Goal: Task Accomplishment & Management: Use online tool/utility

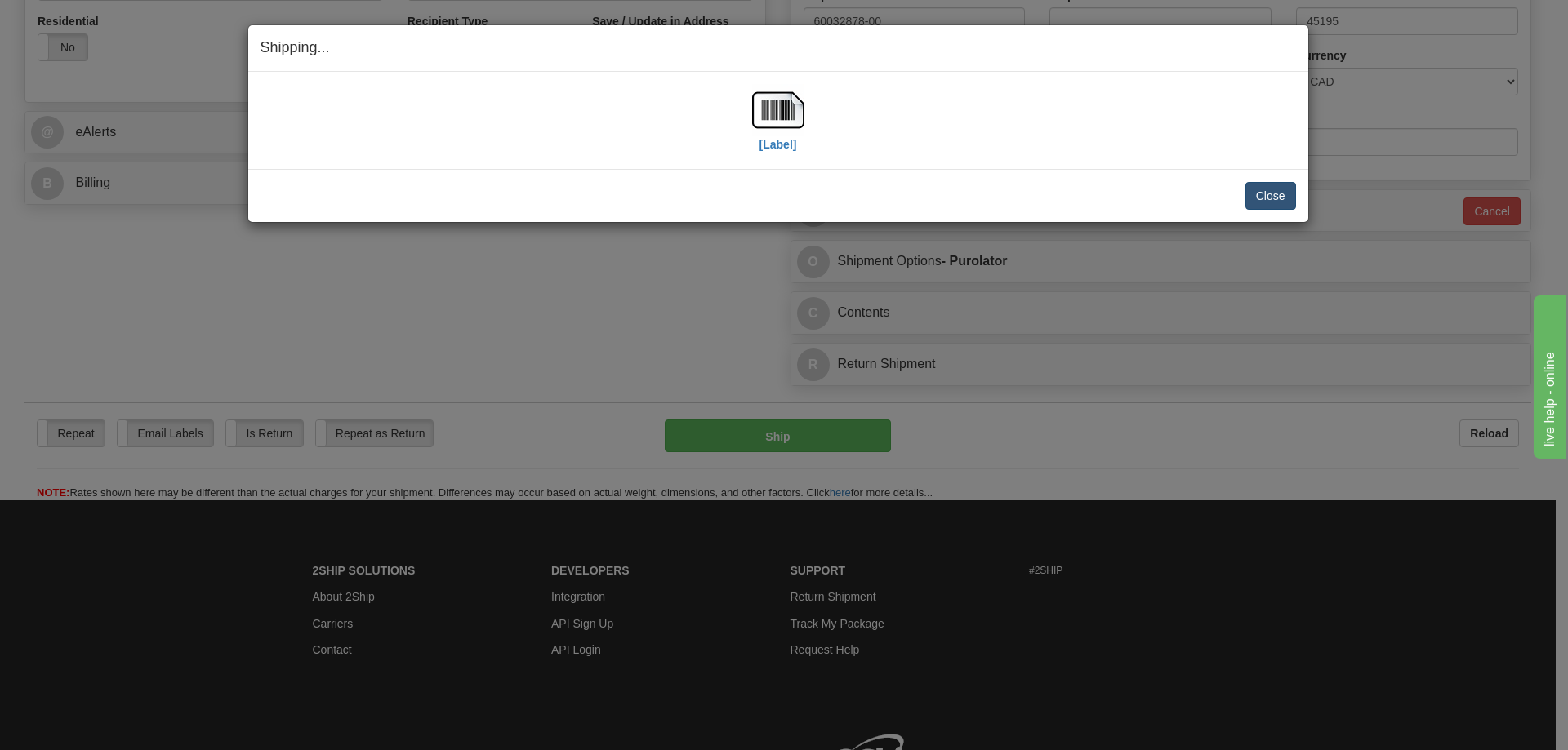
scroll to position [571, 0]
click at [1262, 189] on button "Close" at bounding box center [1270, 196] width 50 height 27
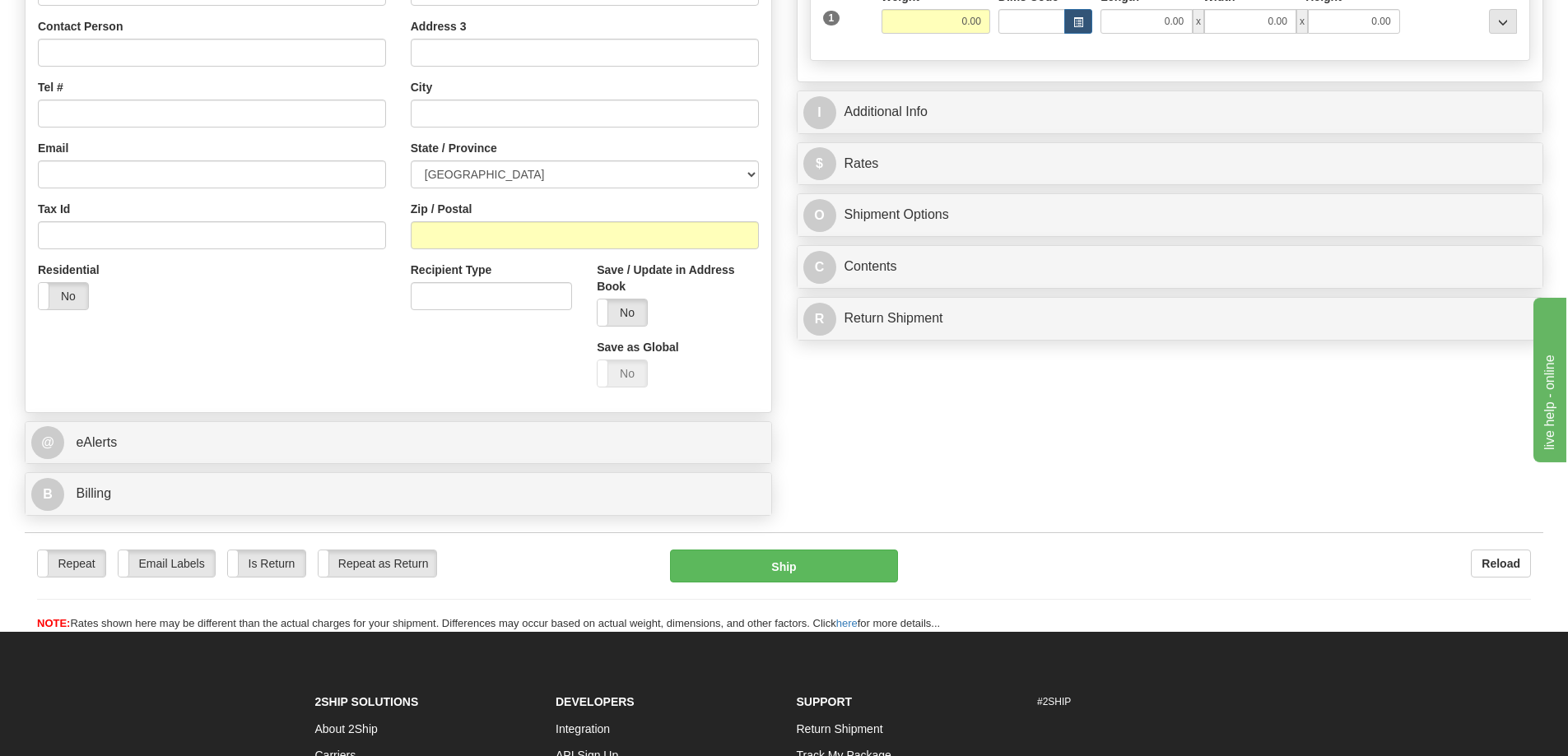
scroll to position [329, 0]
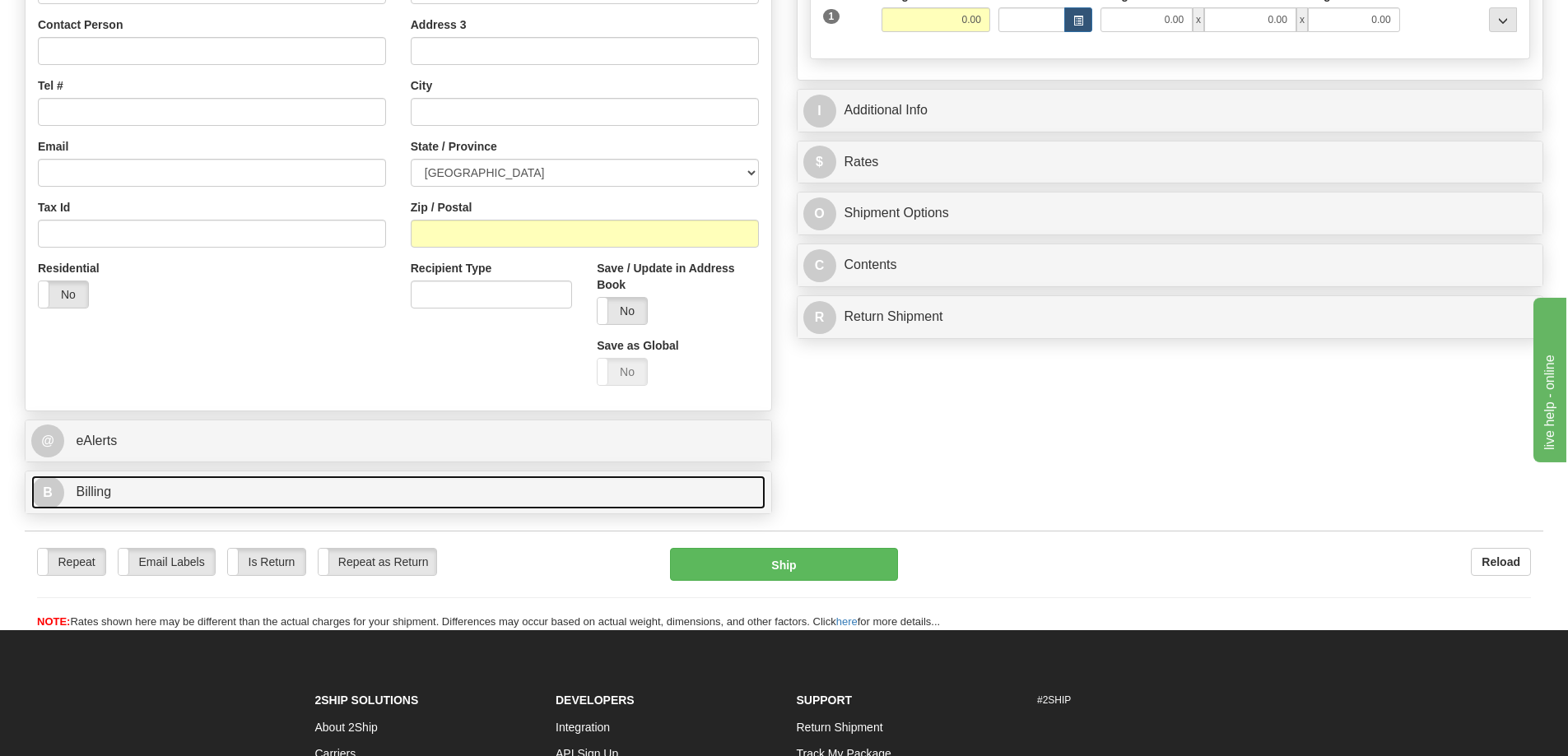
click at [117, 495] on link "B Billing" at bounding box center [398, 492] width 734 height 34
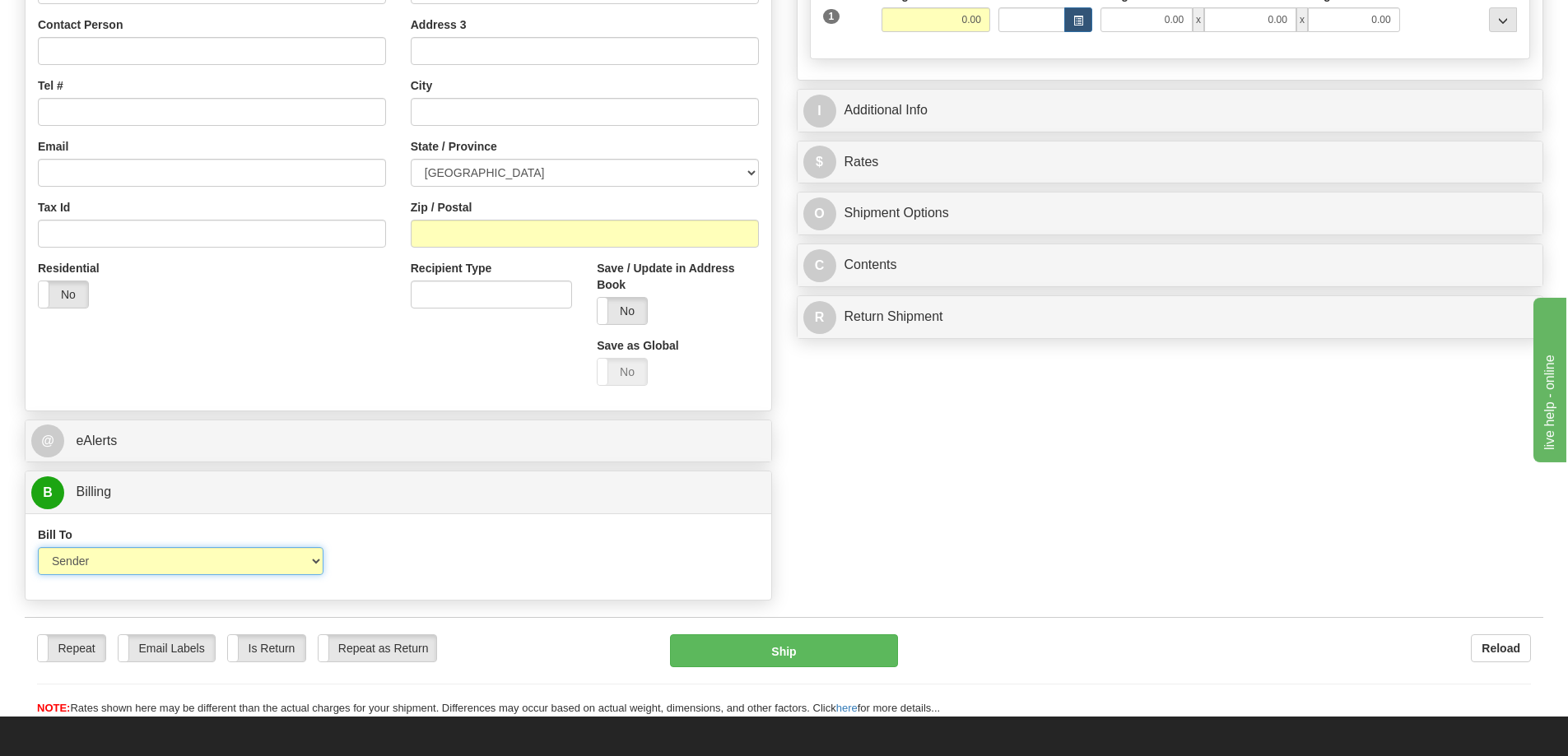
click at [262, 565] on select "Sender Recipient Third Party Collect" at bounding box center [180, 561] width 286 height 28
select select "2"
click at [38, 550] on select "Sender Recipient Third Party Collect" at bounding box center [180, 561] width 286 height 28
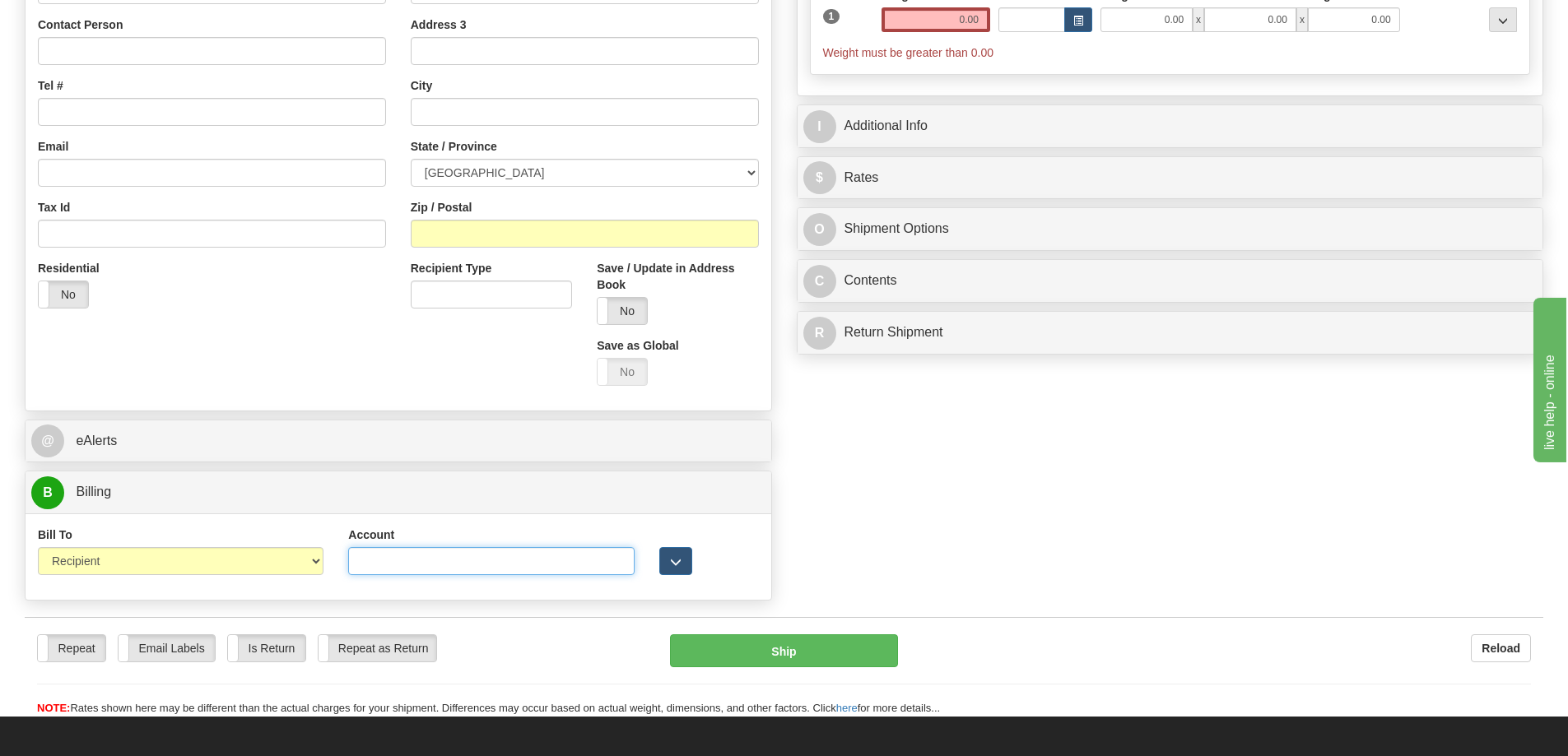
click at [454, 568] on input "Account" at bounding box center [491, 561] width 286 height 28
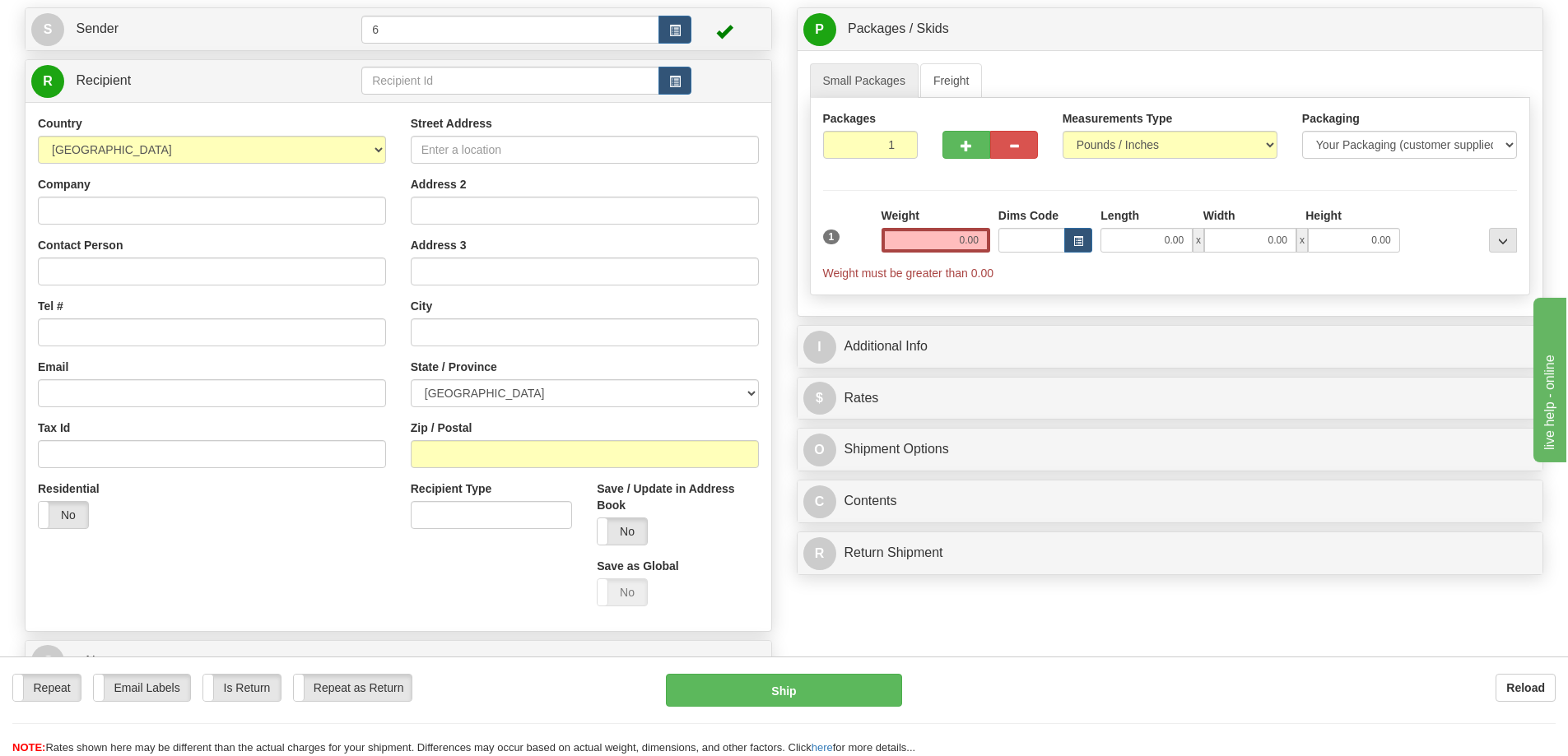
scroll to position [82, 0]
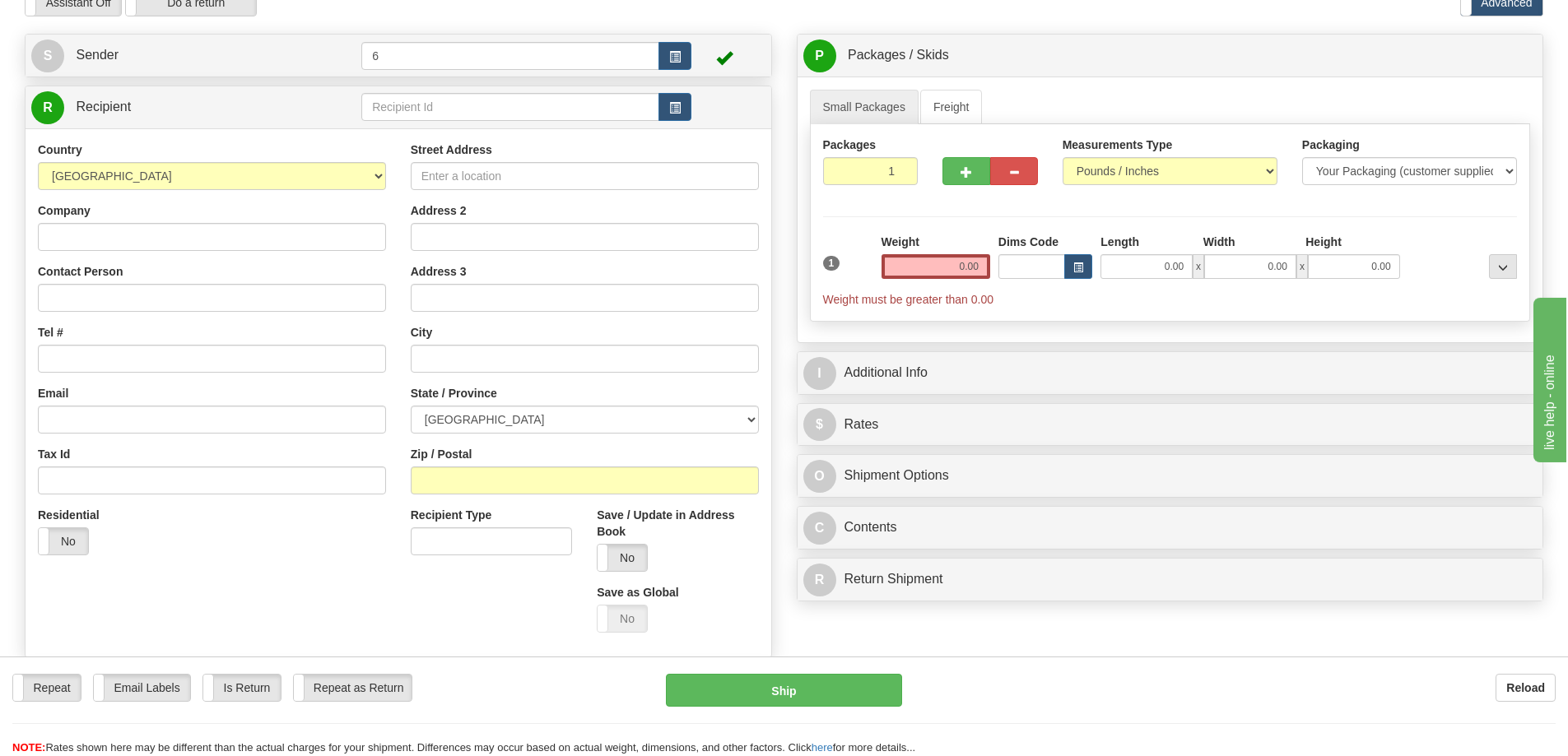
type input "168286759"
click at [430, 107] on input "text" at bounding box center [510, 107] width 298 height 28
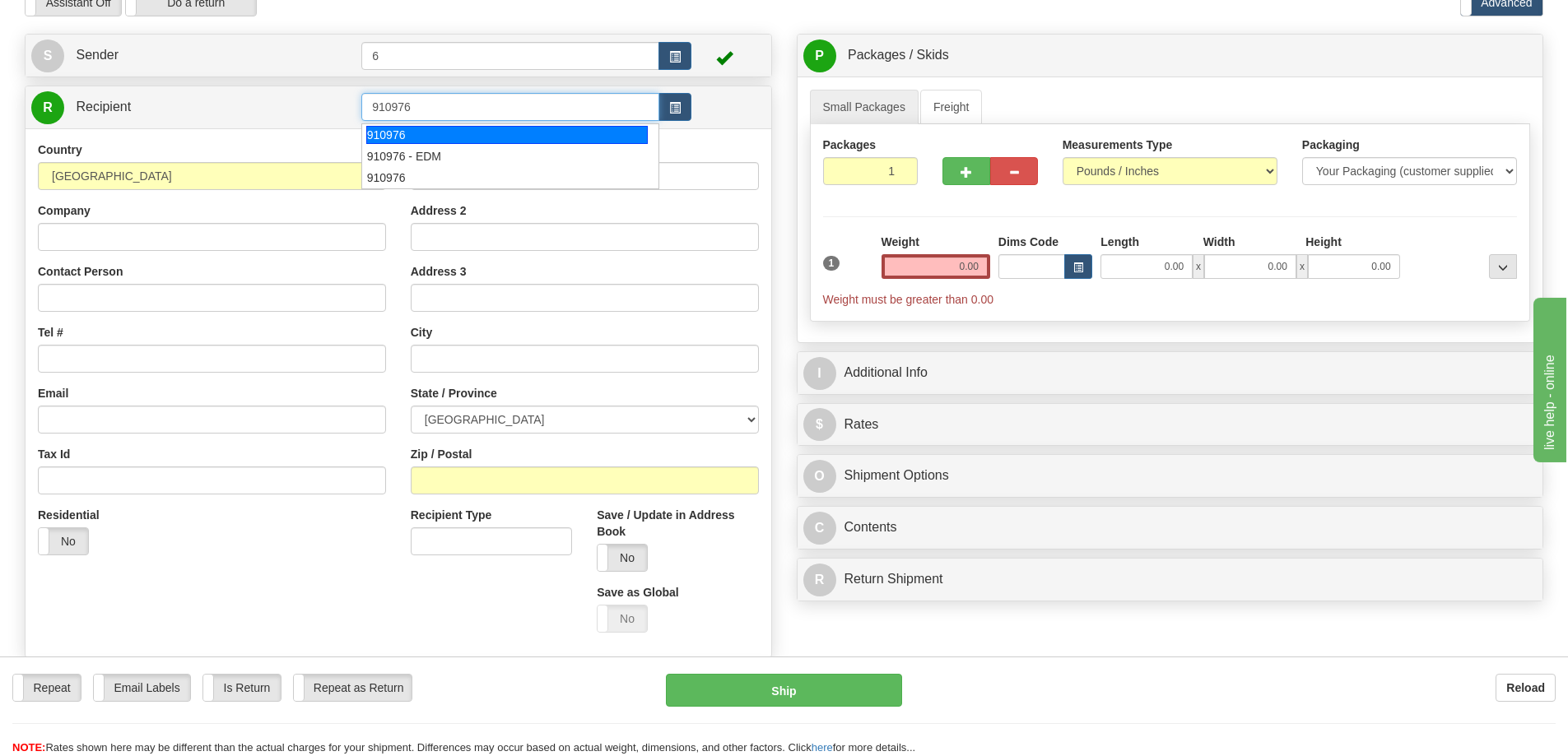
click at [423, 130] on div "910976" at bounding box center [507, 135] width 282 height 18
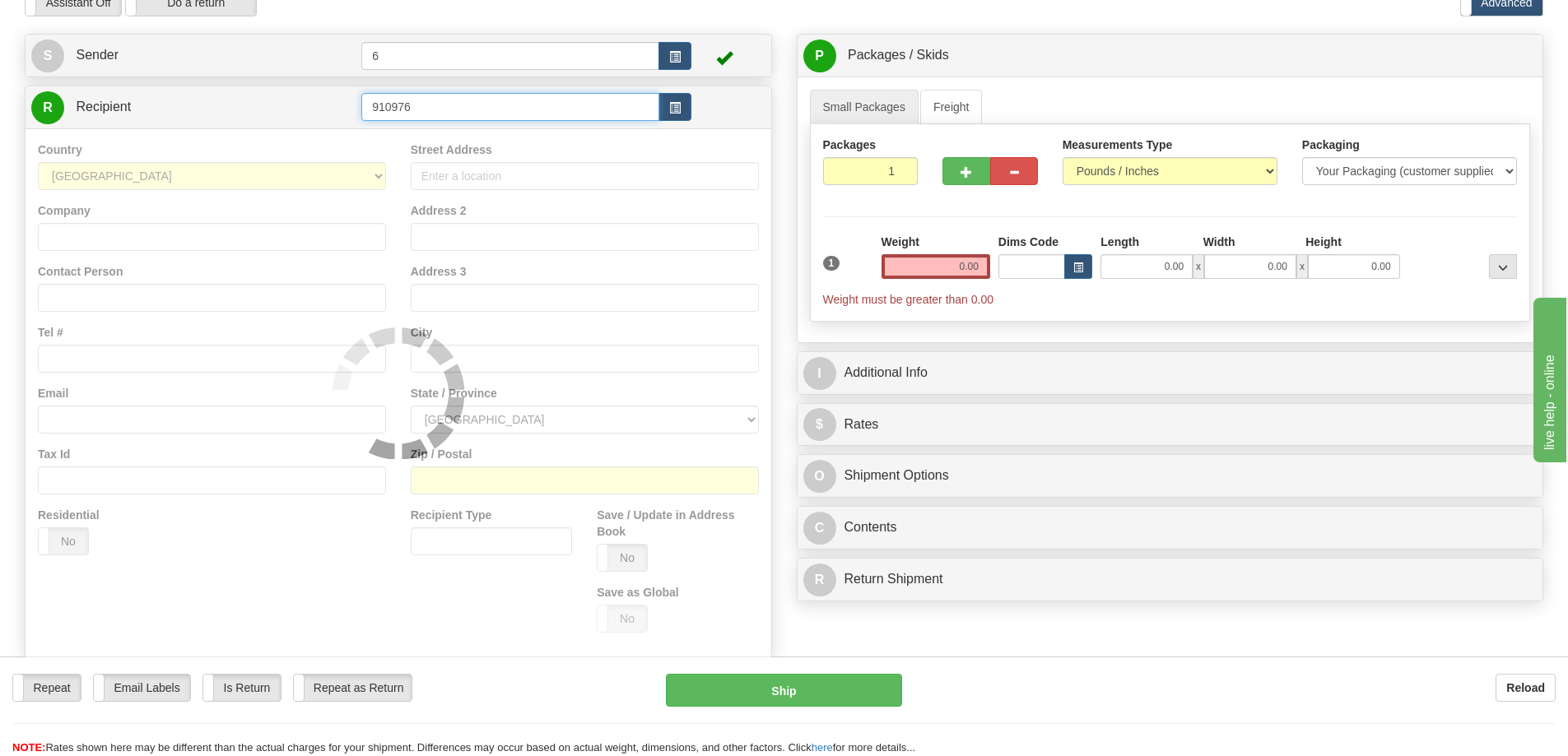
type input "910976"
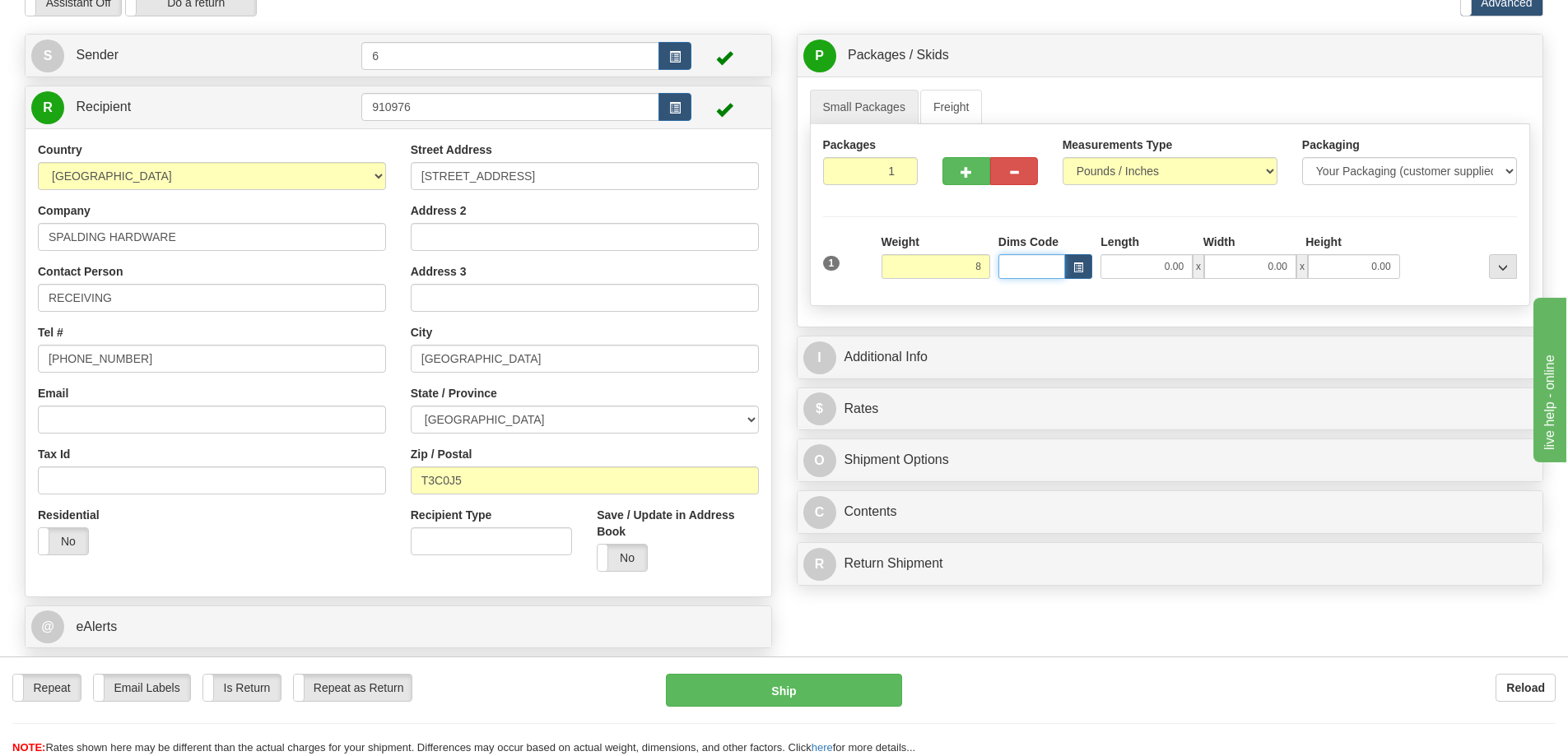
type input "8.00"
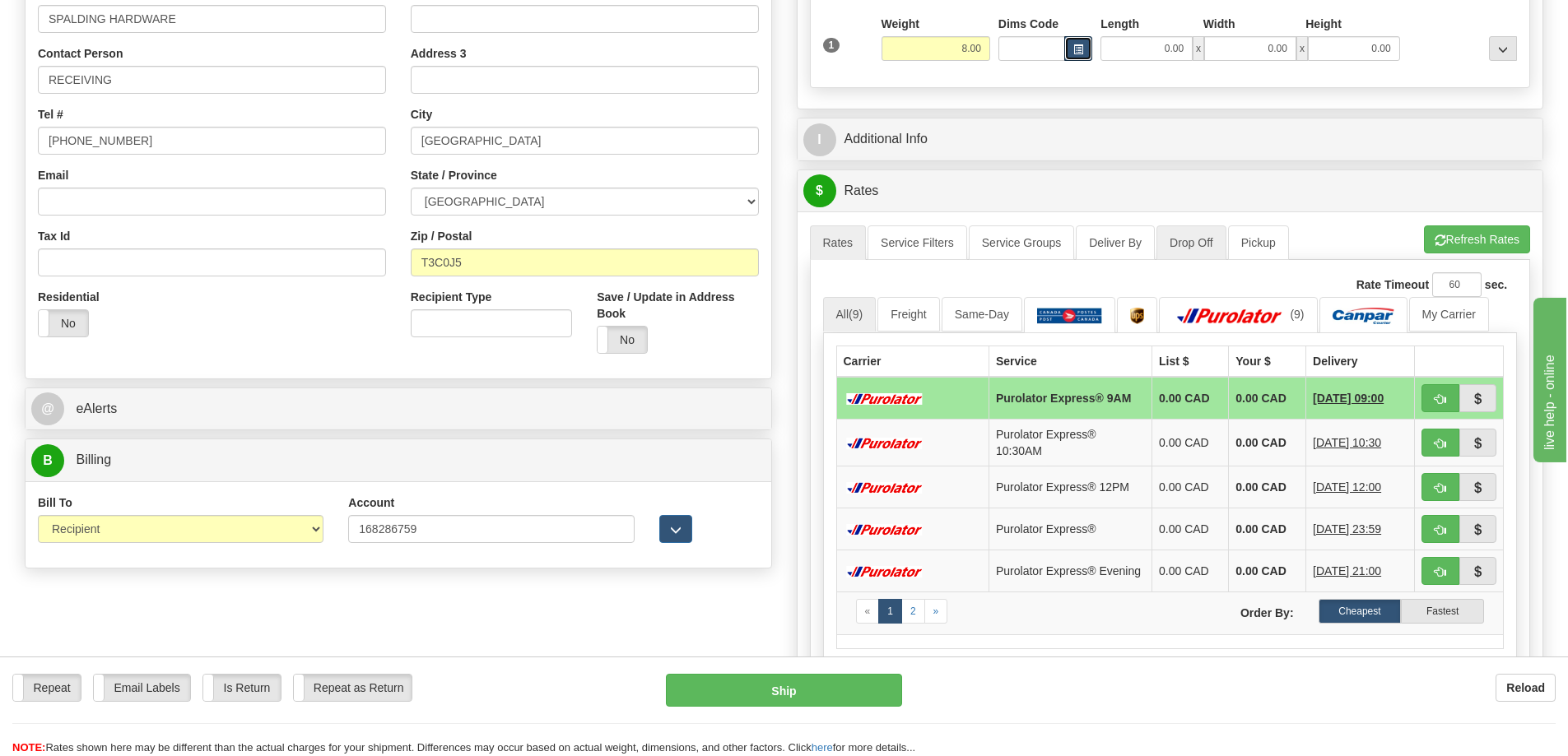
scroll to position [329, 0]
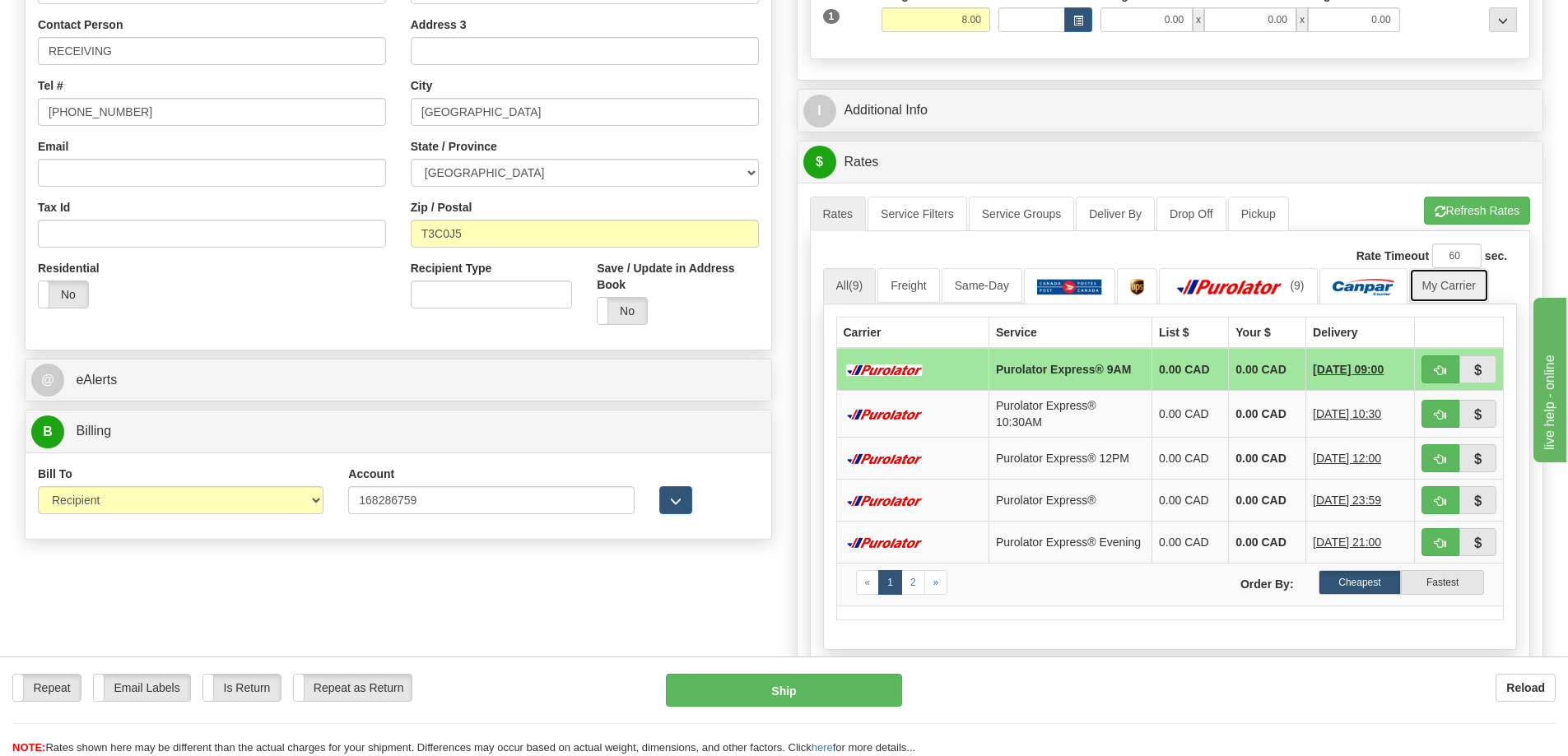
click at [1464, 294] on link "My Carrier" at bounding box center [1448, 286] width 80 height 35
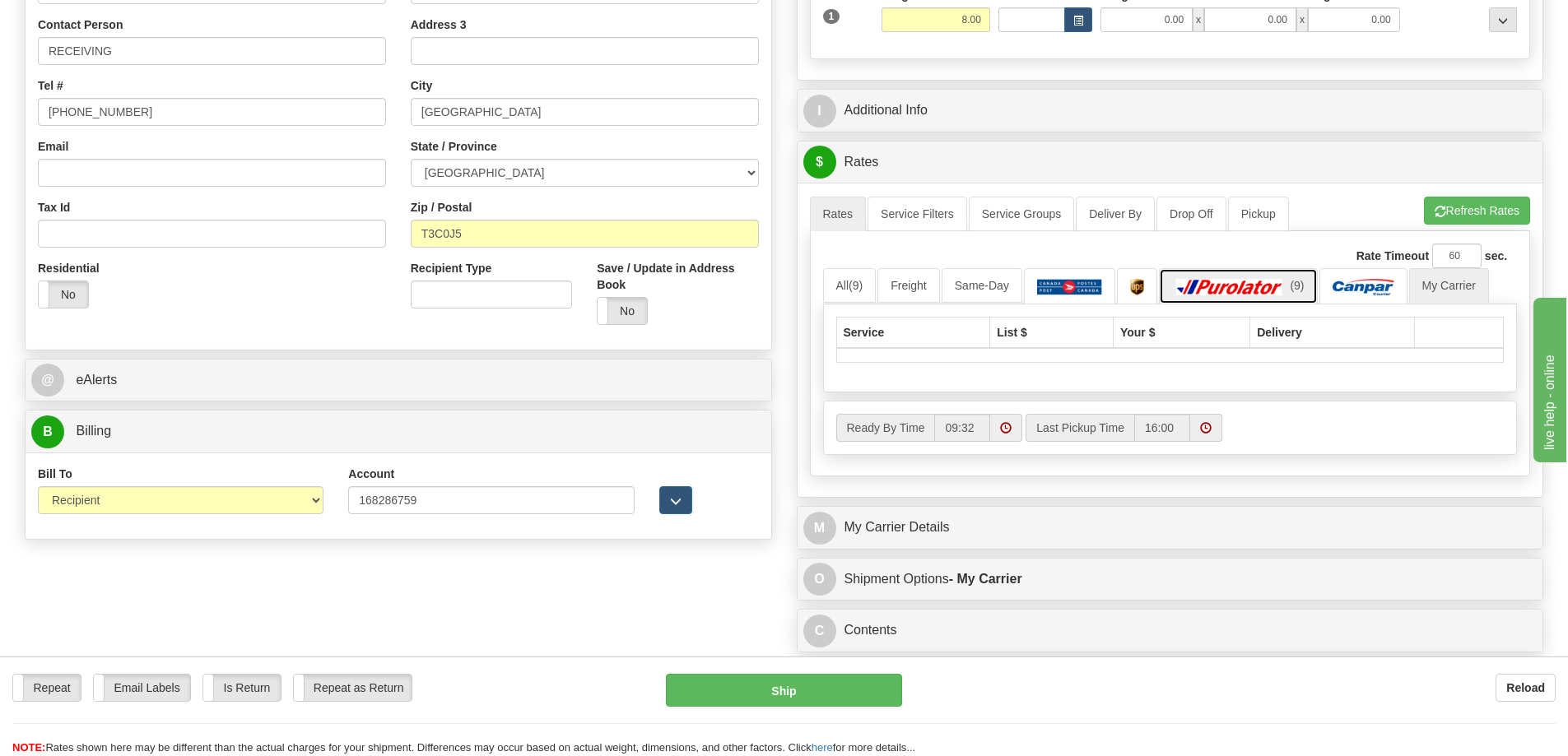
click at [1254, 290] on img at bounding box center [1229, 287] width 115 height 17
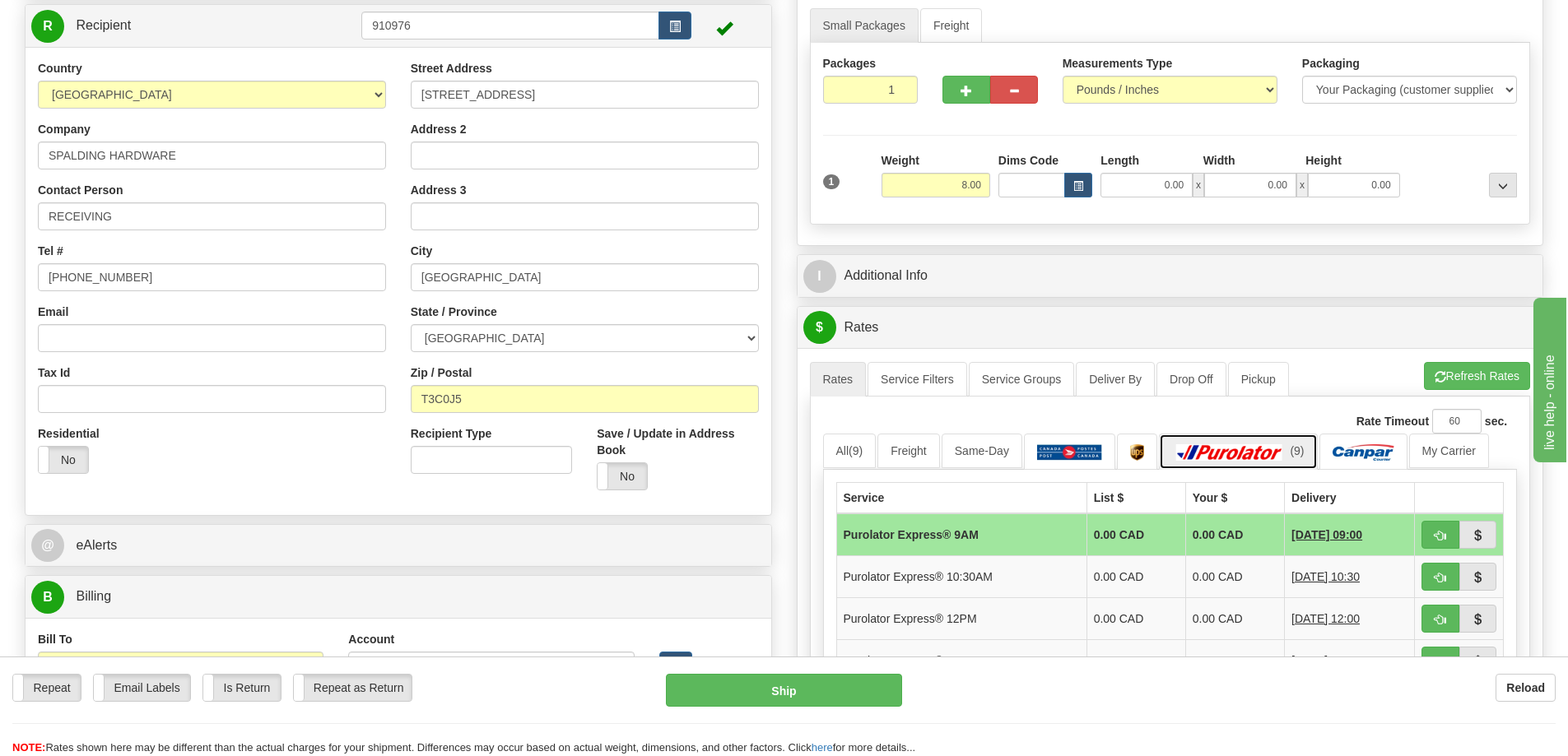
scroll to position [165, 0]
click at [1156, 190] on input "0.00" at bounding box center [1147, 184] width 92 height 25
type input "17.00"
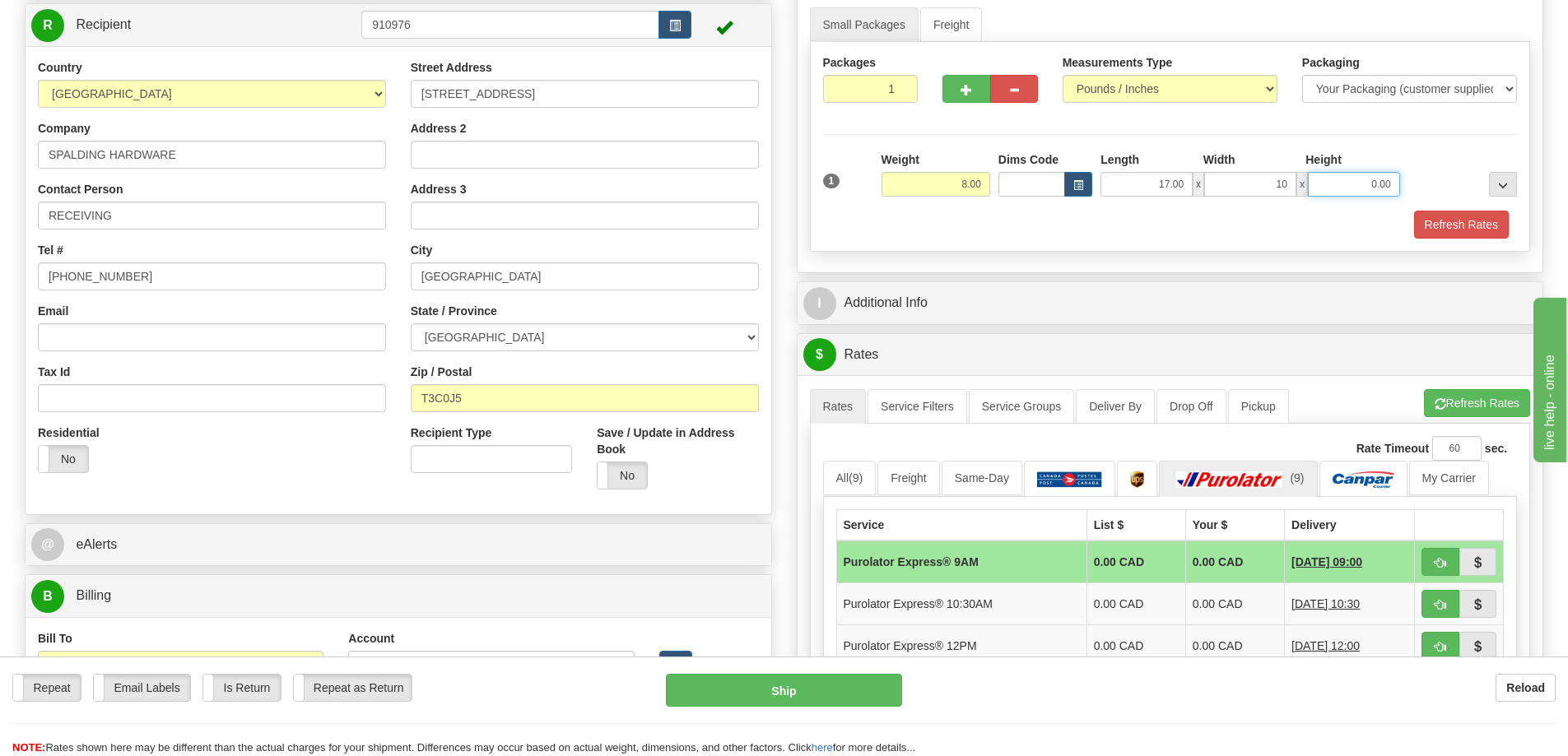
type input "10.00"
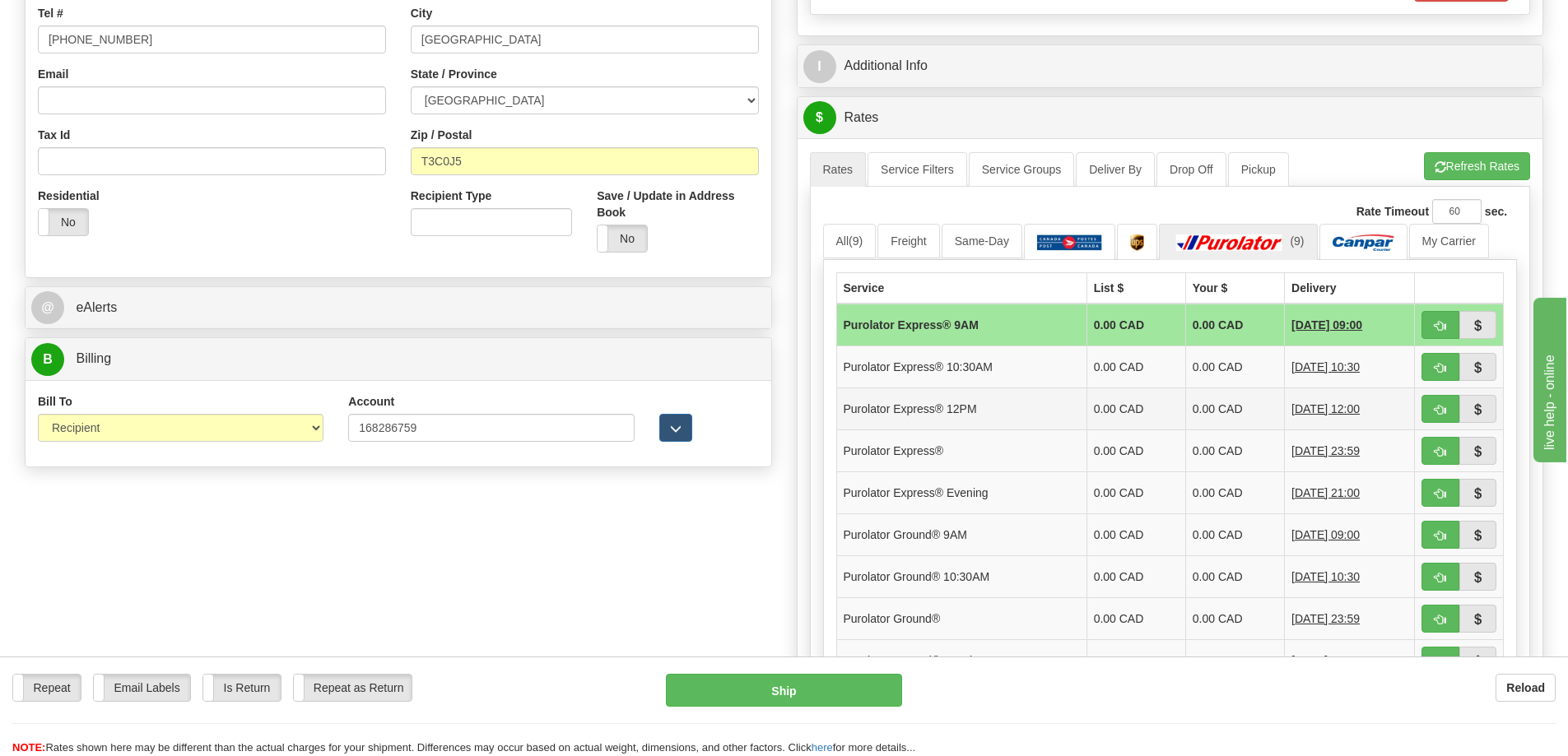
scroll to position [411, 0]
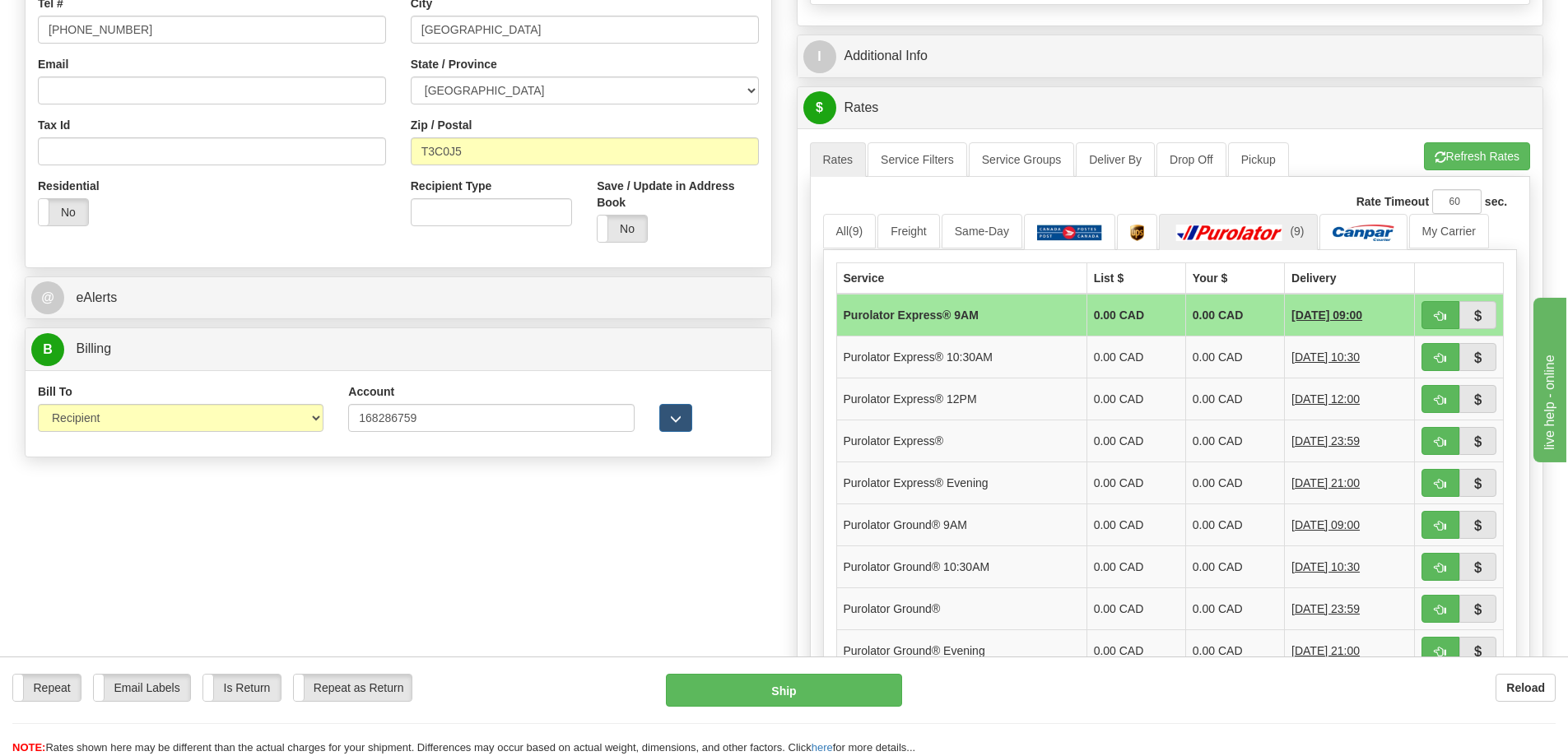
type input "7.00"
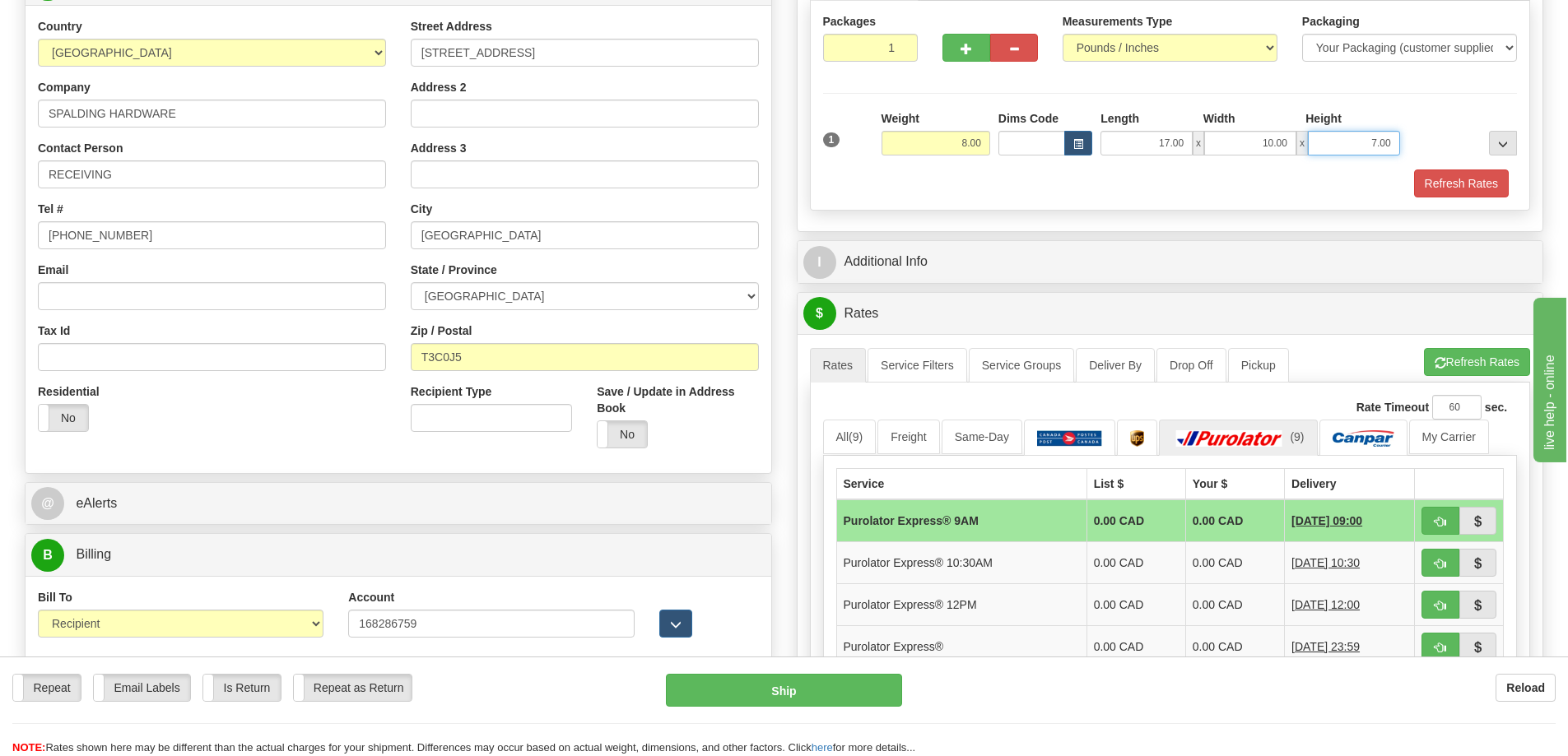
scroll to position [165, 0]
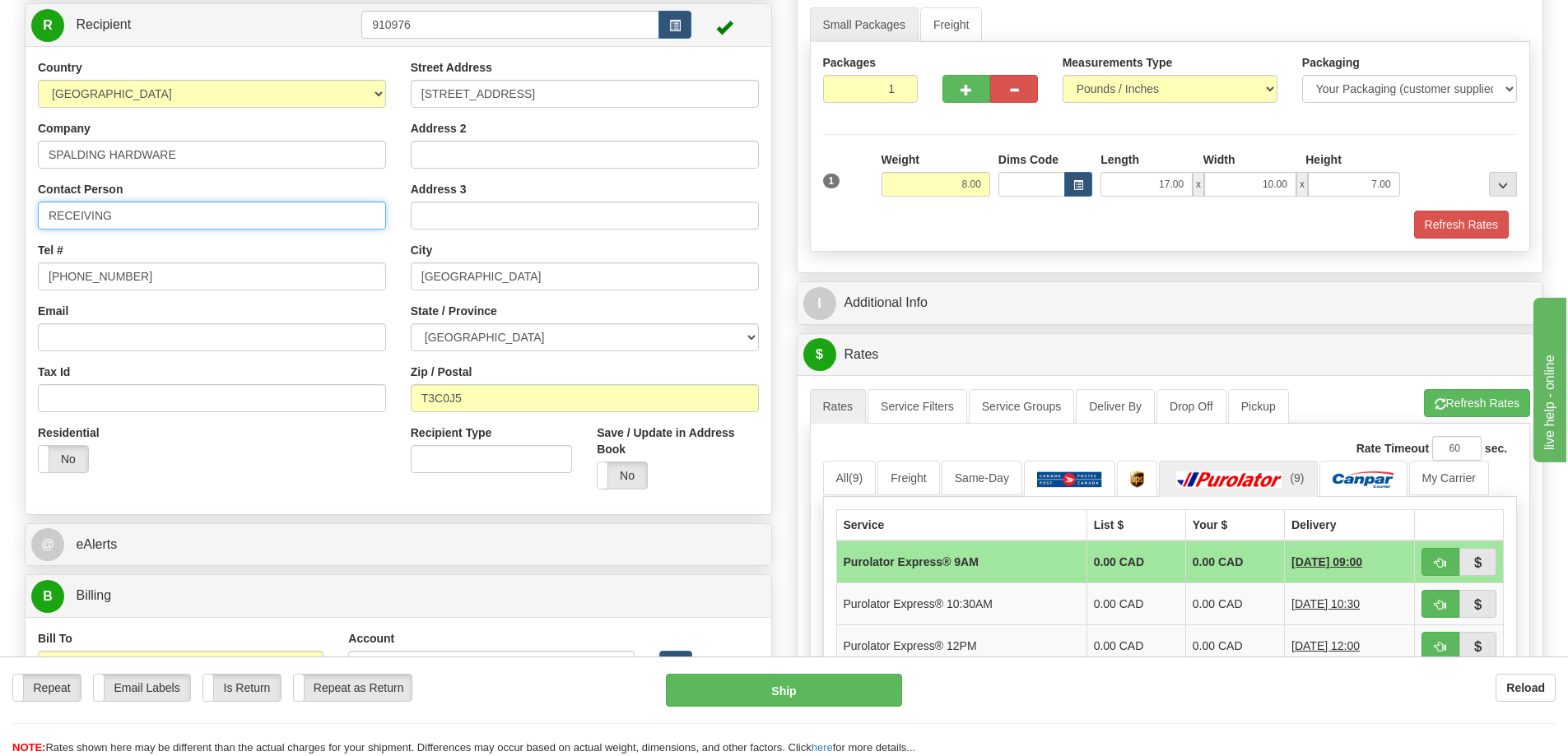
drag, startPoint x: 143, startPoint y: 207, endPoint x: -17, endPoint y: 200, distance: 160.2
click at [0, 200] on html "Training Course Close Toggle navigation Settings Shipping Preferences New Sende…" at bounding box center [784, 213] width 1568 height 756
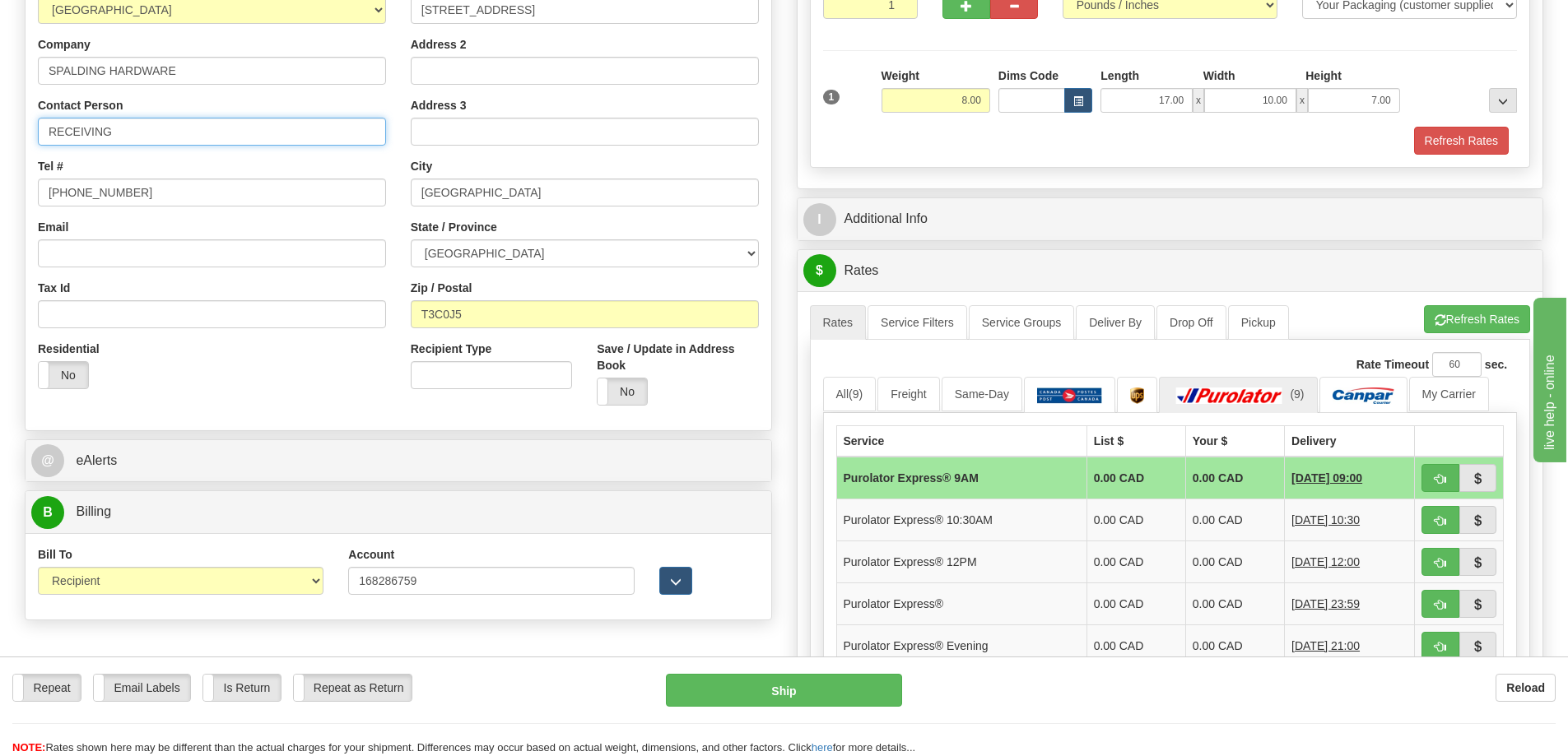
scroll to position [329, 0]
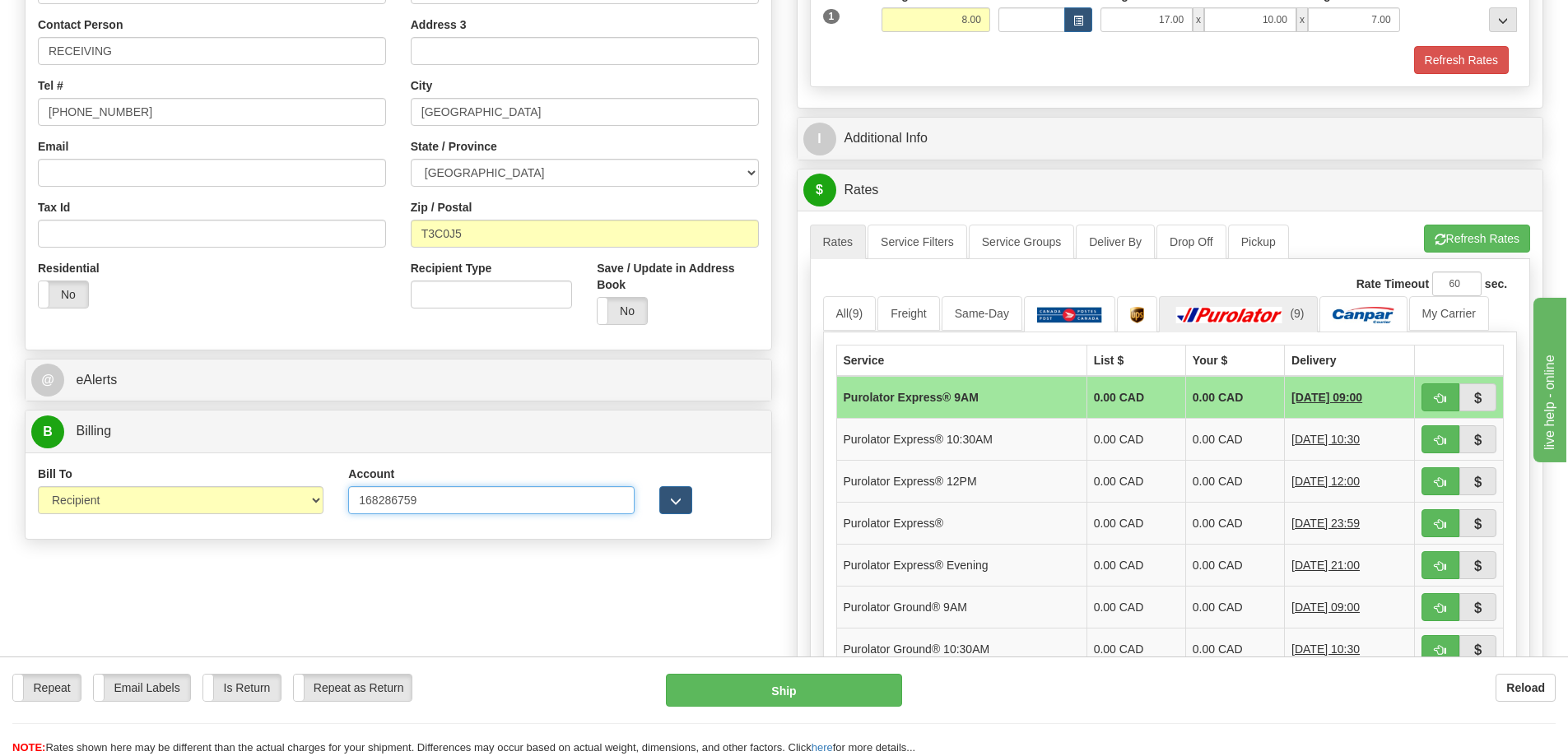
click at [507, 505] on input "168286759" at bounding box center [491, 500] width 286 height 28
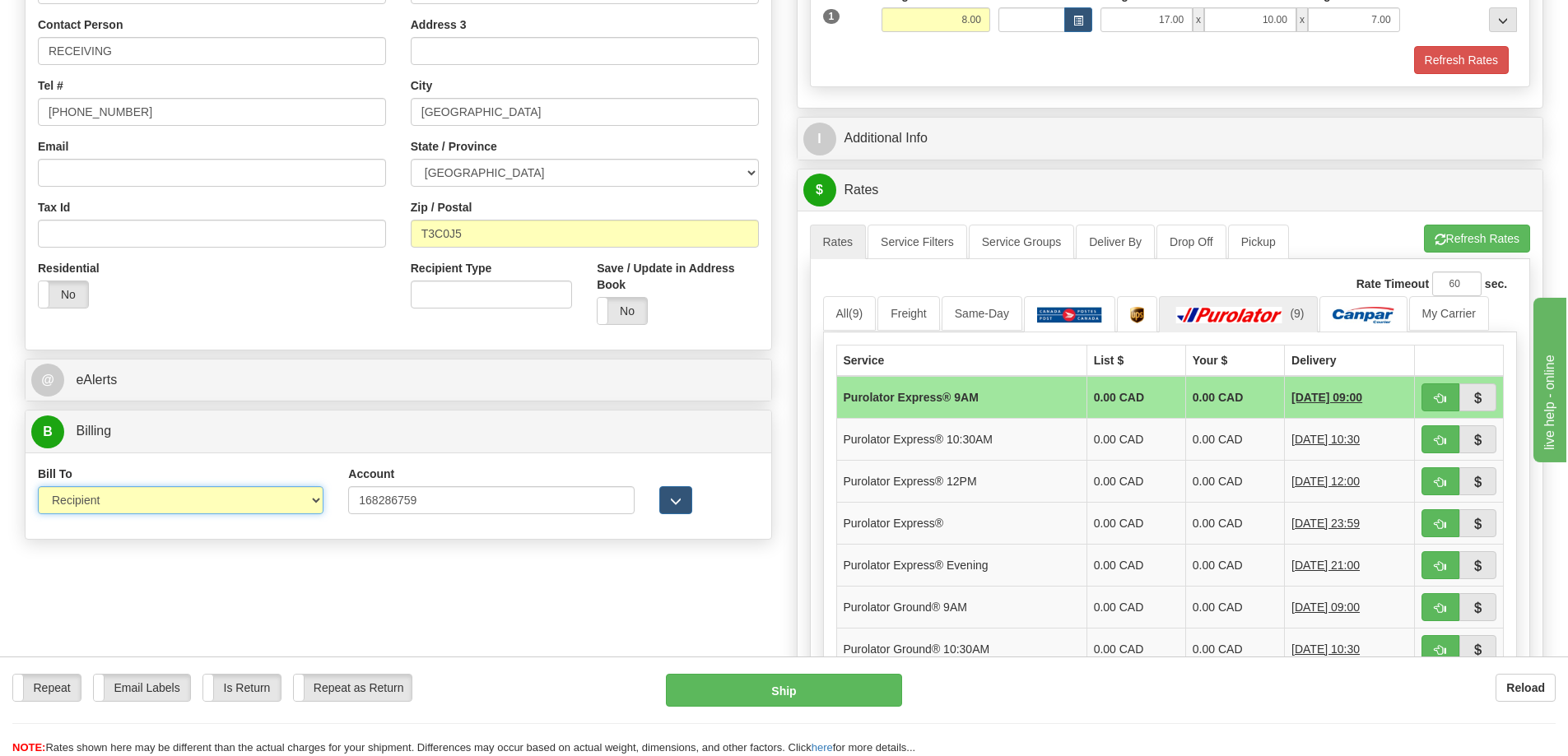
click at [270, 507] on select "Sender Recipient Third Party Collect" at bounding box center [180, 500] width 286 height 28
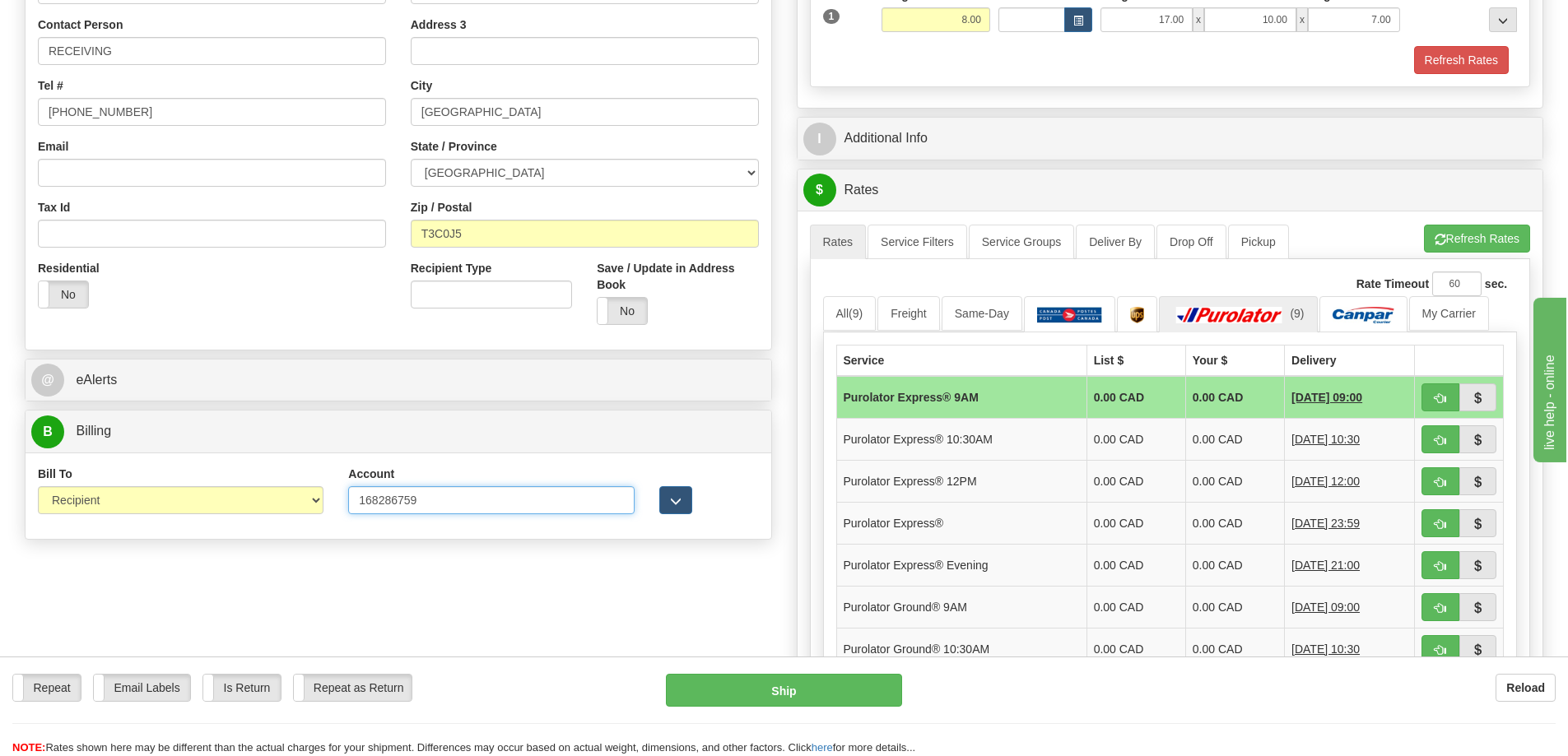
click at [529, 509] on input "168286759" at bounding box center [491, 500] width 286 height 28
type input "1"
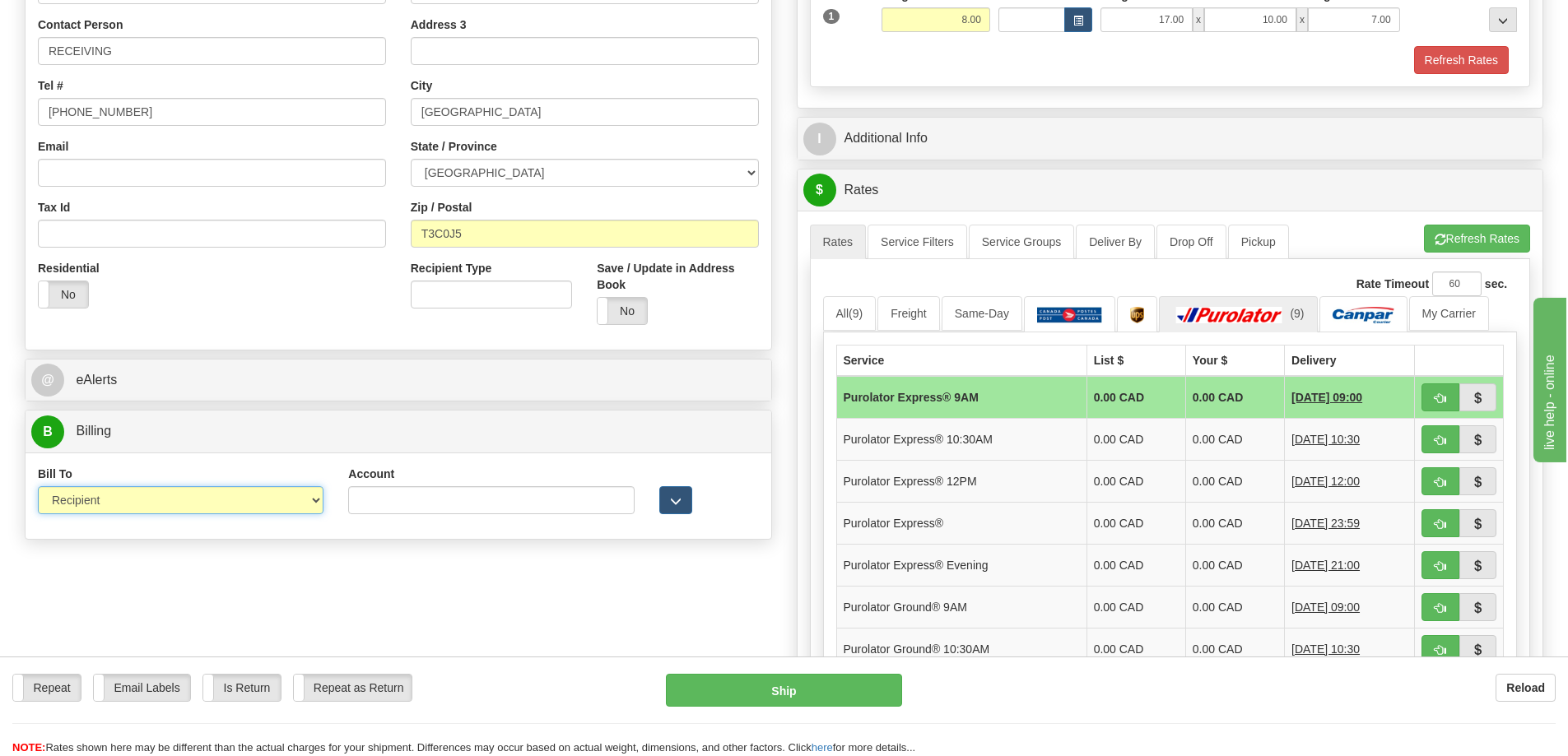
click at [246, 495] on select "Sender Recipient Third Party Collect" at bounding box center [180, 500] width 286 height 28
select select "1"
click at [38, 489] on select "Sender Recipient Third Party Collect" at bounding box center [180, 500] width 286 height 28
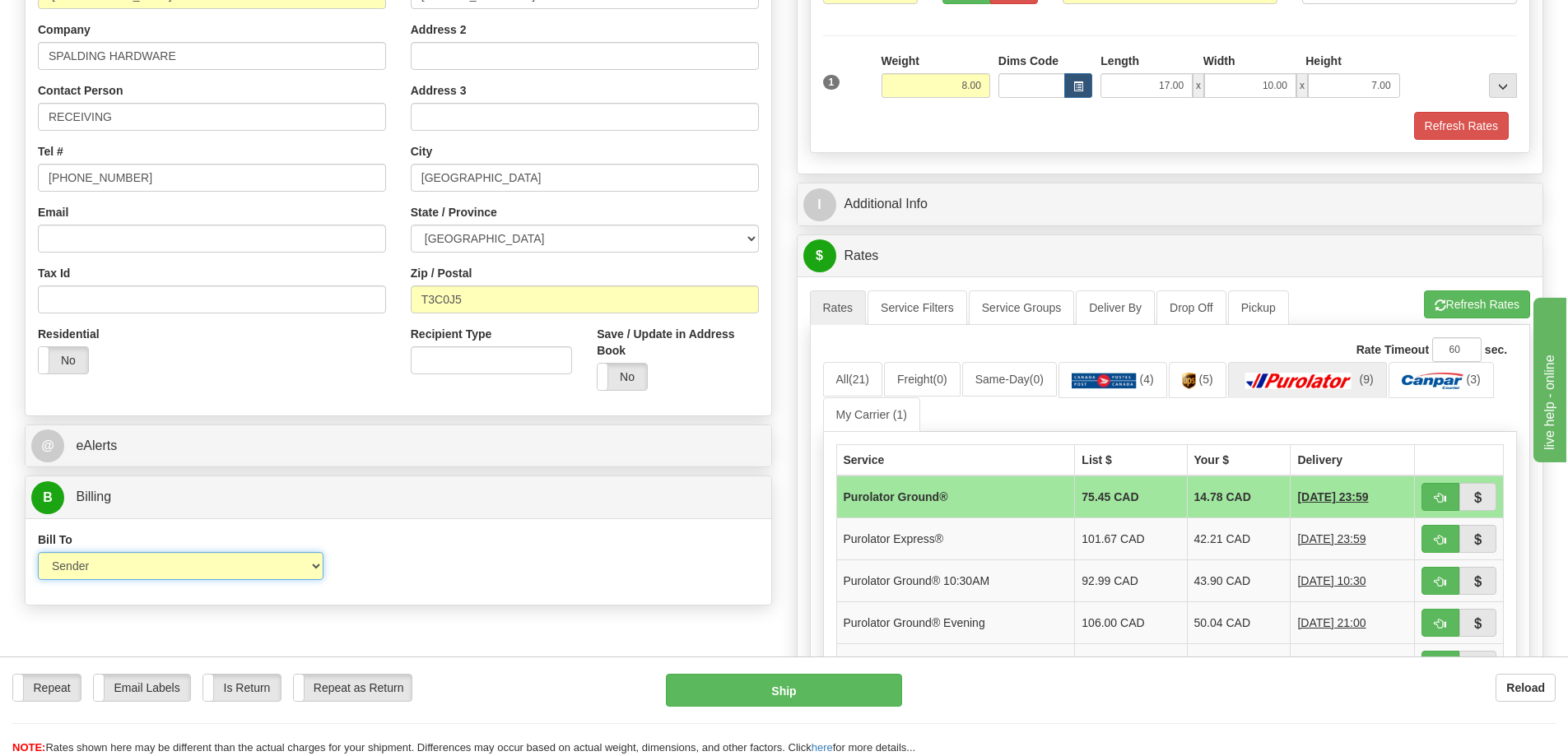
scroll to position [0, 0]
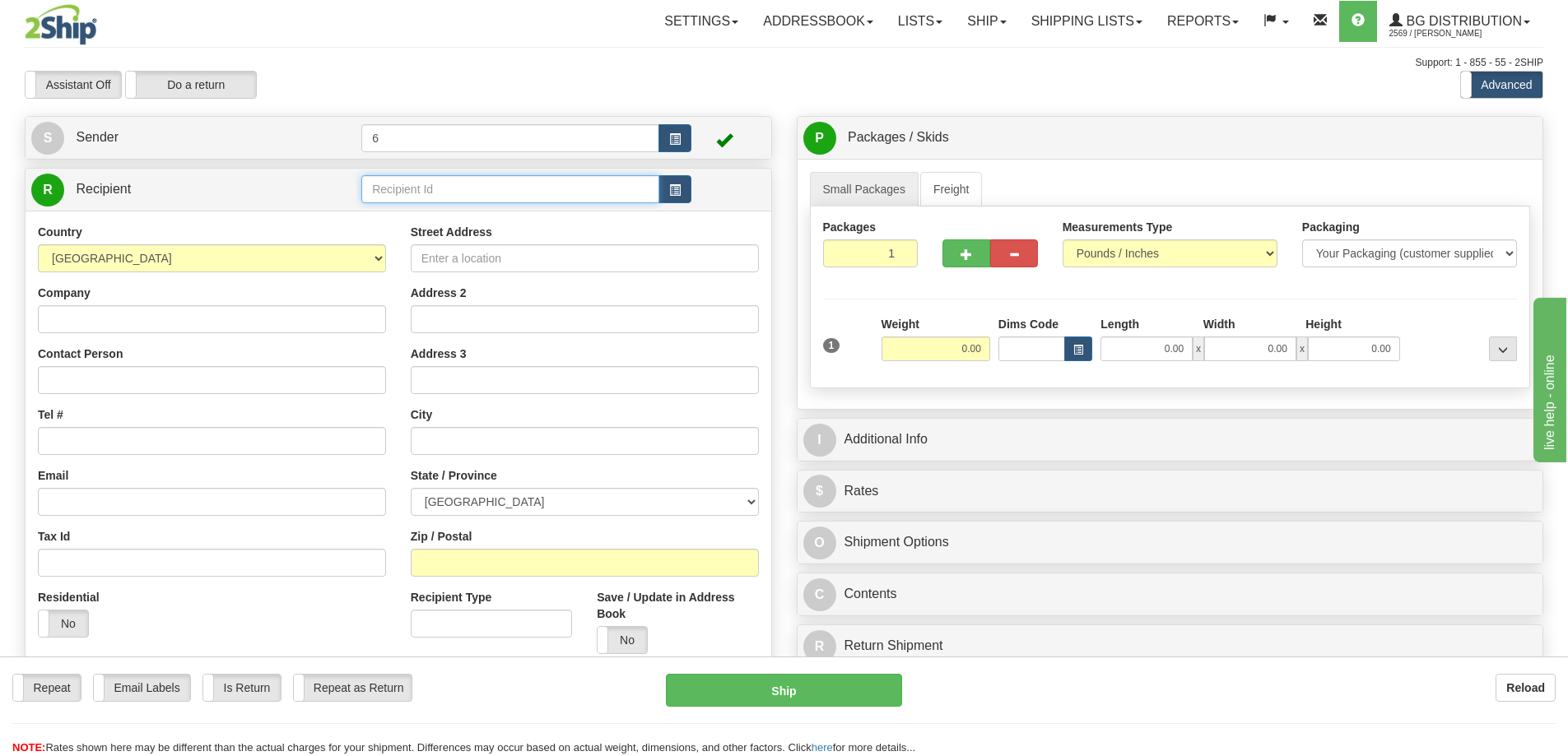
drag, startPoint x: 440, startPoint y: 189, endPoint x: 432, endPoint y: 177, distance: 14.4
click at [440, 189] on input "text" at bounding box center [510, 189] width 298 height 28
click at [372, 215] on div "45013" at bounding box center [507, 217] width 282 height 18
type input "45013"
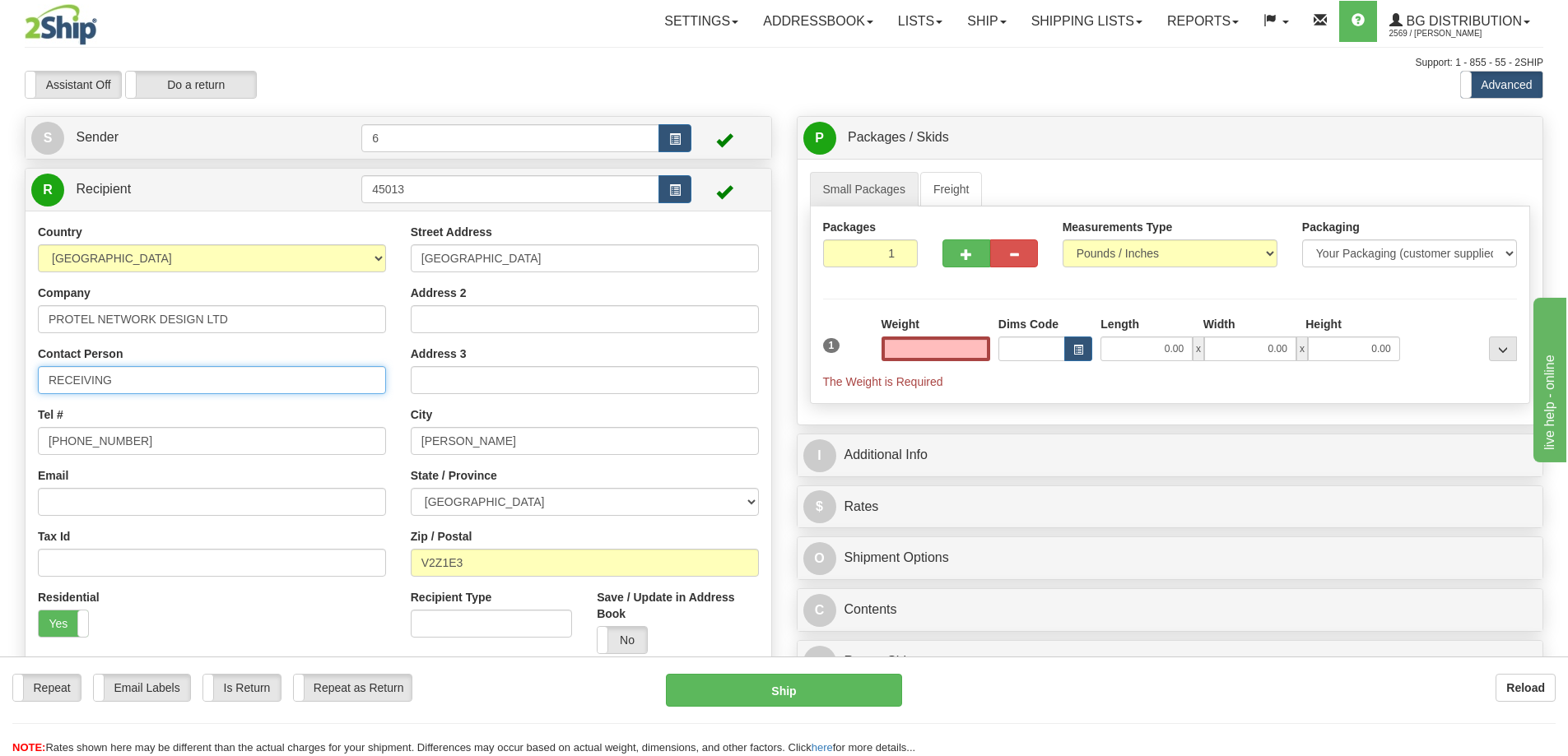
type input "0.00"
drag, startPoint x: 167, startPoint y: 385, endPoint x: 37, endPoint y: 372, distance: 130.6
click at [25, 383] on div "R Recipient 45013" at bounding box center [398, 424] width 748 height 512
type input "ATTENTION RHIANNA"
click at [967, 344] on input "0.00" at bounding box center [936, 349] width 109 height 25
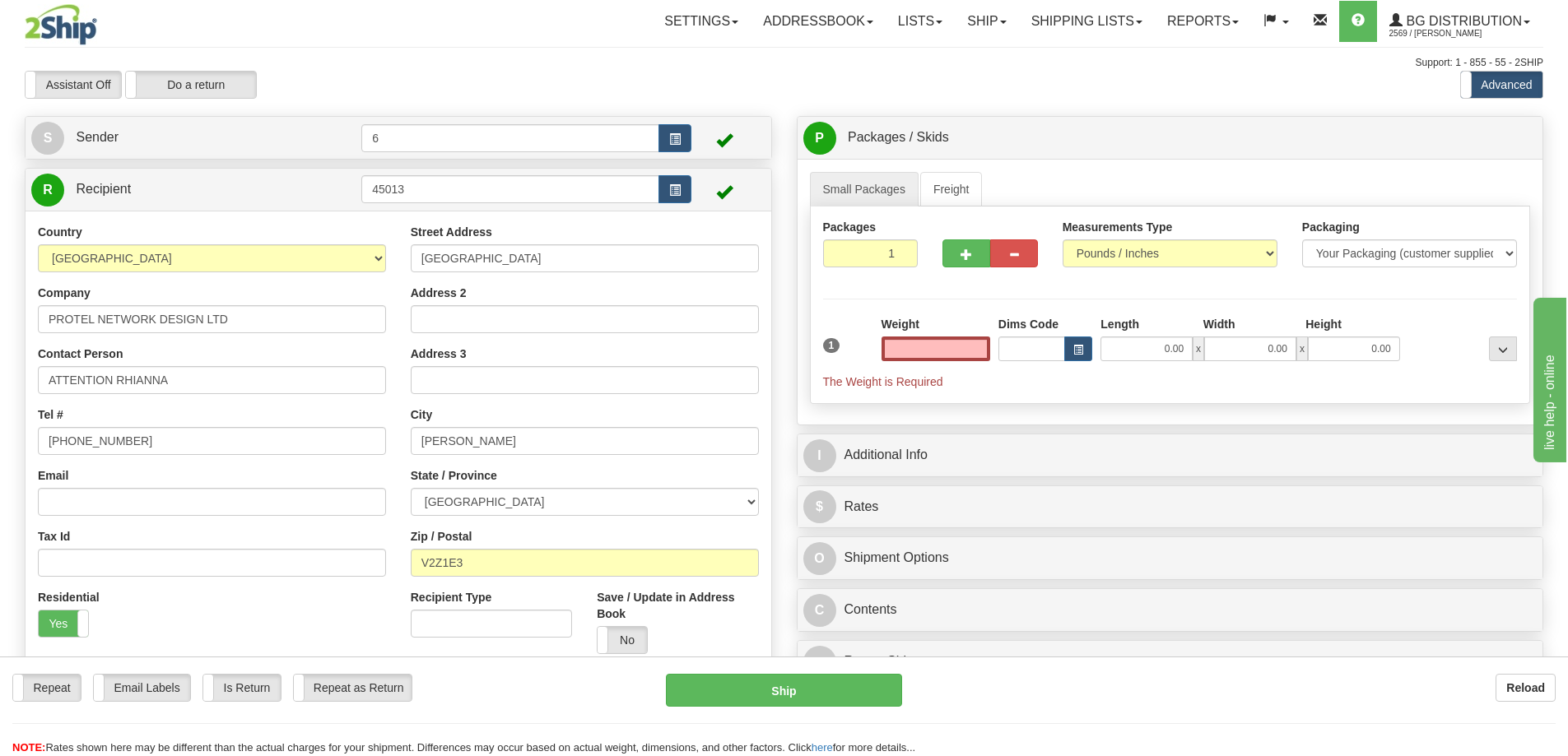
type input "0.00"
click at [960, 349] on input "0.00" at bounding box center [936, 349] width 109 height 25
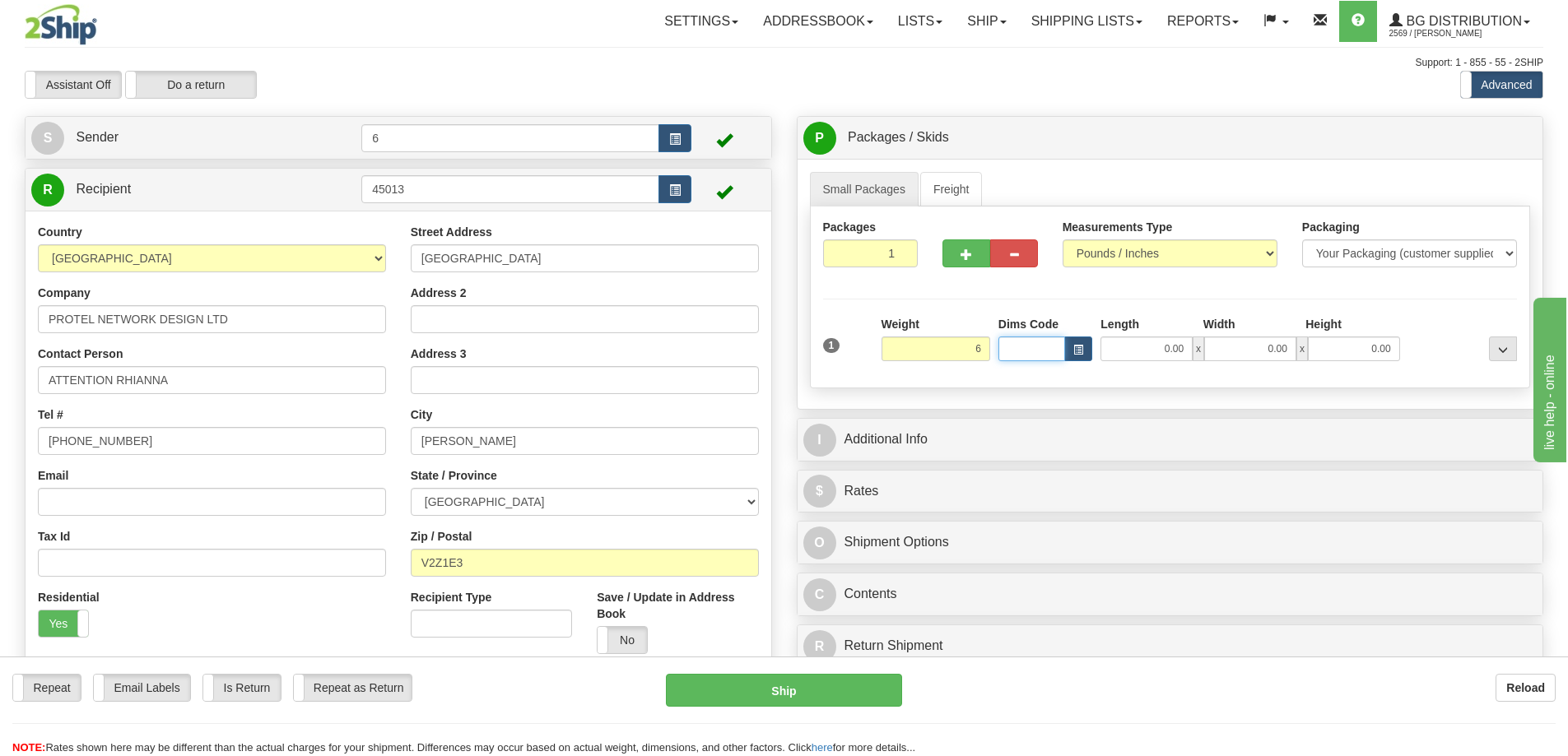
type input "6.00"
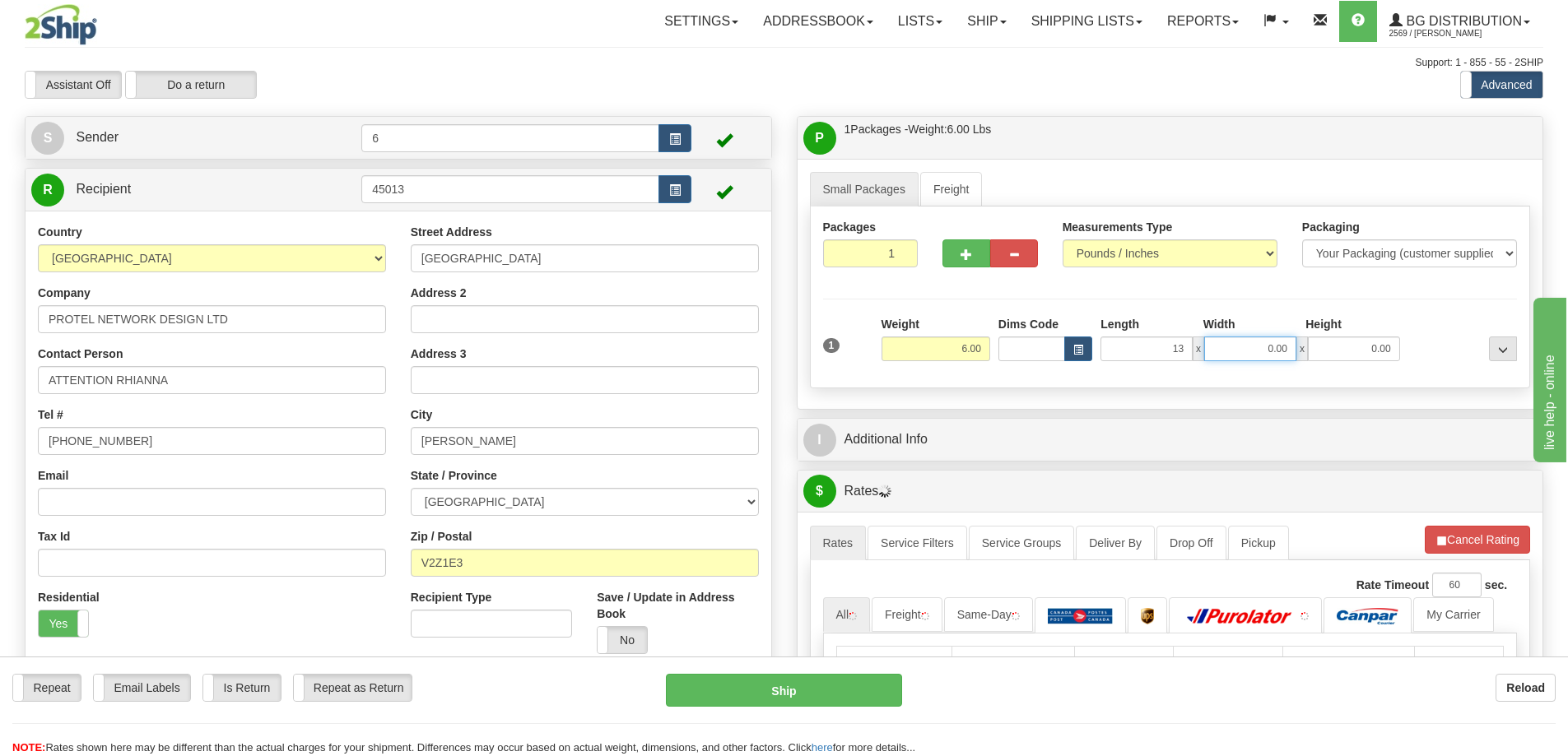
type input "13.00"
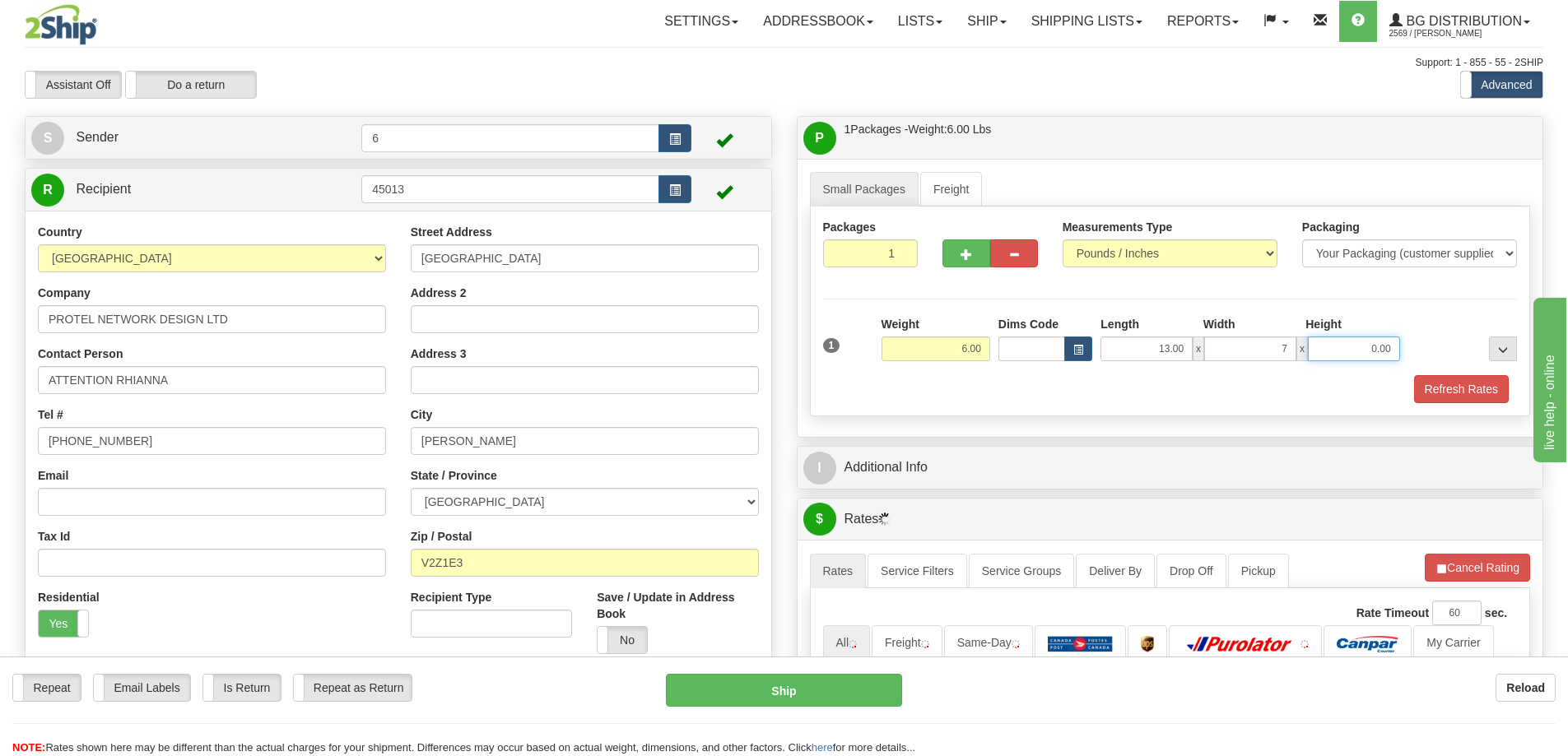
type input "7.00"
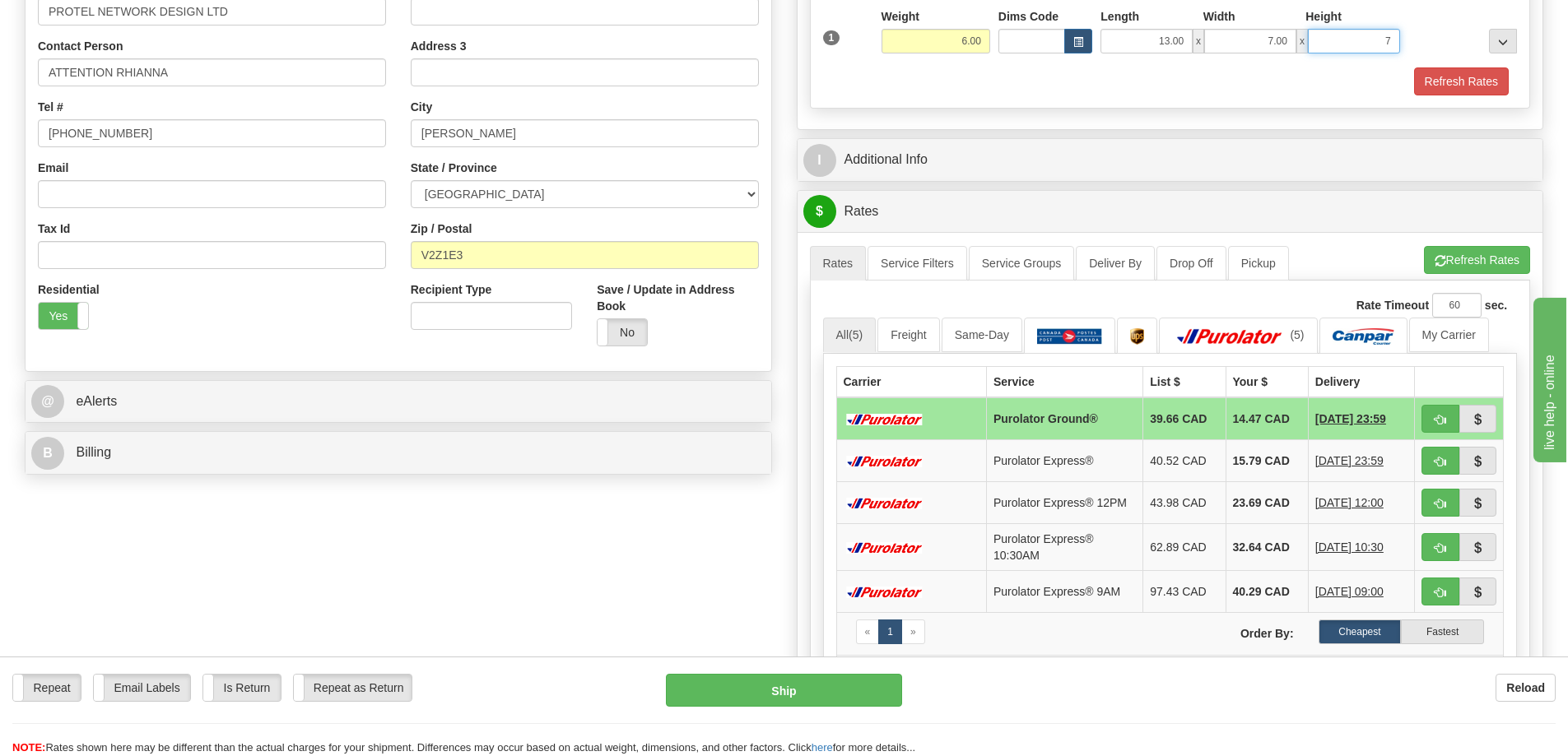
scroll to position [329, 0]
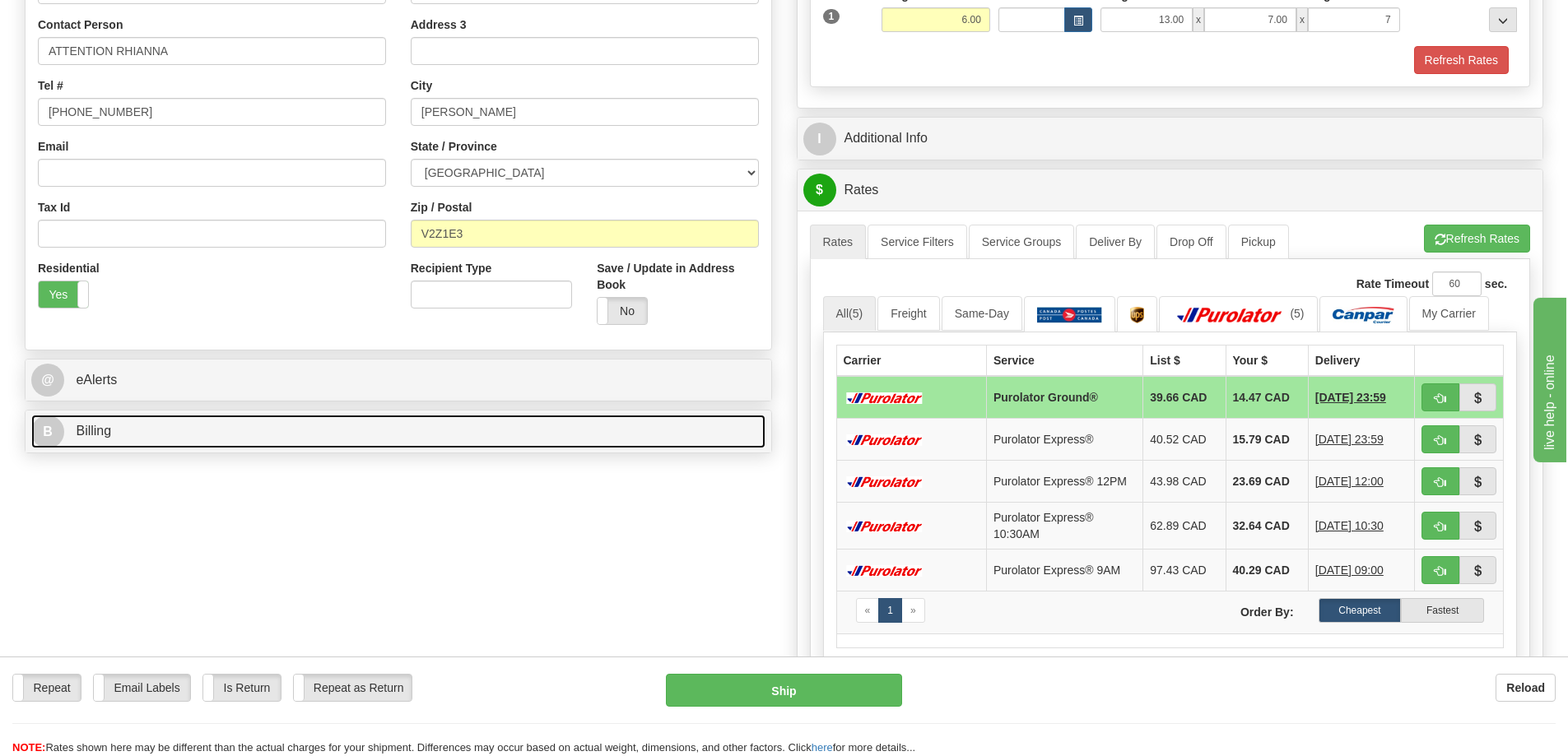
type input "7.00"
click at [104, 437] on span "Billing" at bounding box center [93, 430] width 35 height 14
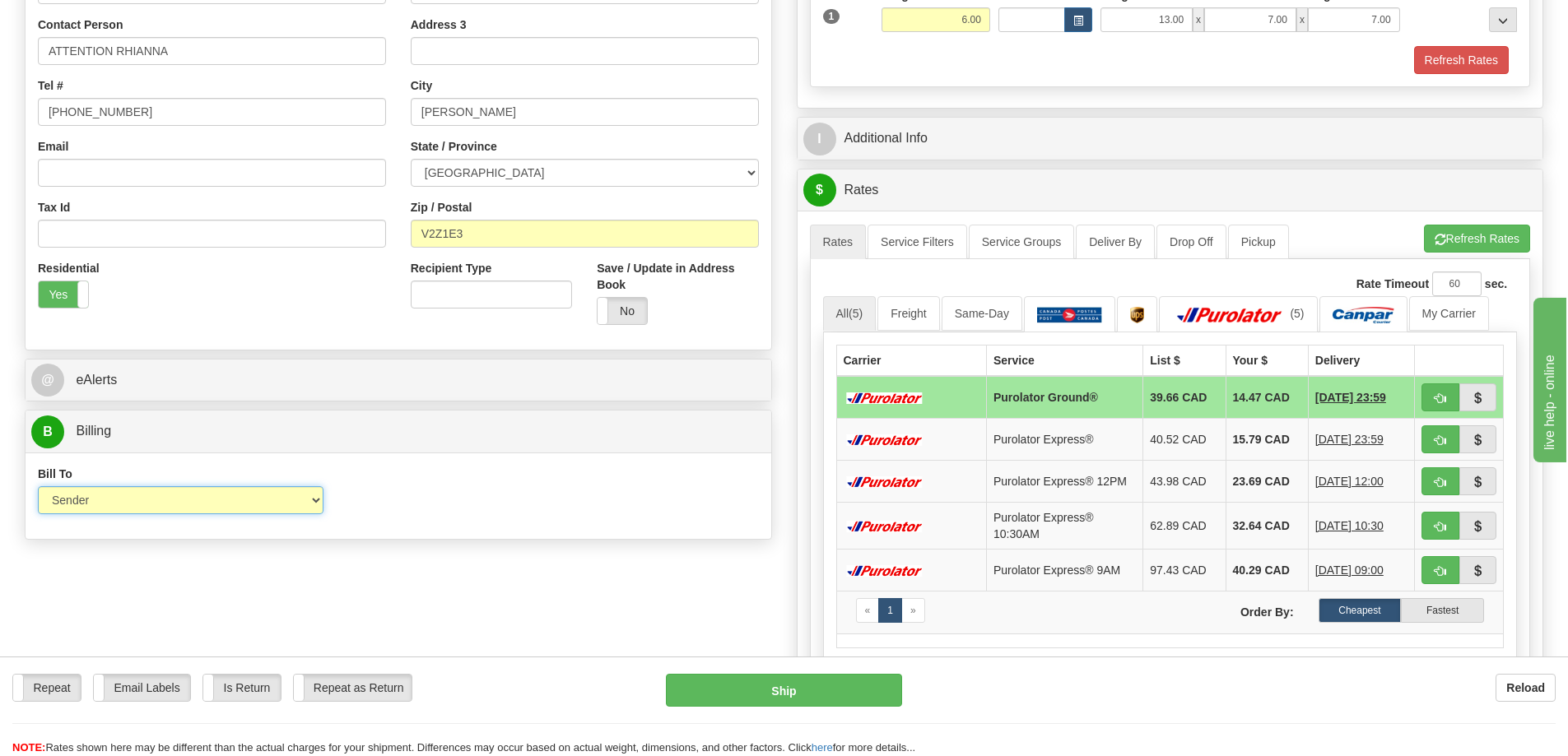
click at [237, 508] on select "Sender Recipient Third Party Collect" at bounding box center [180, 500] width 286 height 28
select select "2"
click at [38, 489] on select "Sender Recipient Third Party Collect" at bounding box center [180, 500] width 286 height 28
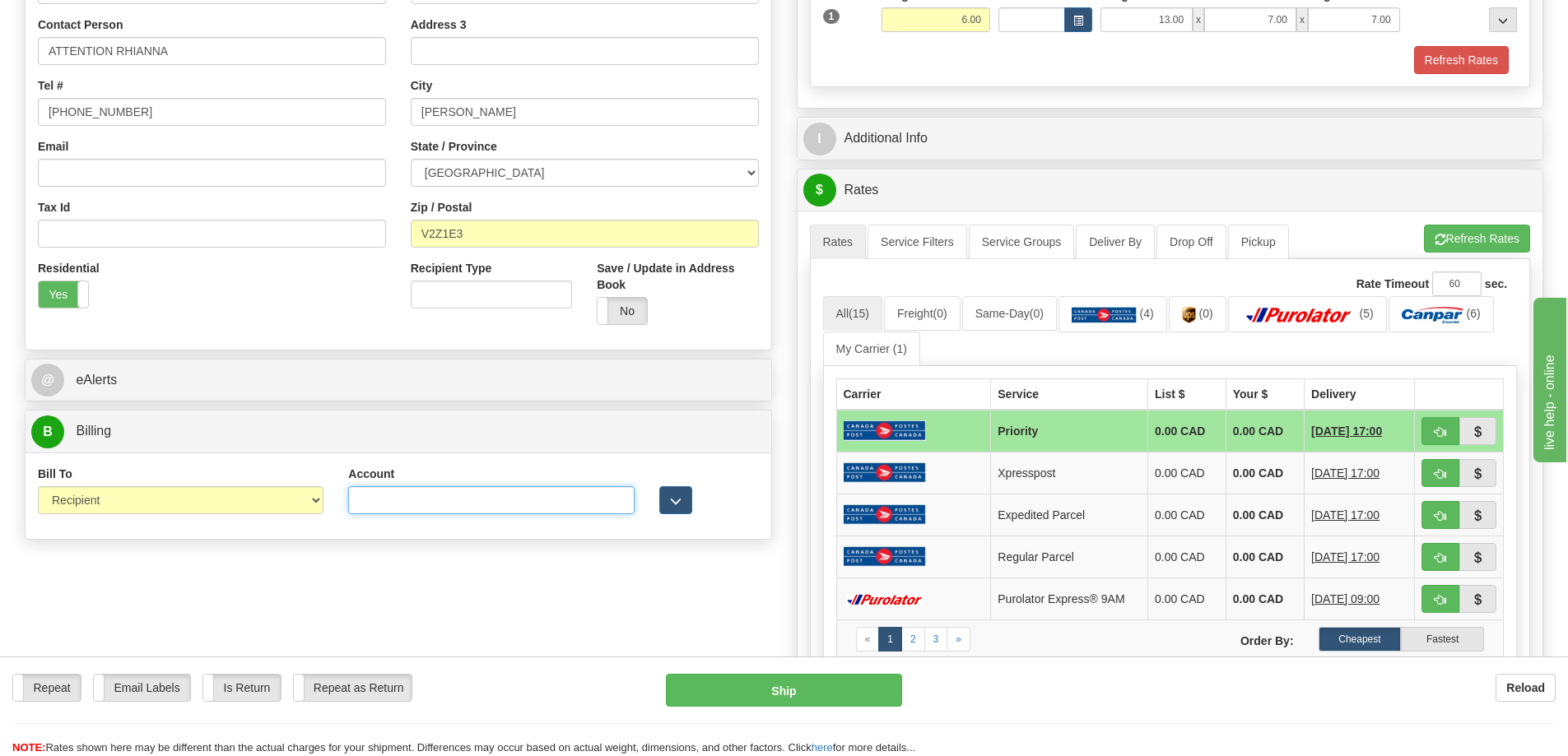
click at [447, 509] on input "Account" at bounding box center [491, 500] width 286 height 28
paste input "5392756"
type input "5392756"
click at [590, 577] on div "Create a label for the return Create Pickup Without Label S 6" at bounding box center [784, 381] width 1543 height 1188
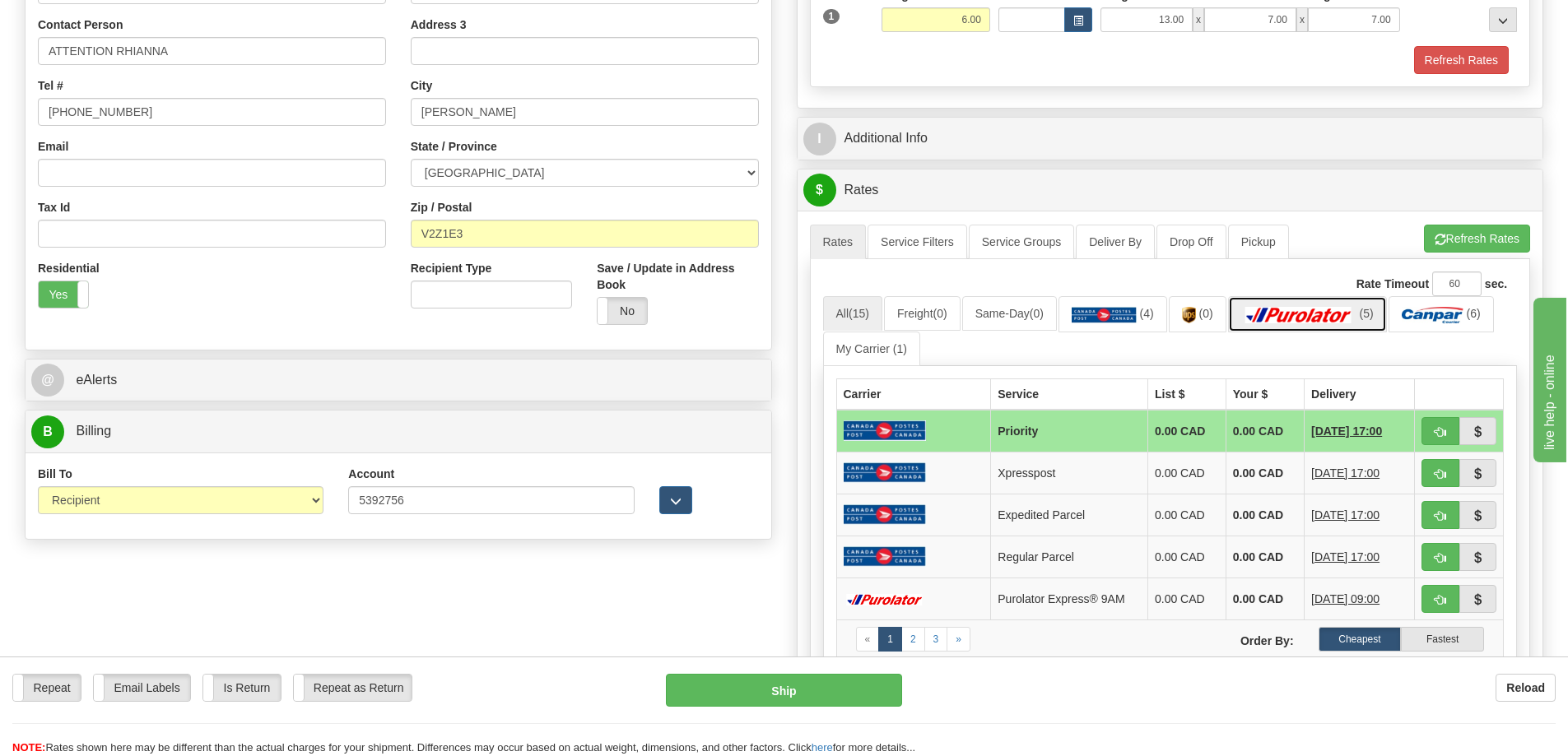
click at [1347, 322] on img at bounding box center [1299, 315] width 115 height 17
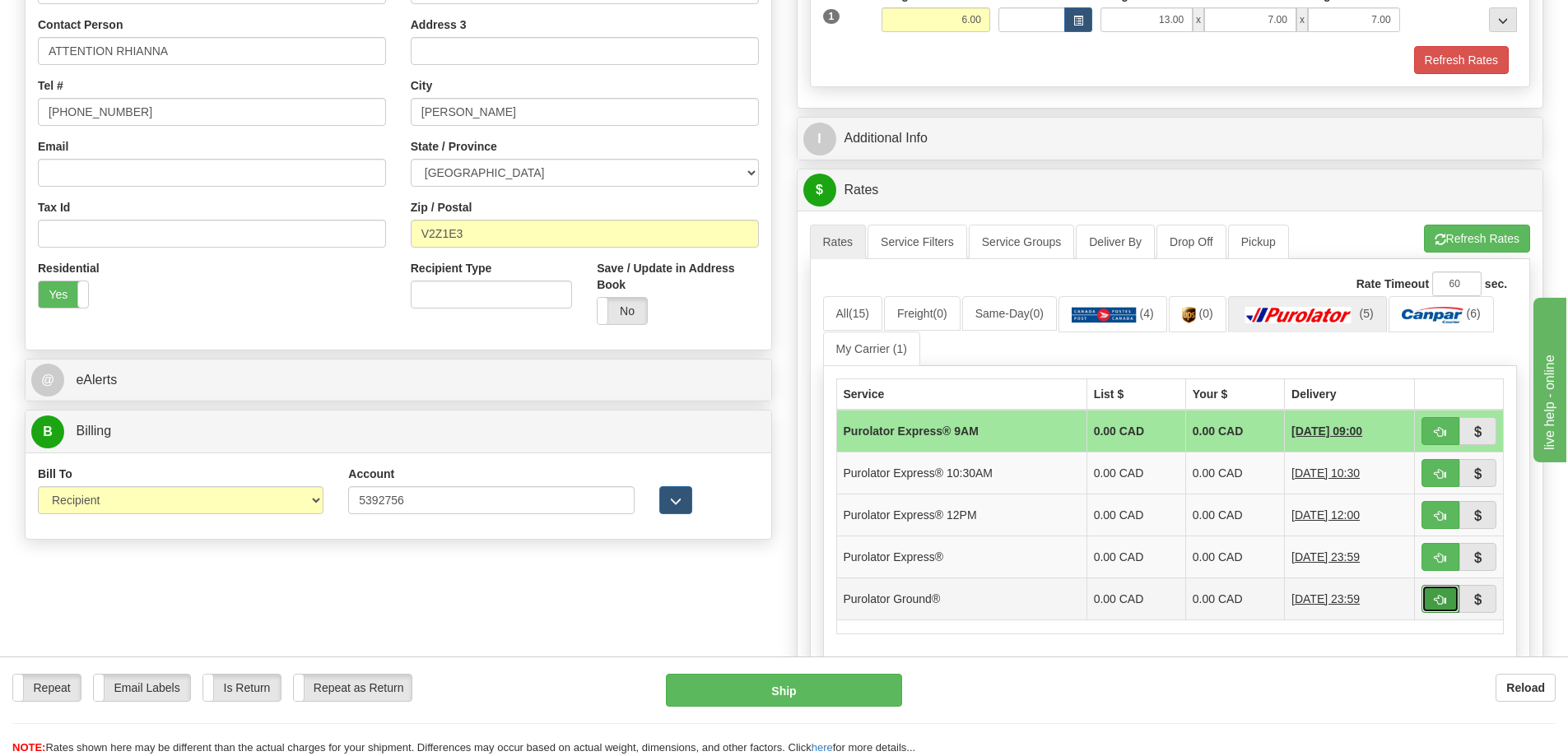
click at [1438, 601] on span "button" at bounding box center [1440, 601] width 12 height 11
type input "260"
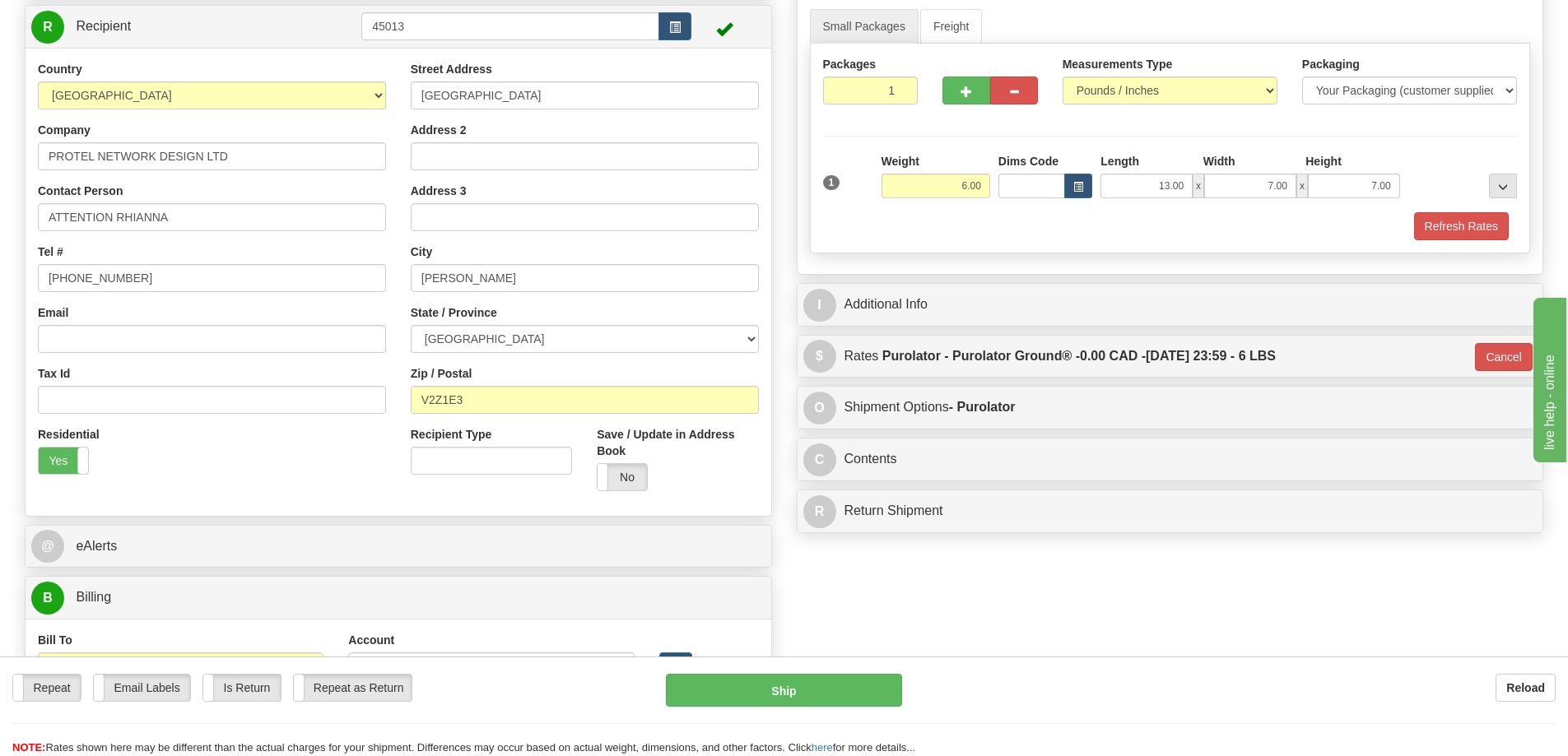
scroll to position [165, 0]
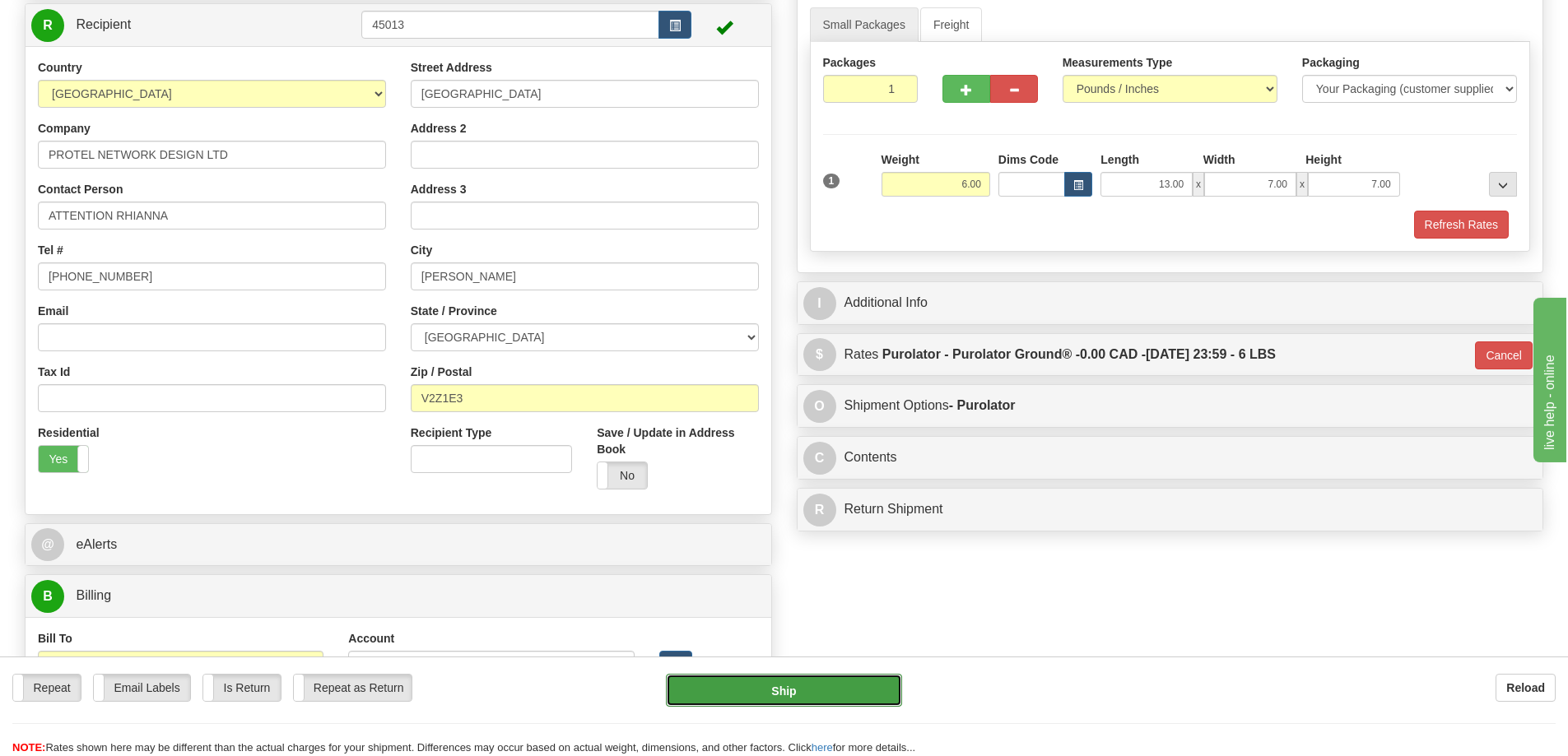
click at [843, 688] on button "Ship" at bounding box center [784, 691] width 236 height 33
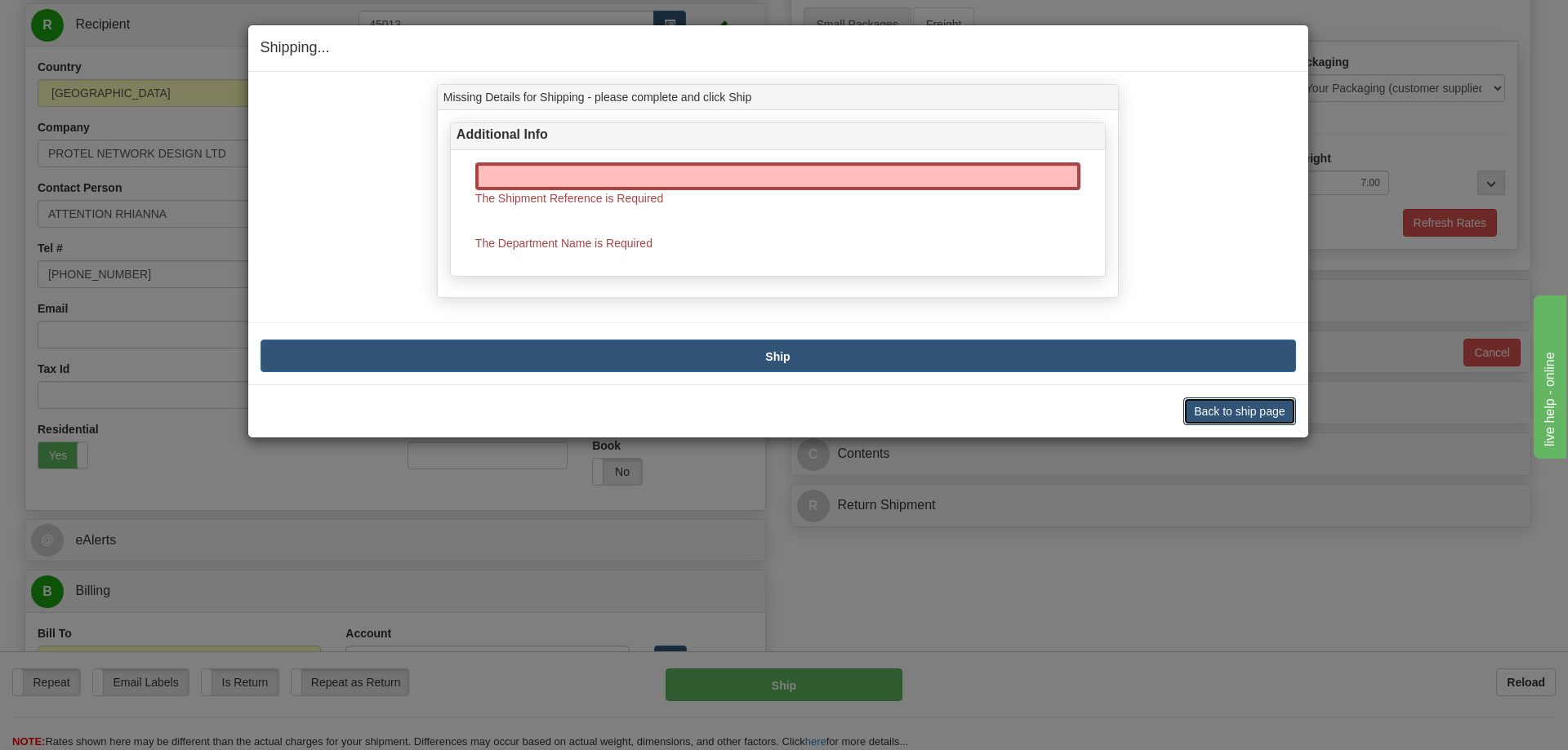
click at [1206, 401] on button "Back to ship page" at bounding box center [1239, 411] width 112 height 27
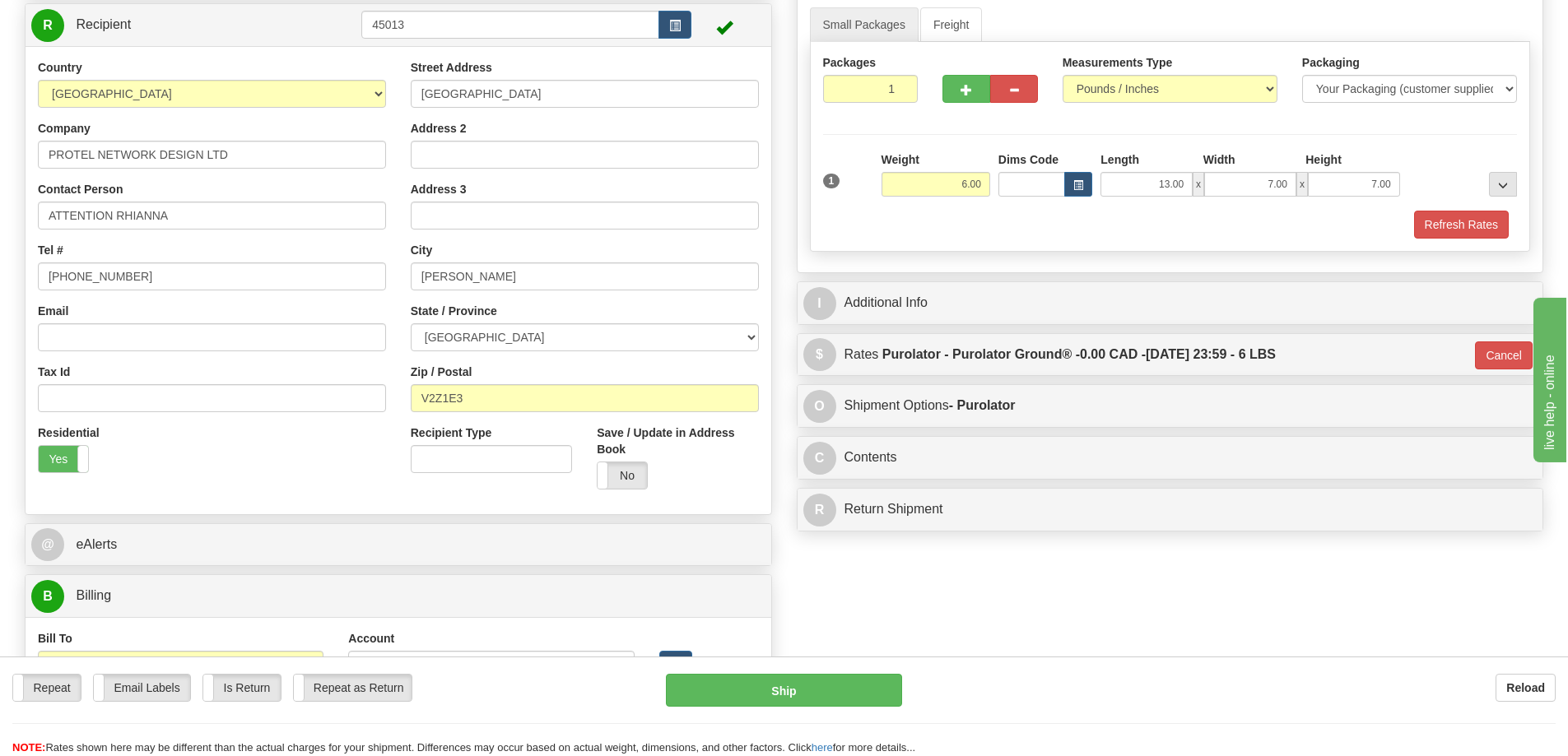
click at [897, 286] on div "I Additional Info" at bounding box center [1170, 304] width 746 height 42
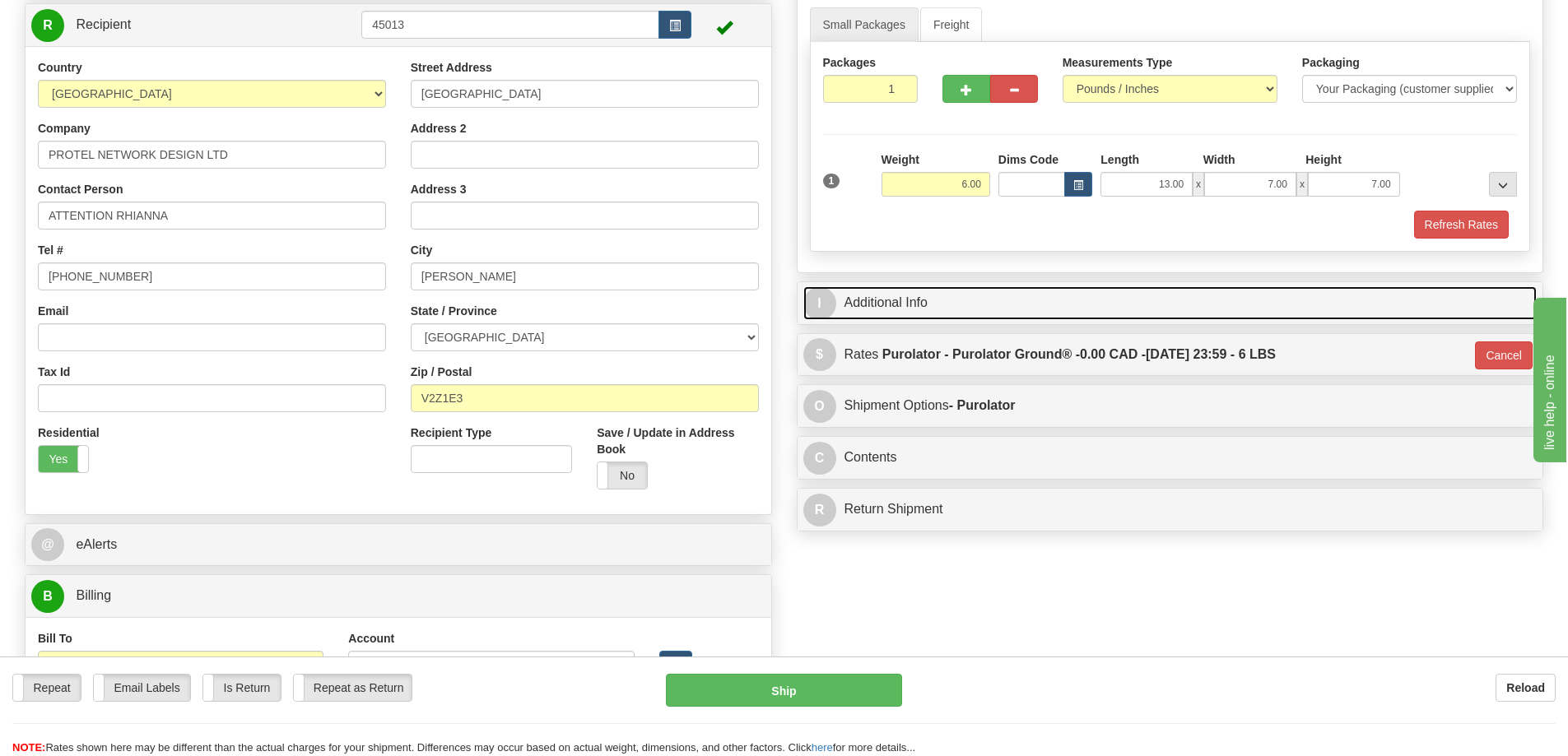
click at [908, 301] on link "I Additional Info" at bounding box center [1171, 303] width 734 height 34
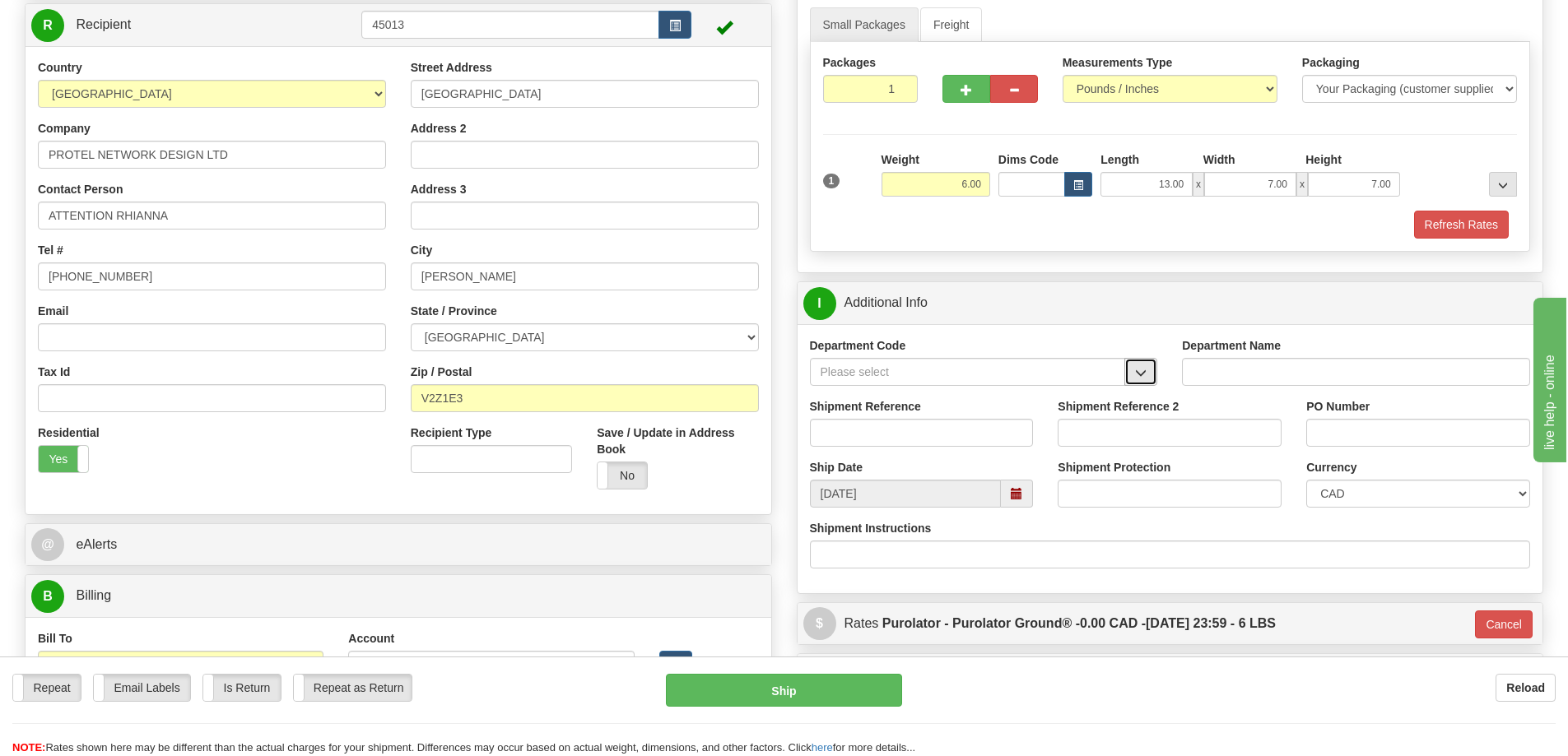
click at [1146, 373] on span "button" at bounding box center [1140, 373] width 12 height 11
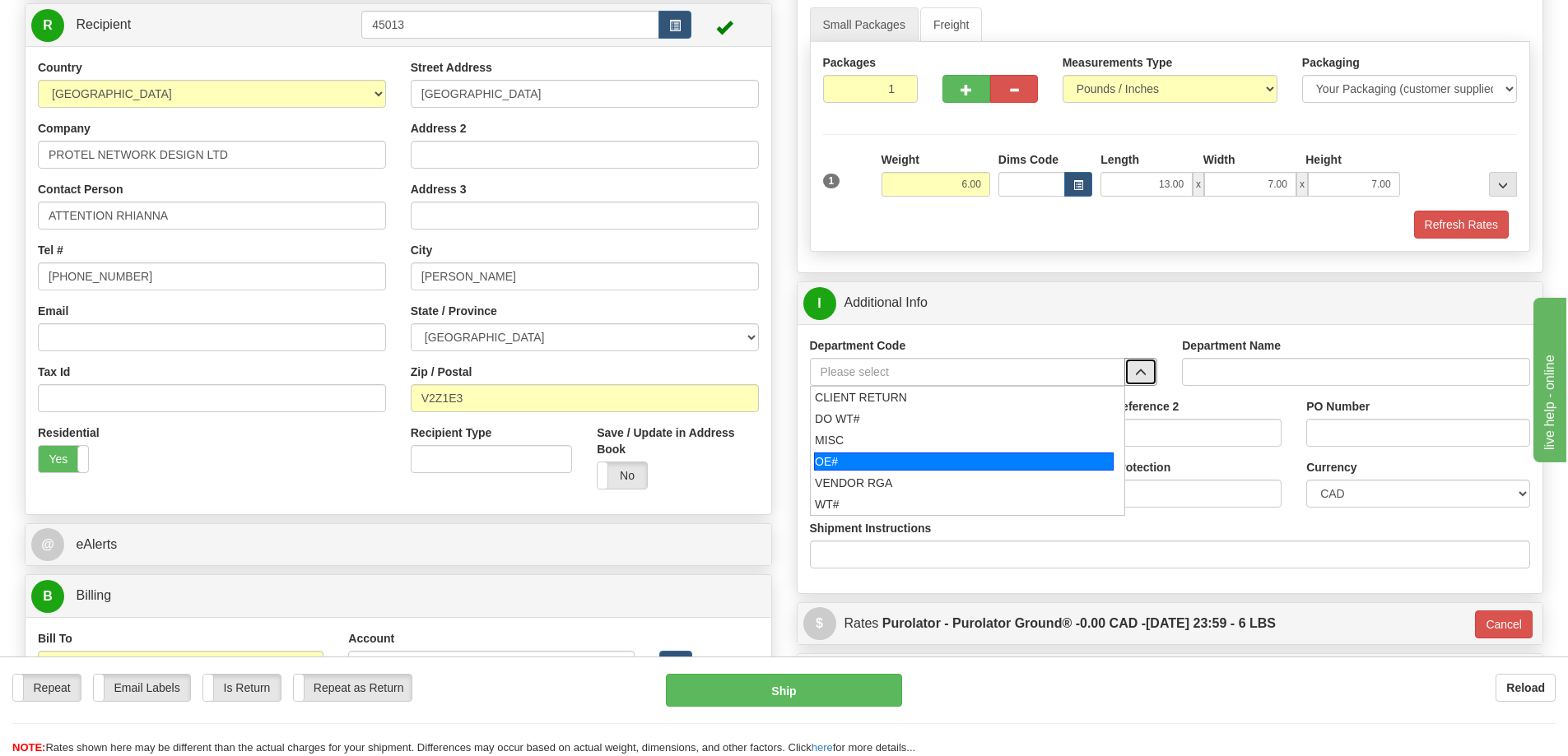
click at [893, 461] on div "OE#" at bounding box center [964, 462] width 300 height 18
type input "OE#"
type input "ORDERS"
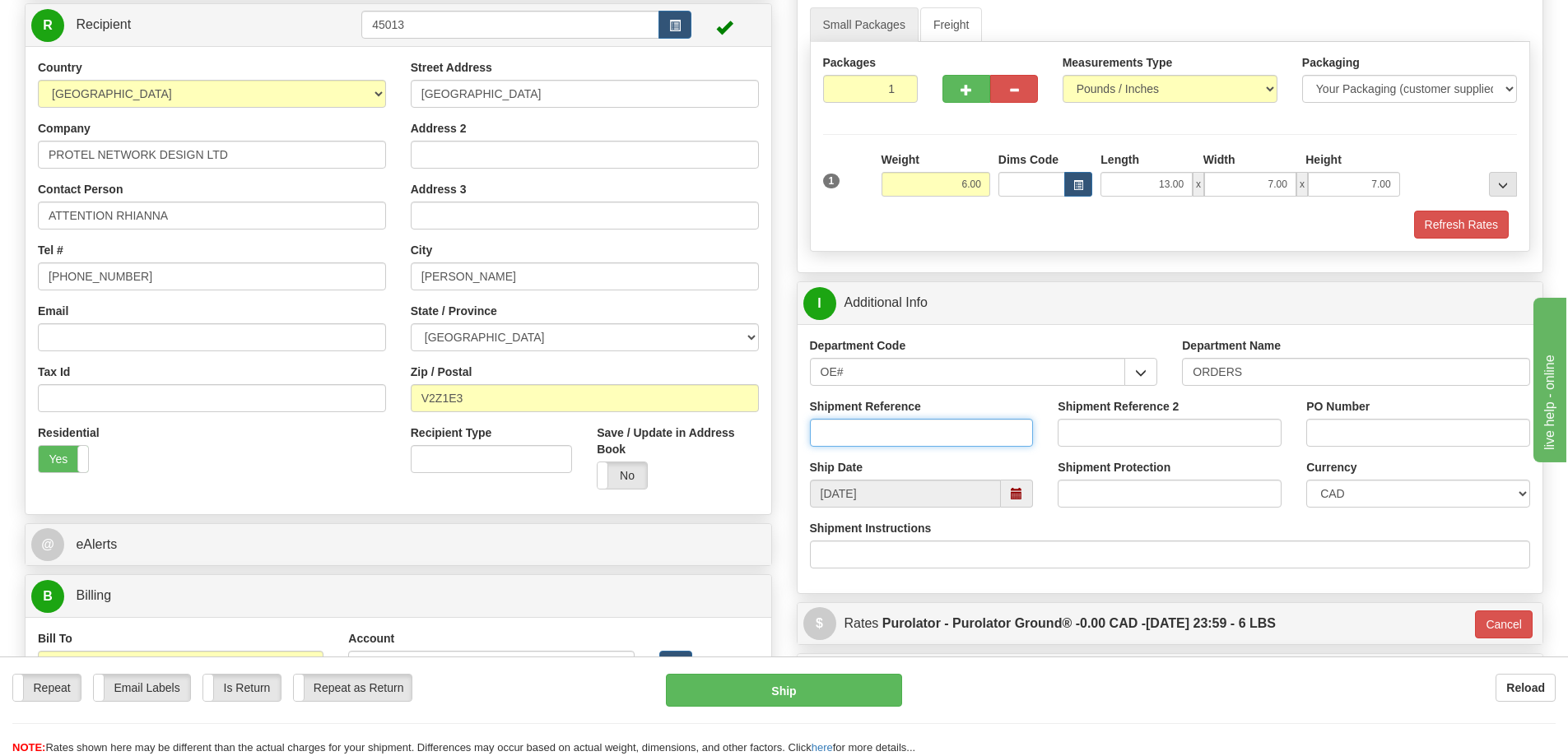
click at [879, 436] on input "Shipment Reference" at bounding box center [921, 433] width 223 height 28
type input "ATTENTION RHIANNA"
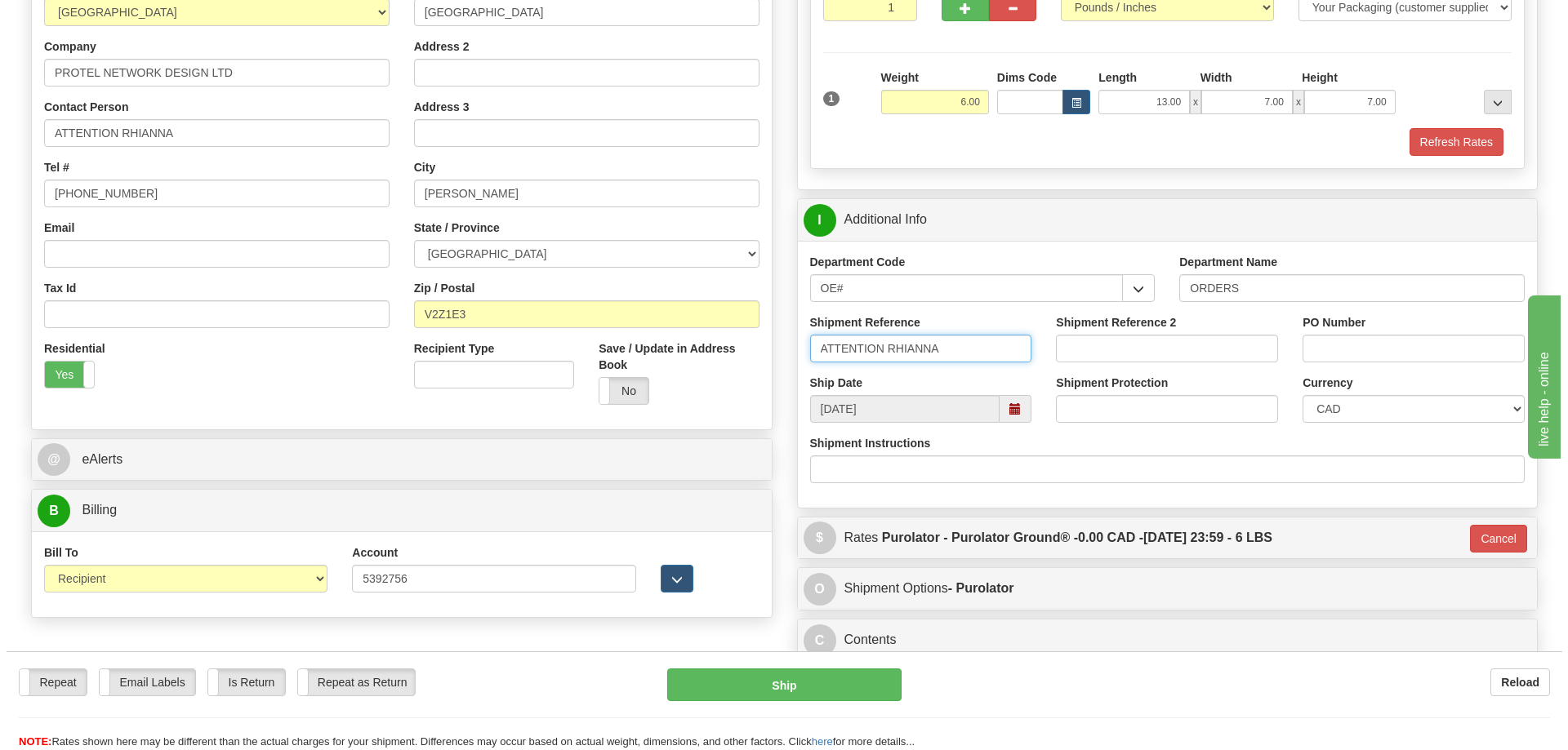
scroll to position [245, 0]
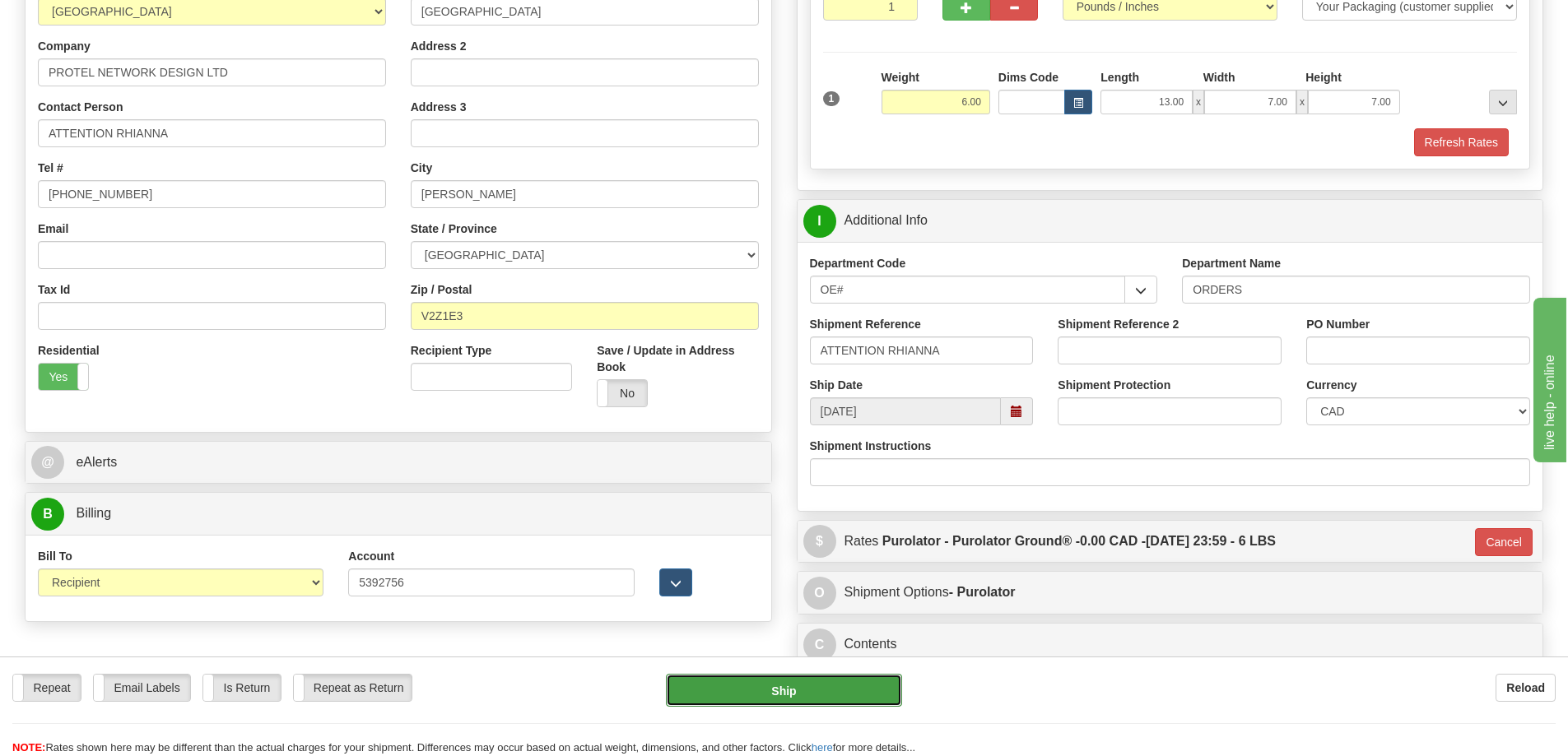
click at [795, 693] on button "Ship" at bounding box center [784, 691] width 236 height 33
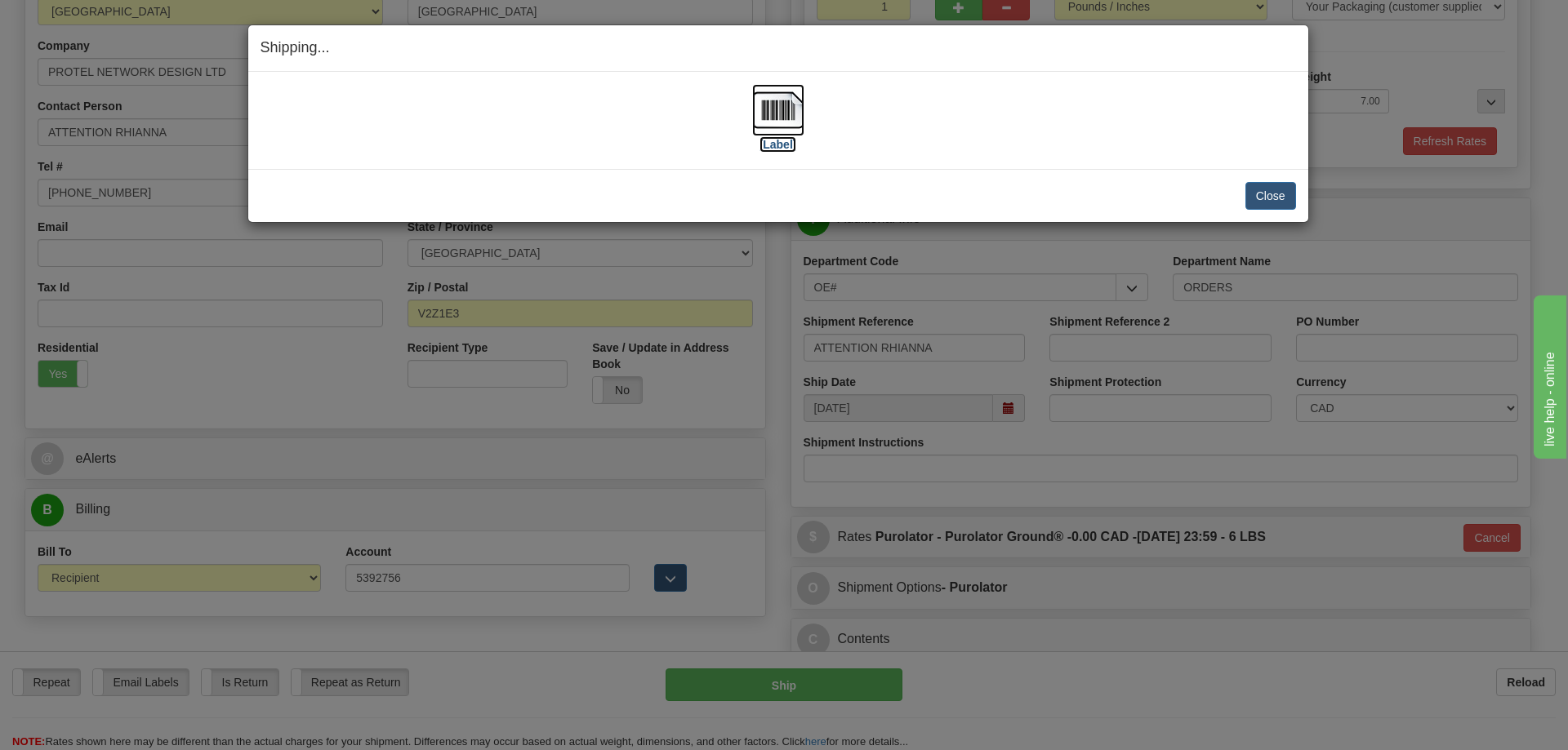
click at [783, 123] on img at bounding box center [778, 109] width 52 height 52
click at [1268, 202] on button "Close" at bounding box center [1270, 196] width 50 height 27
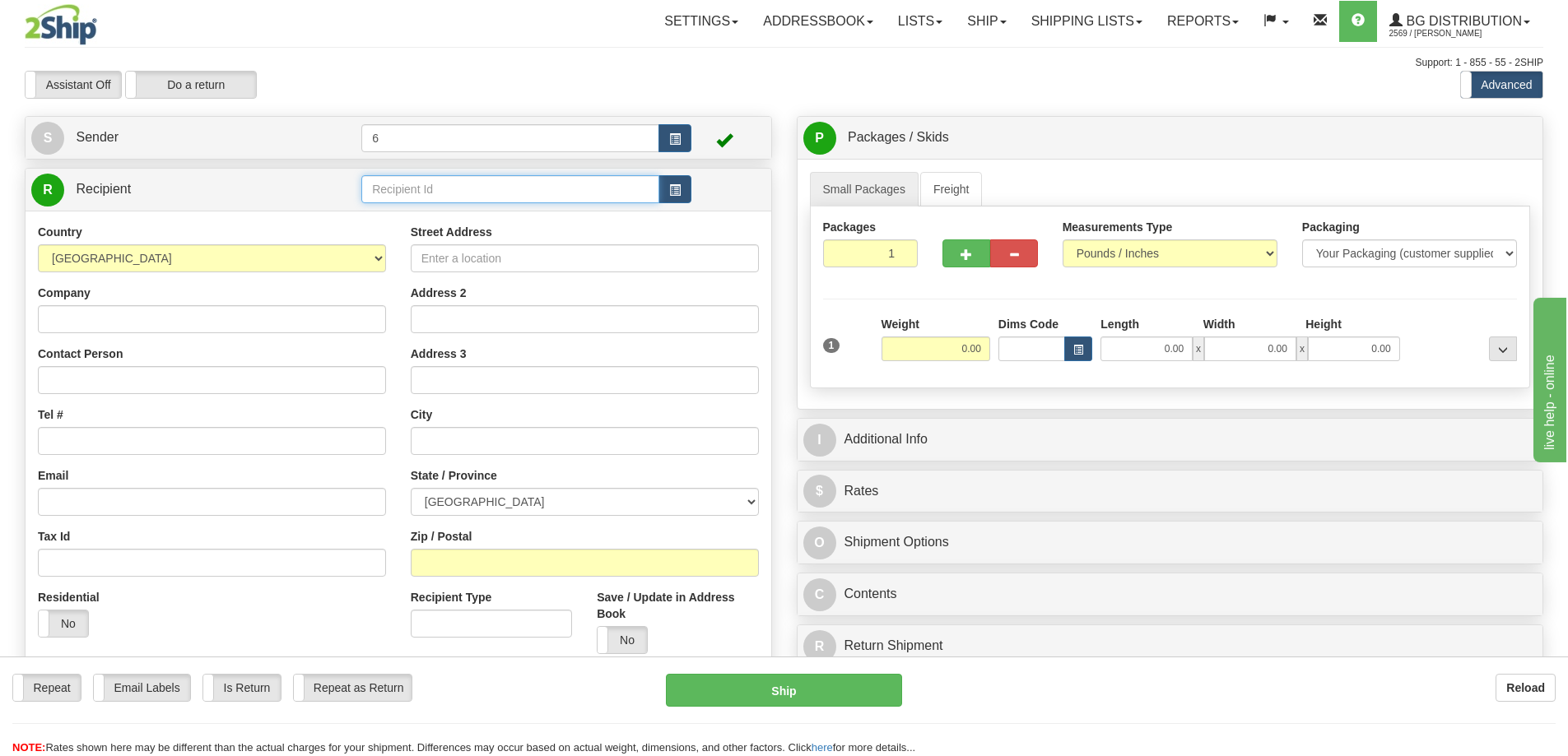
click at [399, 188] on input "text" at bounding box center [510, 189] width 298 height 28
type input "42043"
click button "Delete" at bounding box center [0, 0] width 0 height 0
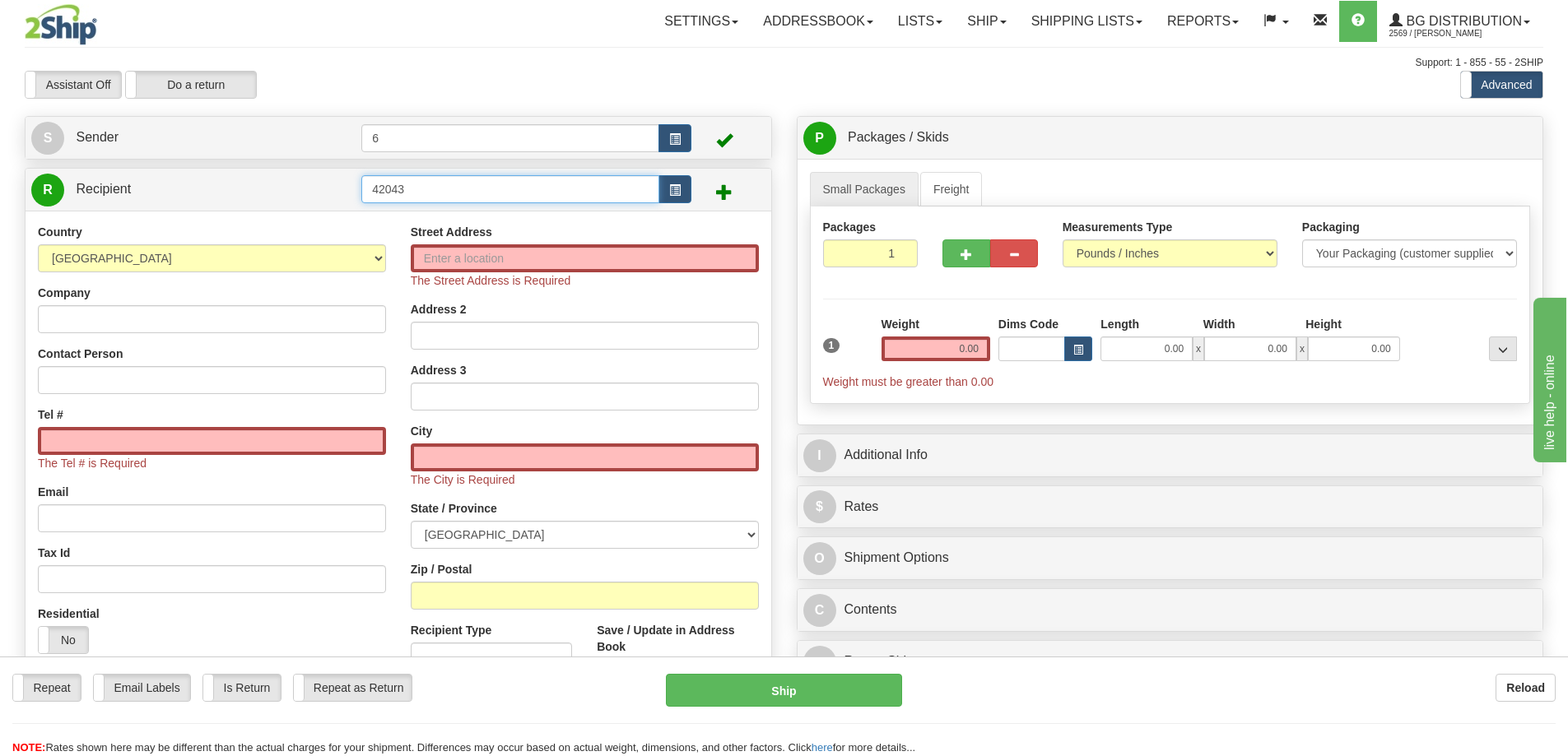
drag, startPoint x: 425, startPoint y: 194, endPoint x: 340, endPoint y: 185, distance: 85.5
click at [336, 186] on tr "R Recipient 42043" at bounding box center [398, 189] width 734 height 34
click at [563, 260] on input "Street Address" at bounding box center [585, 258] width 349 height 28
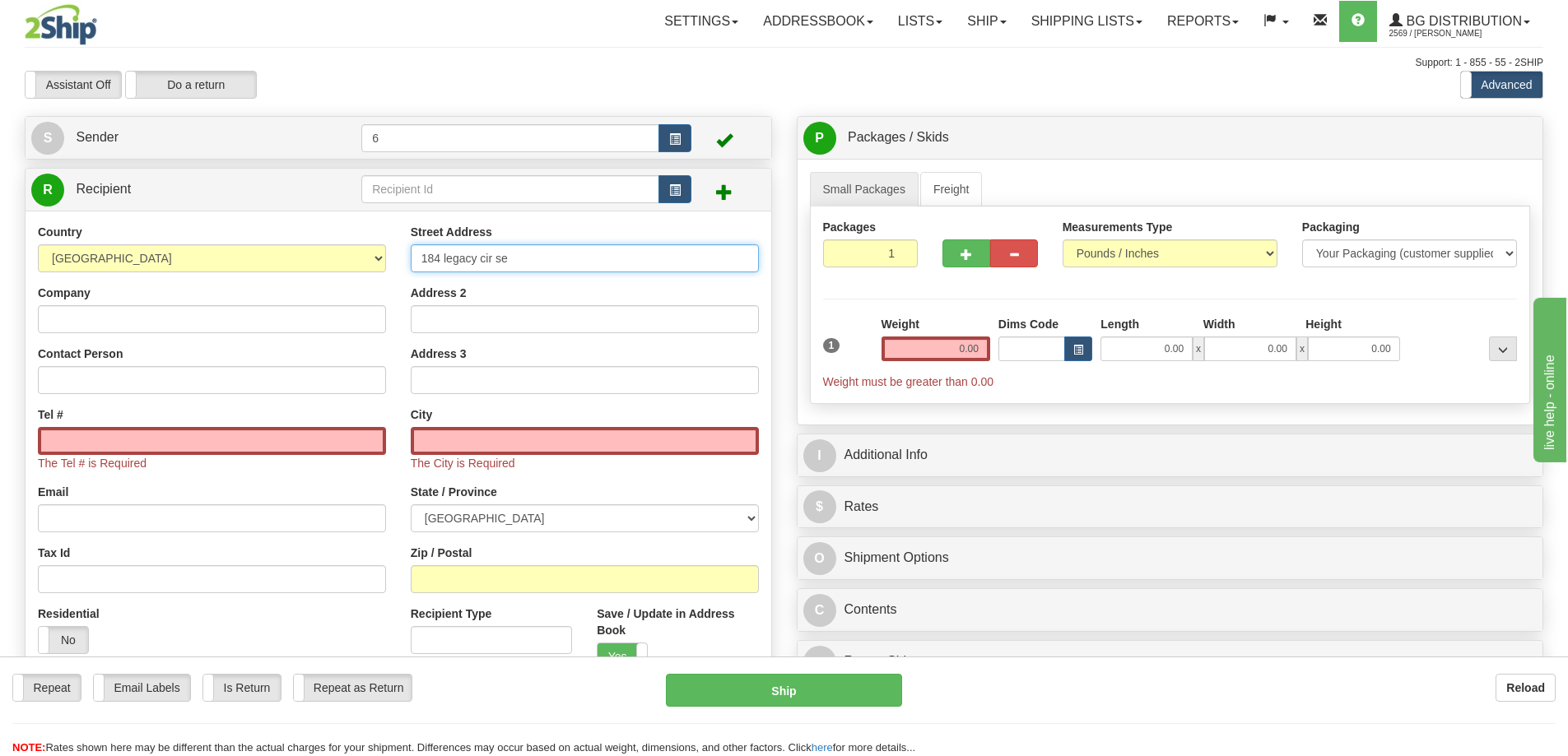
type input "184 legacy cir se"
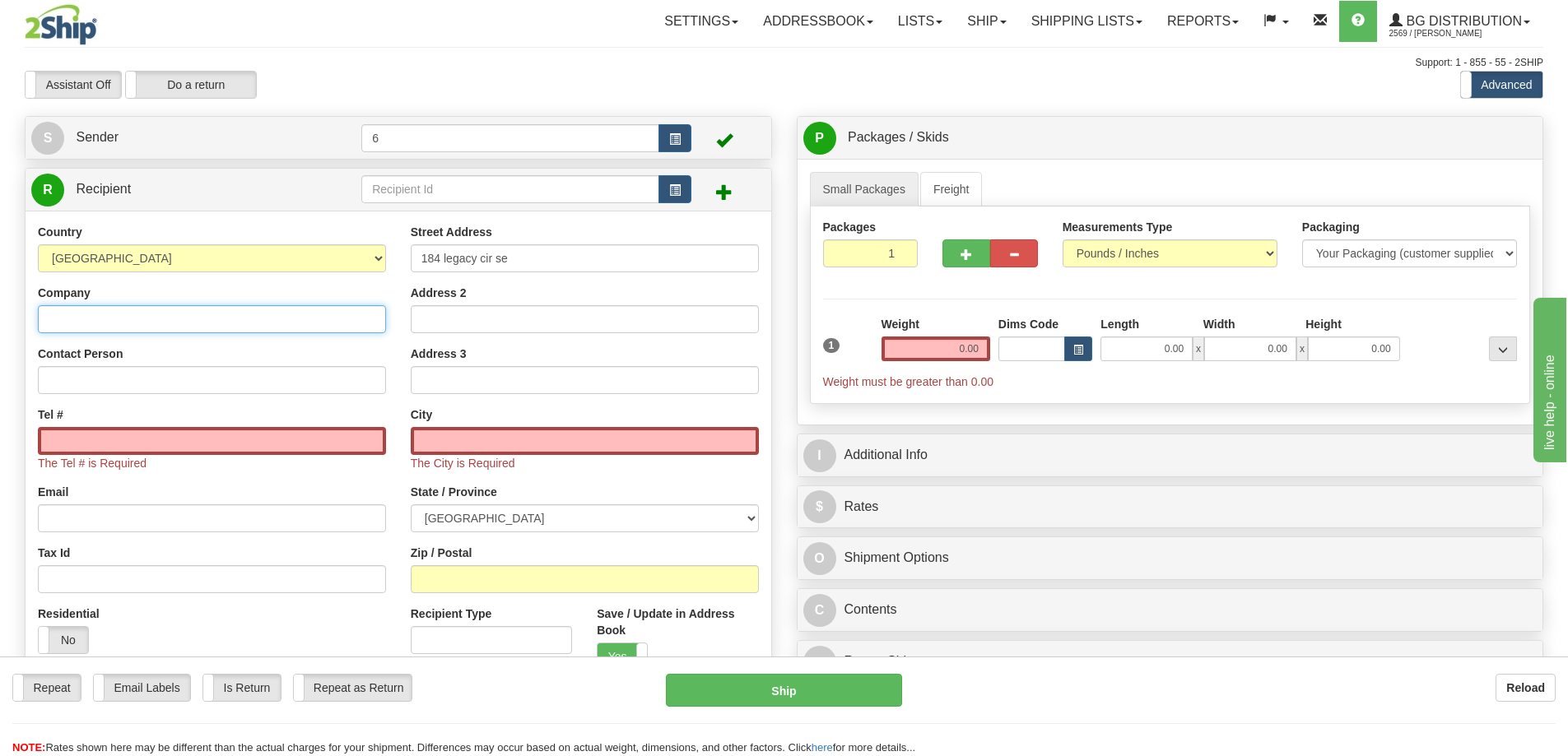
click at [189, 326] on input "Company" at bounding box center [212, 319] width 349 height 28
type input "DOORWAY DYNAMICS"
click at [201, 387] on input "Contact Person" at bounding box center [212, 380] width 349 height 28
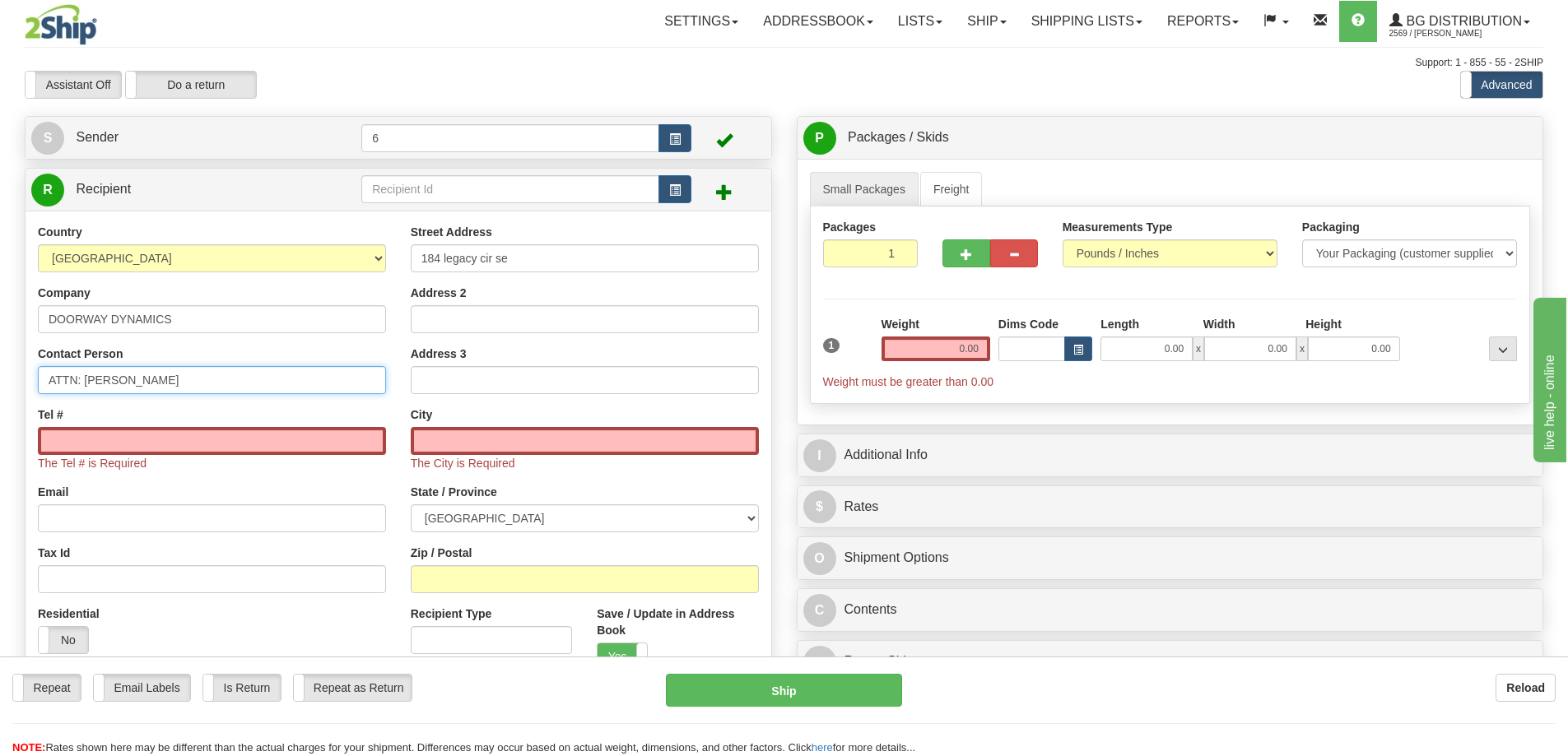
type input "ATTN: YANVI"
click at [213, 436] on input "Tel #" at bounding box center [212, 441] width 349 height 28
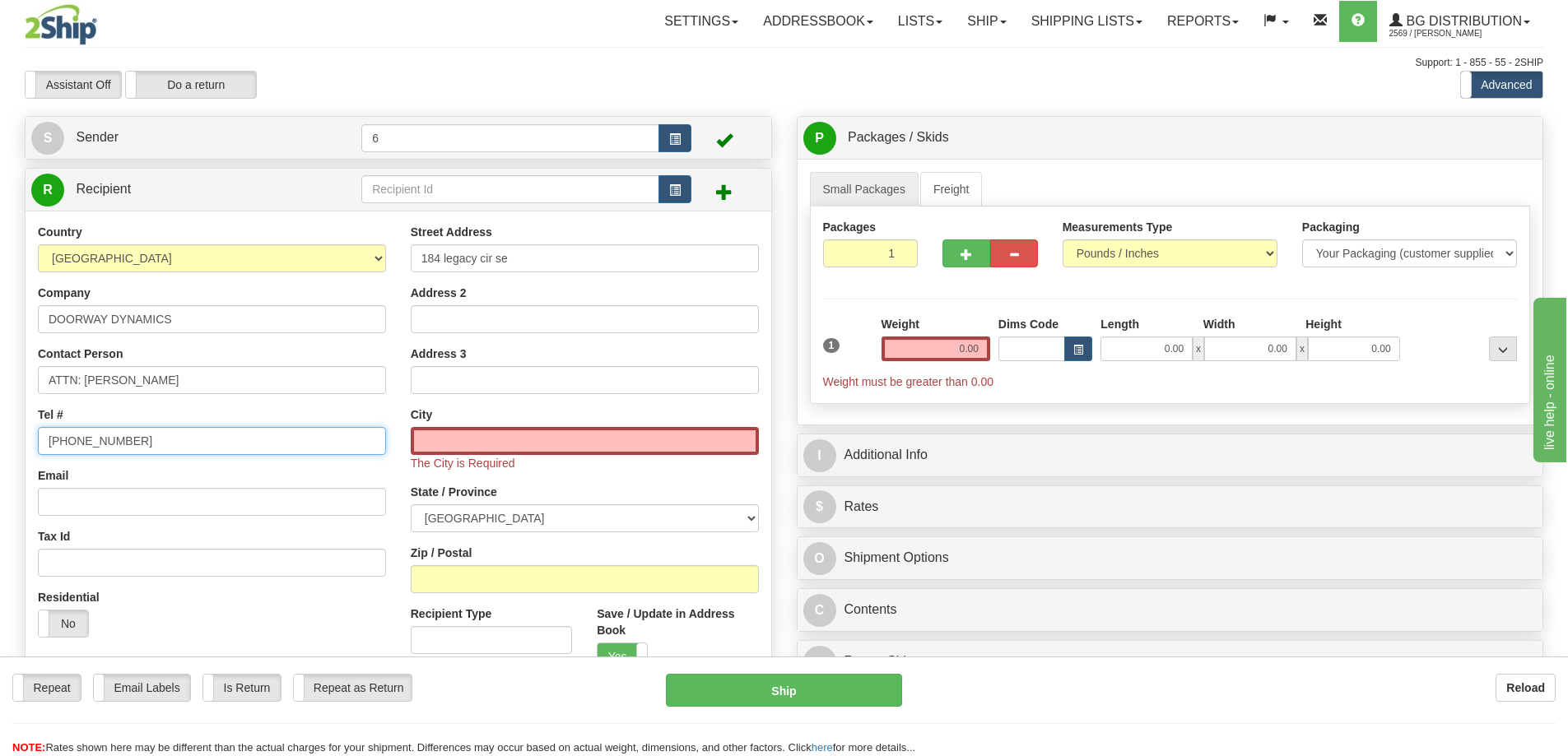
type input "587-874-0818"
click at [547, 447] on input "text" at bounding box center [585, 441] width 349 height 28
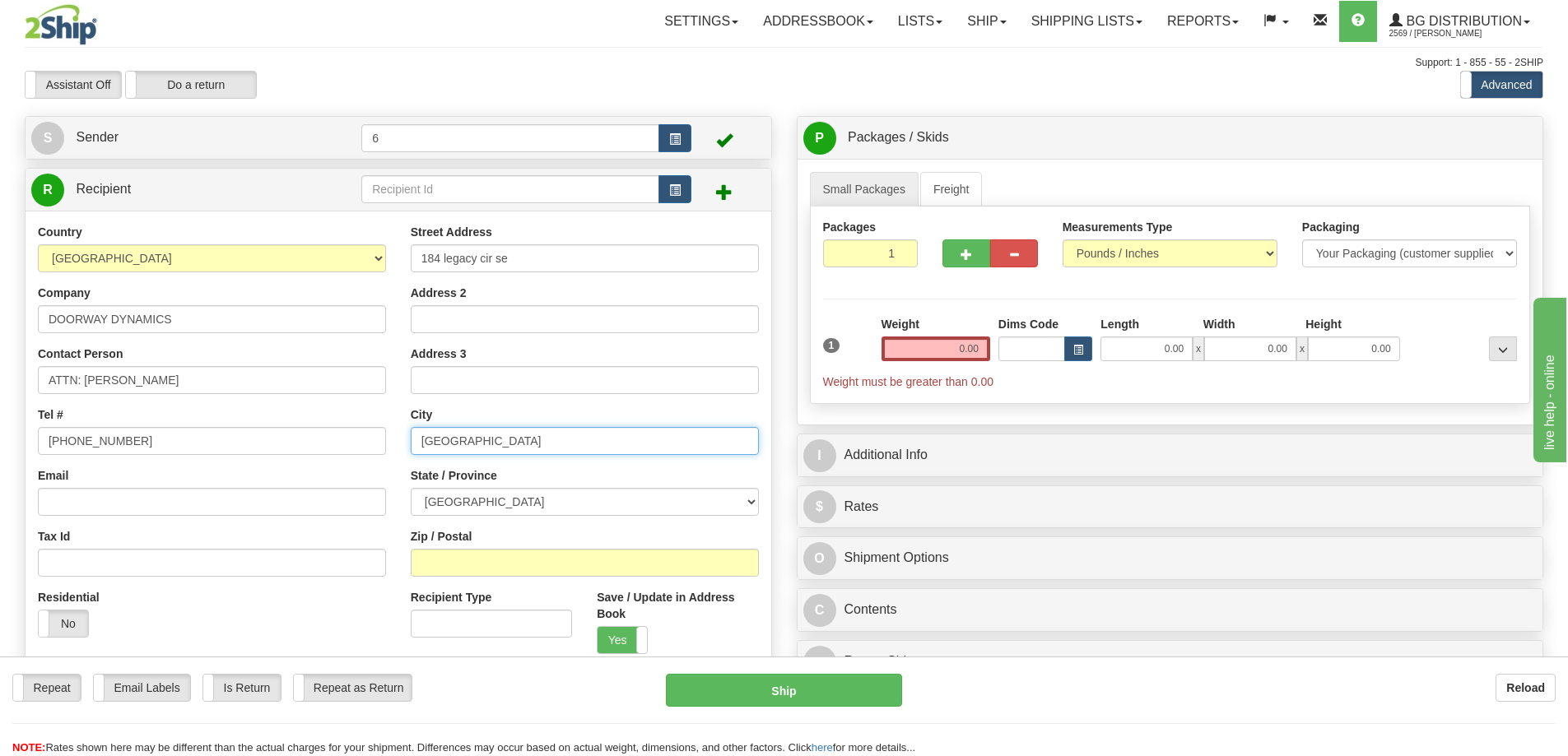
type input "[GEOGRAPHIC_DATA]"
drag, startPoint x: 540, startPoint y: 262, endPoint x: 411, endPoint y: 261, distance: 129.0
click at [411, 261] on input "184 legacy cir se" at bounding box center [585, 258] width 349 height 28
click at [961, 355] on input "0.00" at bounding box center [936, 349] width 109 height 25
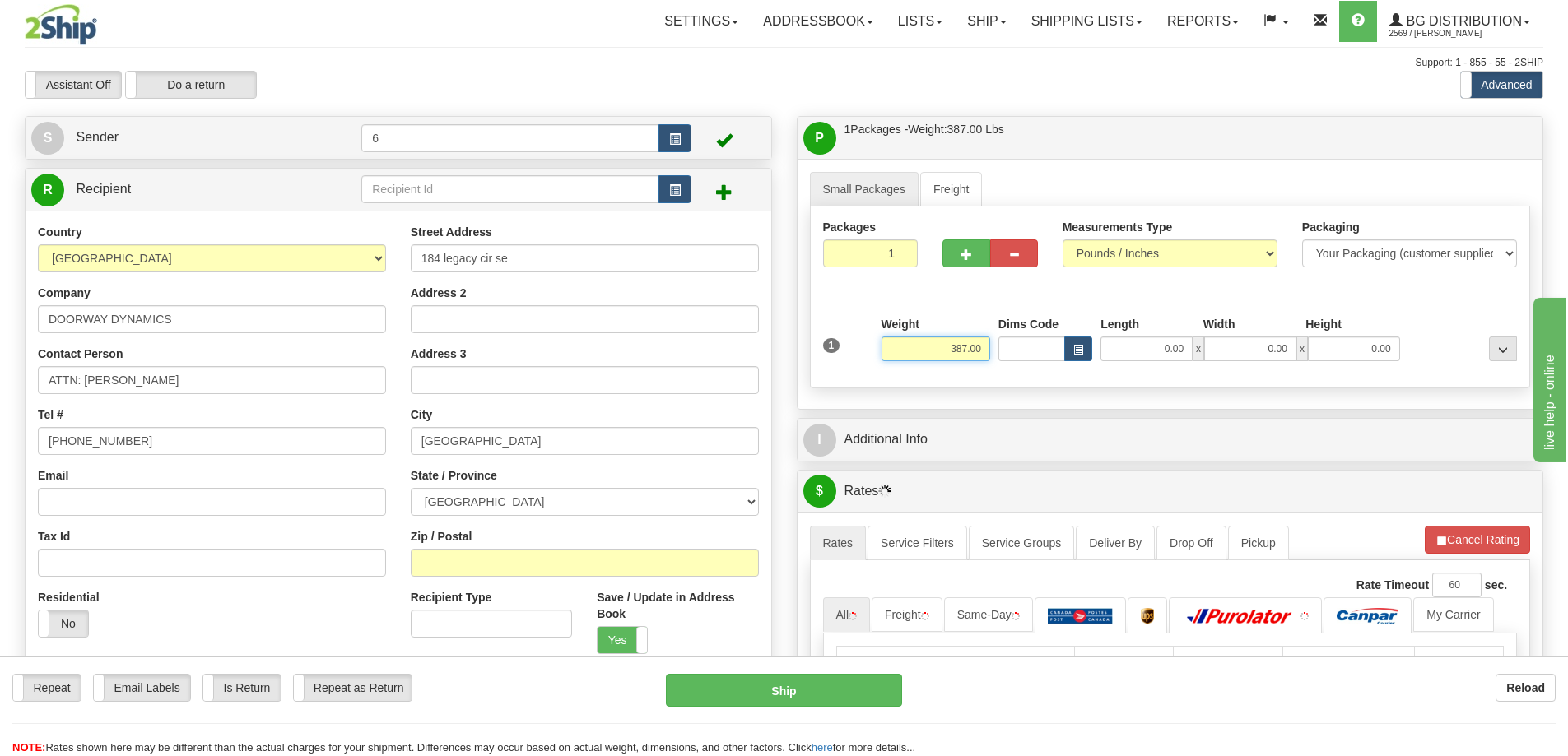
drag, startPoint x: 985, startPoint y: 349, endPoint x: 944, endPoint y: 350, distance: 41.0
click at [944, 350] on input "387.00" at bounding box center [936, 349] width 109 height 25
type input "38.00"
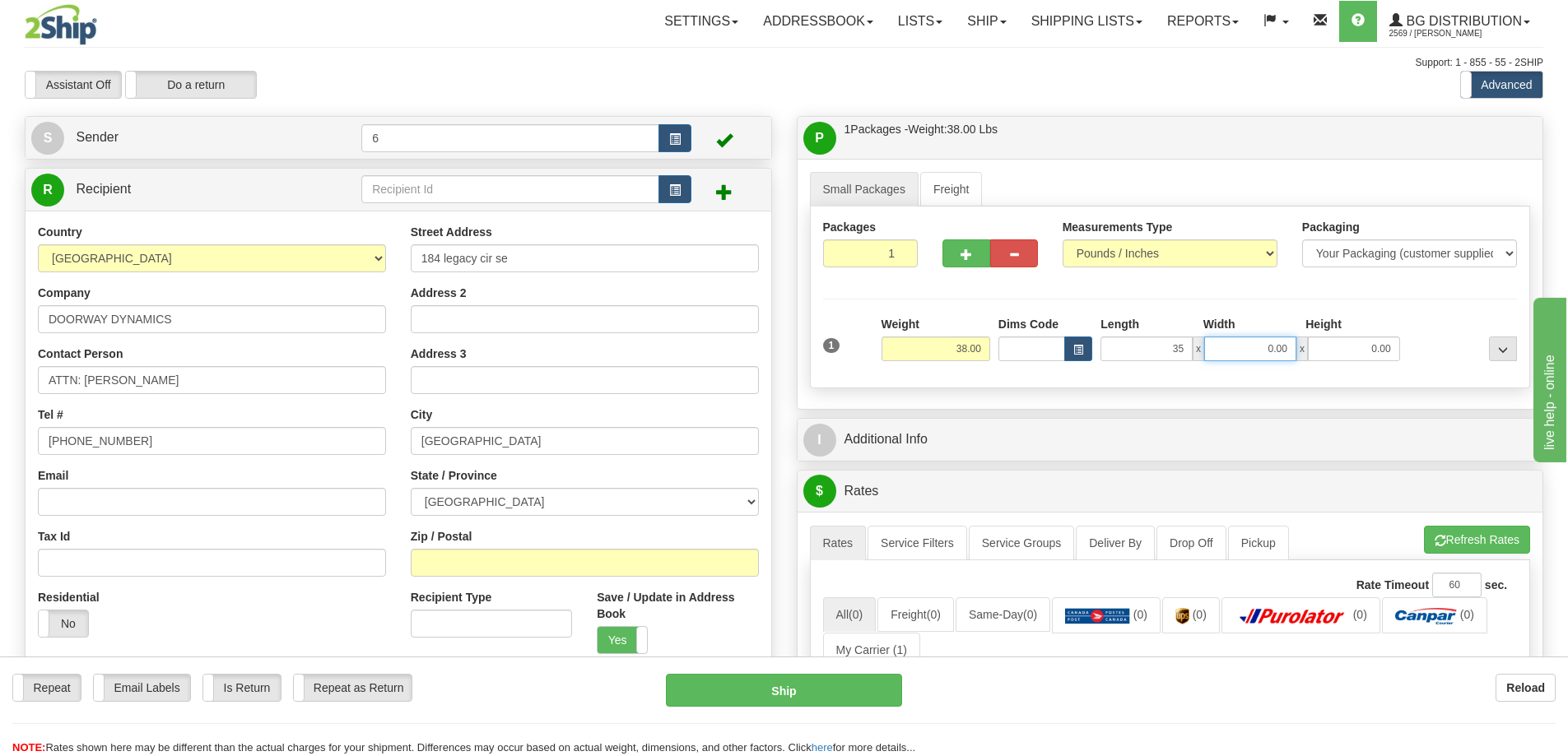
type input "35.00"
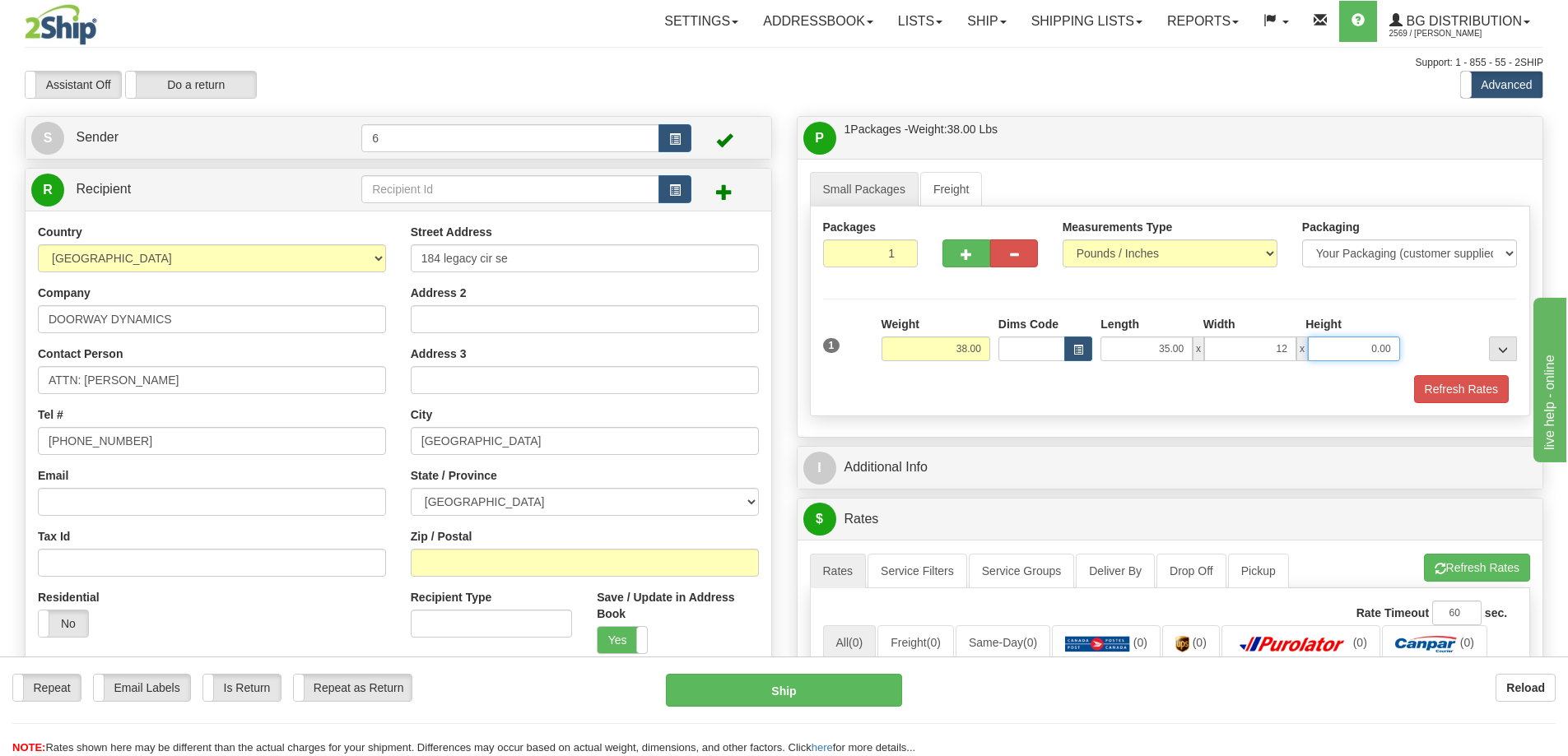
type input "12.00"
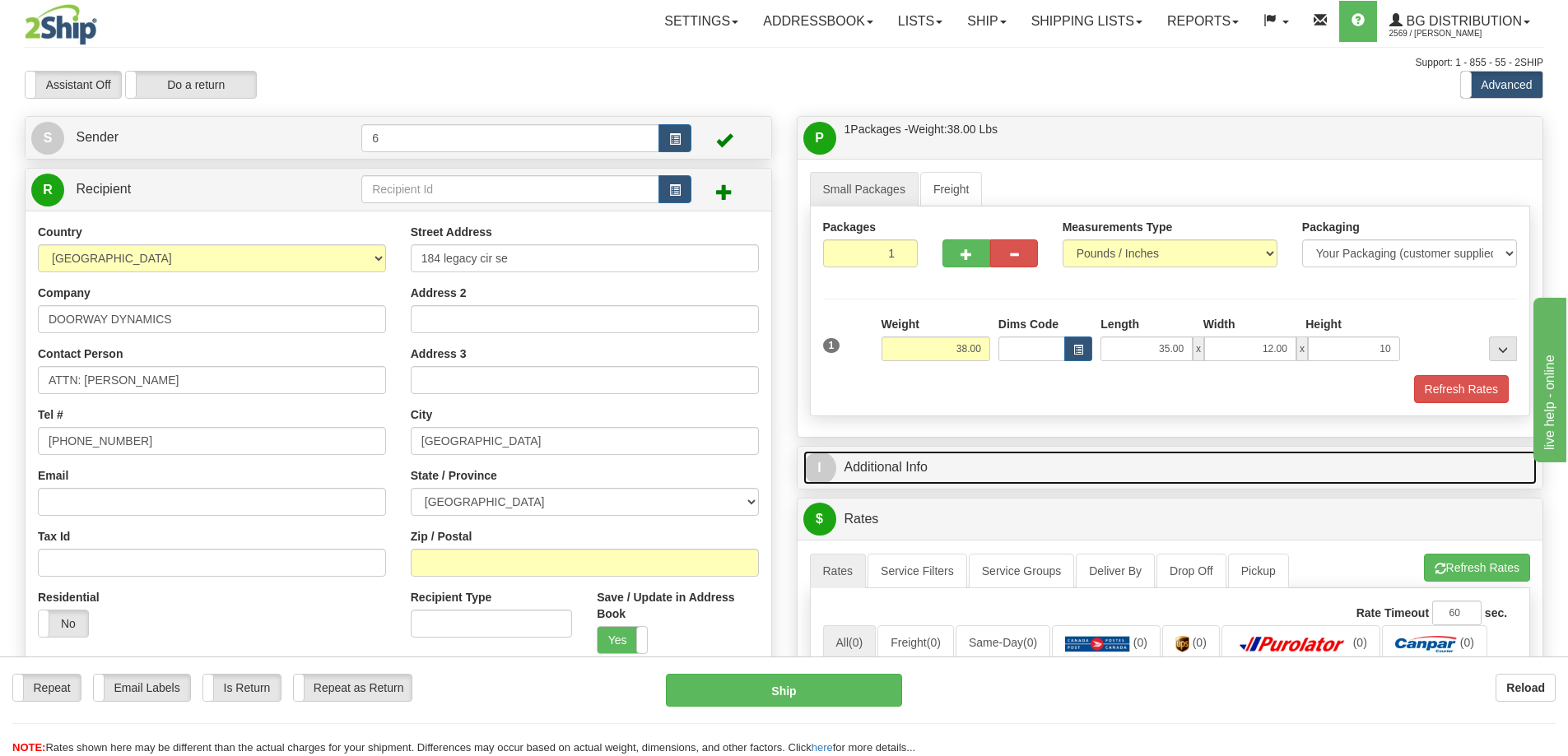
type input "10.00"
click at [882, 472] on link "I Additional Info" at bounding box center [1171, 467] width 734 height 34
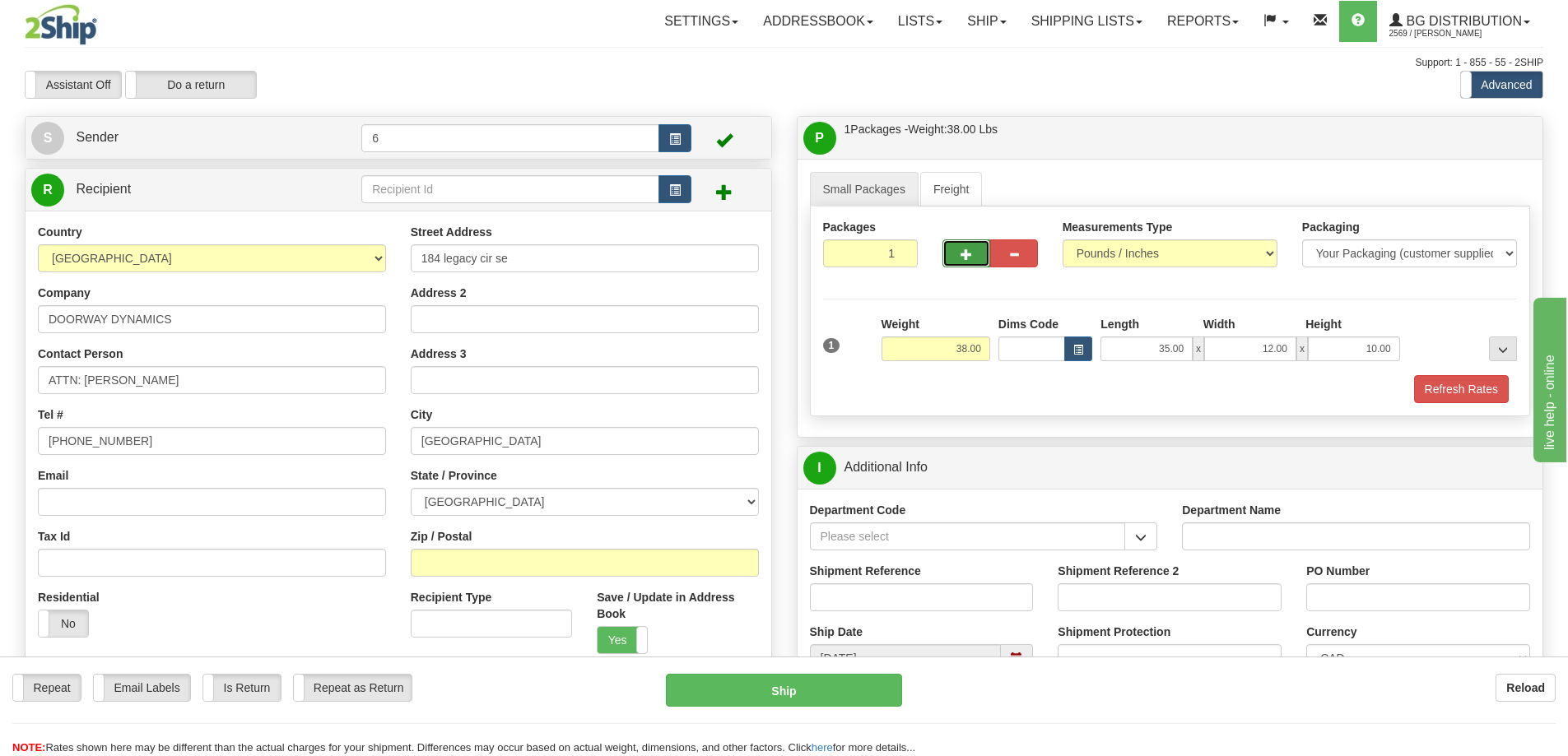
click at [964, 246] on button "button" at bounding box center [967, 253] width 48 height 28
radio input "true"
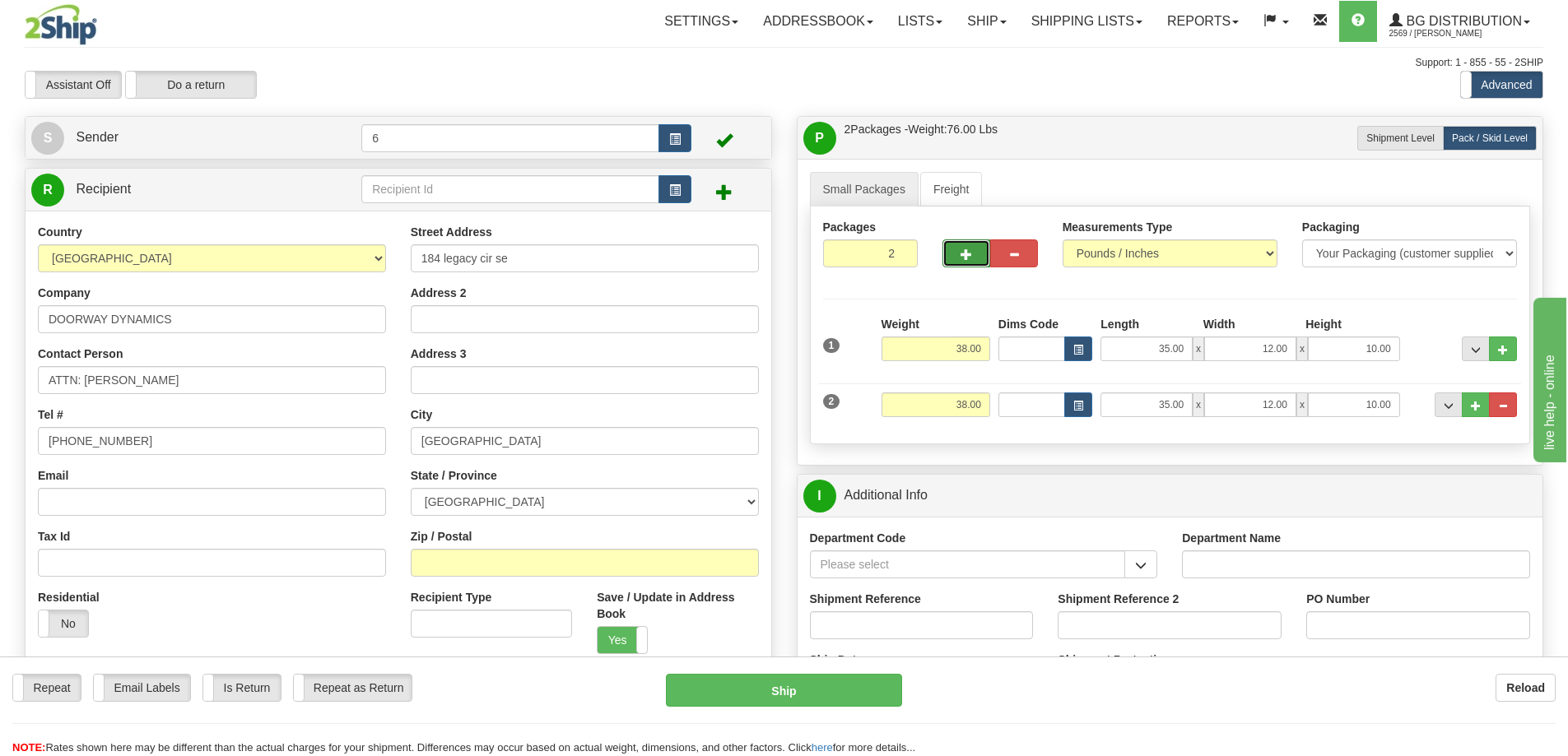
click at [967, 257] on span "button" at bounding box center [966, 255] width 12 height 11
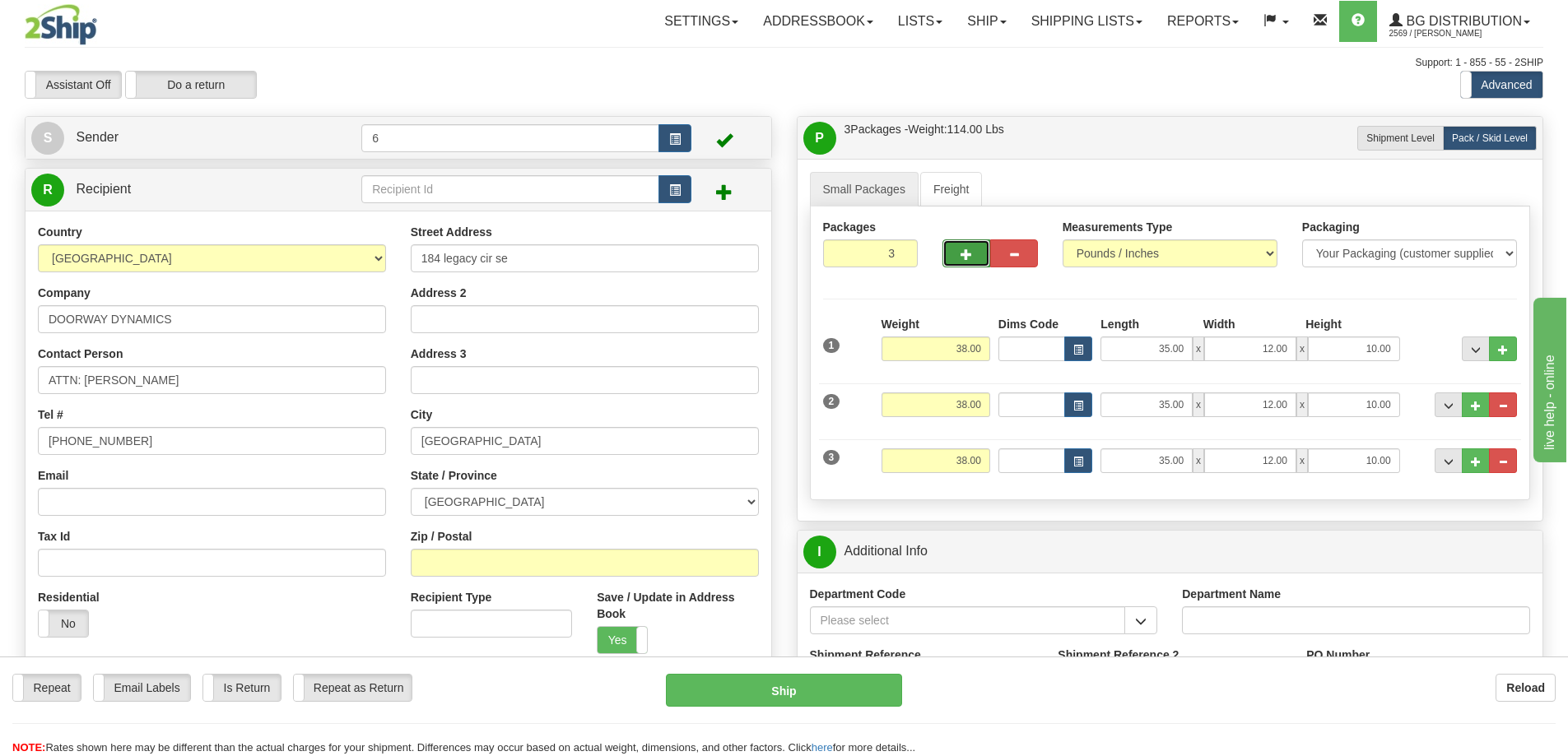
click at [967, 257] on span "button" at bounding box center [966, 255] width 12 height 11
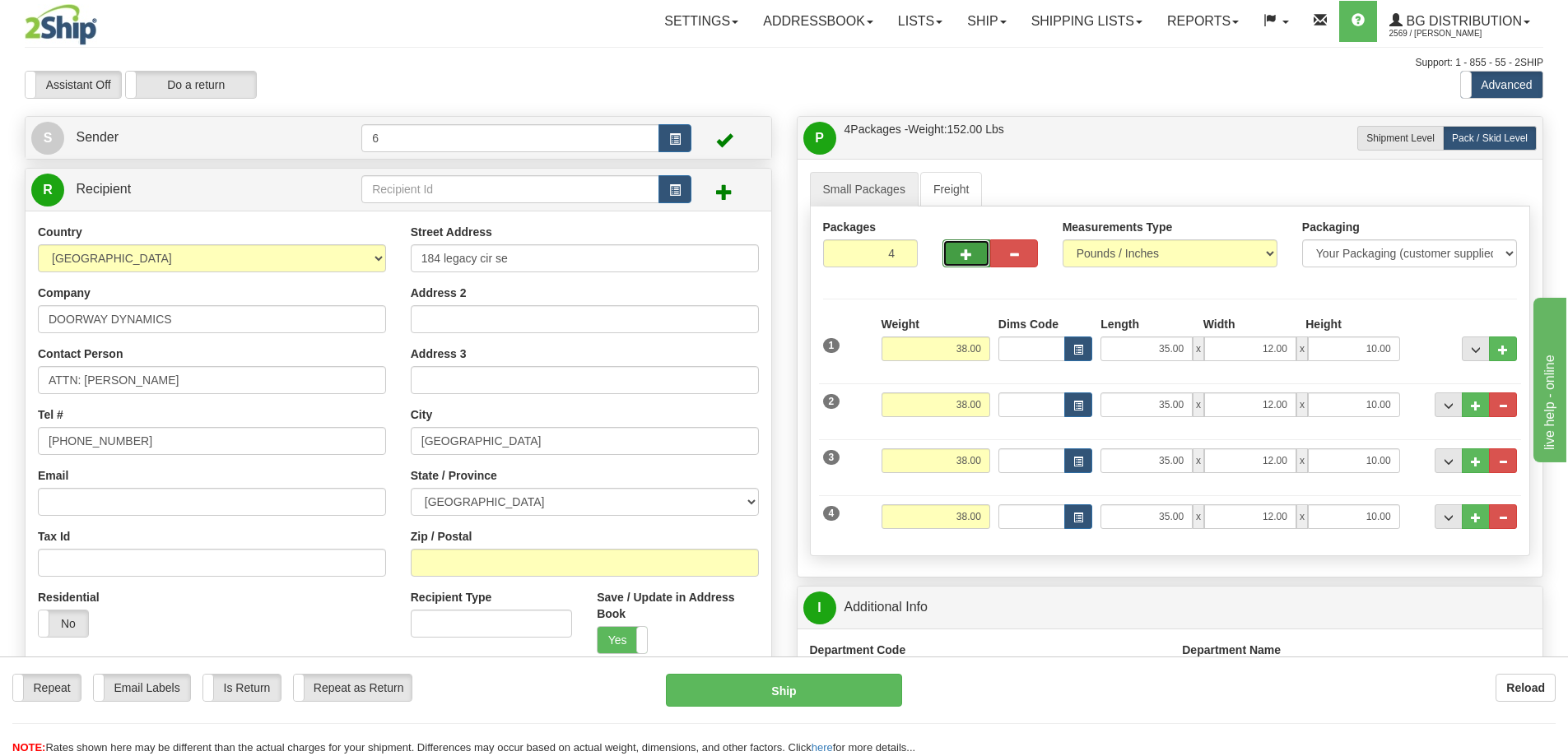
click at [967, 257] on span "button" at bounding box center [966, 255] width 12 height 11
type input "5"
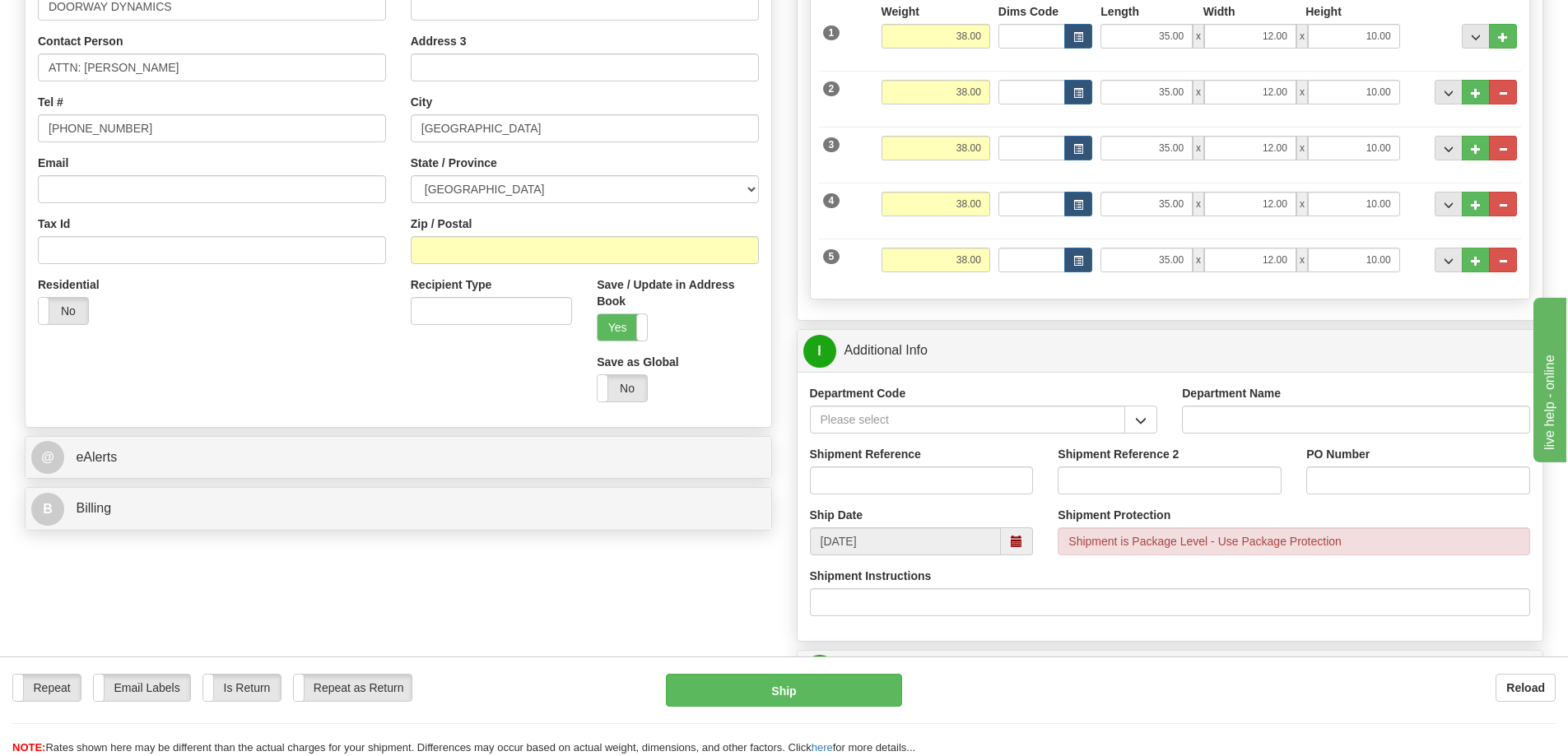
scroll to position [411, 0]
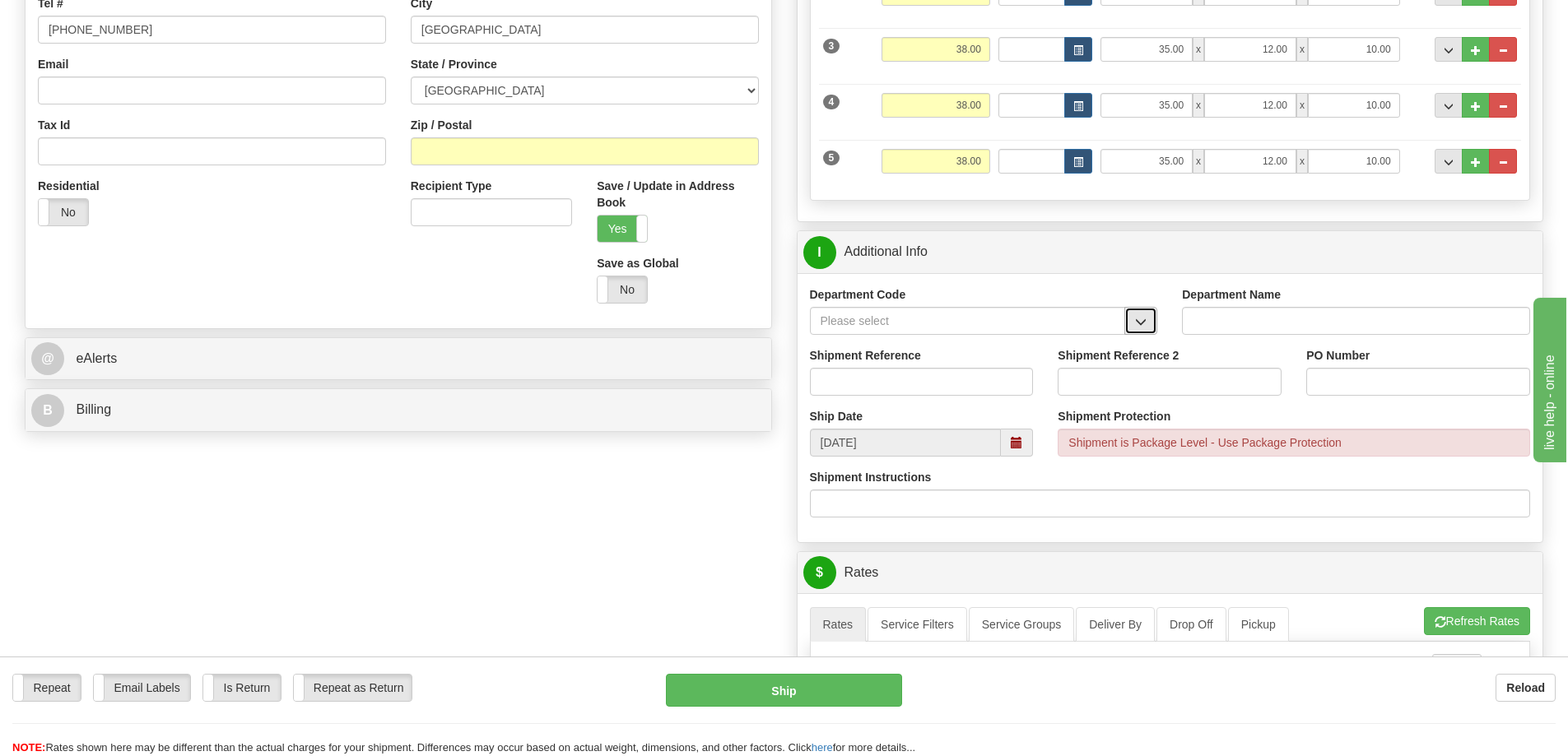
click at [1137, 319] on span "button" at bounding box center [1140, 323] width 12 height 11
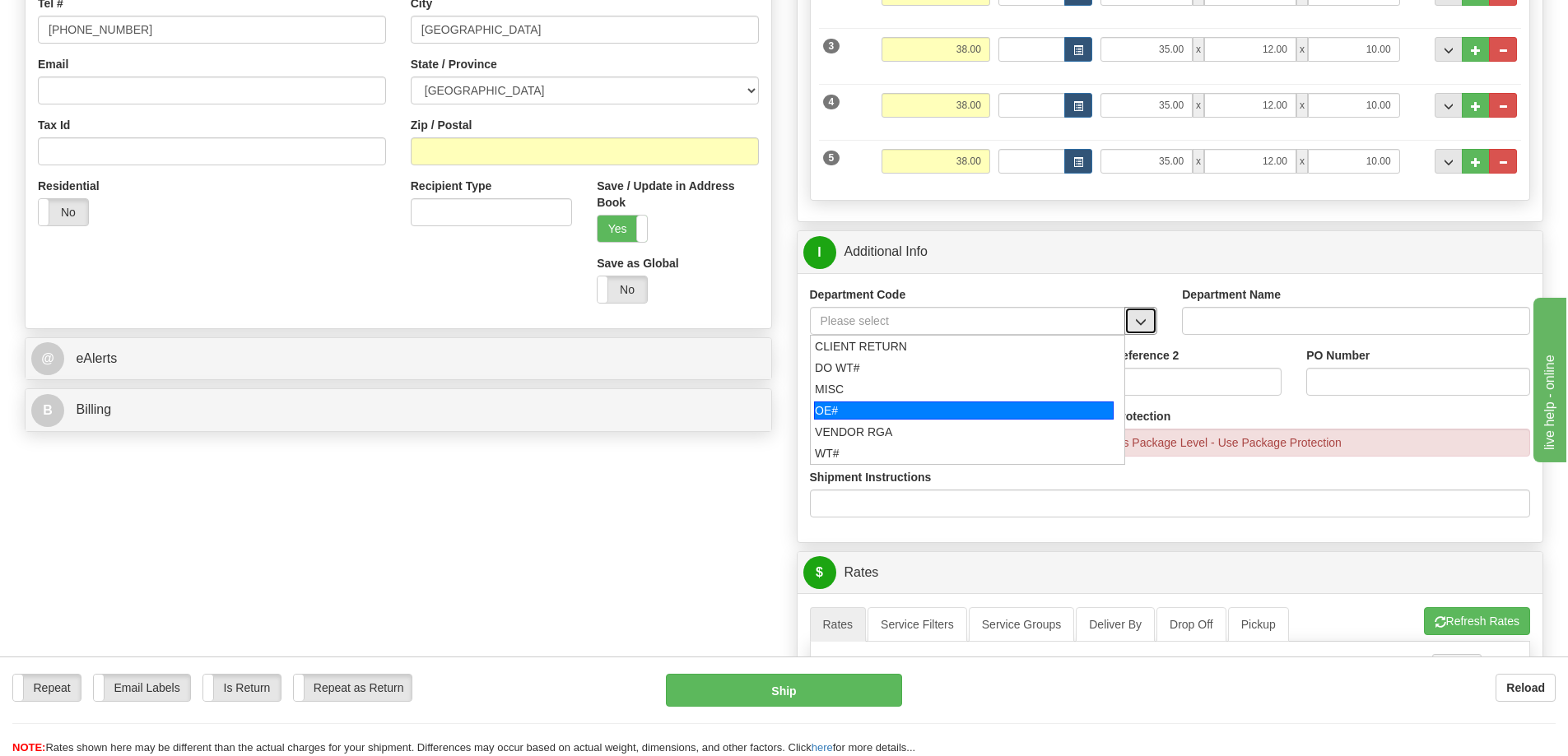
click at [978, 414] on div "OE#" at bounding box center [964, 411] width 300 height 18
type input "OE#"
type input "ORDERS"
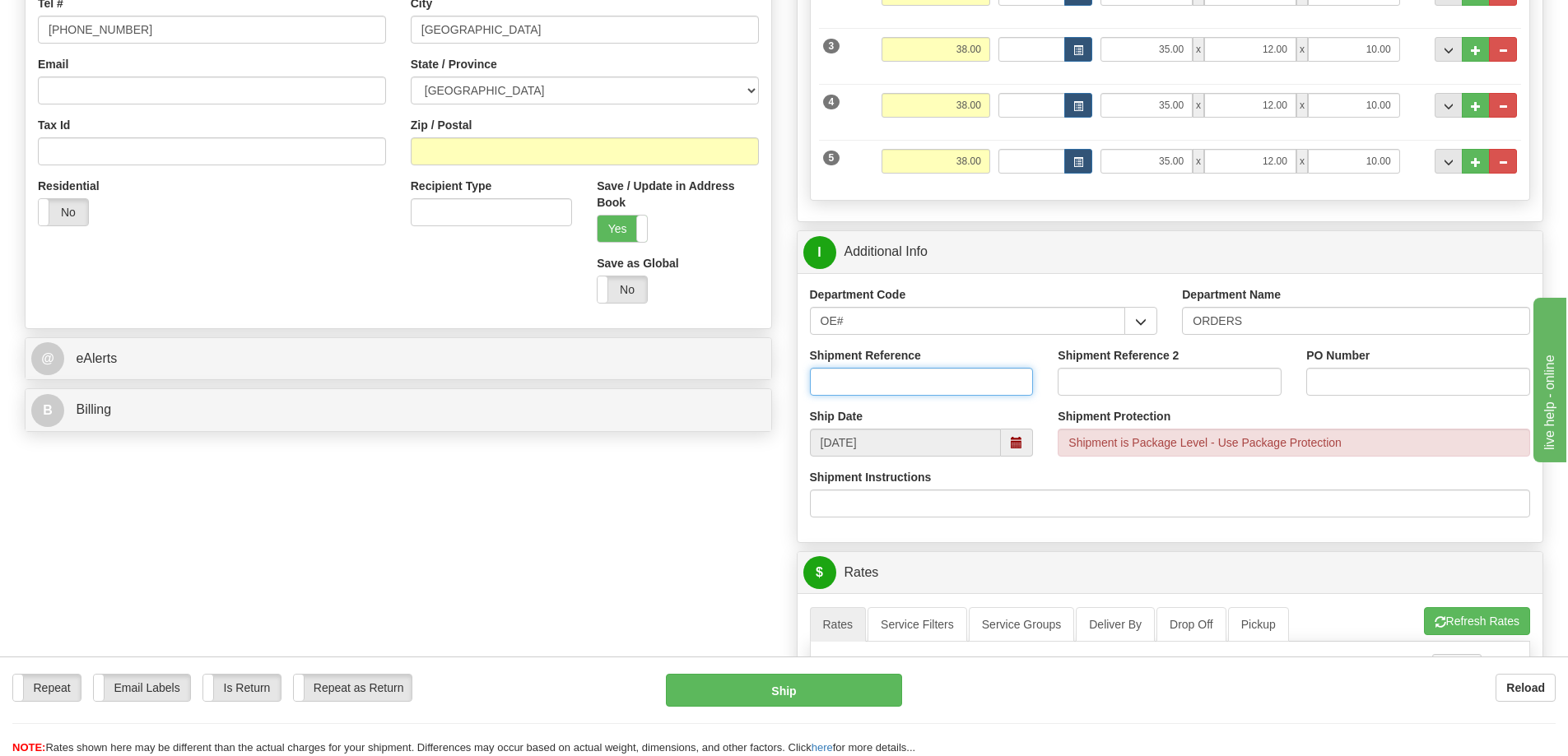
click at [975, 379] on input "Shipment Reference" at bounding box center [921, 382] width 223 height 28
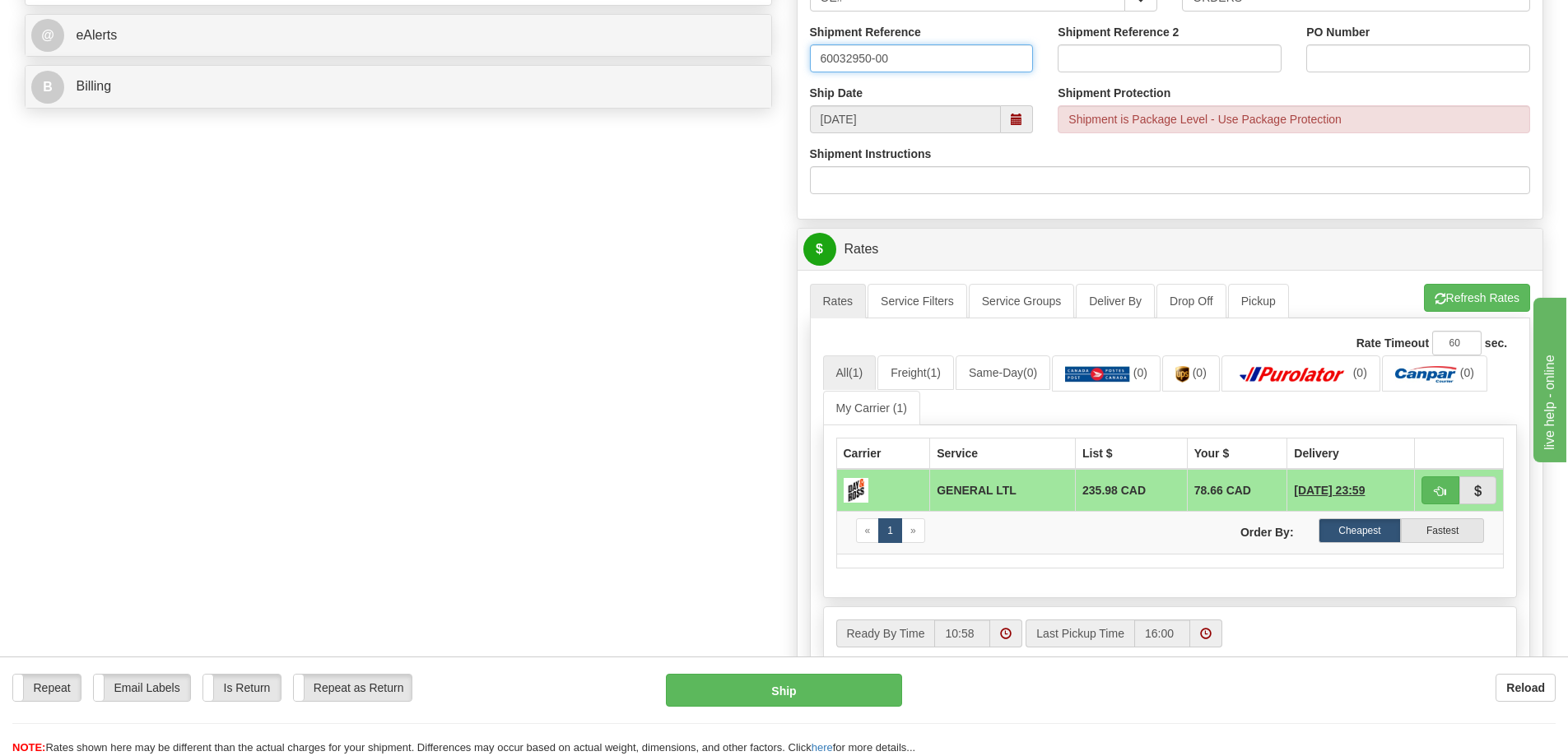
scroll to position [740, 0]
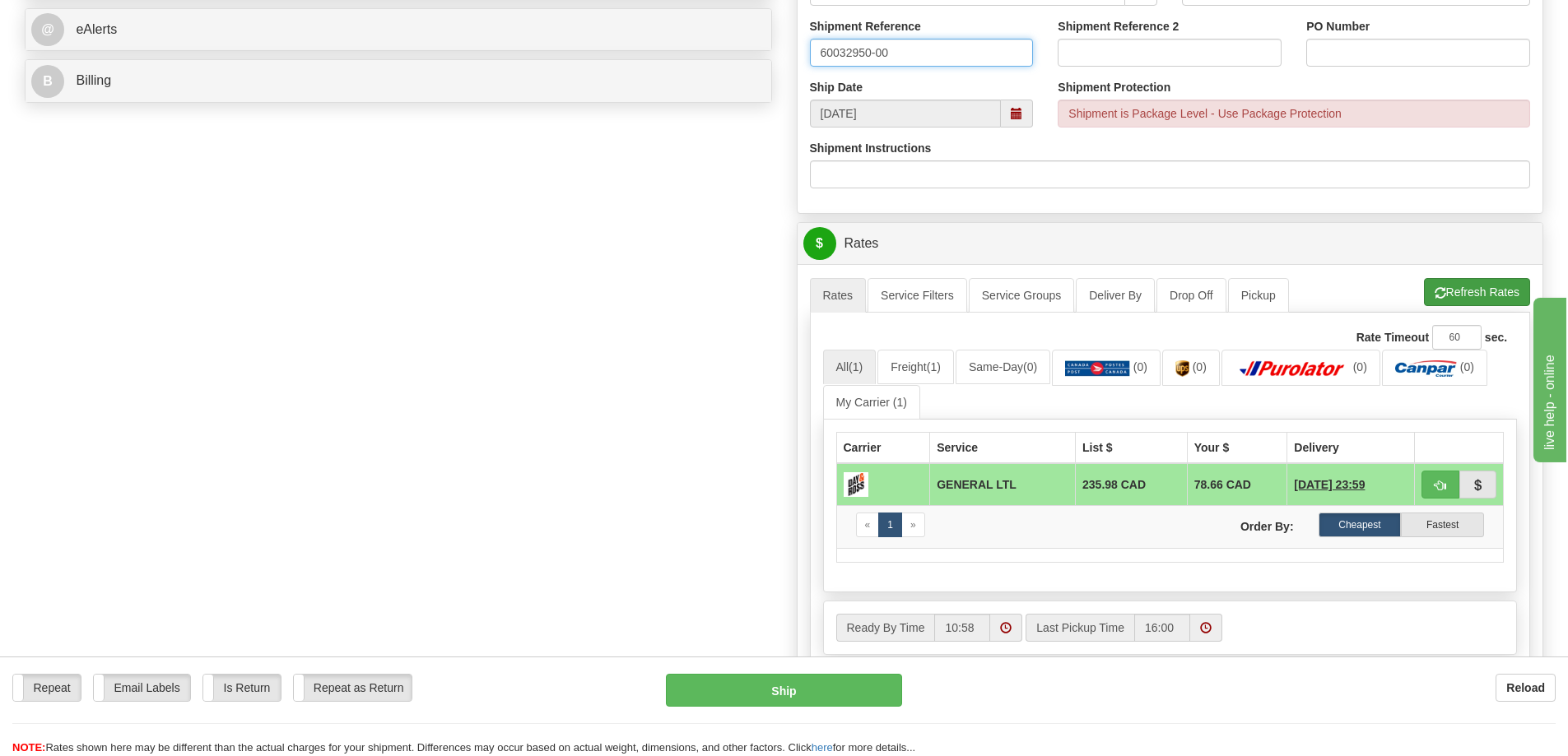
type input "60032950-00"
click at [1471, 292] on button "Refresh Rates" at bounding box center [1476, 292] width 106 height 28
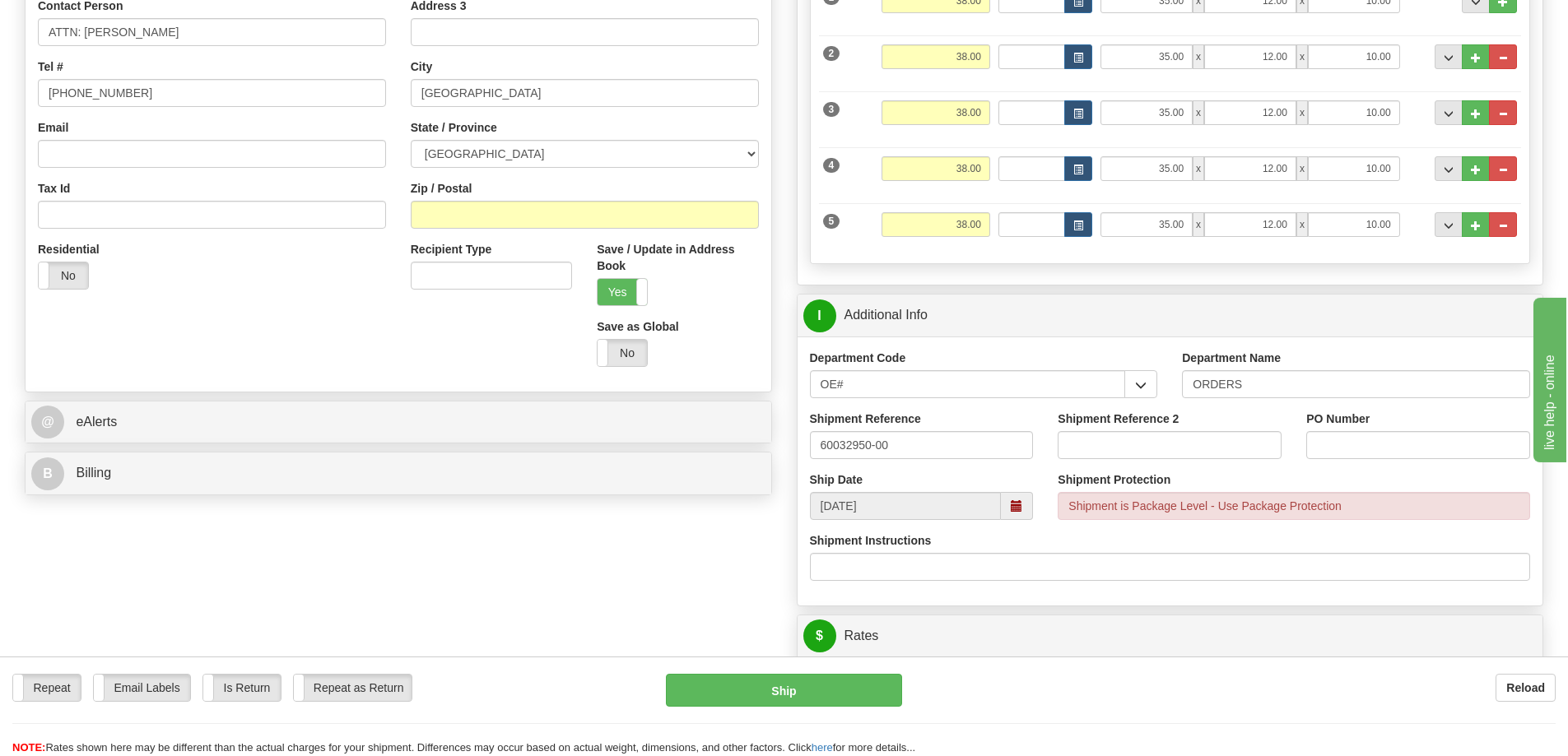
scroll to position [329, 0]
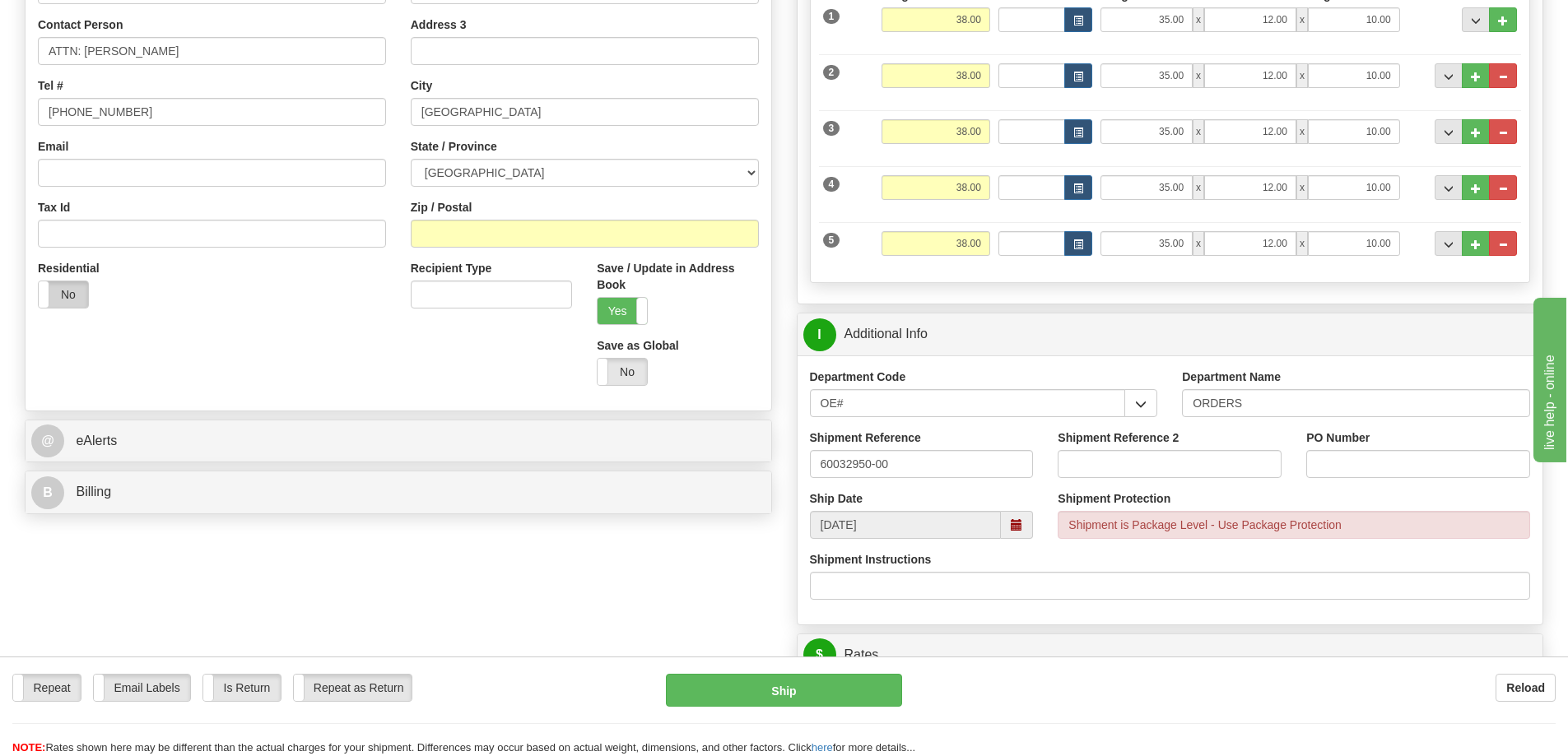
click at [58, 300] on label "No" at bounding box center [63, 294] width 50 height 27
click at [633, 314] on label "Yes" at bounding box center [623, 311] width 50 height 27
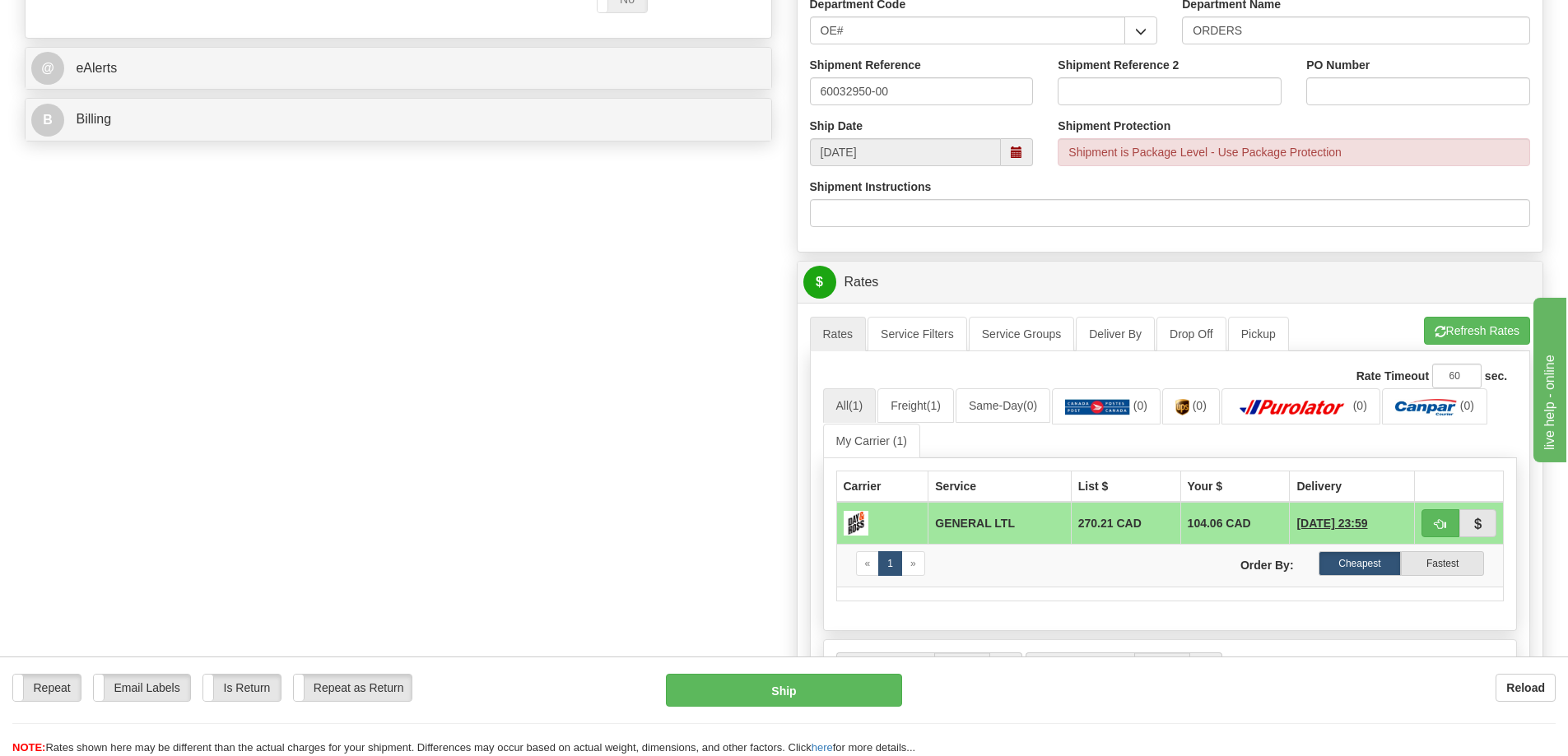
scroll to position [740, 0]
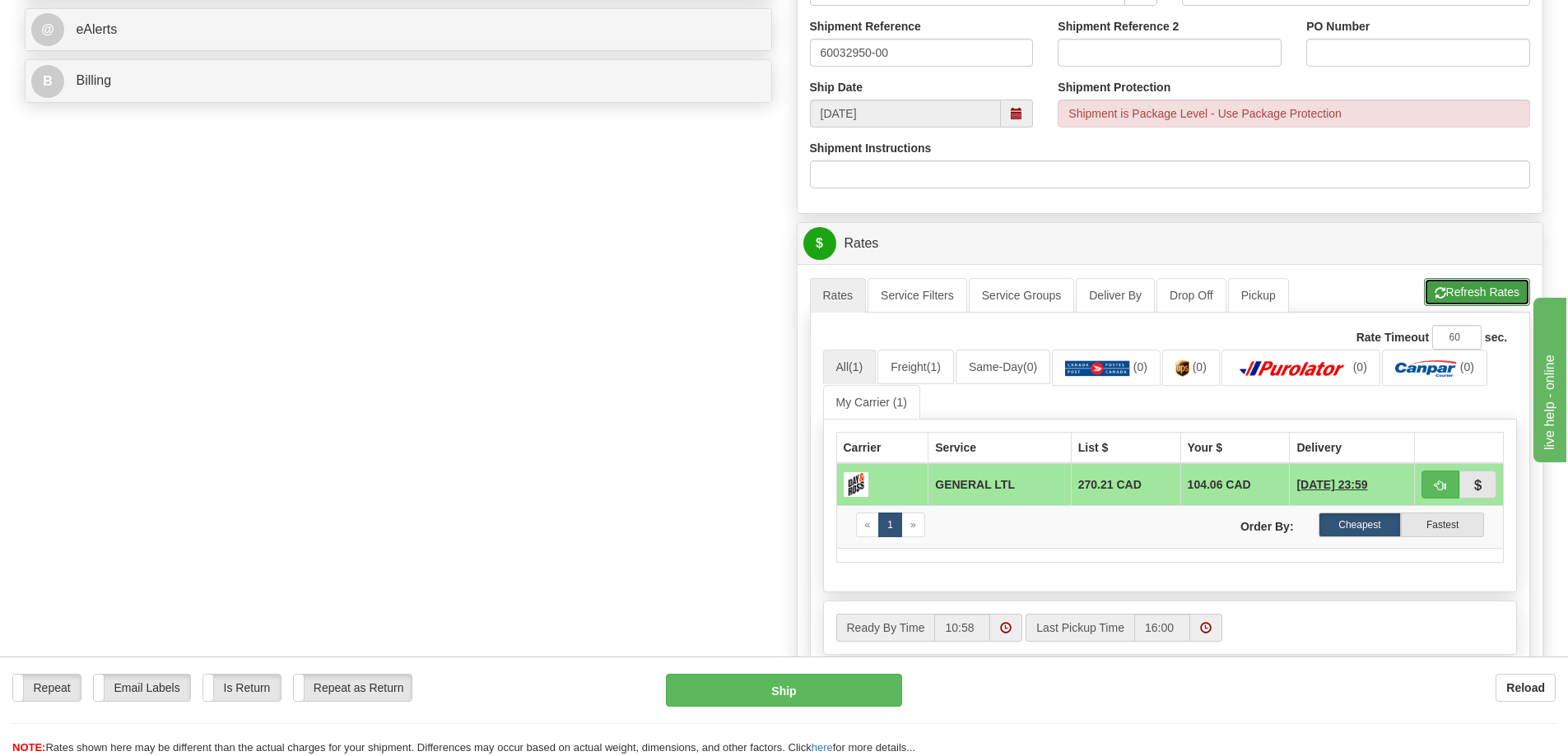
click at [1479, 292] on button "Refresh Rates" at bounding box center [1476, 292] width 106 height 28
click at [1299, 364] on img at bounding box center [1291, 369] width 115 height 17
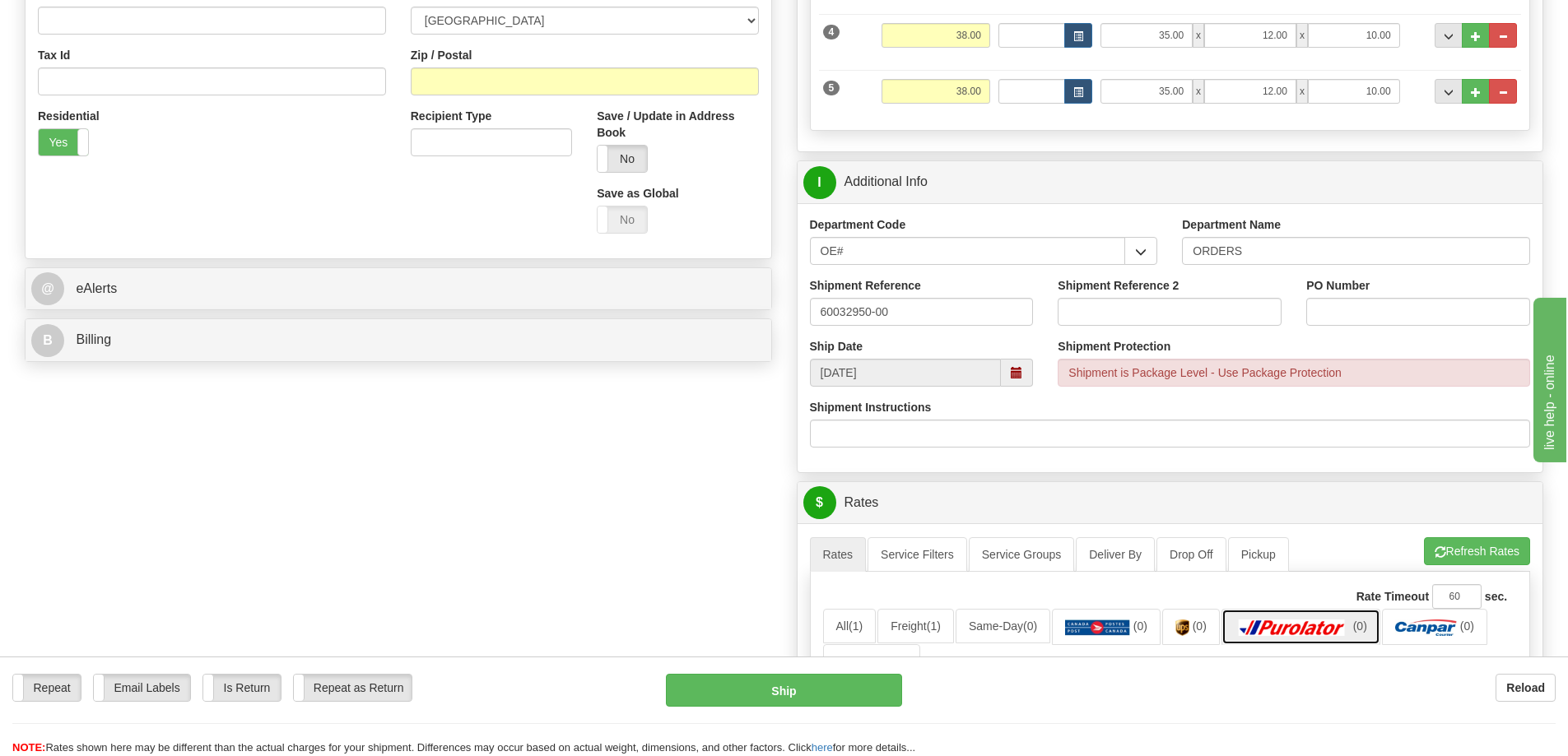
scroll to position [82, 0]
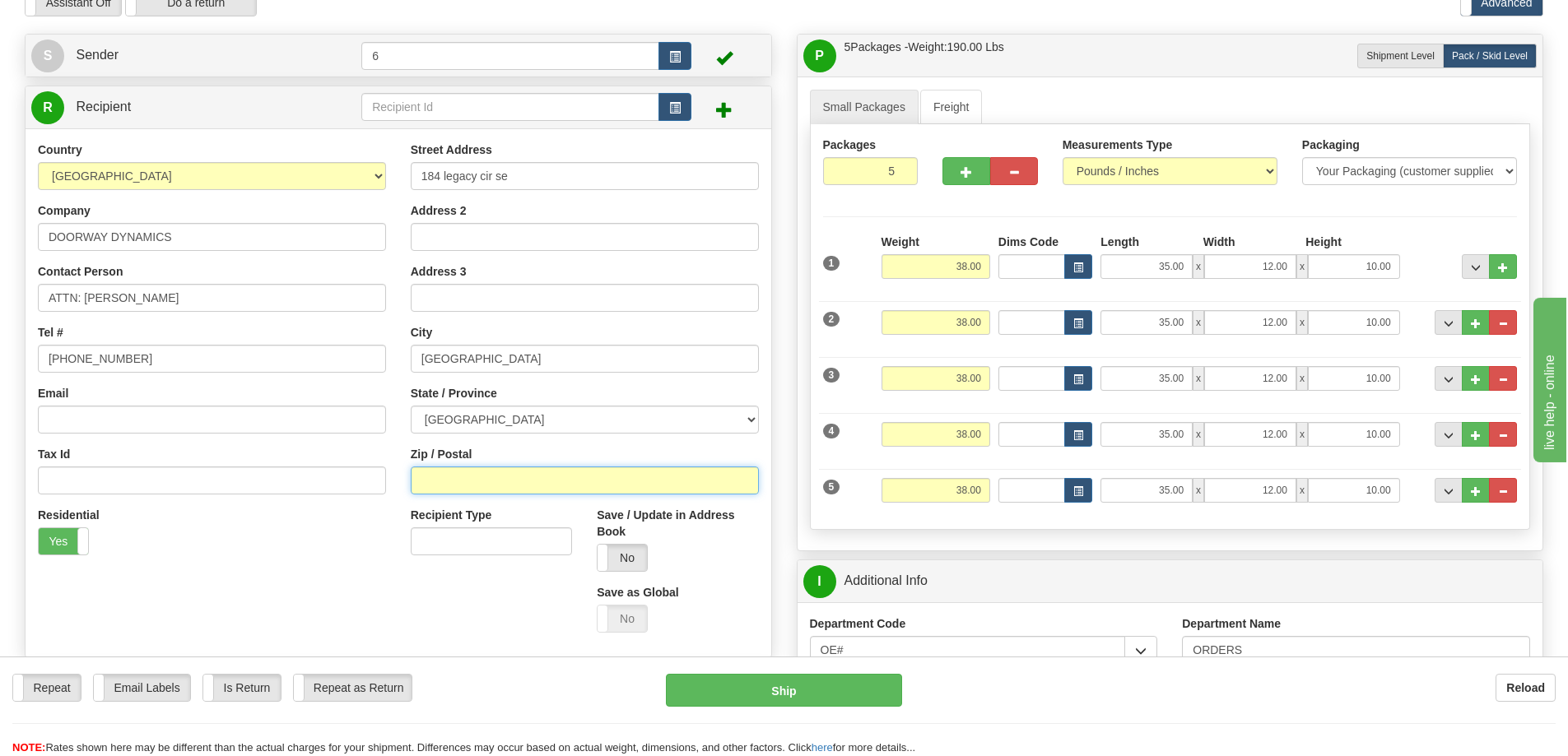
click at [471, 473] on input "Zip / Postal" at bounding box center [585, 480] width 349 height 28
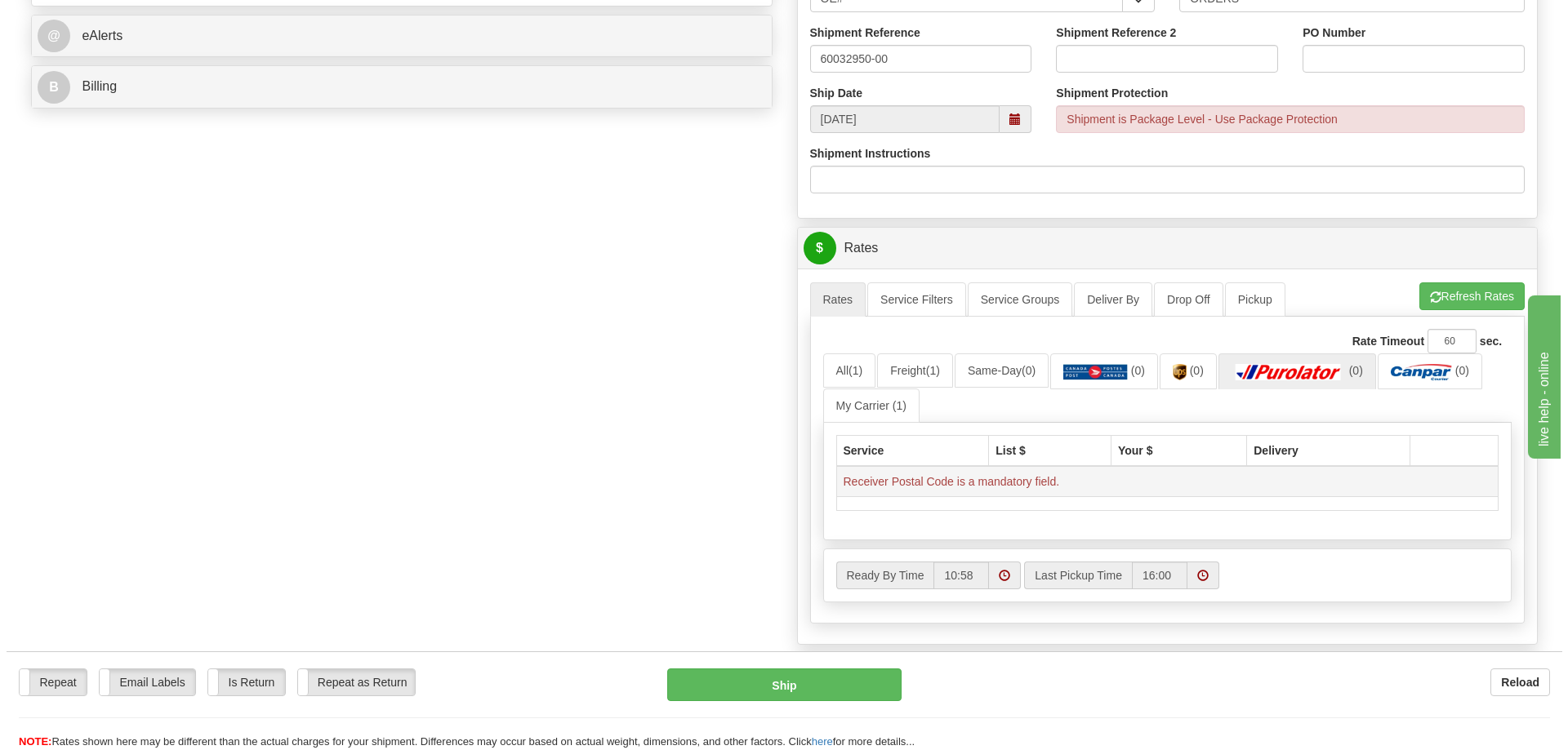
scroll to position [734, 0]
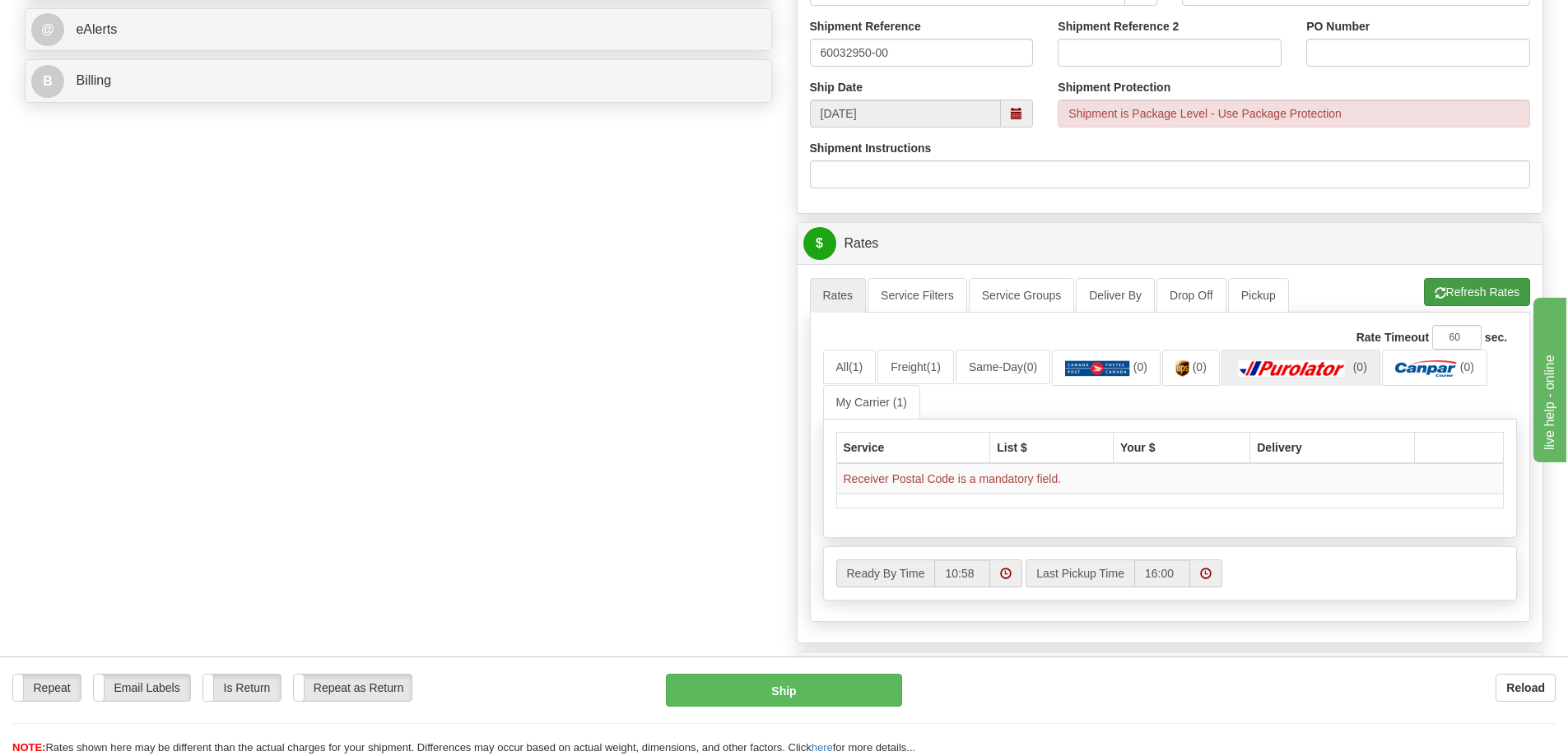
type input "T2X0X7"
click at [1480, 294] on button "Refresh Rates" at bounding box center [1476, 292] width 106 height 28
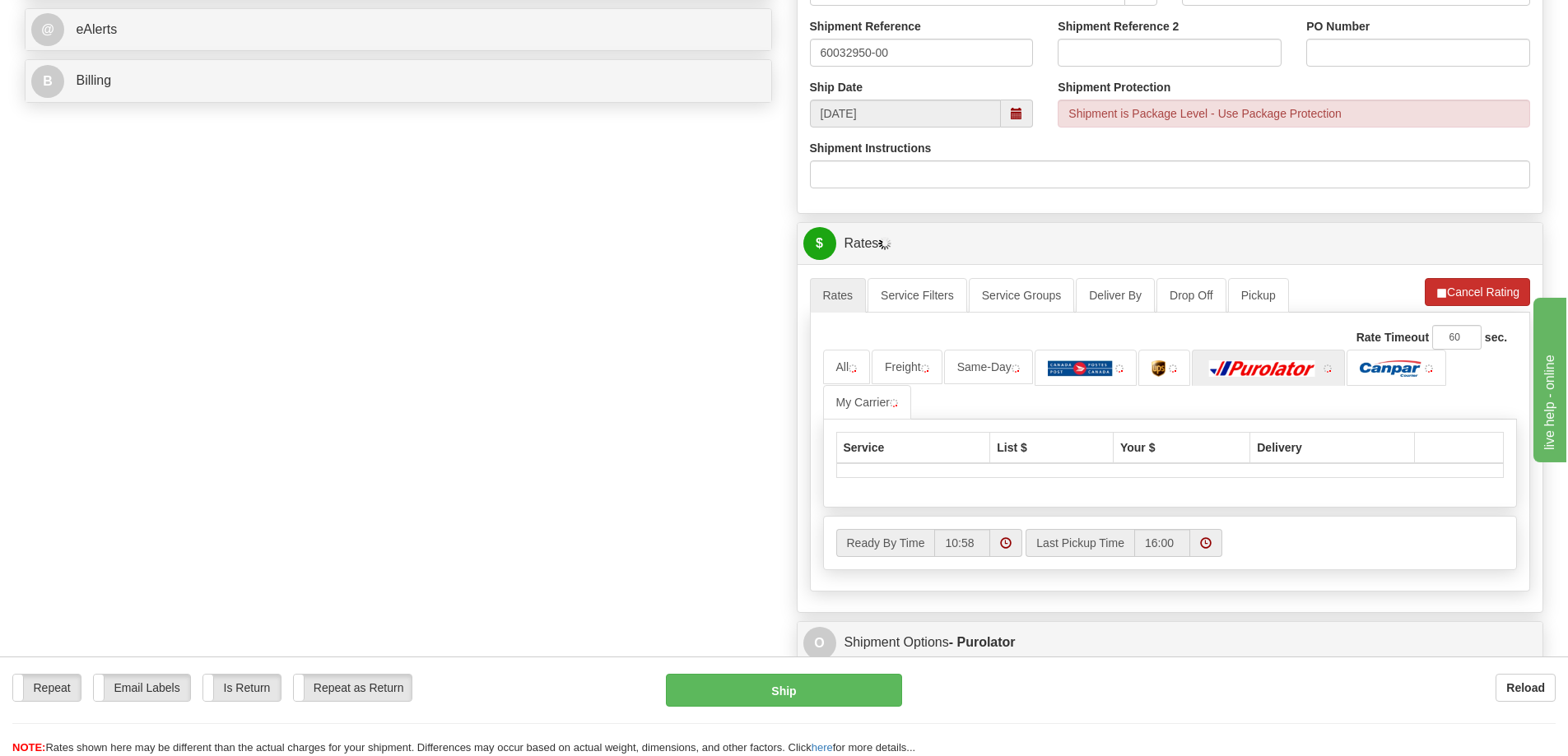
type input "CALGARY"
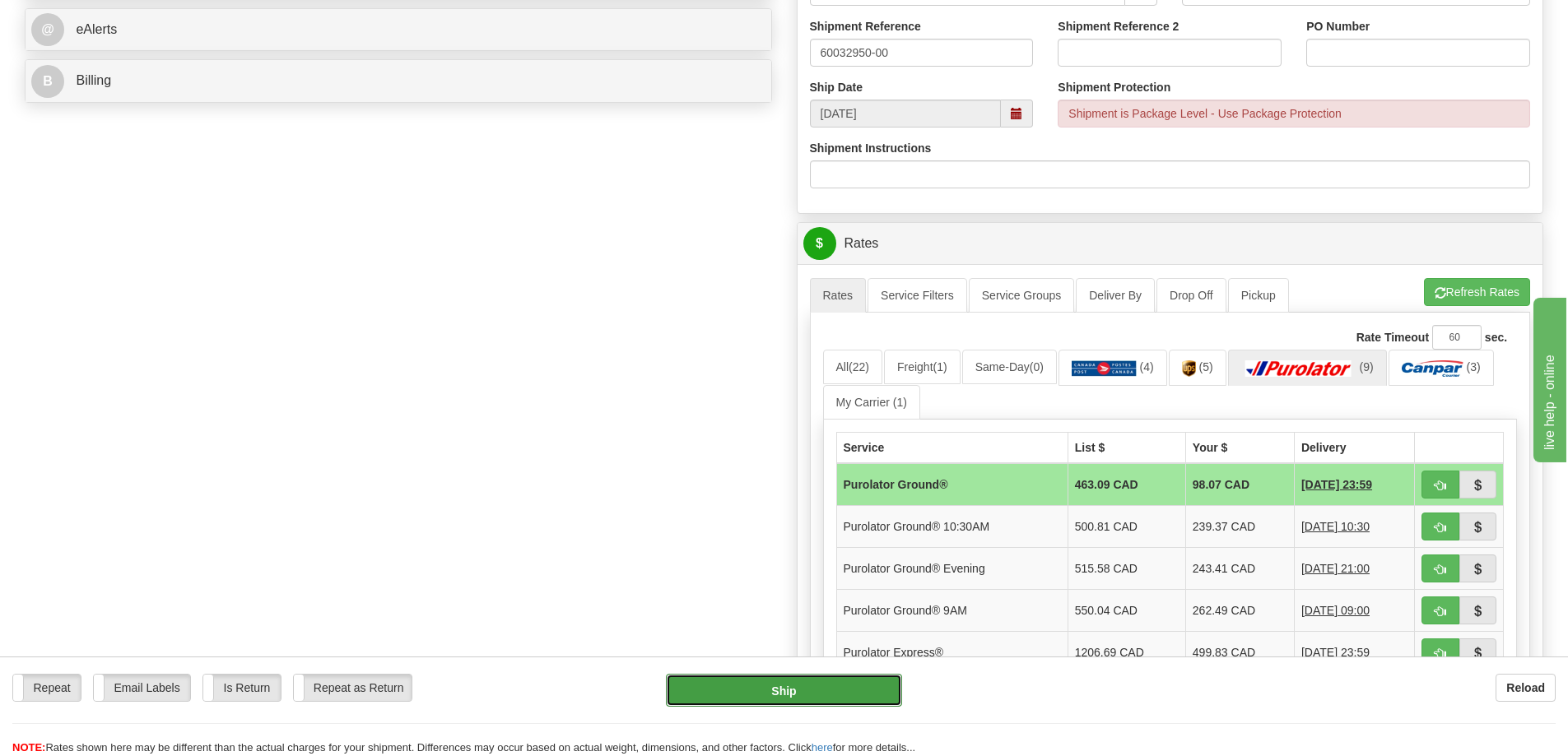
click at [787, 697] on button "Ship" at bounding box center [784, 691] width 236 height 33
type input "260"
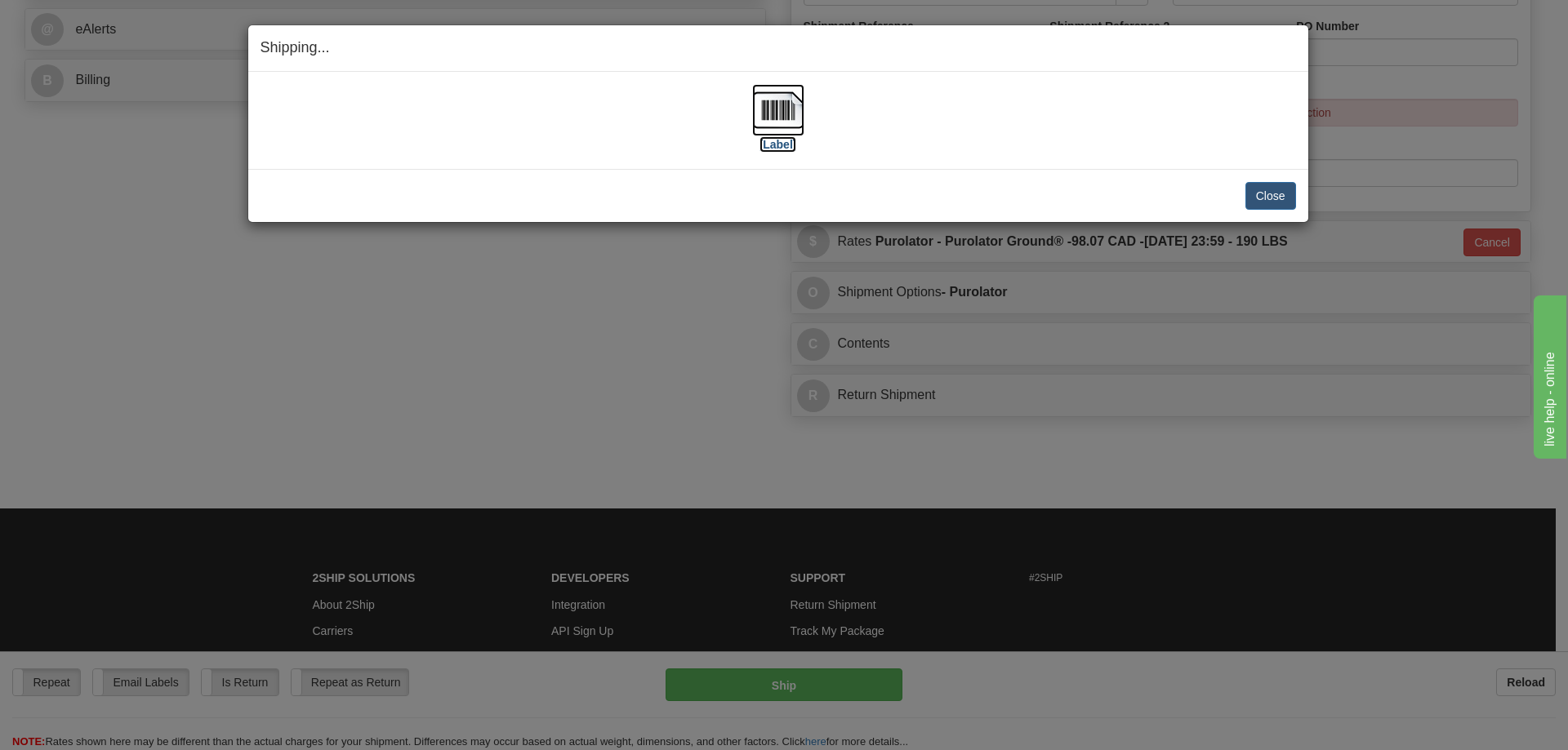
click at [778, 114] on img at bounding box center [778, 109] width 52 height 52
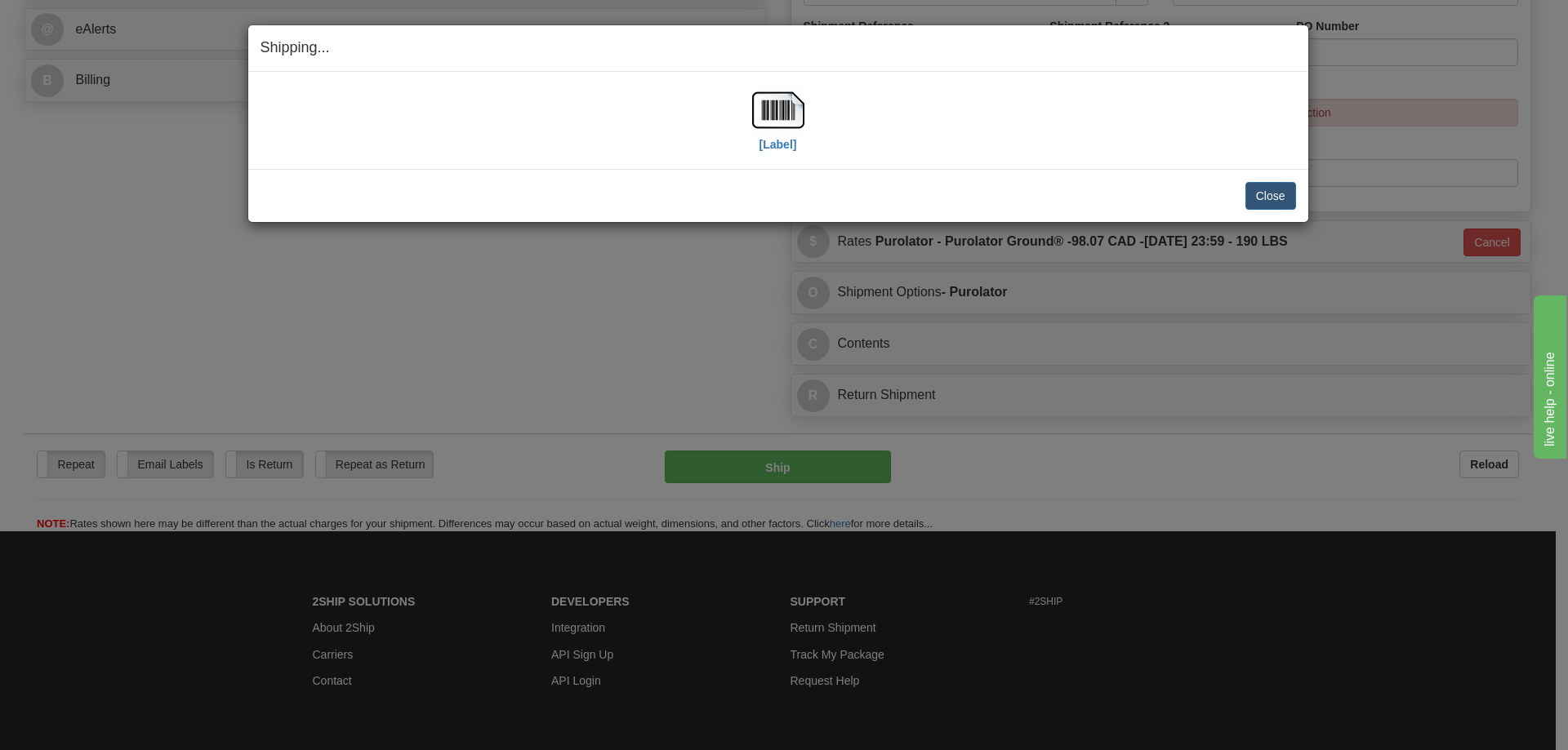
click at [1443, 217] on div "Shipping... Your SHIPMENT will EXPIRE in [Label] IMPORTANT NOTICE Embassy / Con…" at bounding box center [784, 375] width 1568 height 750
click at [1269, 193] on button "Close" at bounding box center [1270, 196] width 50 height 27
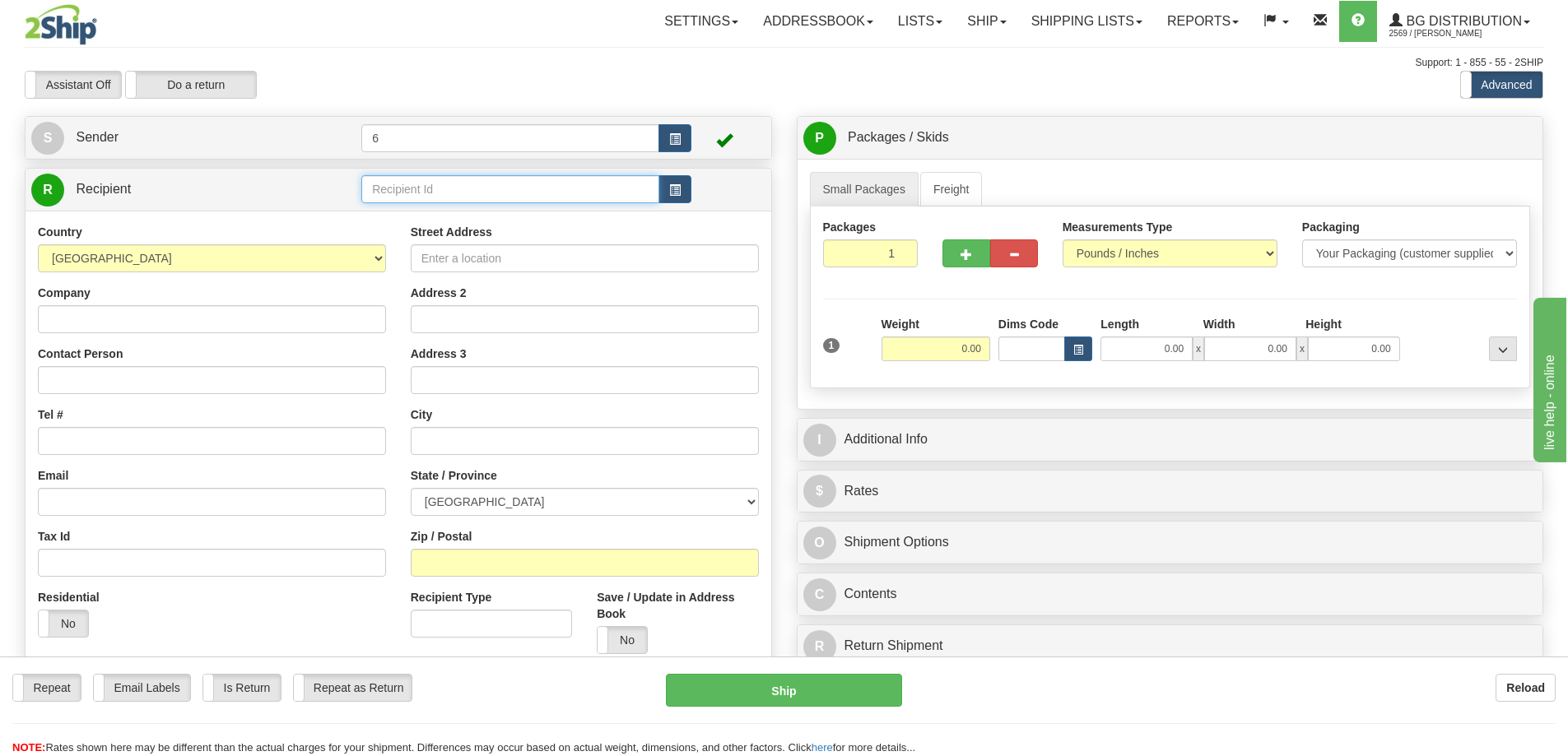
click at [434, 197] on input "text" at bounding box center [510, 189] width 298 height 28
click at [407, 178] on input "text" at bounding box center [510, 189] width 298 height 28
click at [406, 214] on div "41004" at bounding box center [507, 217] width 282 height 18
type input "41004"
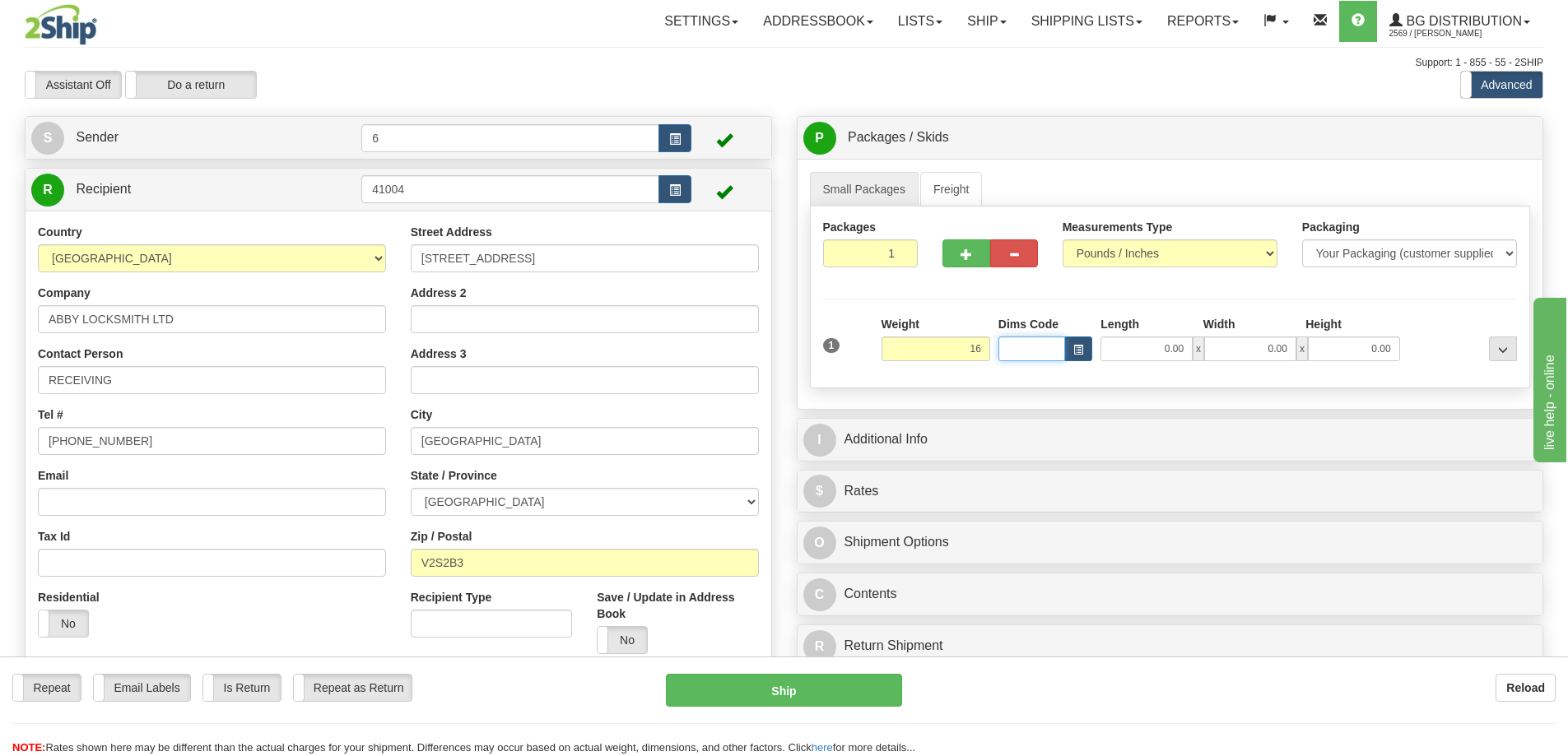
type input "16.00"
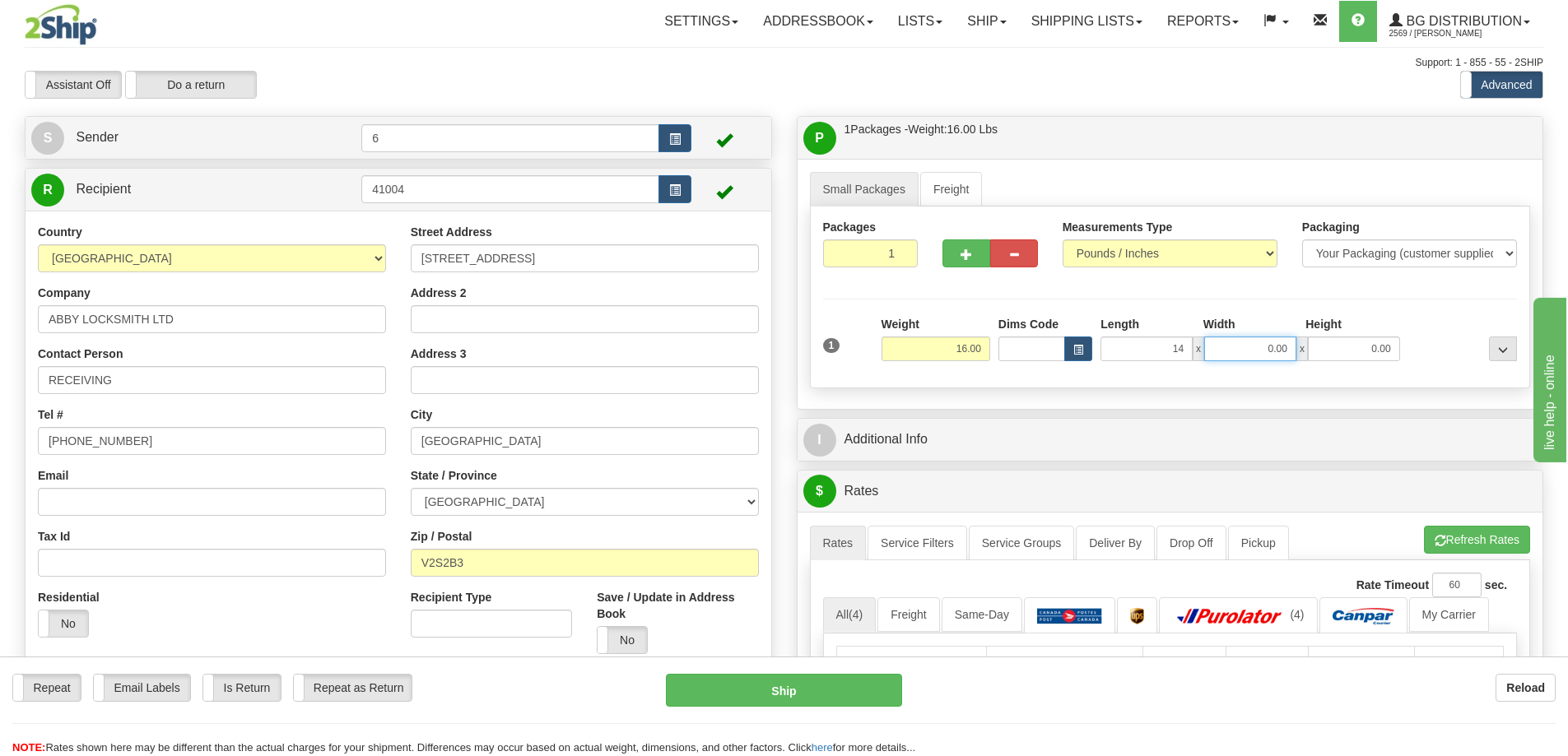
type input "14.00"
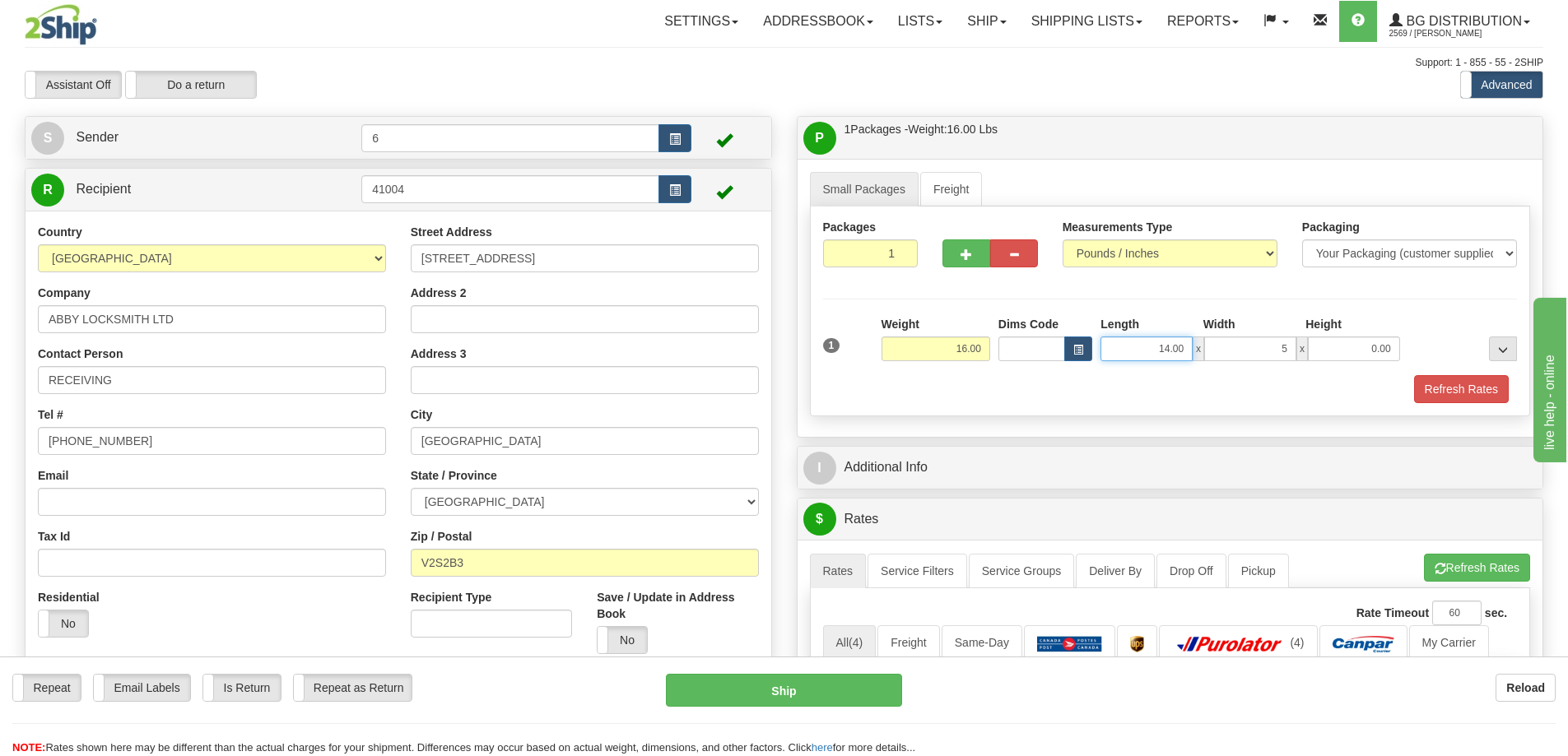
type input "5.00"
drag, startPoint x: 1189, startPoint y: 349, endPoint x: 1125, endPoint y: 336, distance: 65.3
click at [1125, 336] on div "Length Width Height 14.00 x 5.00 x 0.00" at bounding box center [1250, 338] width 307 height 45
type input "15.00"
type input "14.00"
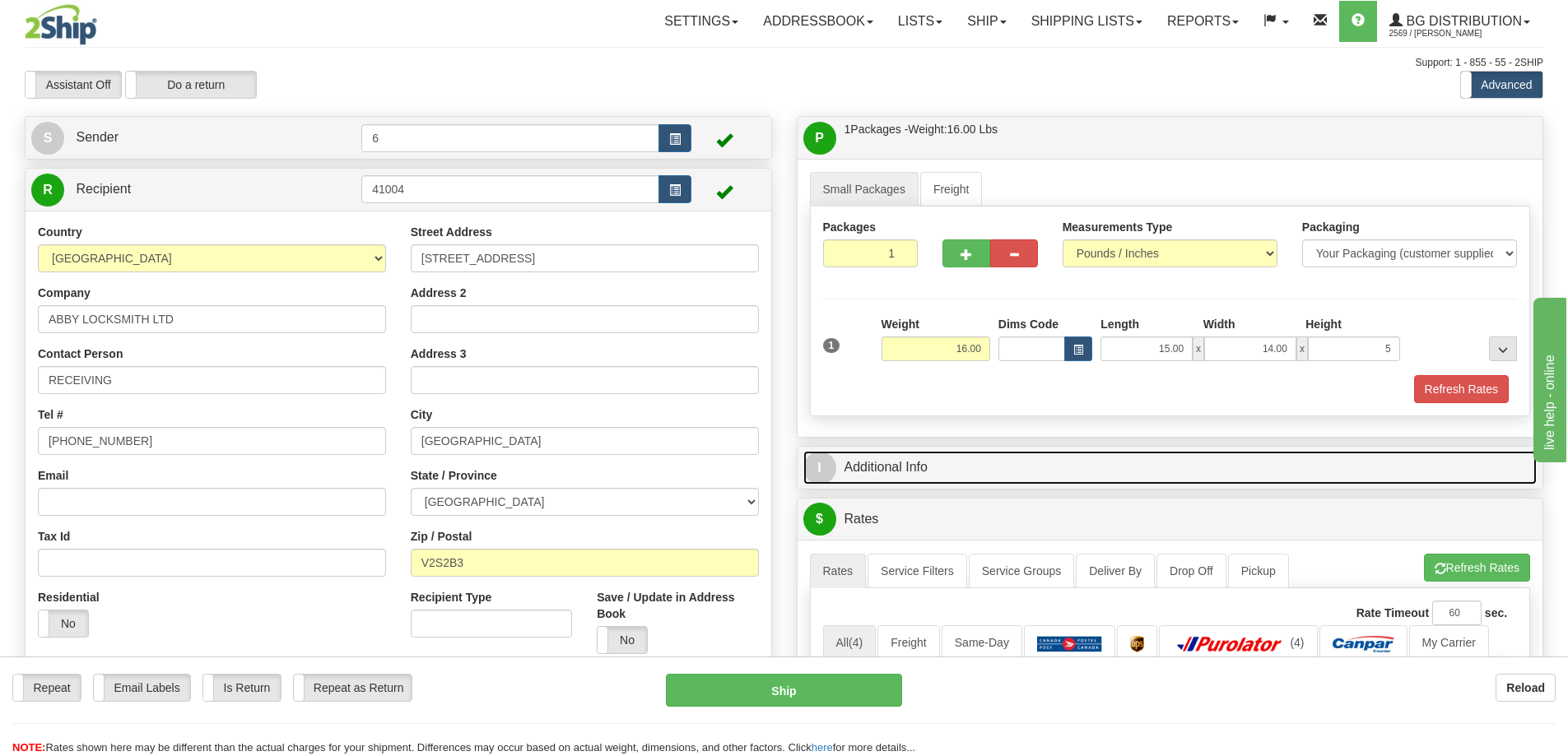
type input "5.00"
click at [1049, 475] on link "I Additional Info" at bounding box center [1171, 467] width 734 height 34
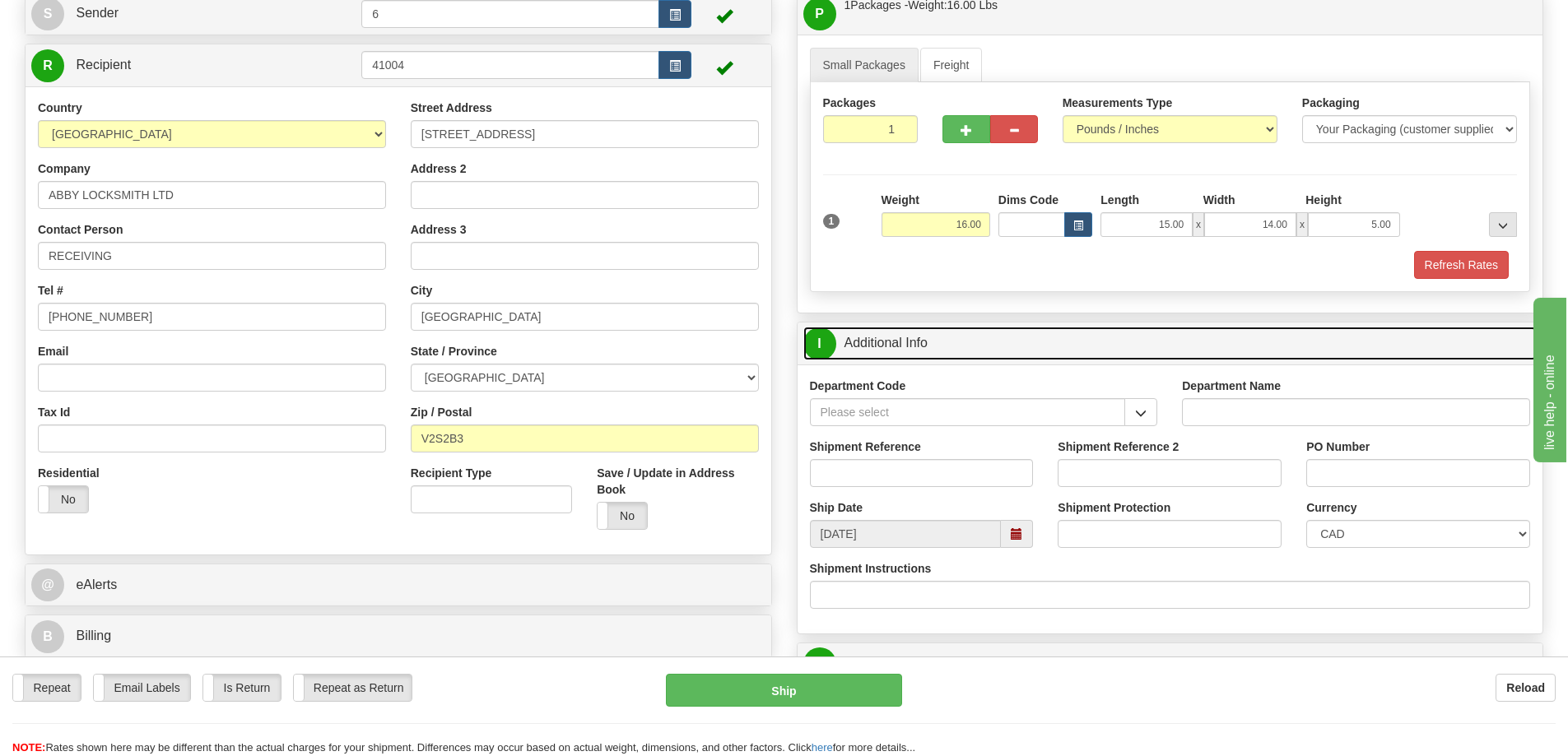
scroll to position [165, 0]
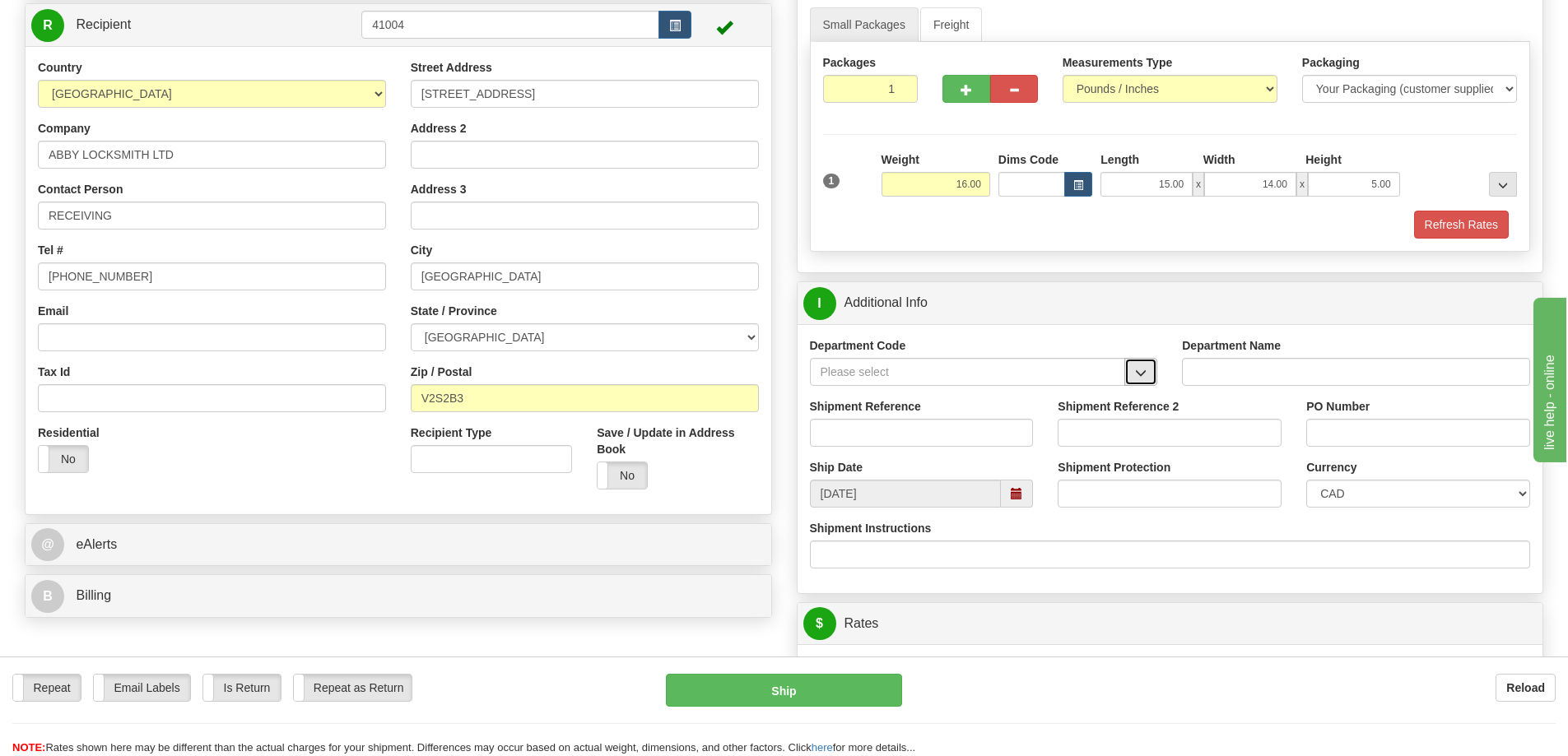
click at [1142, 379] on span "button" at bounding box center [1140, 373] width 12 height 11
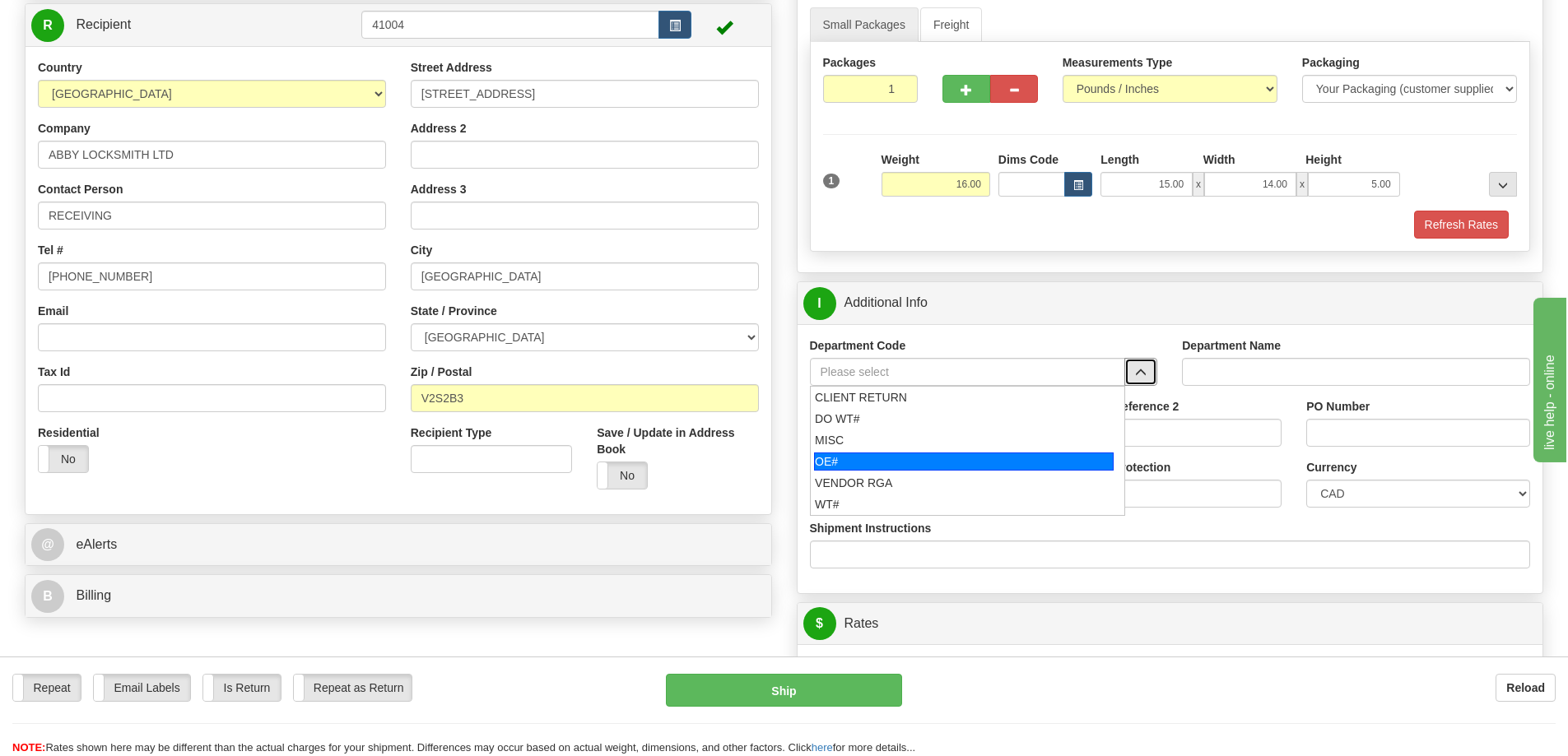
click at [966, 460] on div "OE#" at bounding box center [964, 462] width 300 height 18
type input "OE#"
type input "ORDERS"
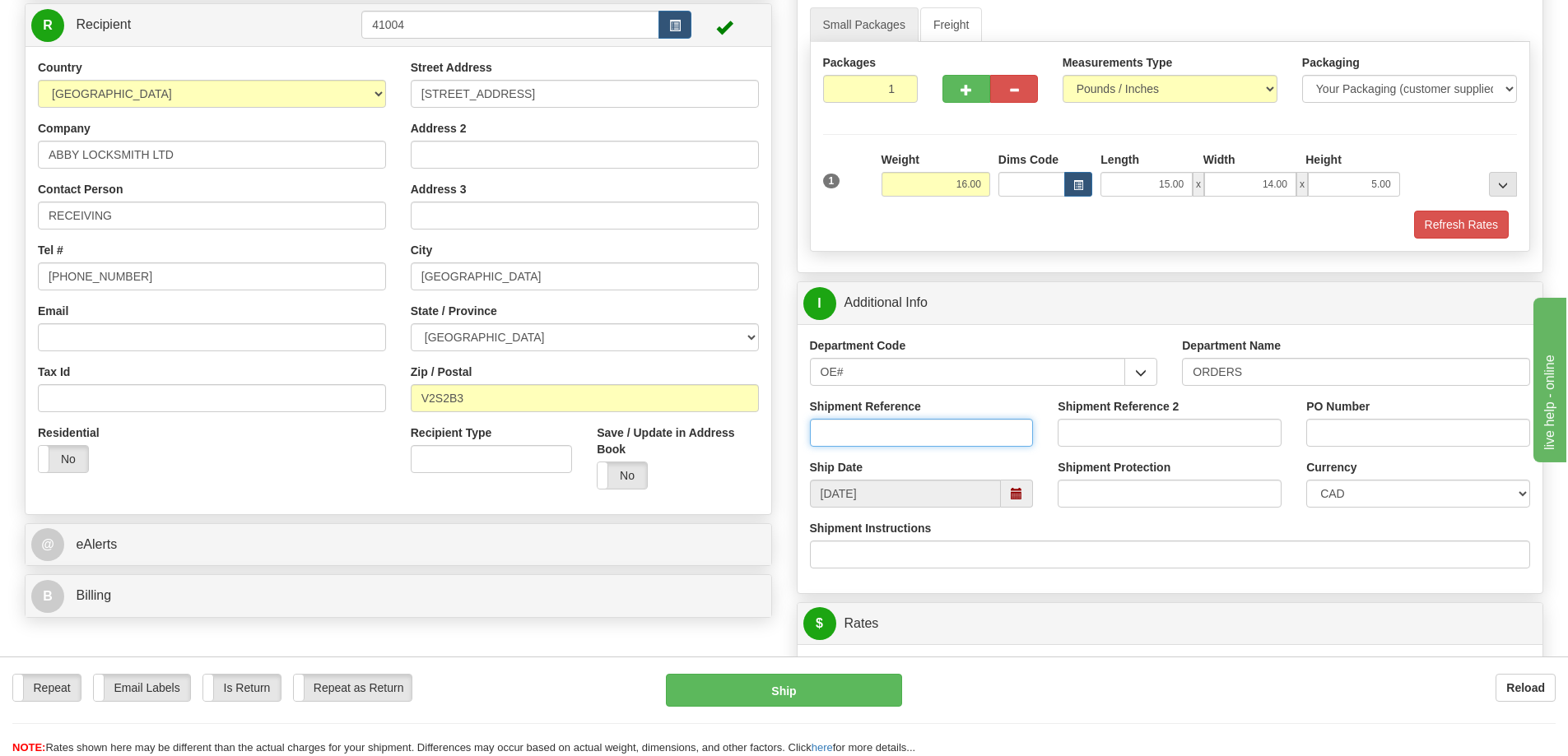
click at [913, 423] on input "Shipment Reference" at bounding box center [921, 433] width 223 height 28
type input "60032929 60032923"
click at [1459, 429] on input "PO Number" at bounding box center [1417, 433] width 223 height 28
click at [1352, 431] on input "01241 1238" at bounding box center [1417, 433] width 223 height 28
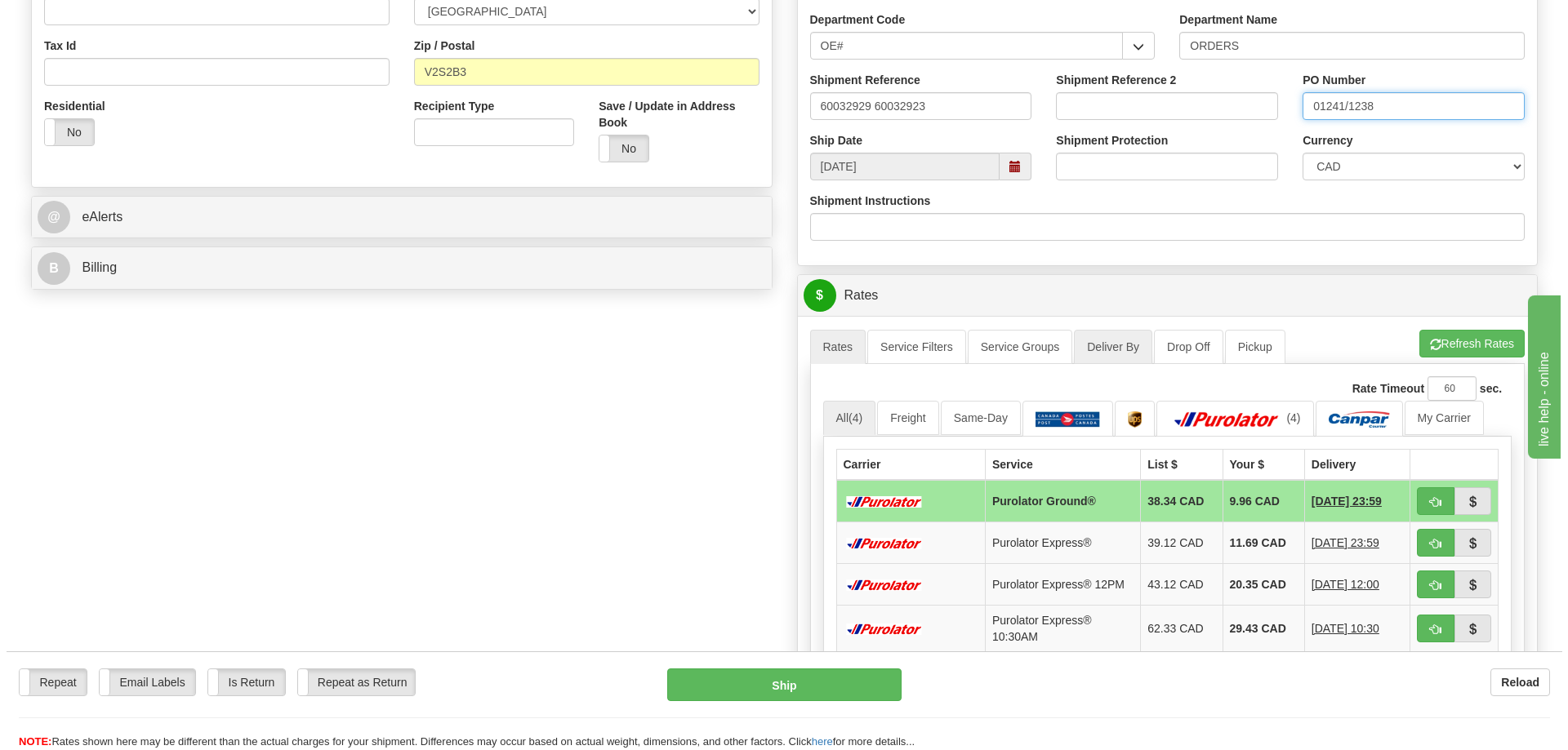
scroll to position [490, 0]
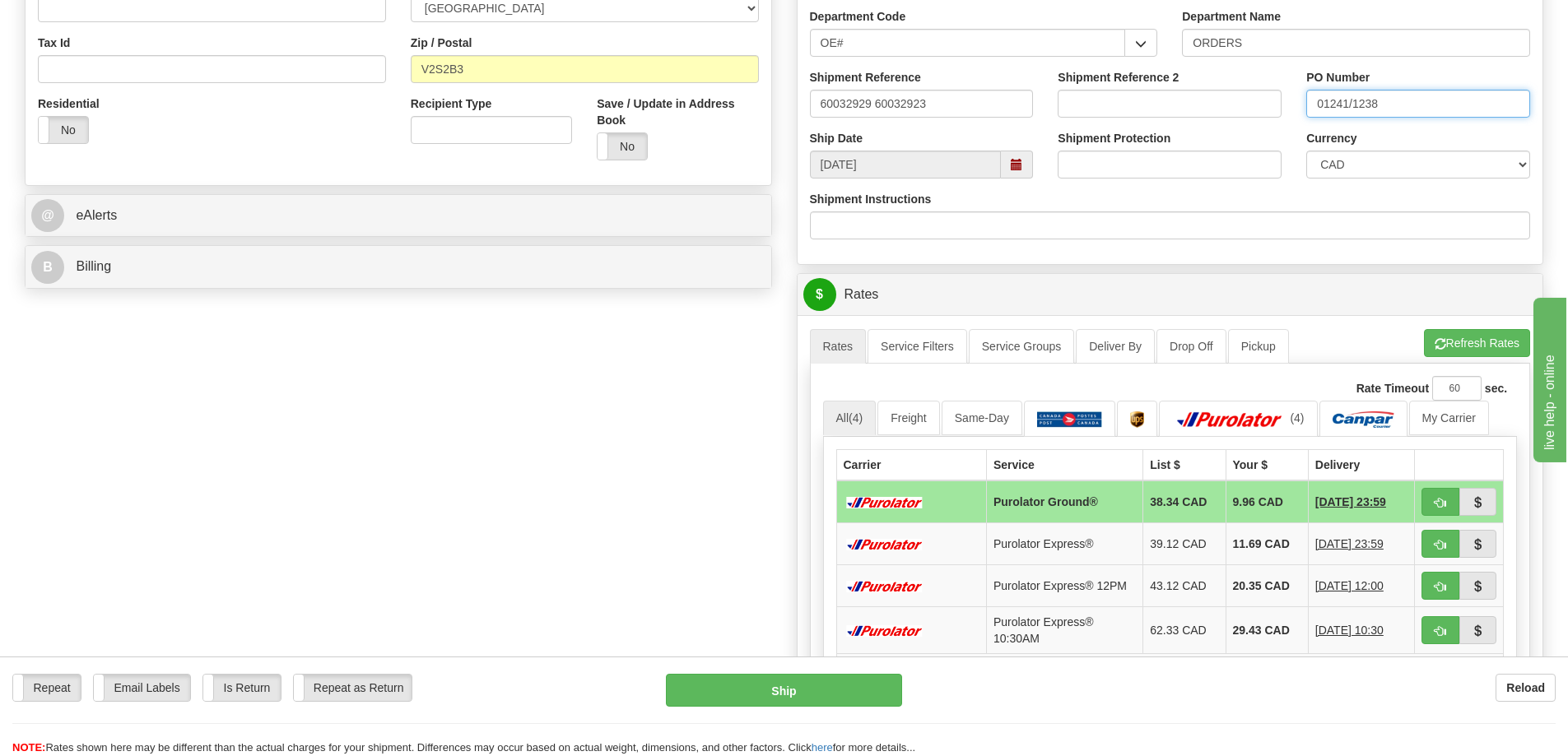
type input "01241/1238"
click at [1445, 503] on span "button" at bounding box center [1440, 503] width 12 height 11
type input "260"
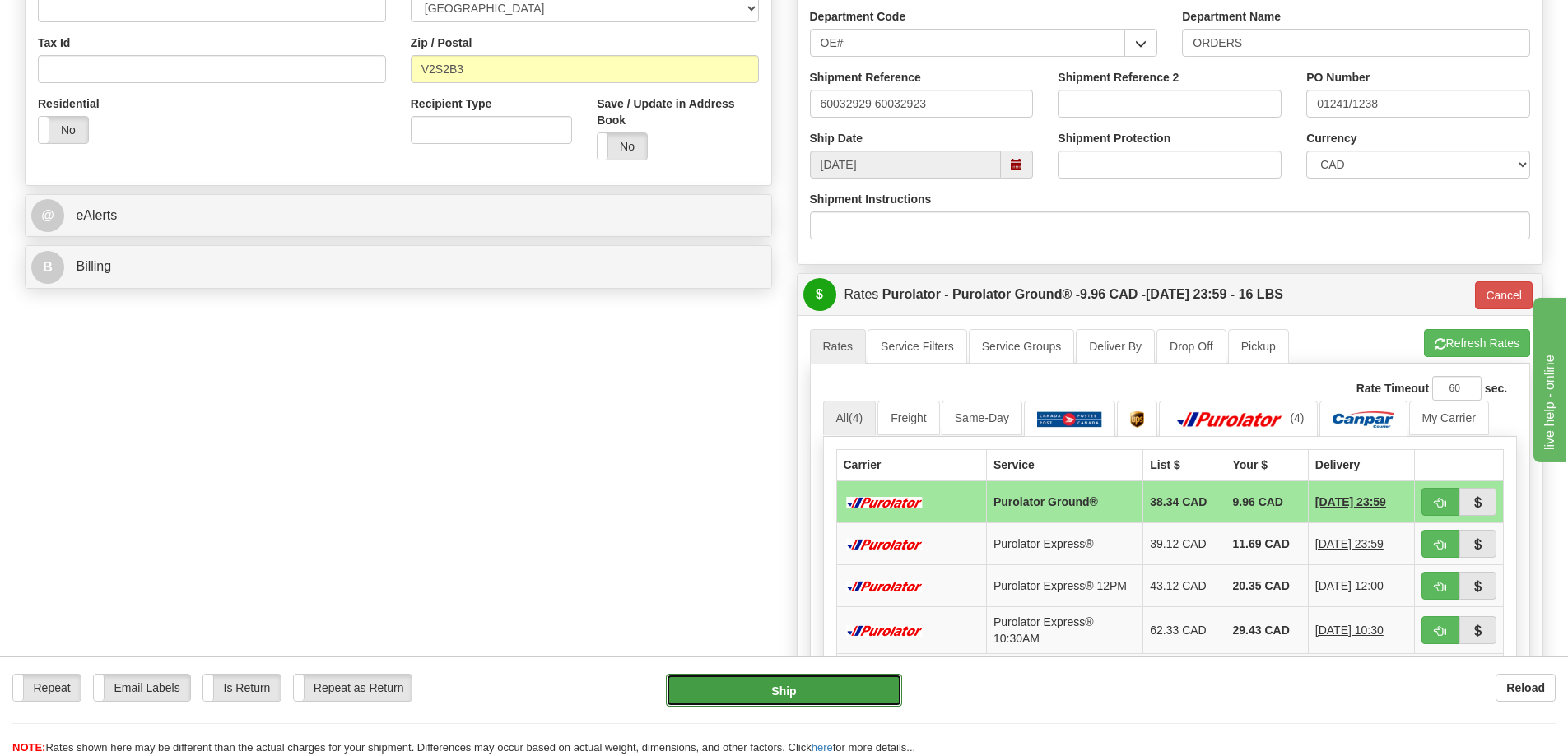
click at [821, 681] on button "Ship" at bounding box center [784, 691] width 236 height 33
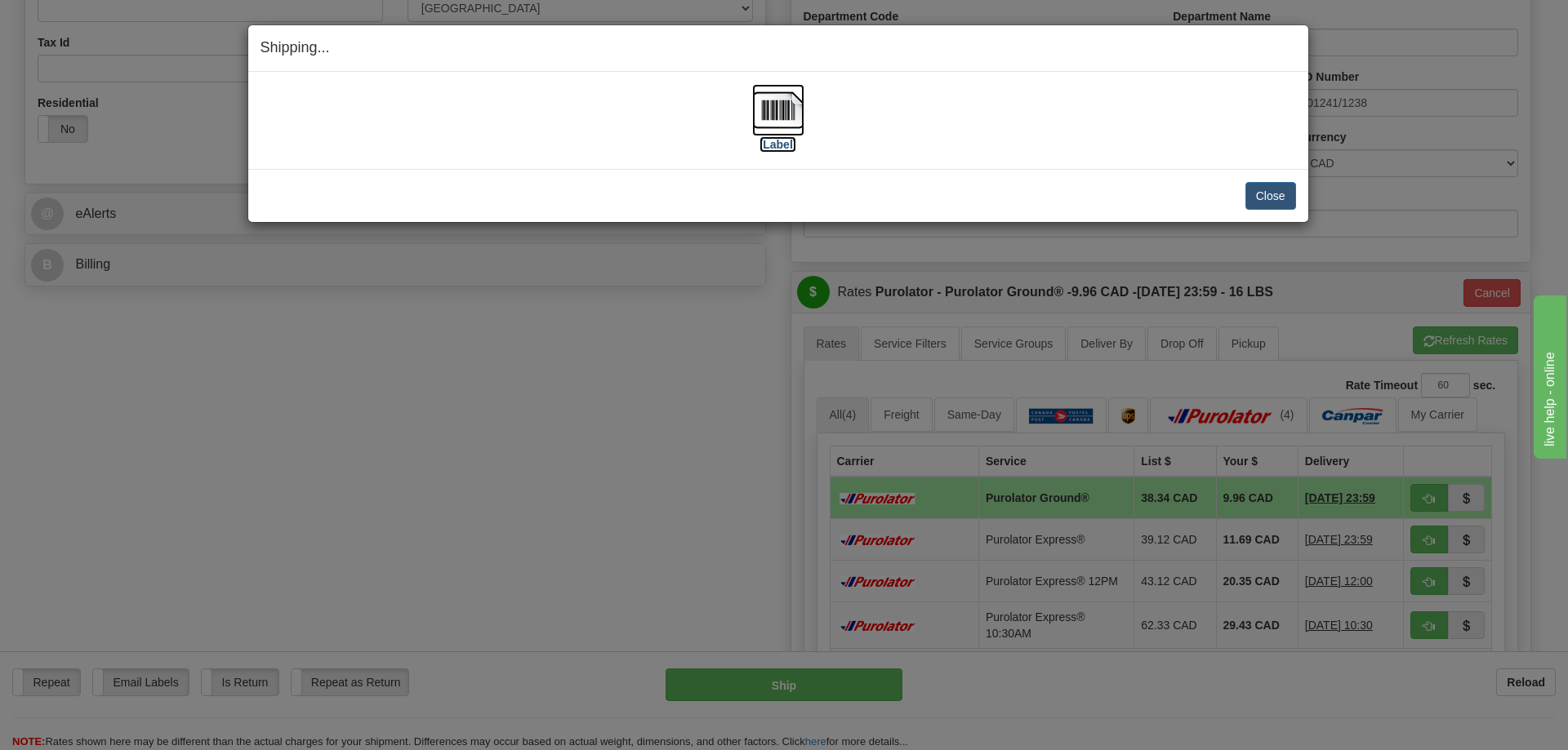
click at [780, 114] on img at bounding box center [778, 109] width 52 height 52
click at [1282, 194] on button "Close" at bounding box center [1270, 196] width 50 height 27
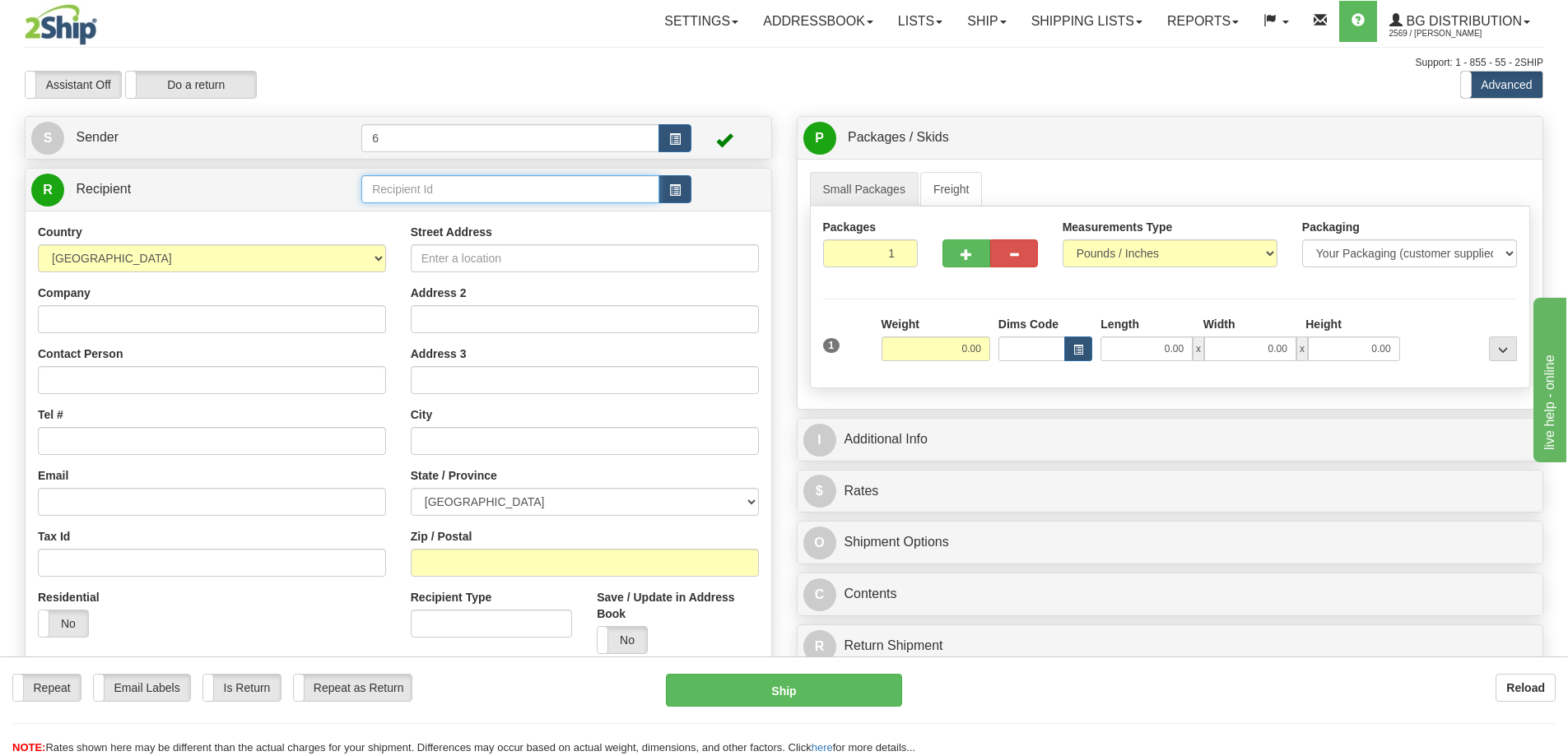
click at [439, 195] on input "text" at bounding box center [510, 189] width 298 height 28
click at [414, 211] on div "910919" at bounding box center [507, 217] width 282 height 18
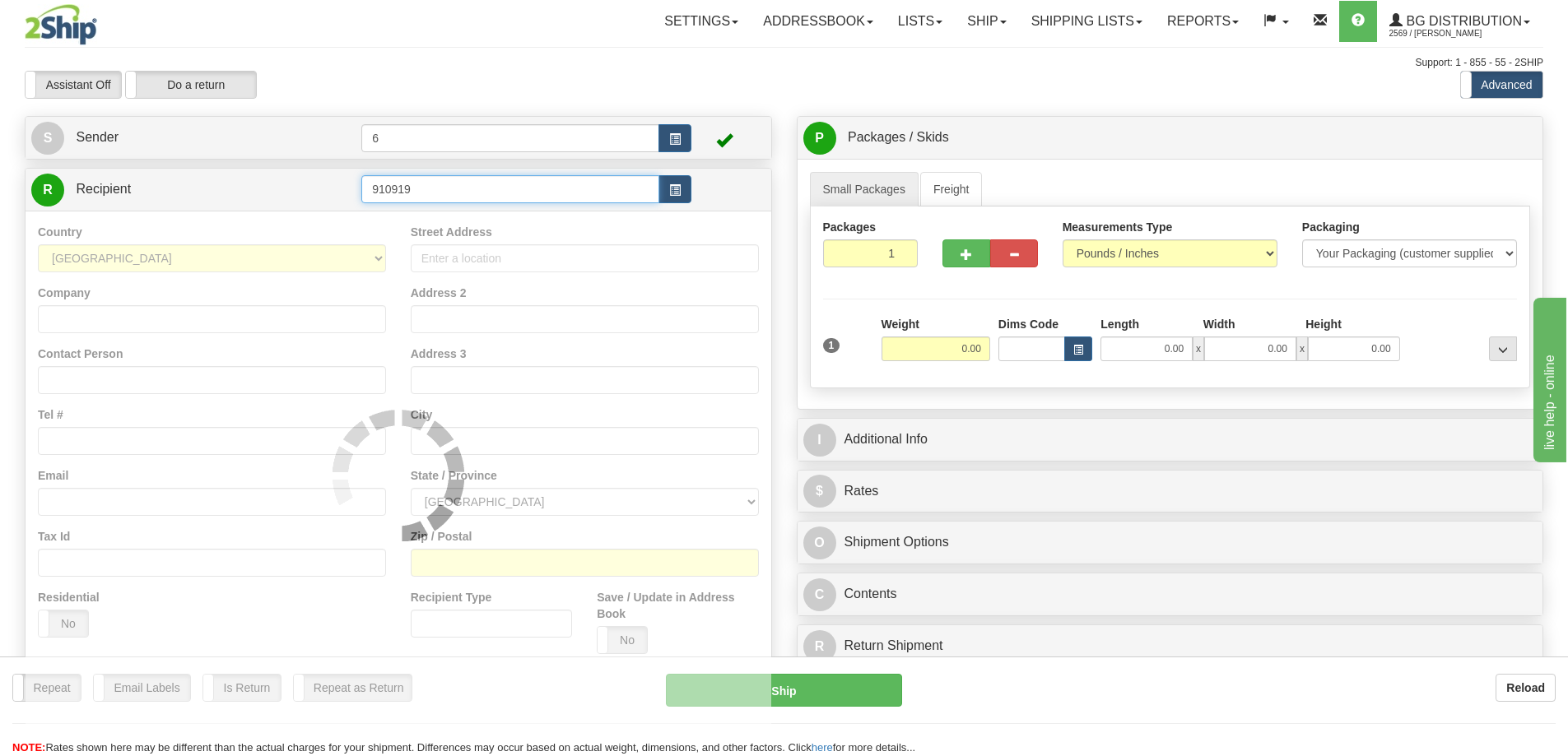
type input "910919"
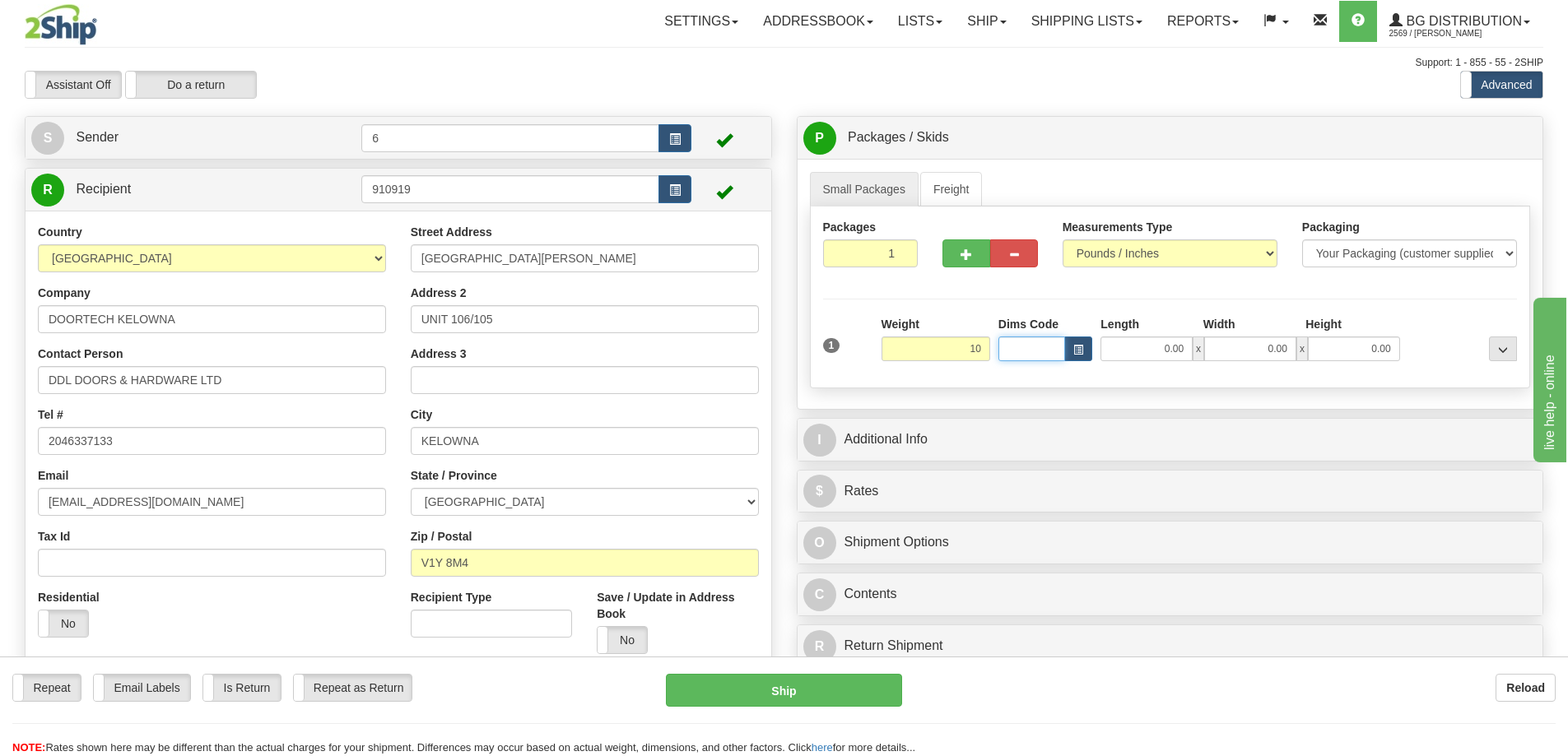
type input "10.00"
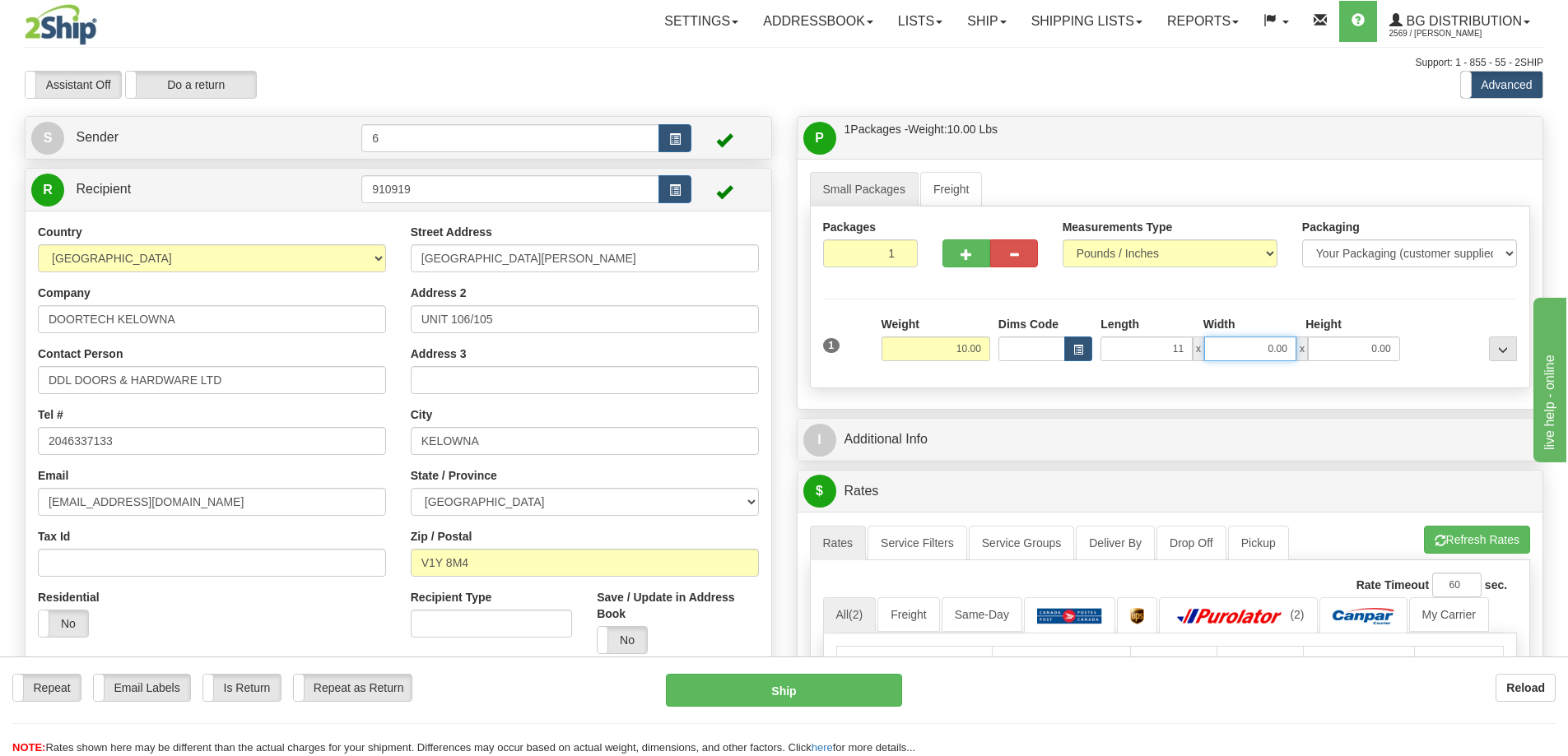
type input "11.00"
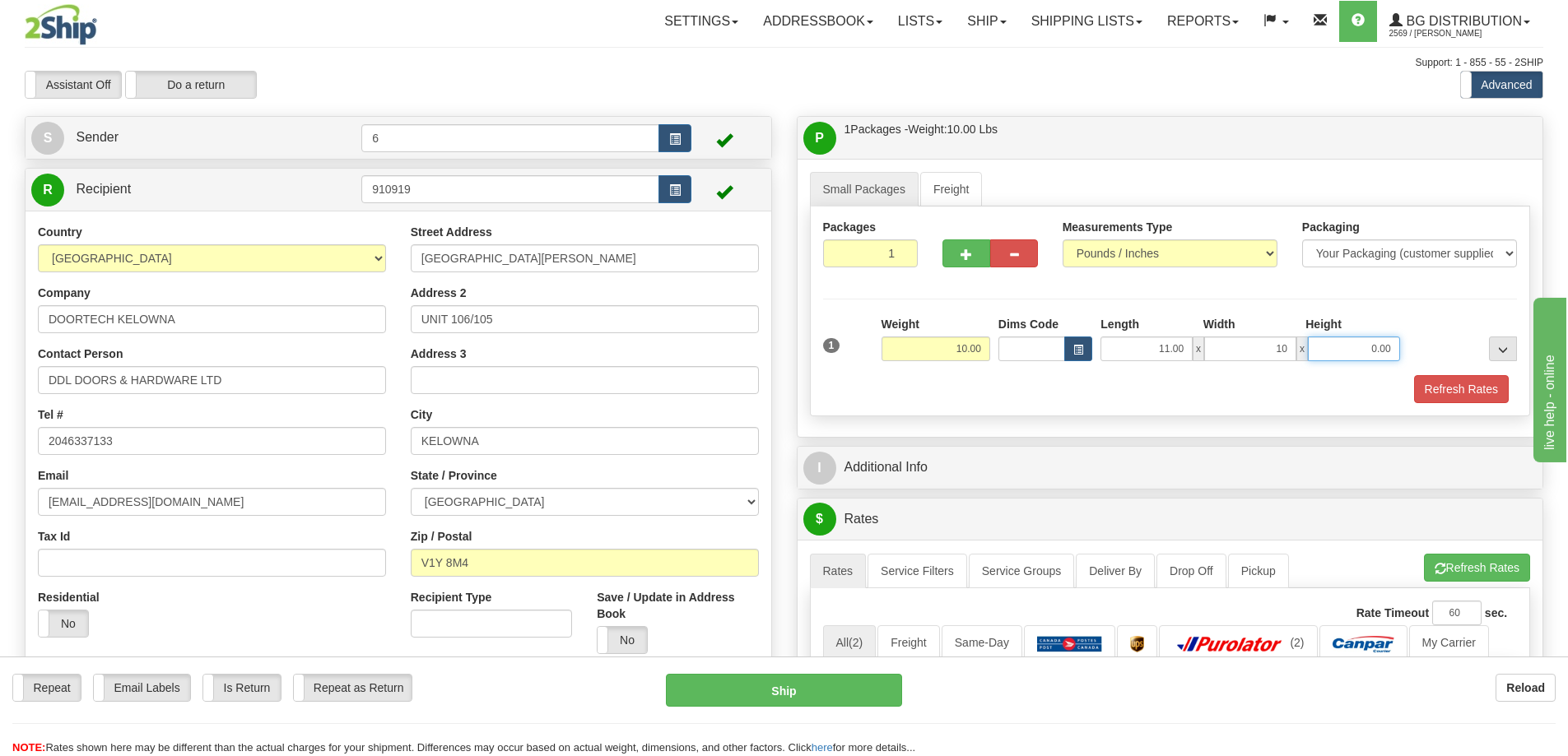
type input "10.00"
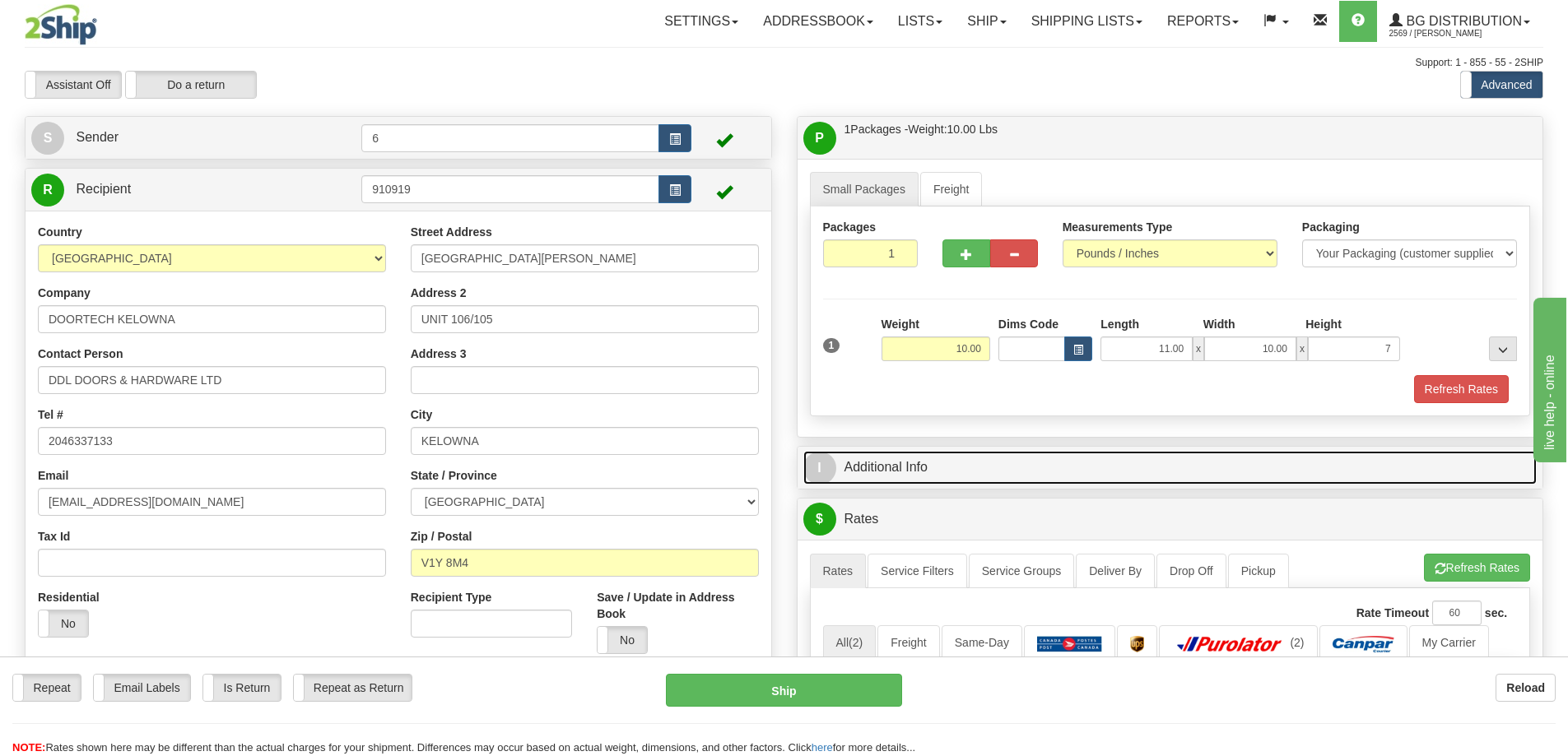
type input "7.00"
click at [926, 470] on link "I Additional Info" at bounding box center [1171, 467] width 734 height 34
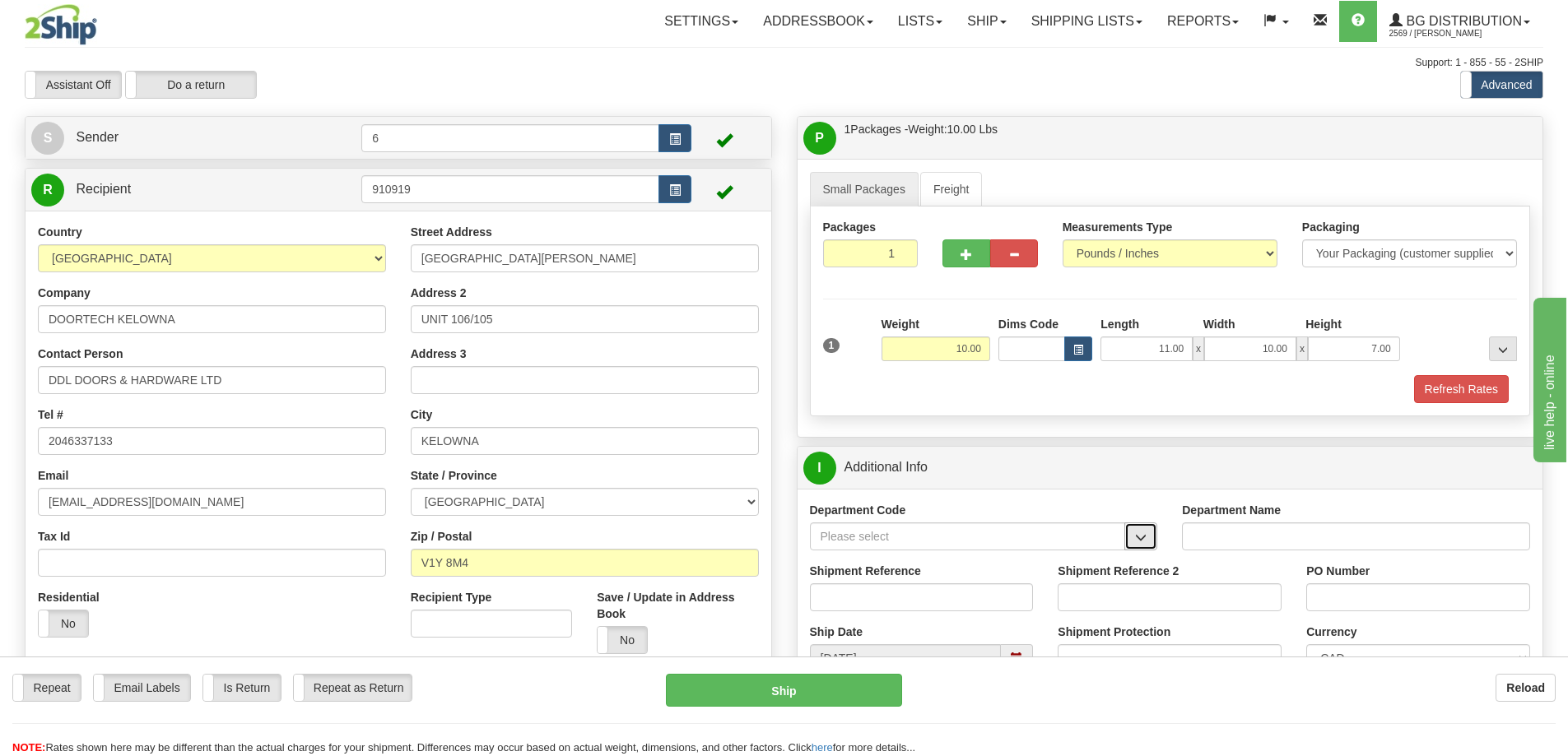
click at [1150, 535] on button "button" at bounding box center [1141, 536] width 33 height 28
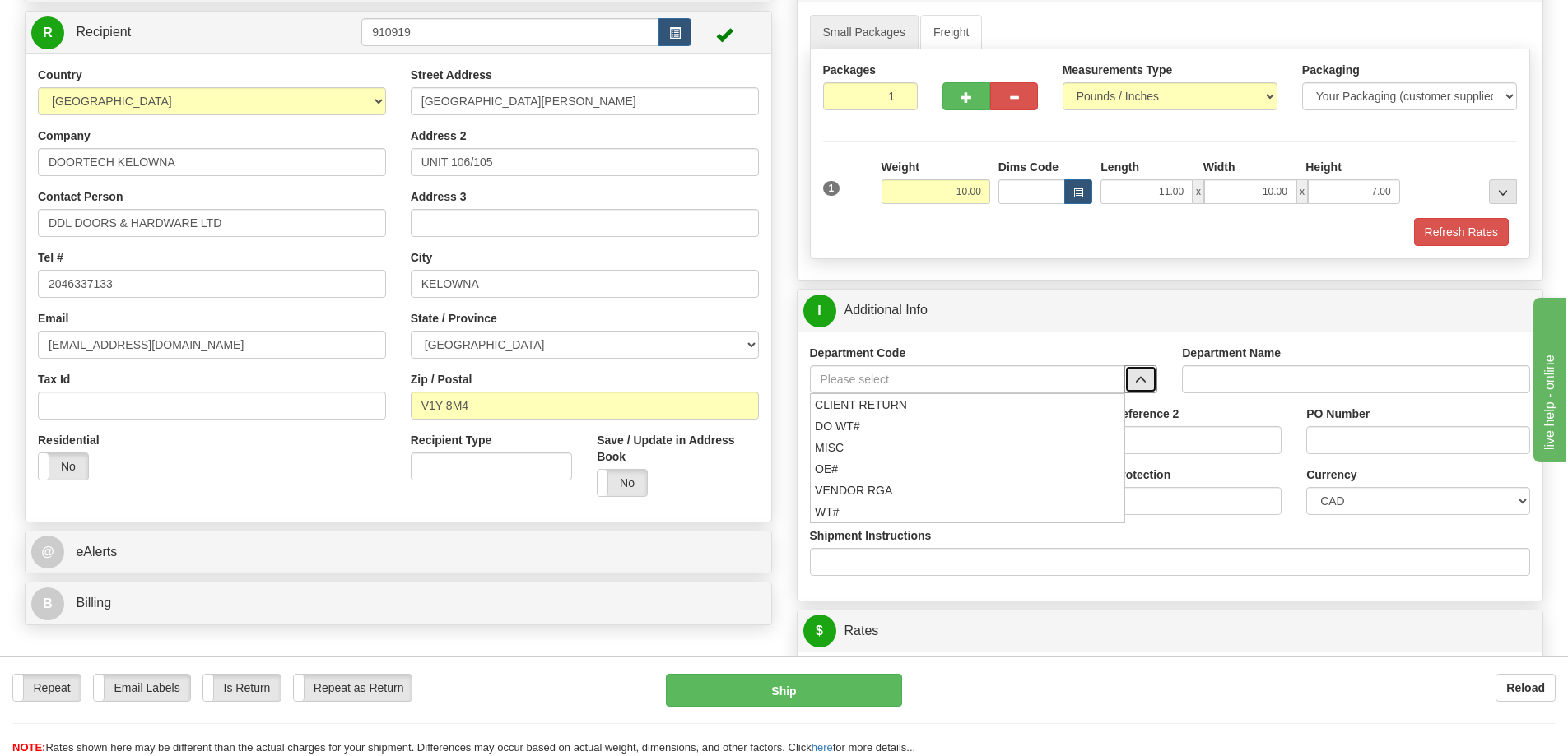
scroll to position [165, 0]
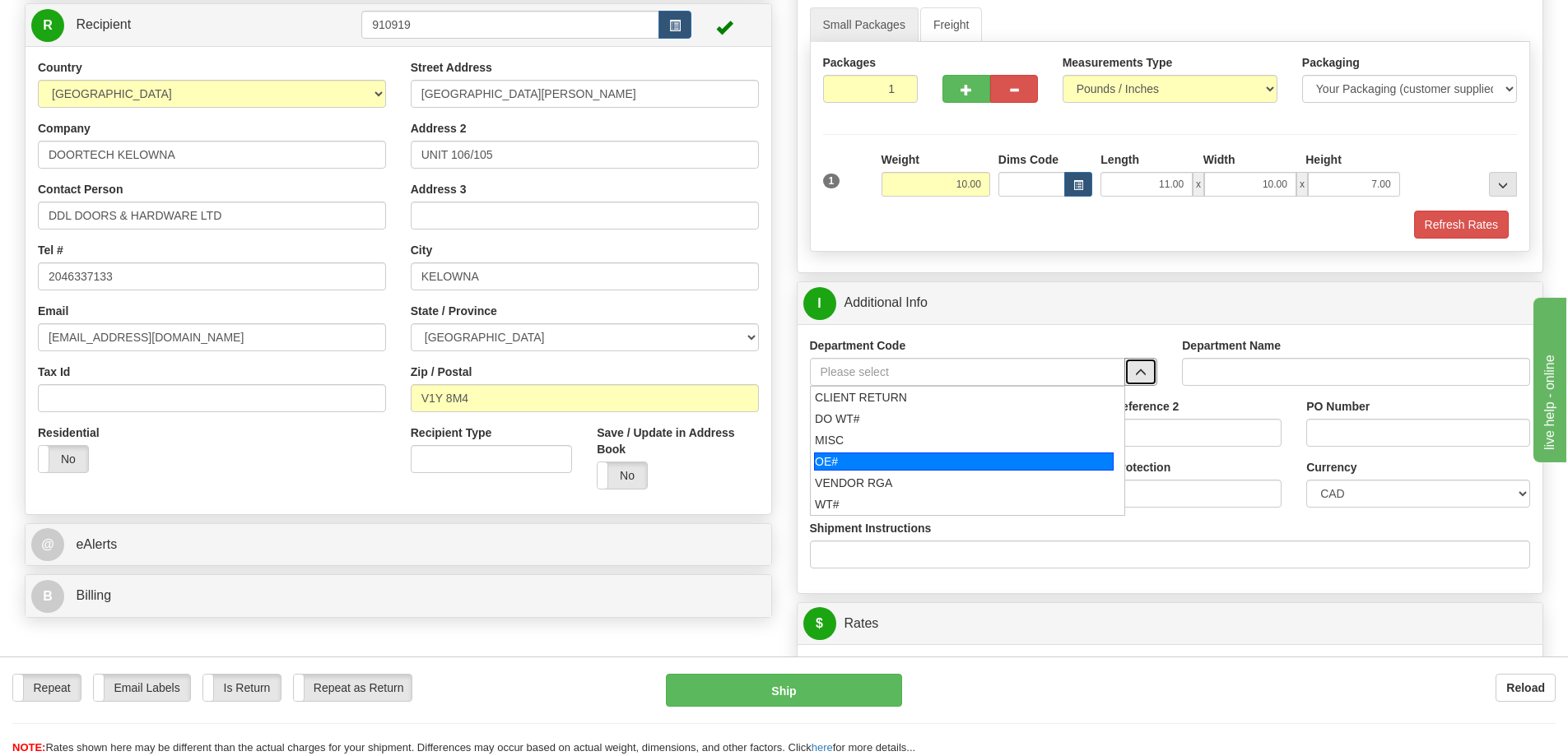
click at [899, 464] on div "OE#" at bounding box center [964, 462] width 300 height 18
type input "OE#"
type input "ORDERS"
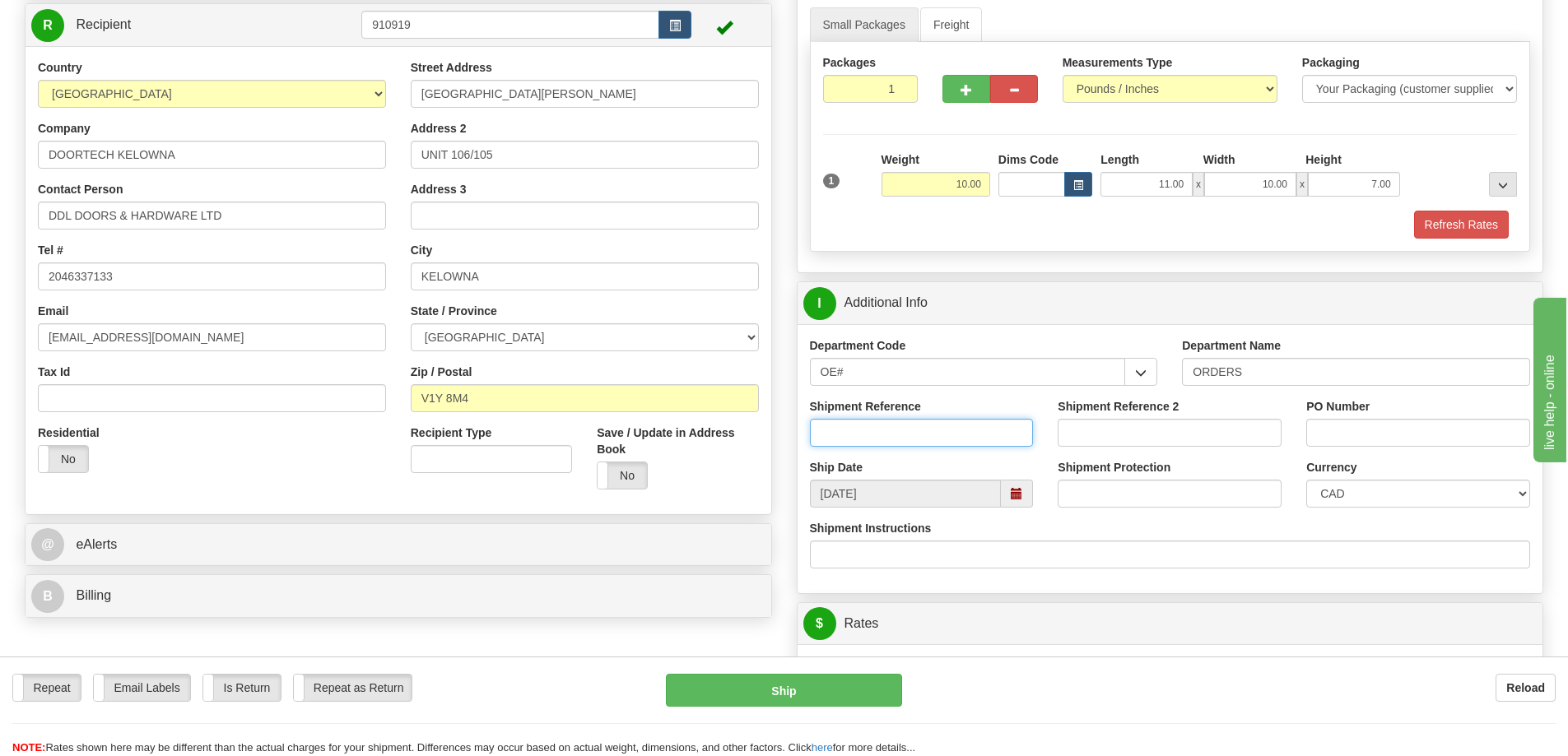
click at [944, 427] on input "Shipment Reference" at bounding box center [921, 433] width 223 height 28
type input "60032962-00"
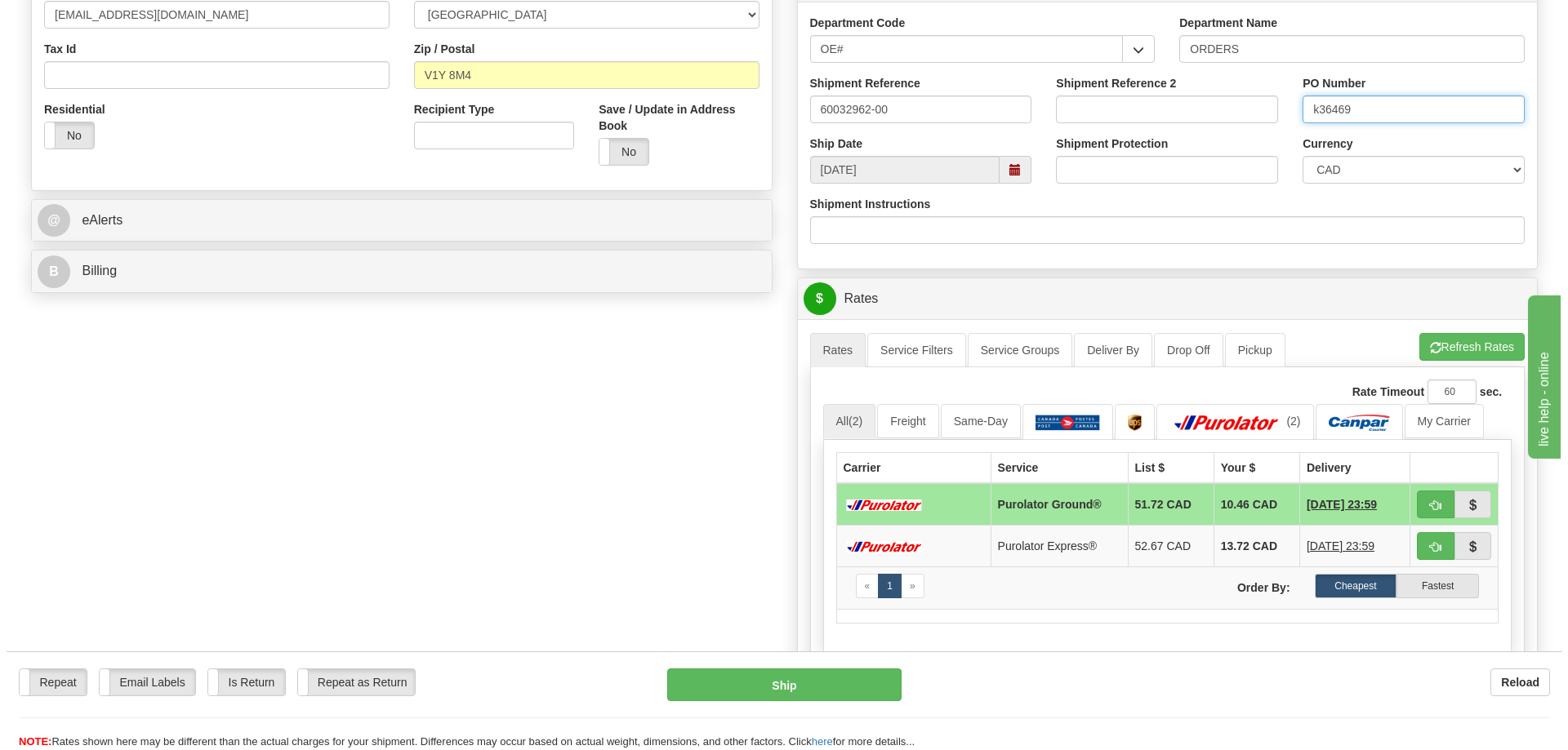
scroll to position [490, 0]
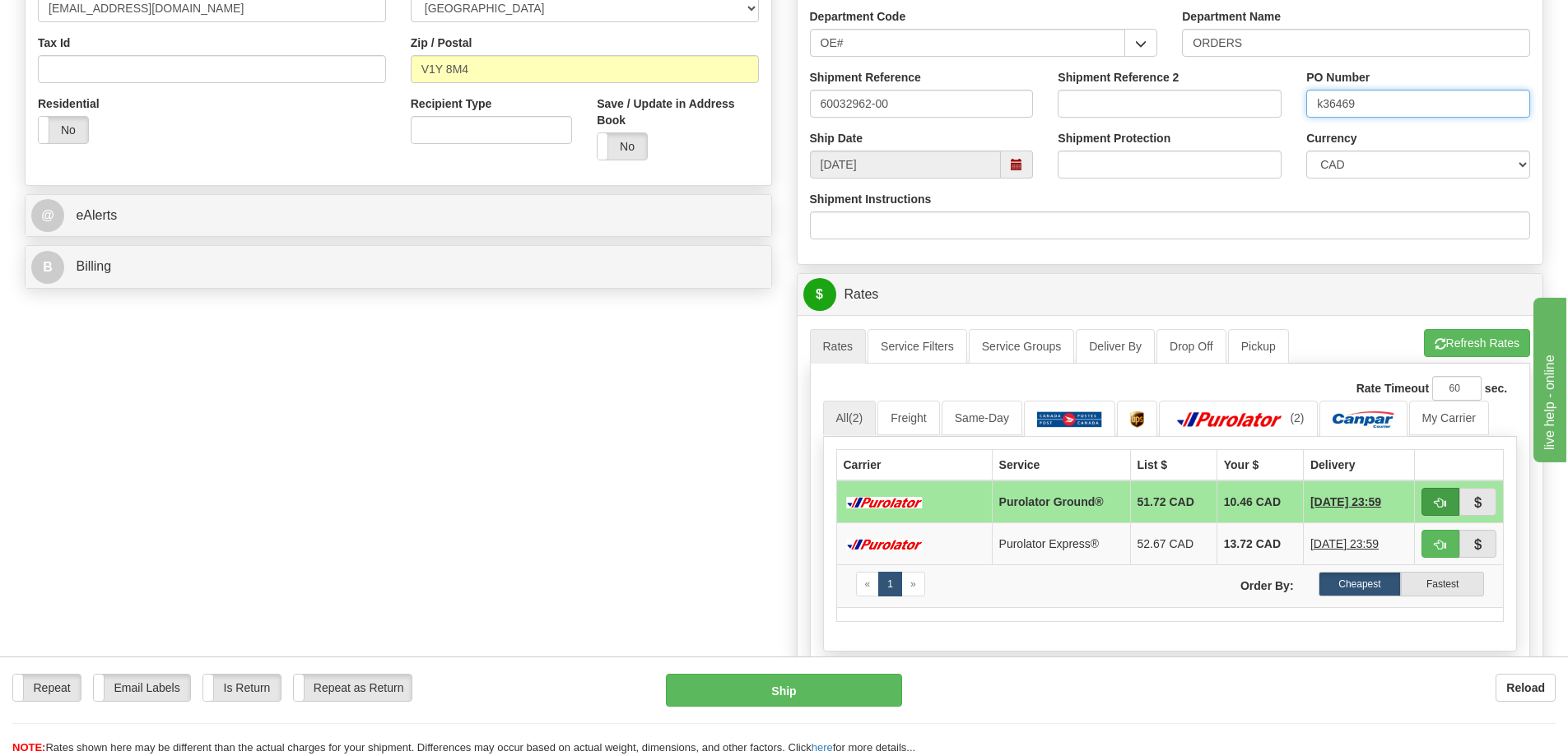
type input "k36469"
click at [1444, 499] on span "button" at bounding box center [1440, 503] width 12 height 11
type input "260"
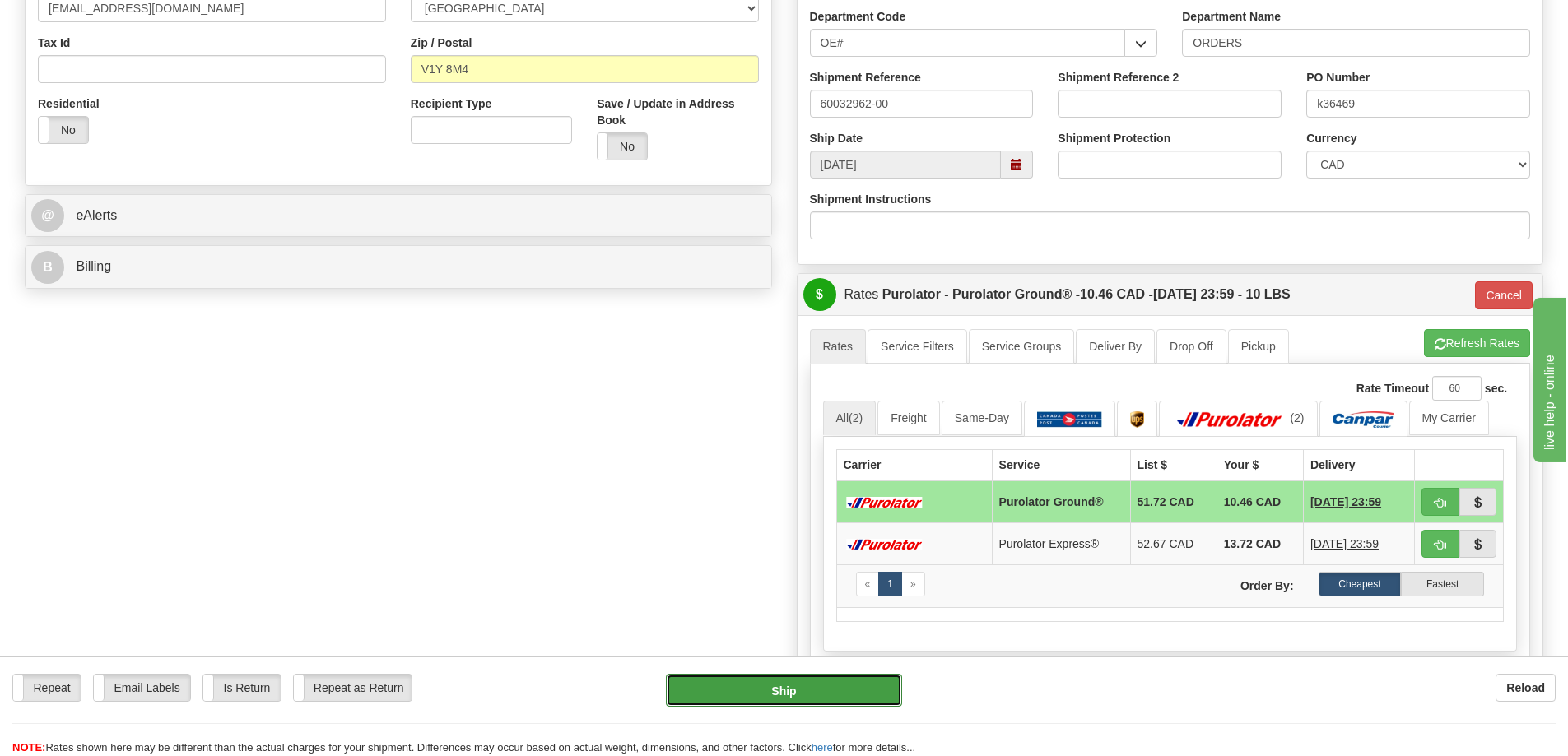
click at [818, 688] on button "Ship" at bounding box center [784, 691] width 236 height 33
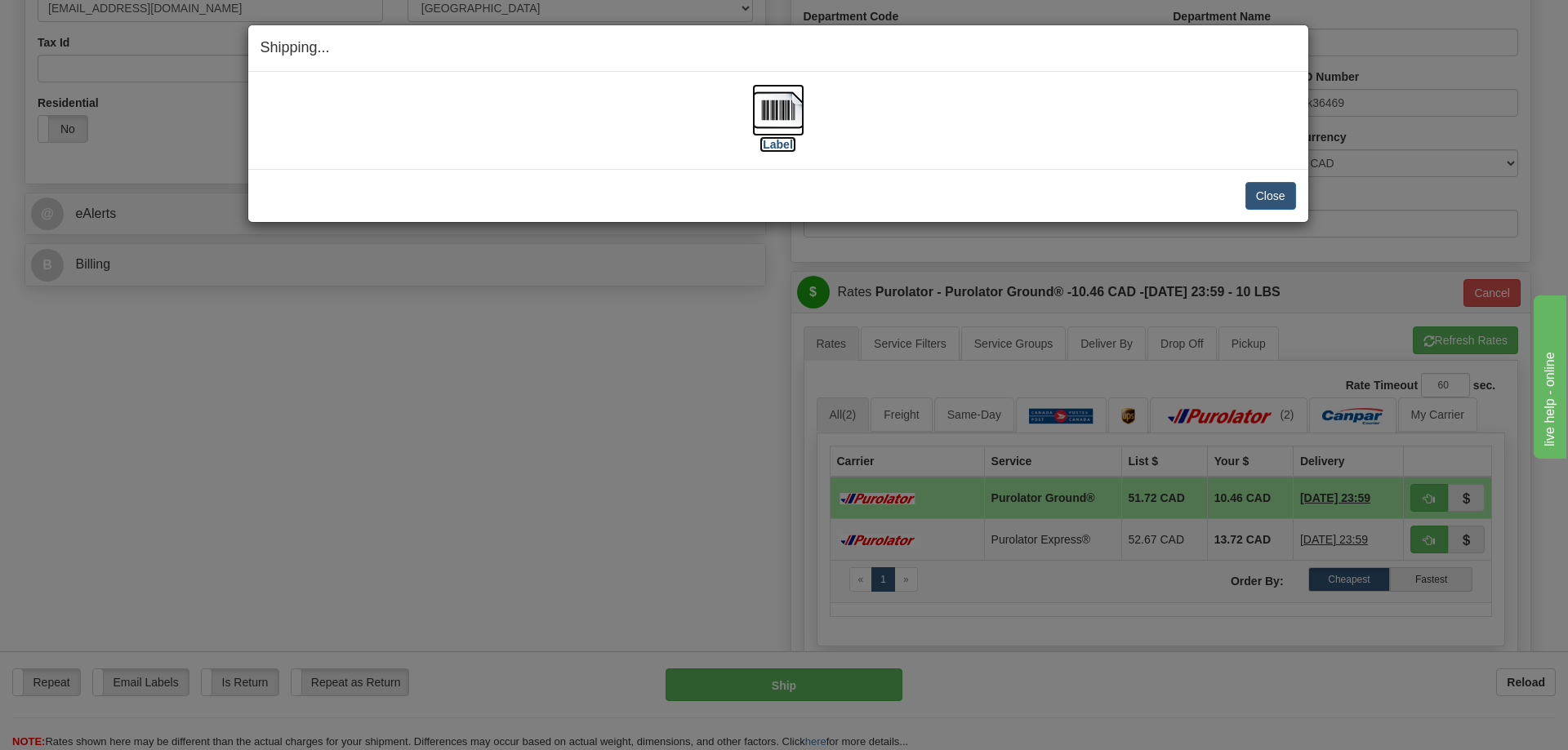
click at [774, 109] on img at bounding box center [778, 109] width 52 height 52
click at [1278, 192] on button "Close" at bounding box center [1270, 196] width 50 height 27
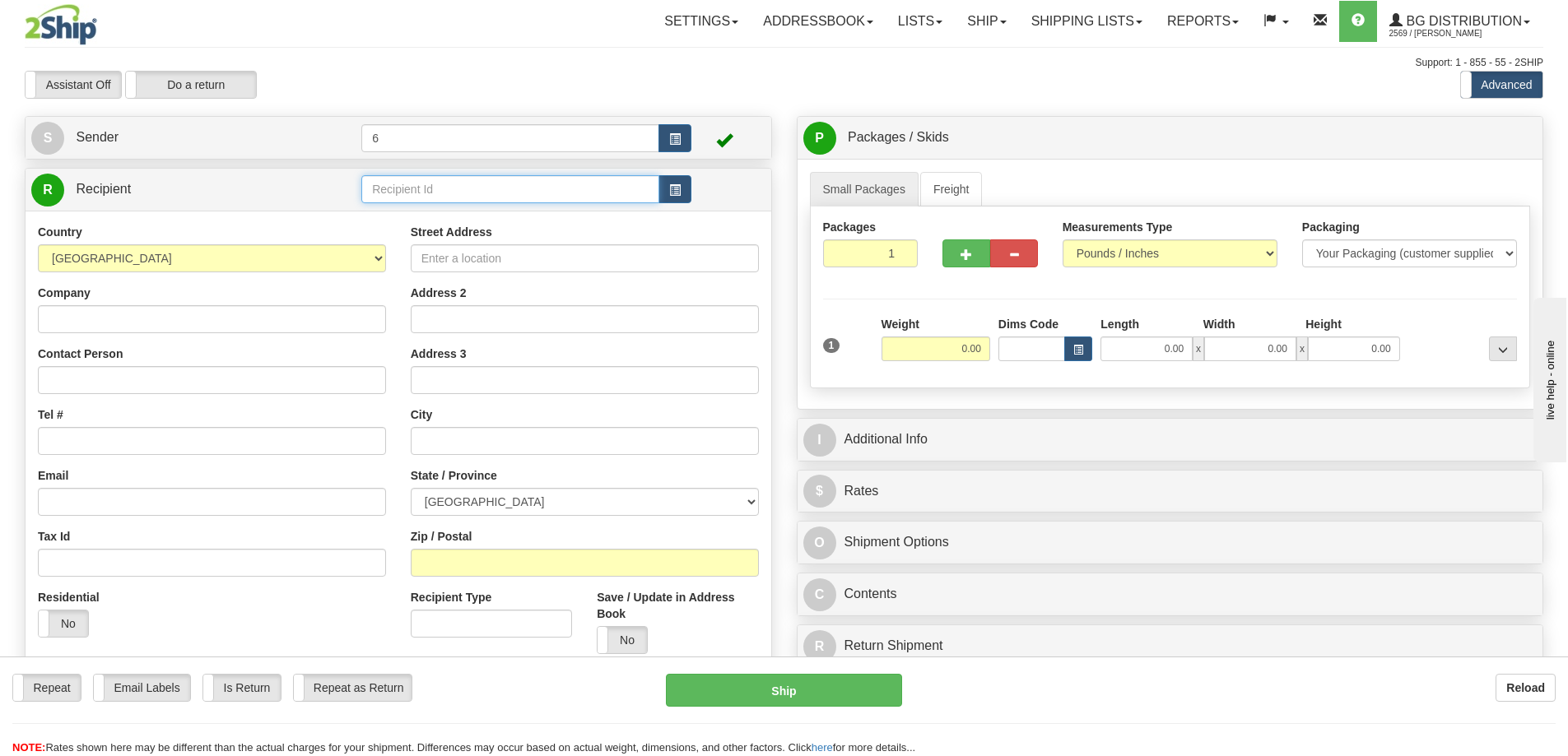
click at [521, 198] on input "text" at bounding box center [510, 189] width 298 height 28
click at [466, 223] on div "910976" at bounding box center [507, 217] width 282 height 18
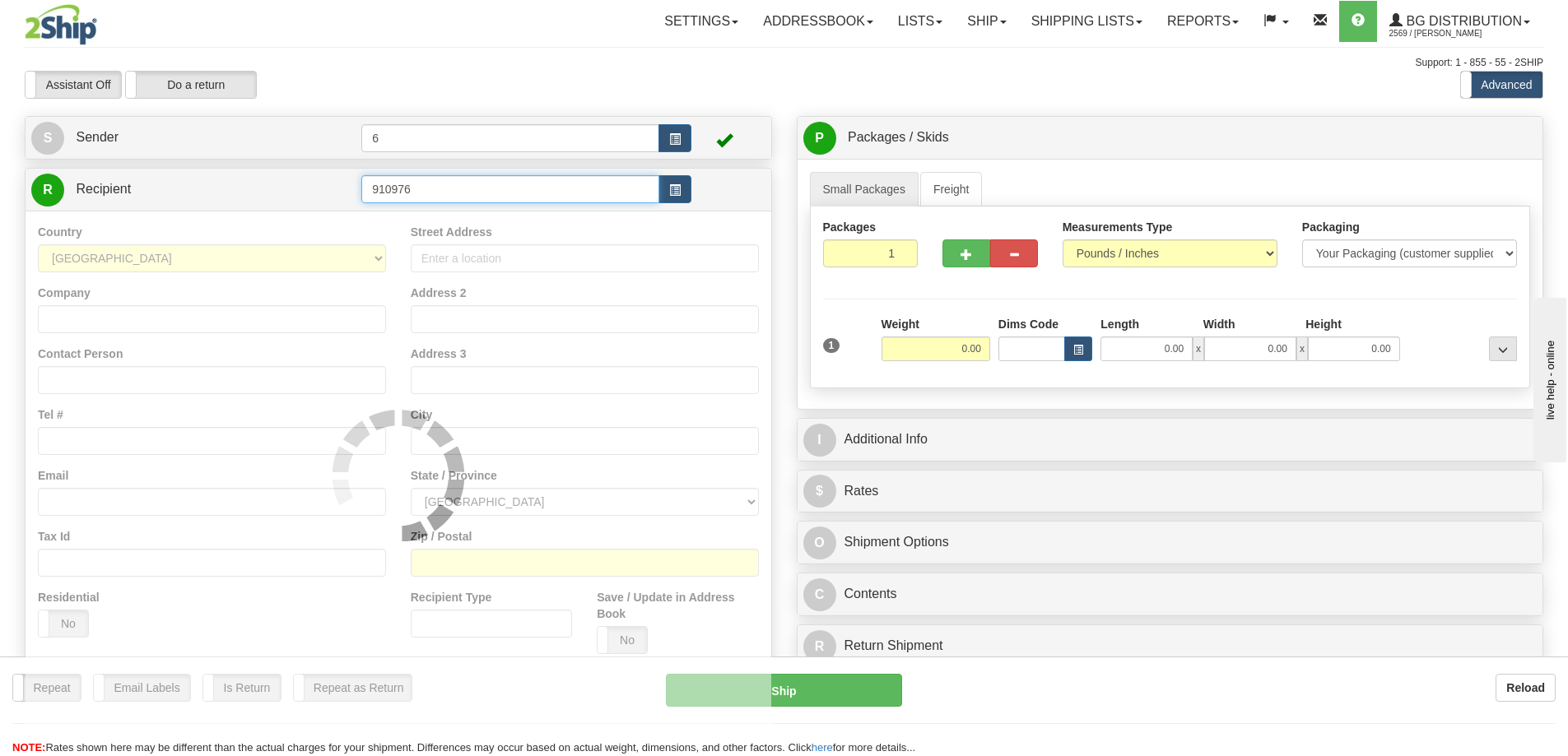
type input "910976"
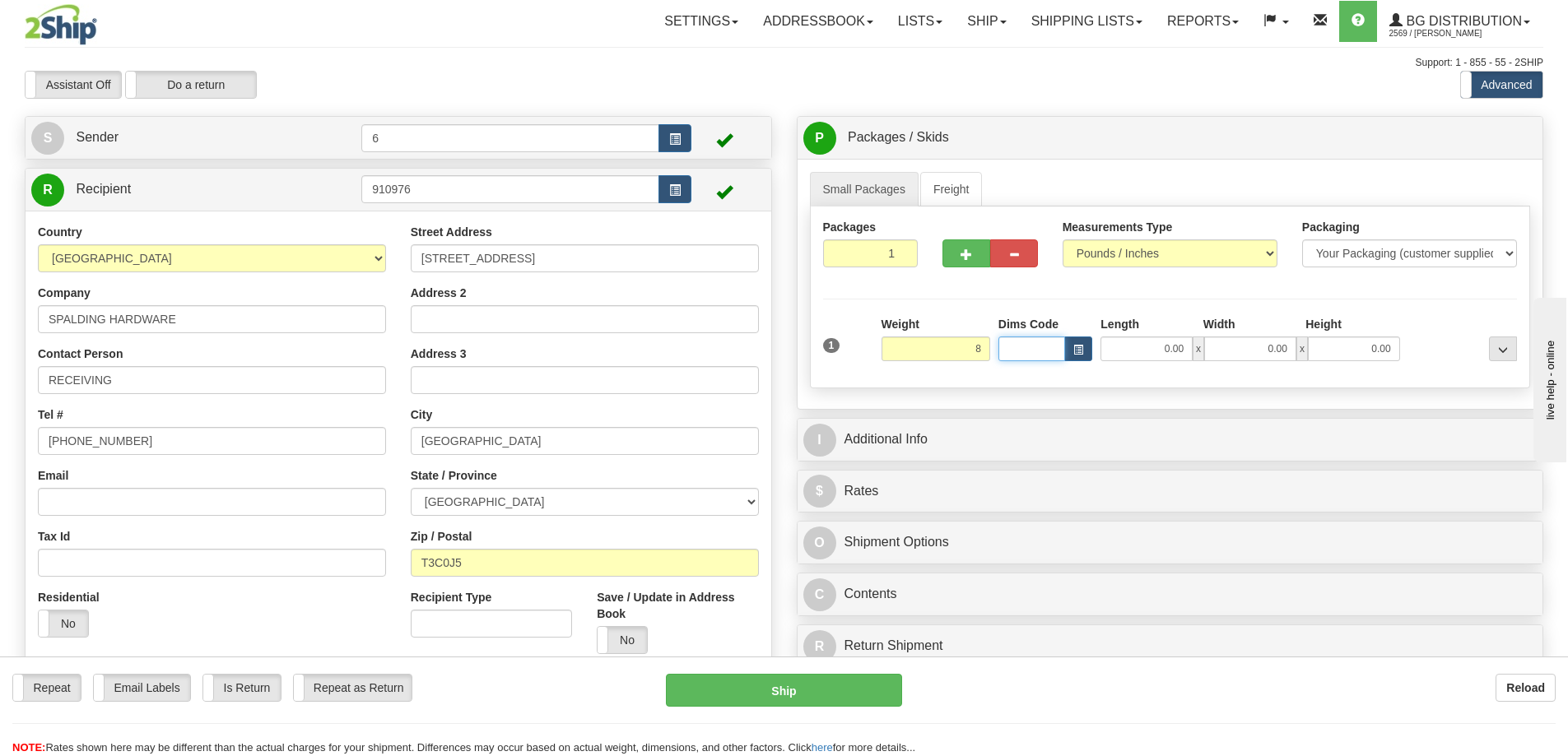
type input "8.00"
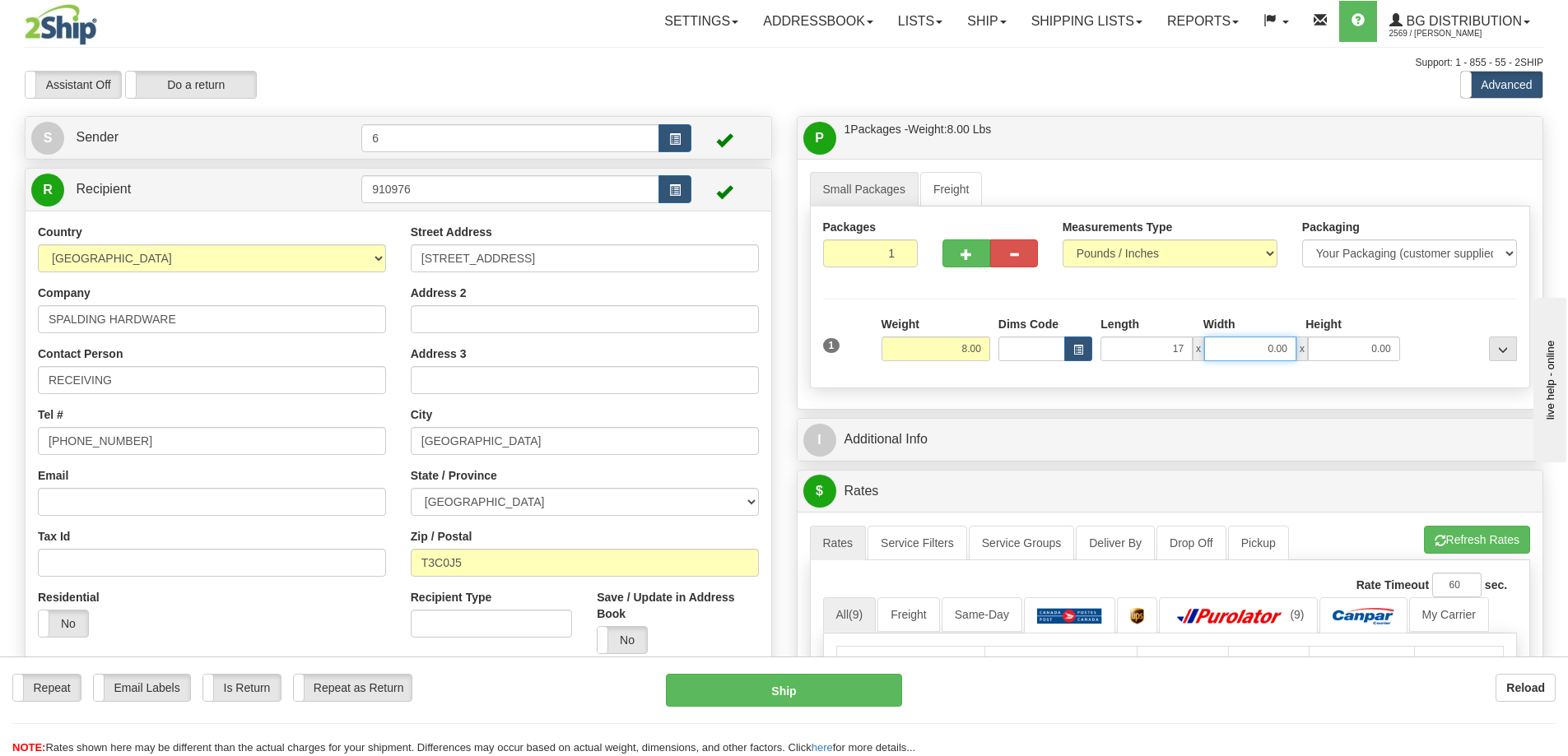
type input "17.00"
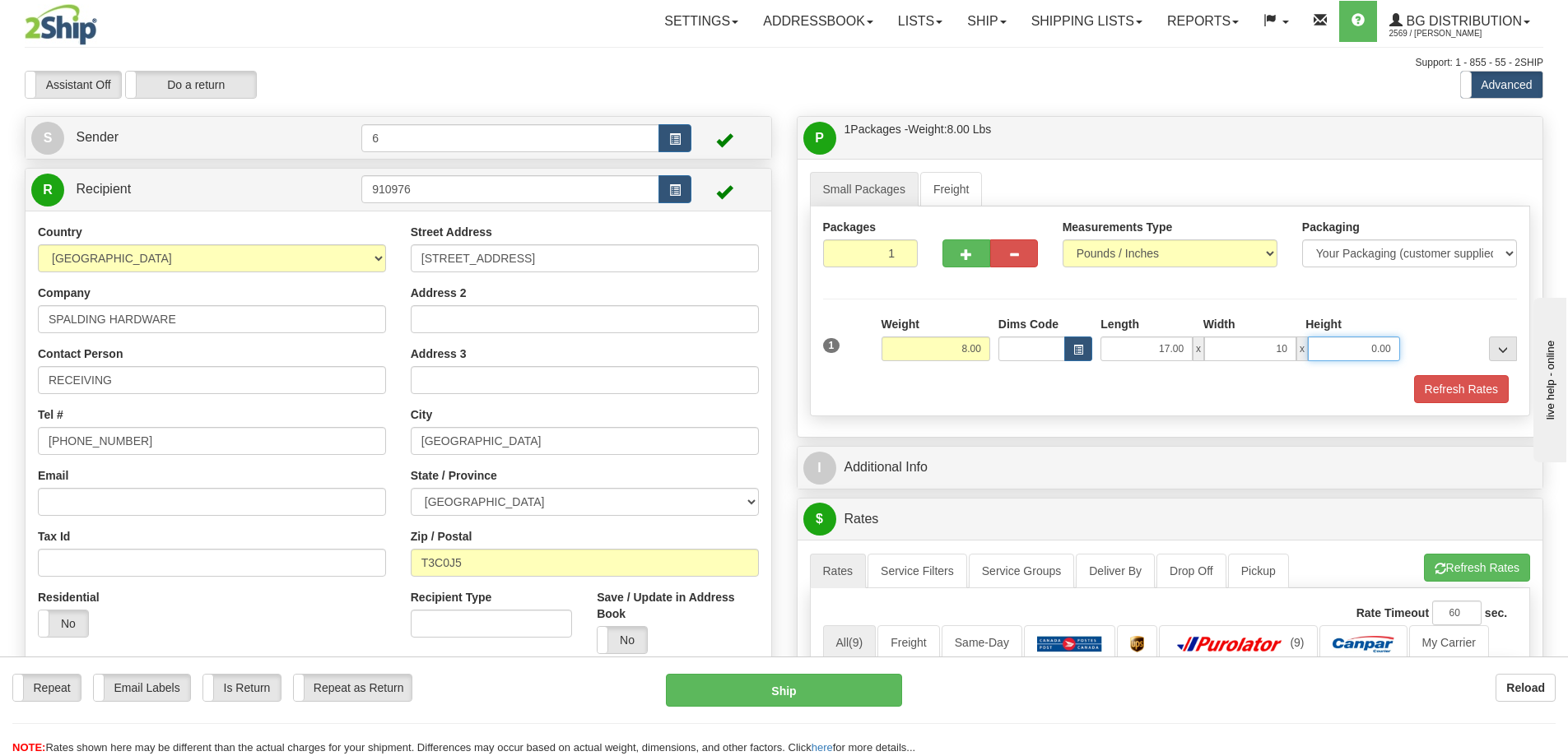
type input "10.00"
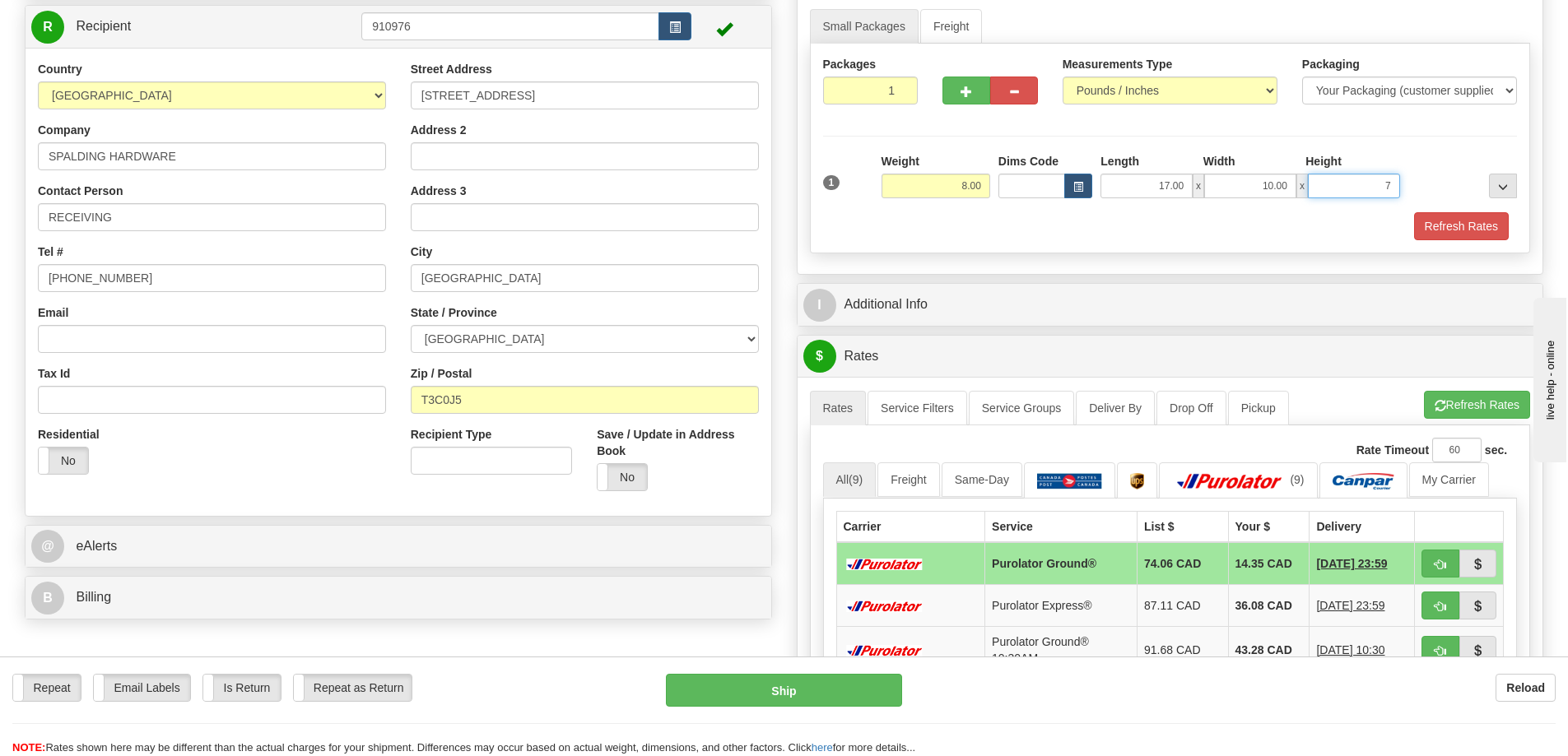
scroll to position [165, 0]
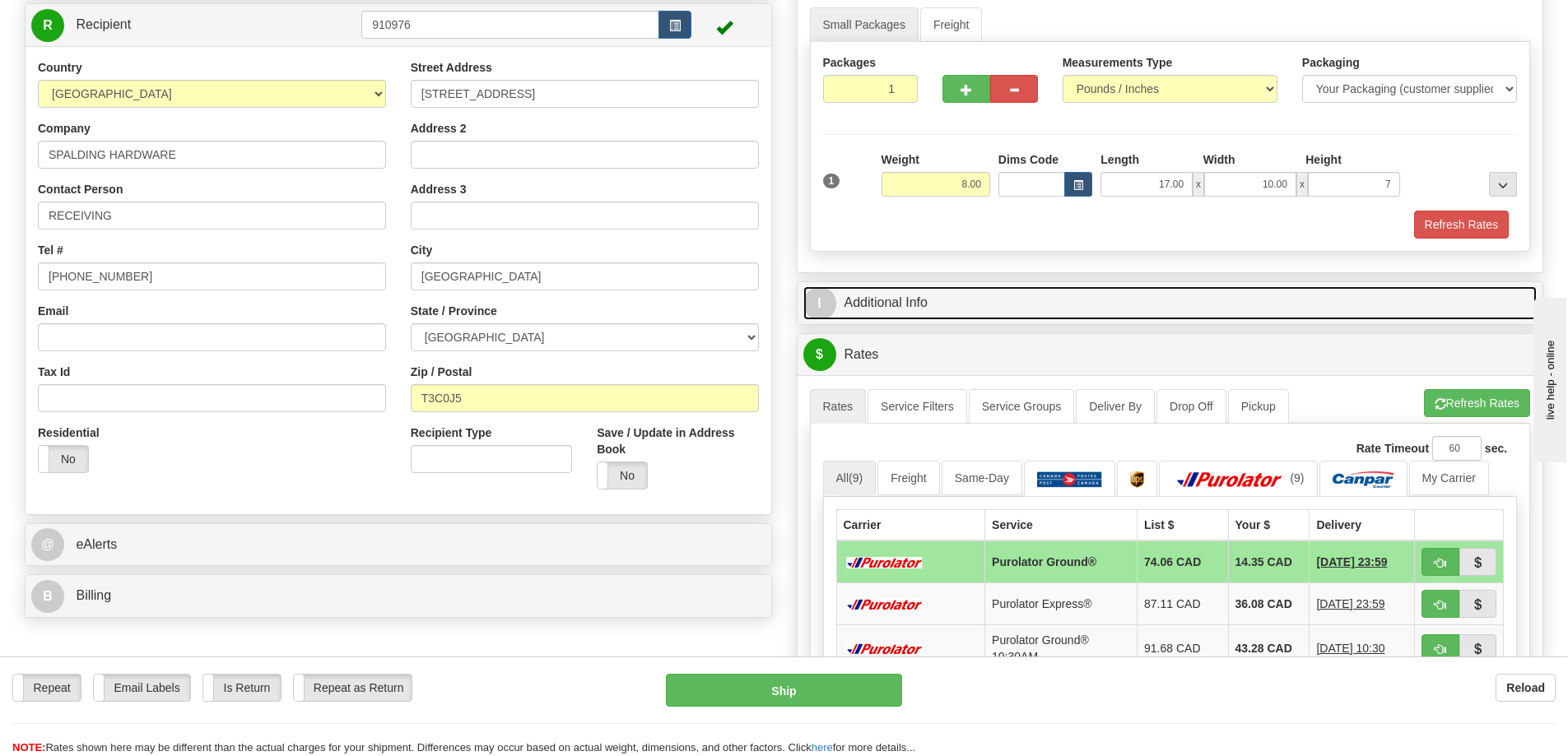
type input "7.00"
click at [937, 302] on link "I Additional Info" at bounding box center [1171, 303] width 734 height 34
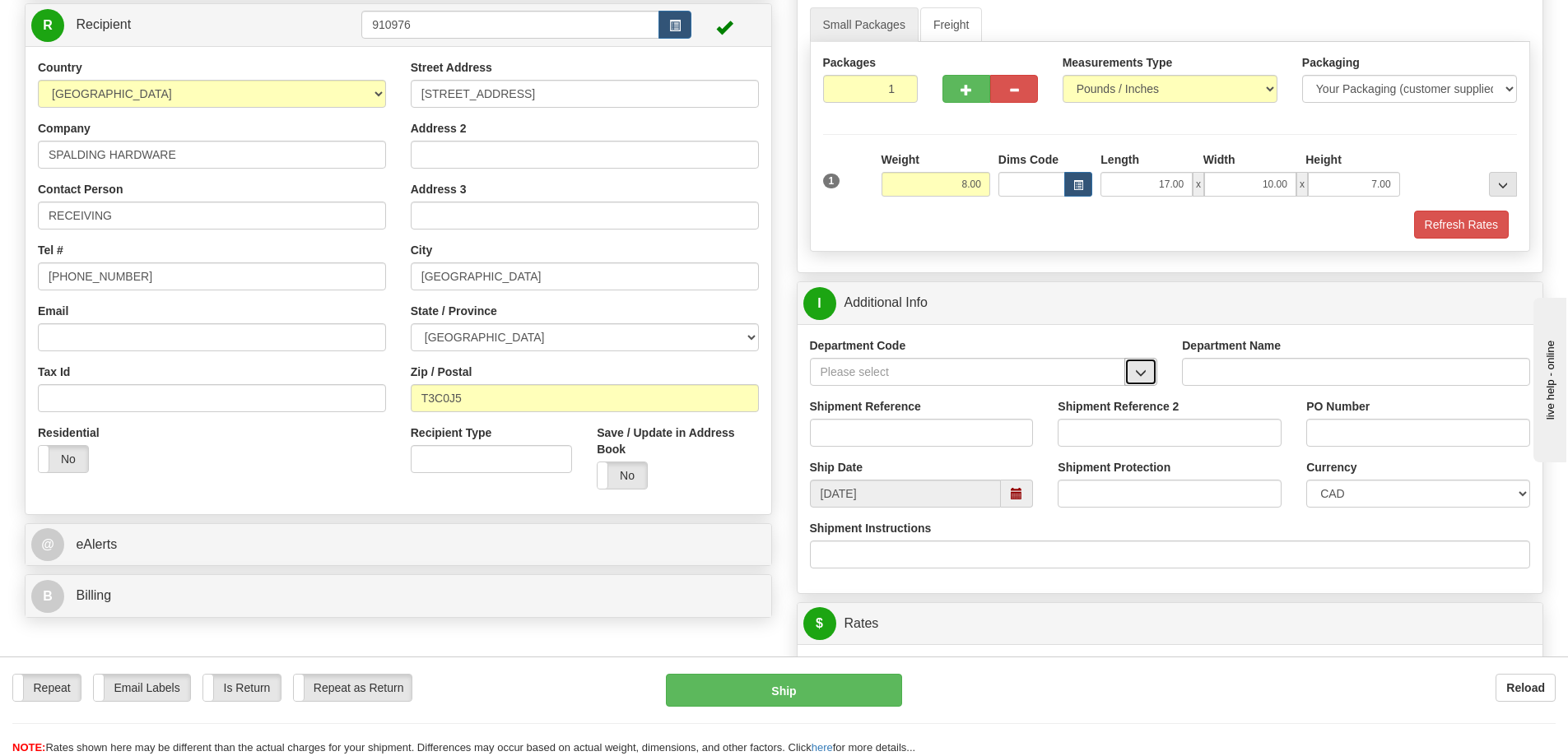
click at [1143, 369] on span "button" at bounding box center [1140, 373] width 12 height 11
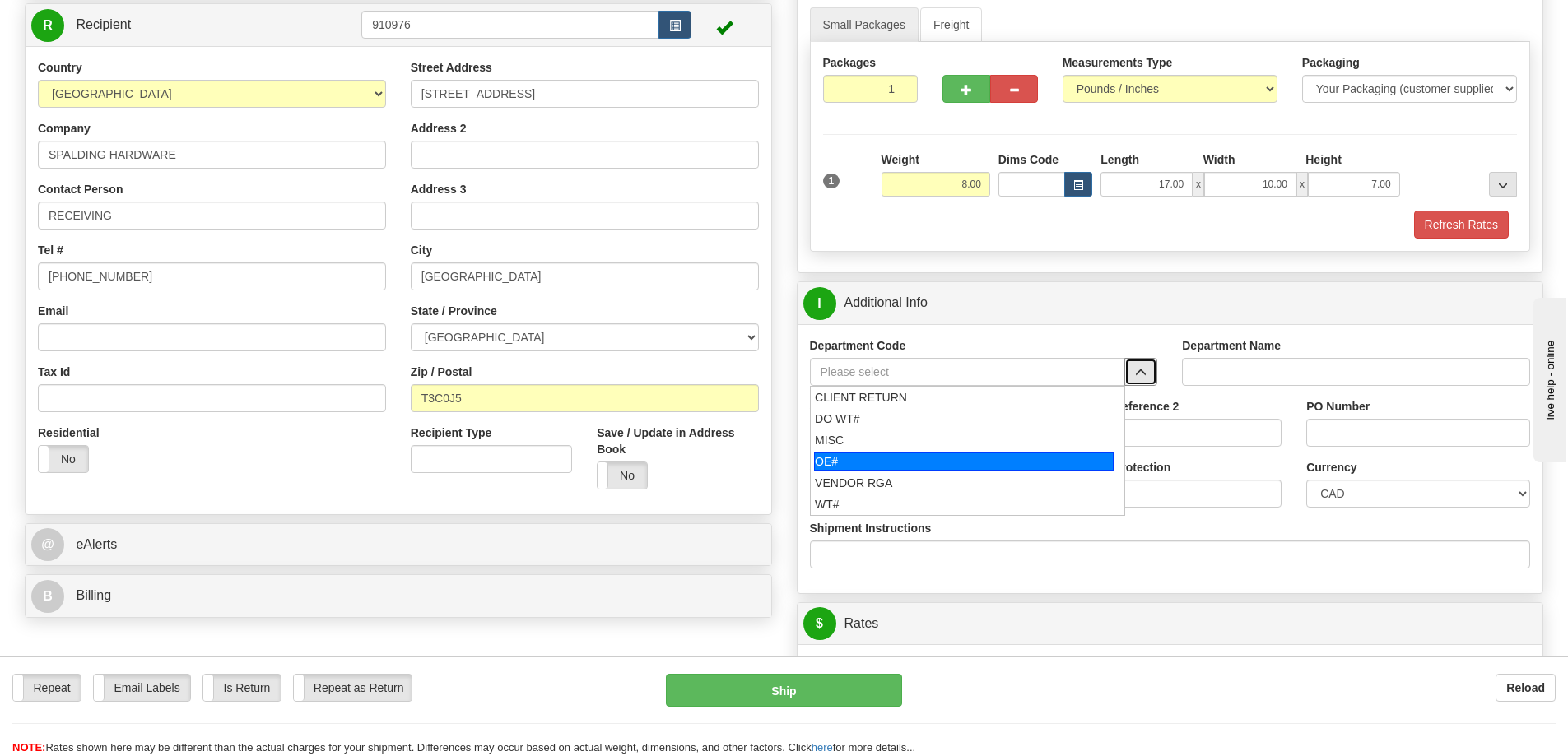
click at [898, 467] on div "OE#" at bounding box center [964, 462] width 300 height 18
type input "OE#"
type input "ORDERS"
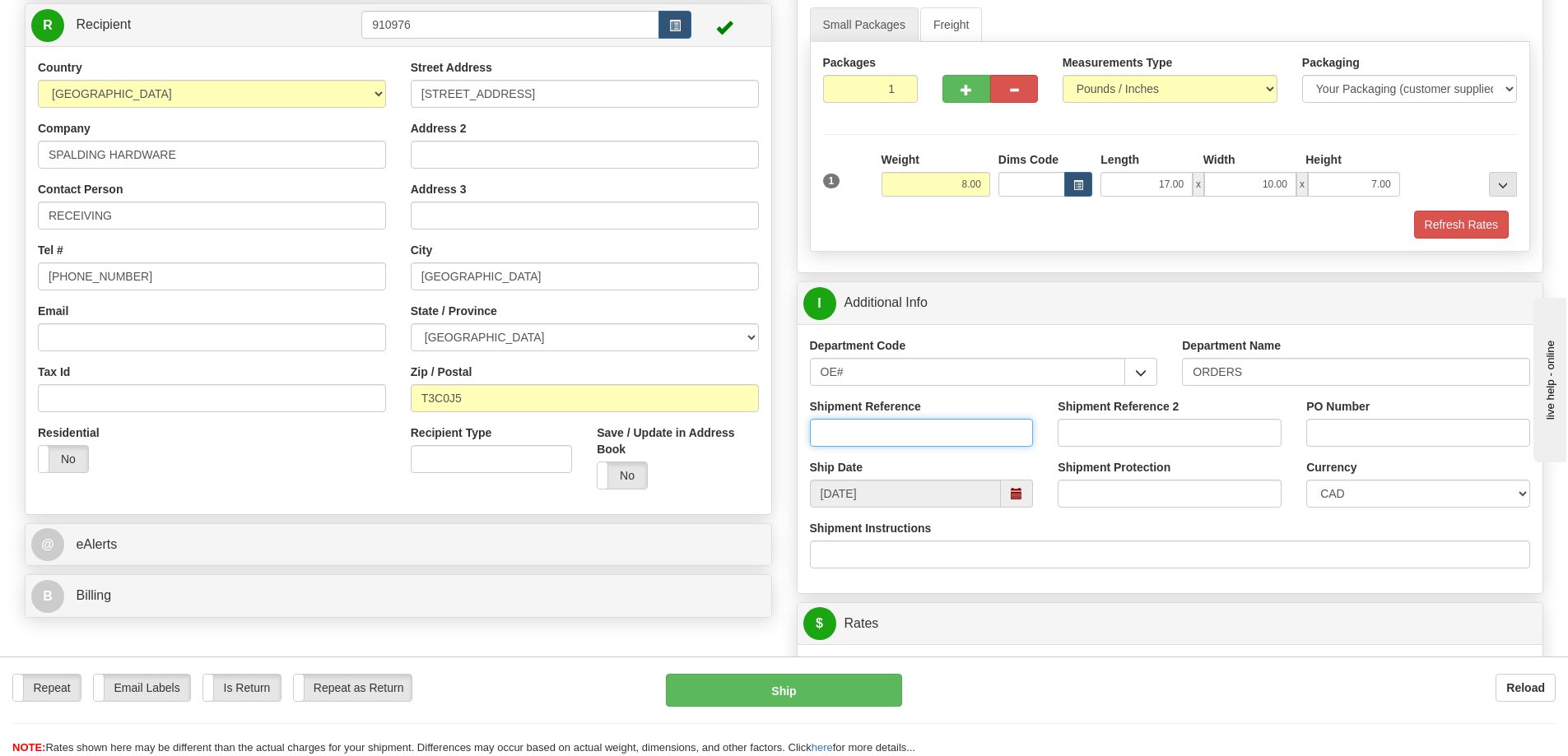
drag, startPoint x: 908, startPoint y: 441, endPoint x: 922, endPoint y: 417, distance: 27.8
click at [910, 436] on input "Shipment Reference" at bounding box center [921, 433] width 223 height 28
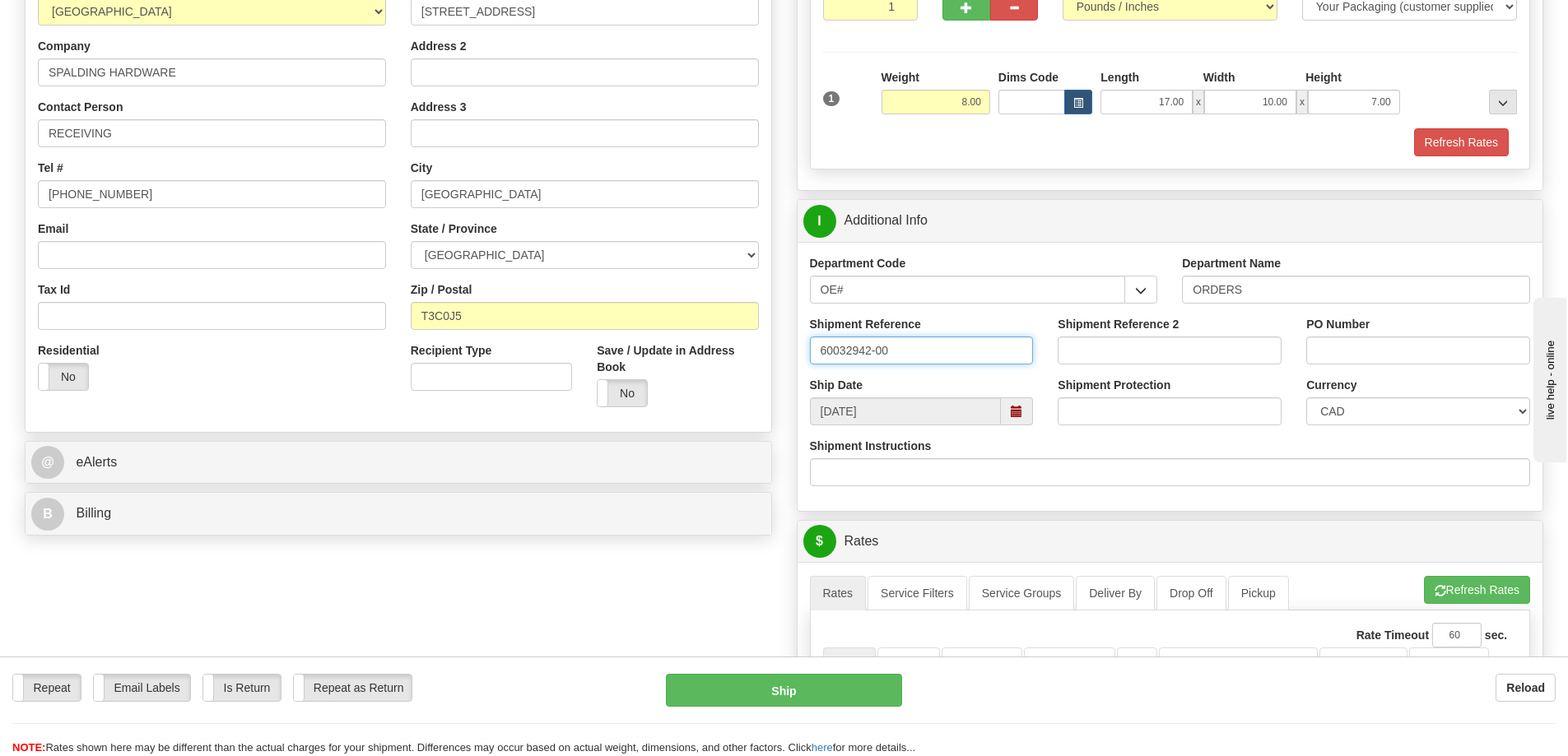
type input "60032942-00"
click at [1348, 351] on input "PO Number" at bounding box center [1417, 350] width 223 height 28
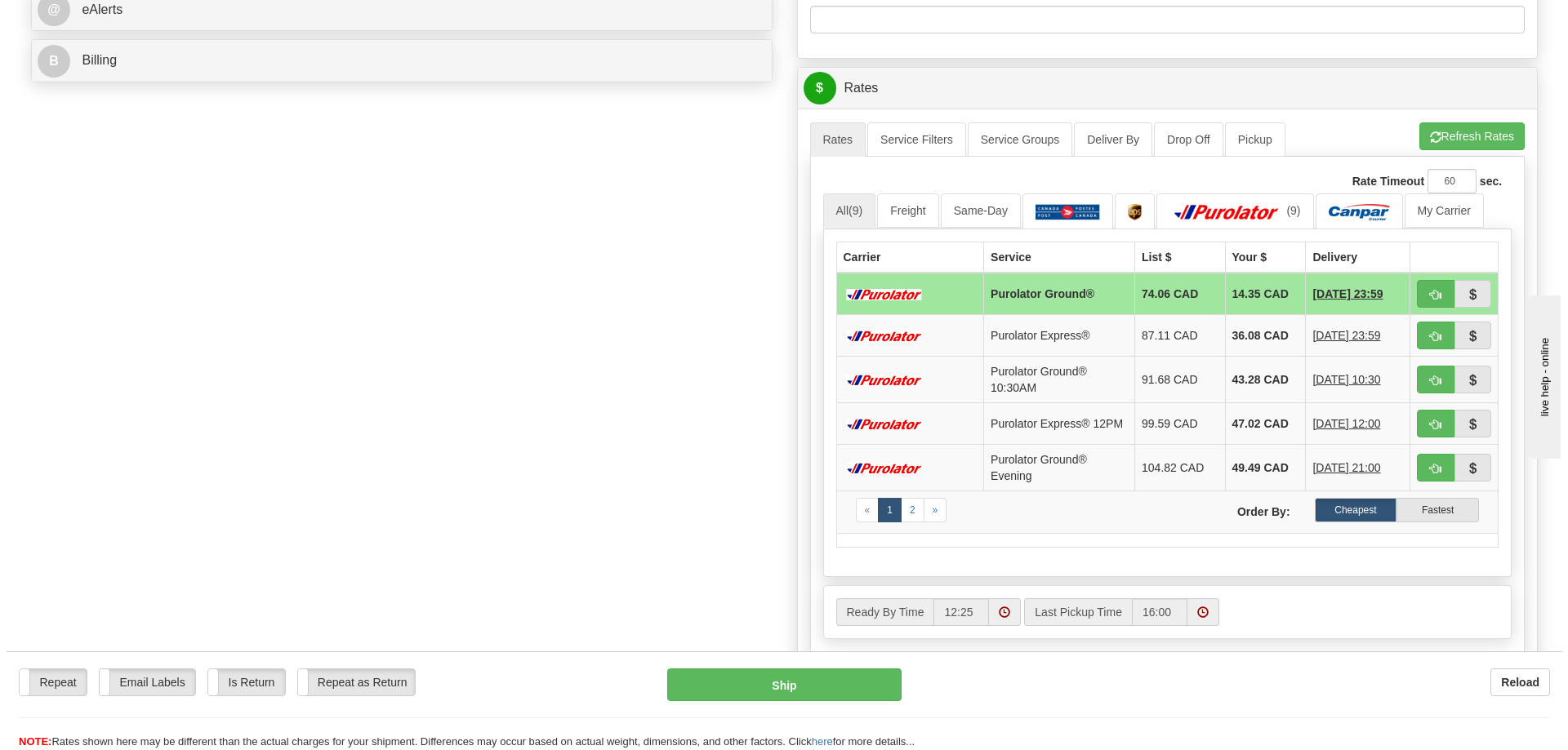
scroll to position [734, 0]
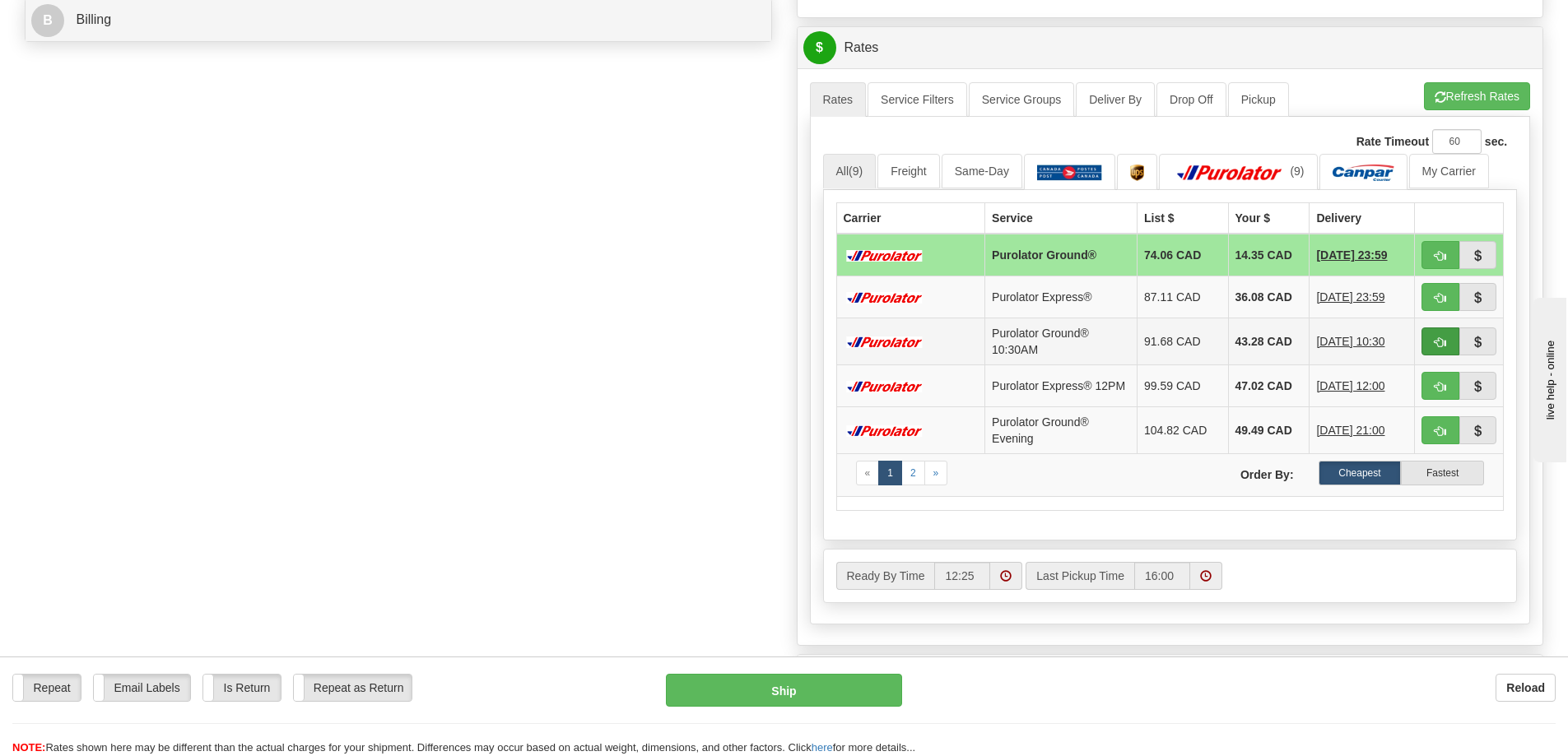
type input "693662"
click at [1441, 340] on span "button" at bounding box center [1440, 343] width 12 height 11
type input "264"
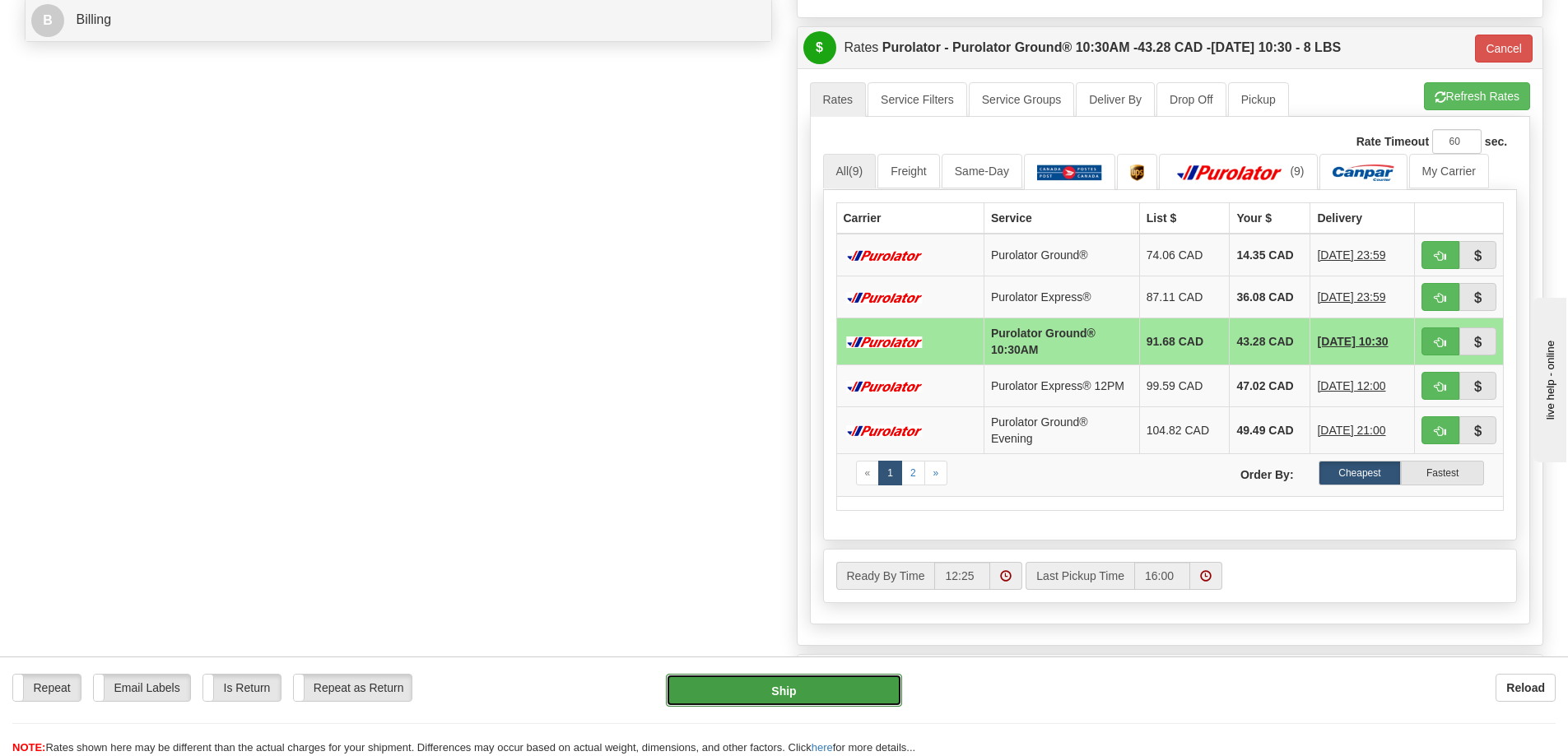
click at [806, 693] on button "Ship" at bounding box center [784, 691] width 236 height 33
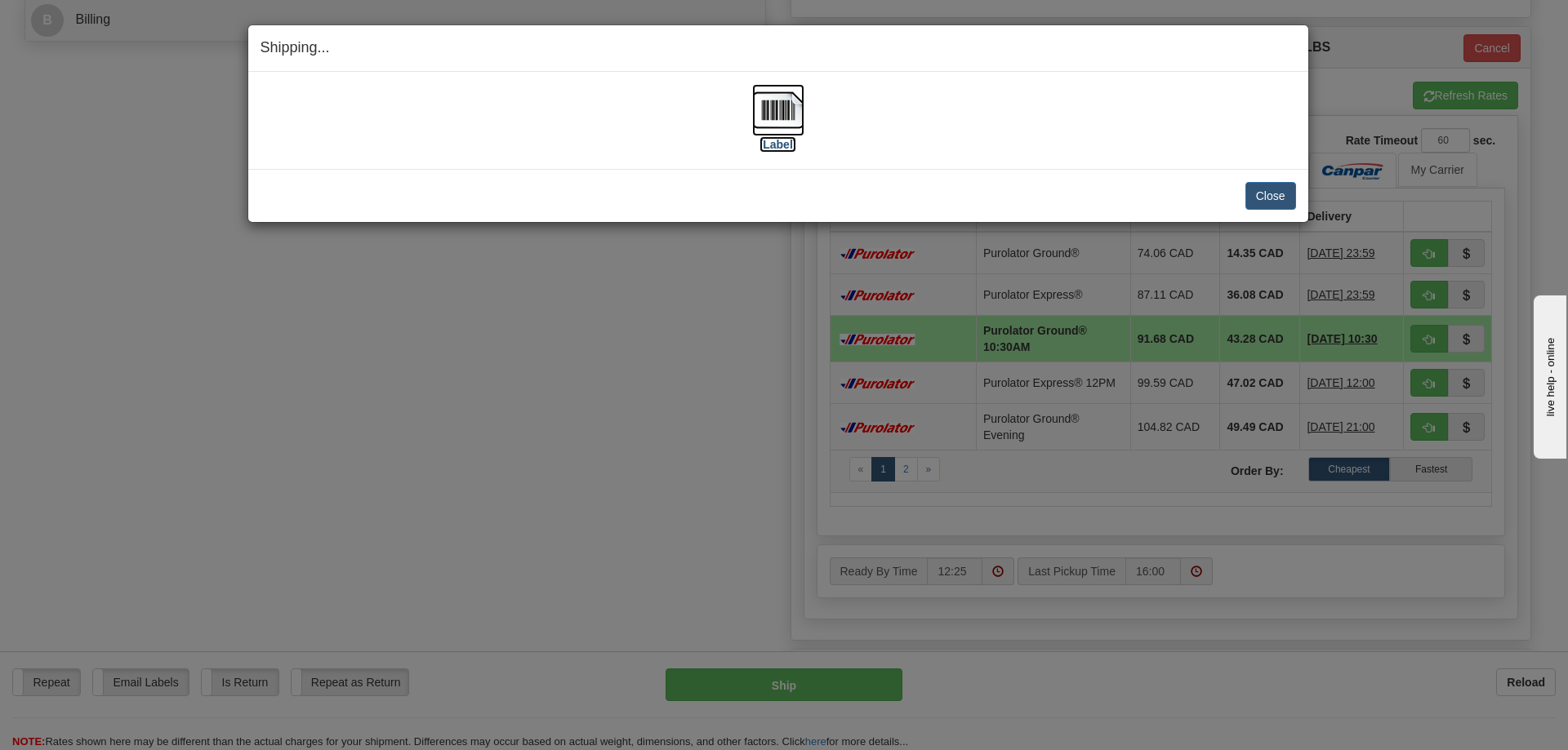
click at [787, 113] on img at bounding box center [778, 109] width 52 height 52
click at [1266, 199] on button "Close" at bounding box center [1270, 196] width 50 height 27
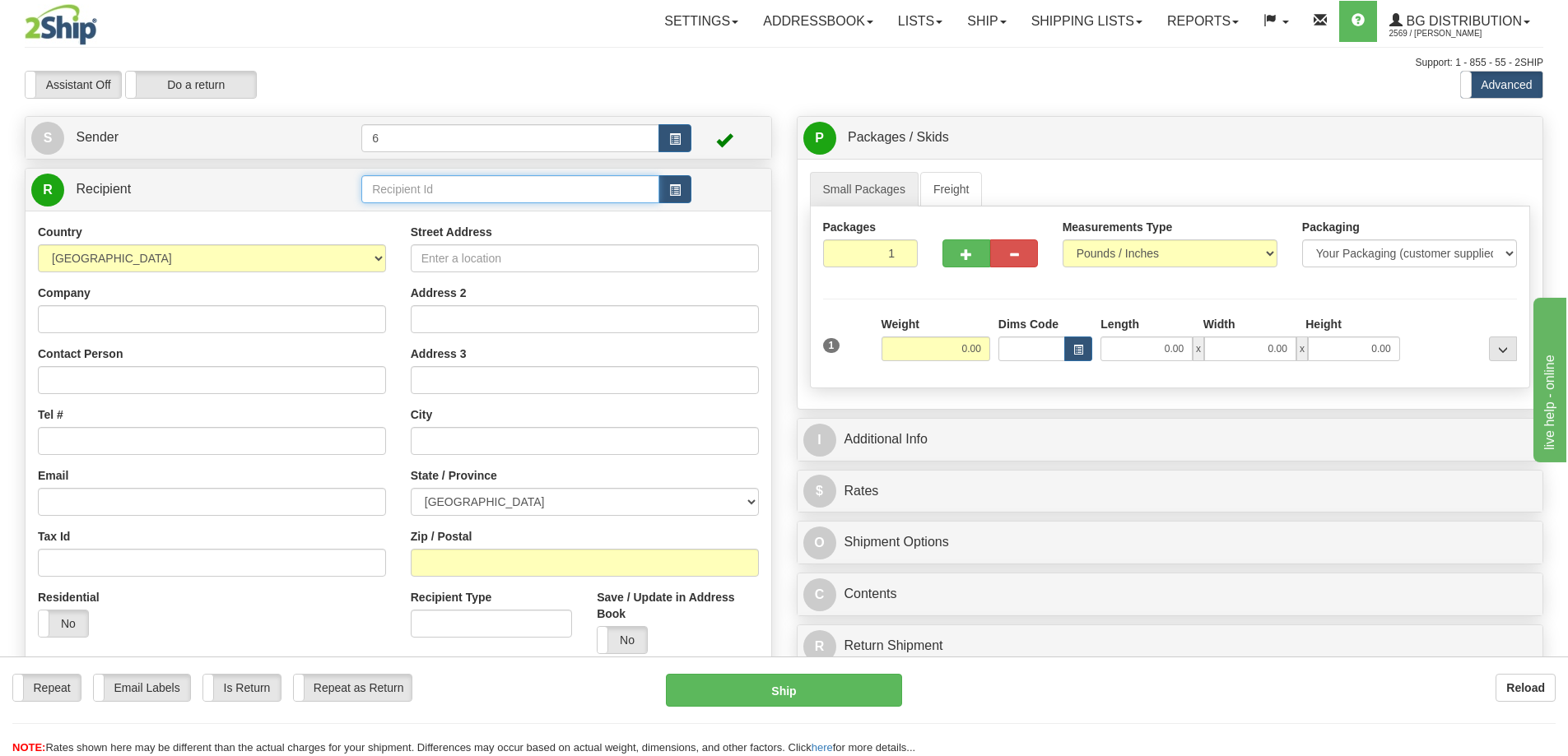
click at [499, 187] on input "text" at bounding box center [510, 189] width 298 height 28
click at [494, 246] on div "41010 - NICK" at bounding box center [507, 239] width 282 height 18
type input "41010 - NICK"
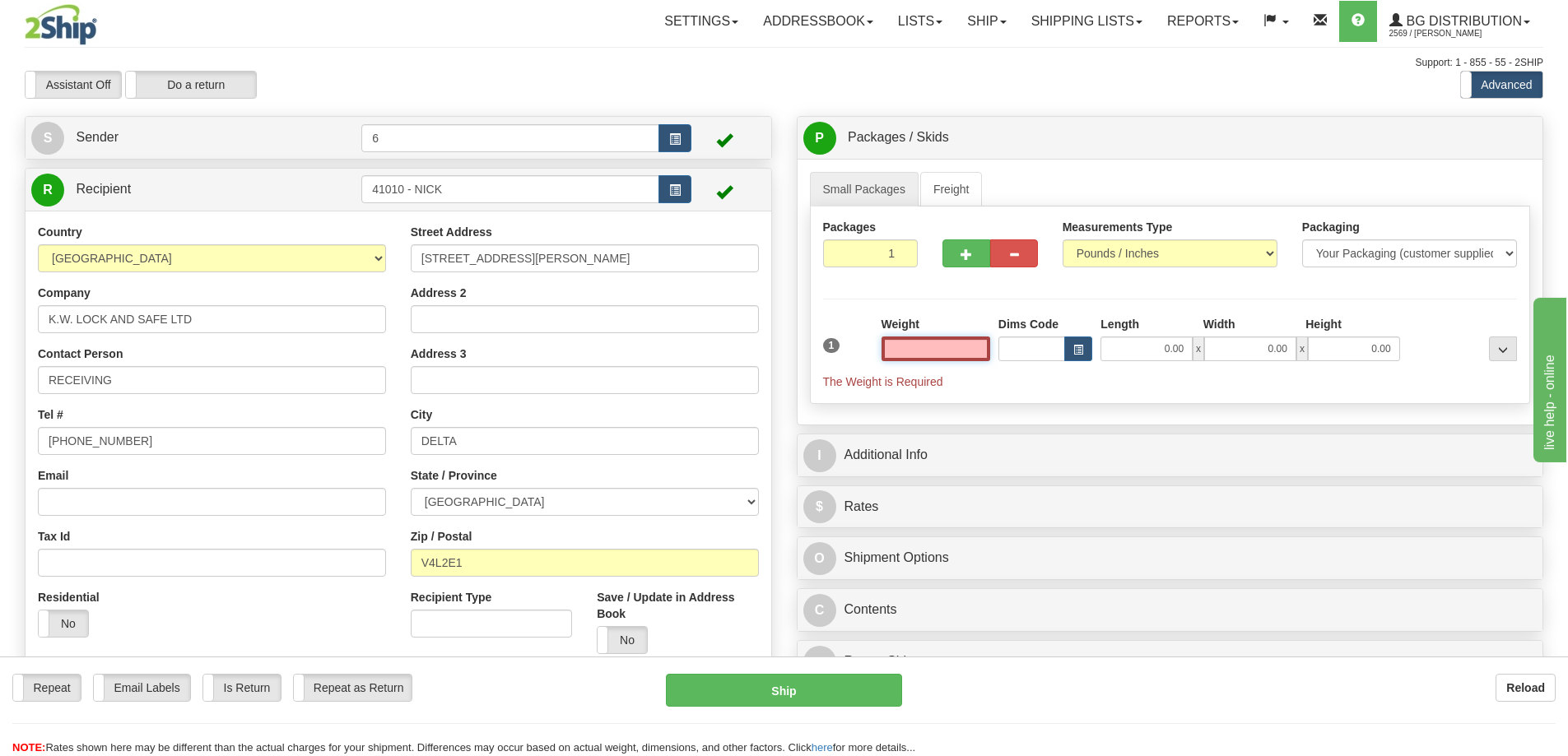
type input "6"
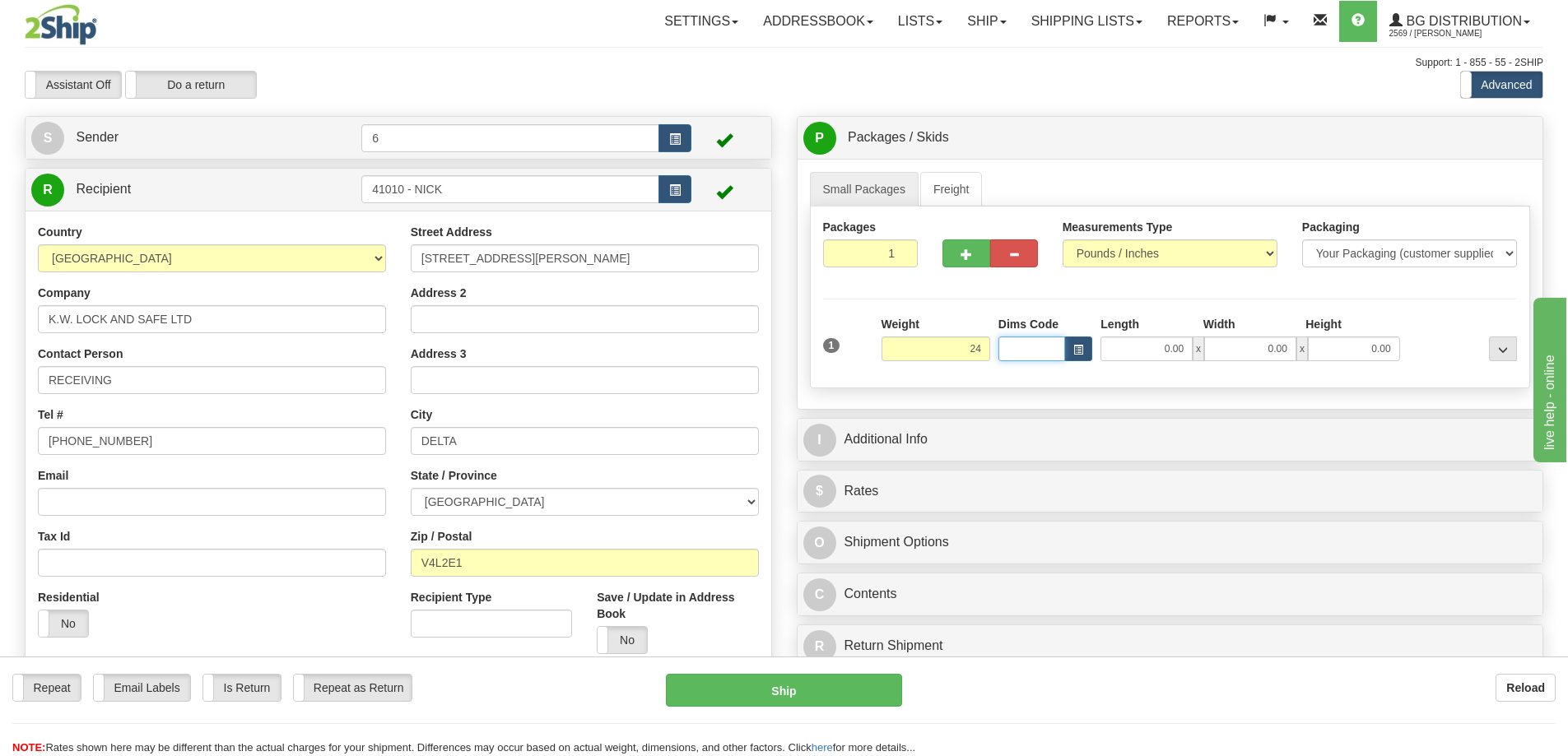
type input "24.00"
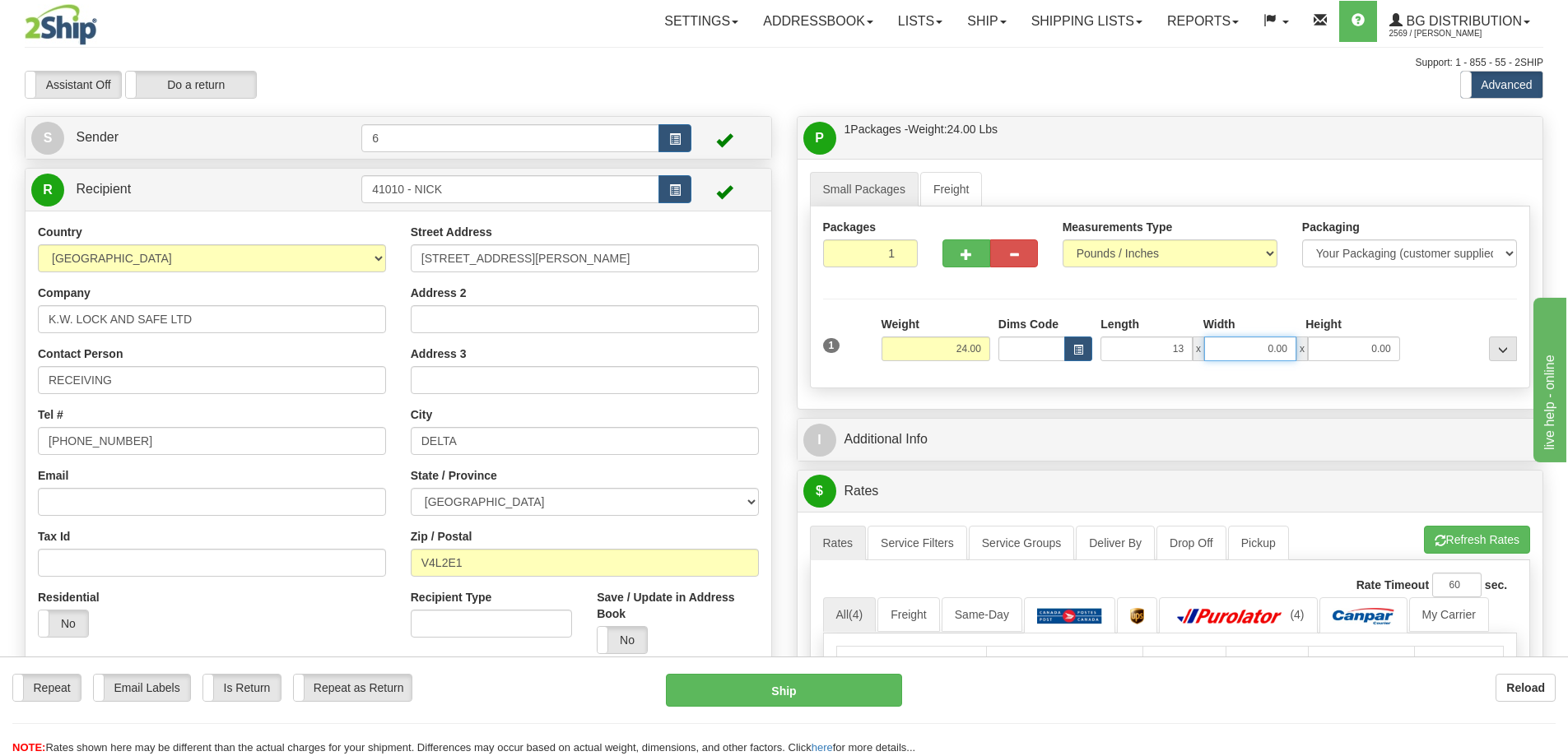
type input "13.00"
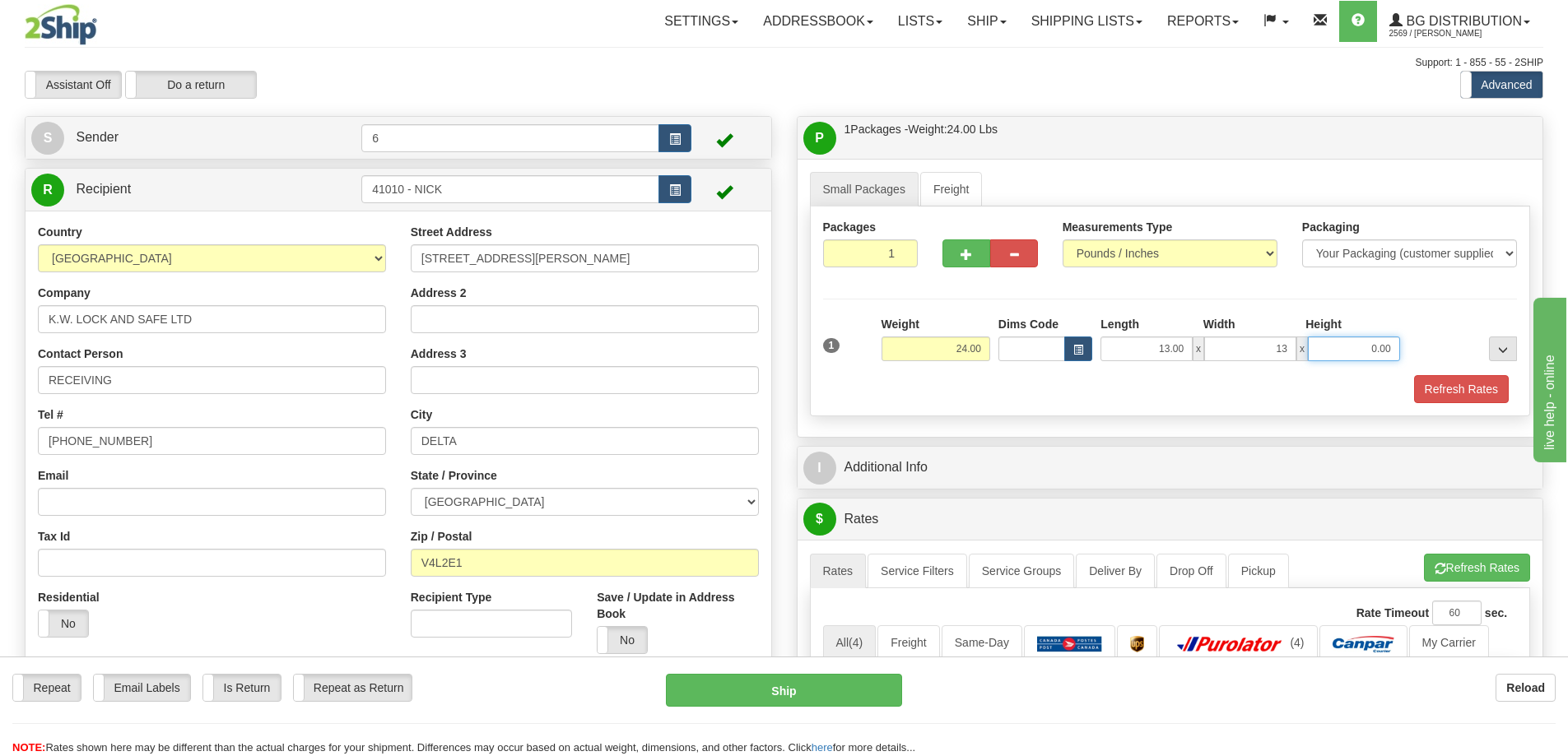
type input "13.00"
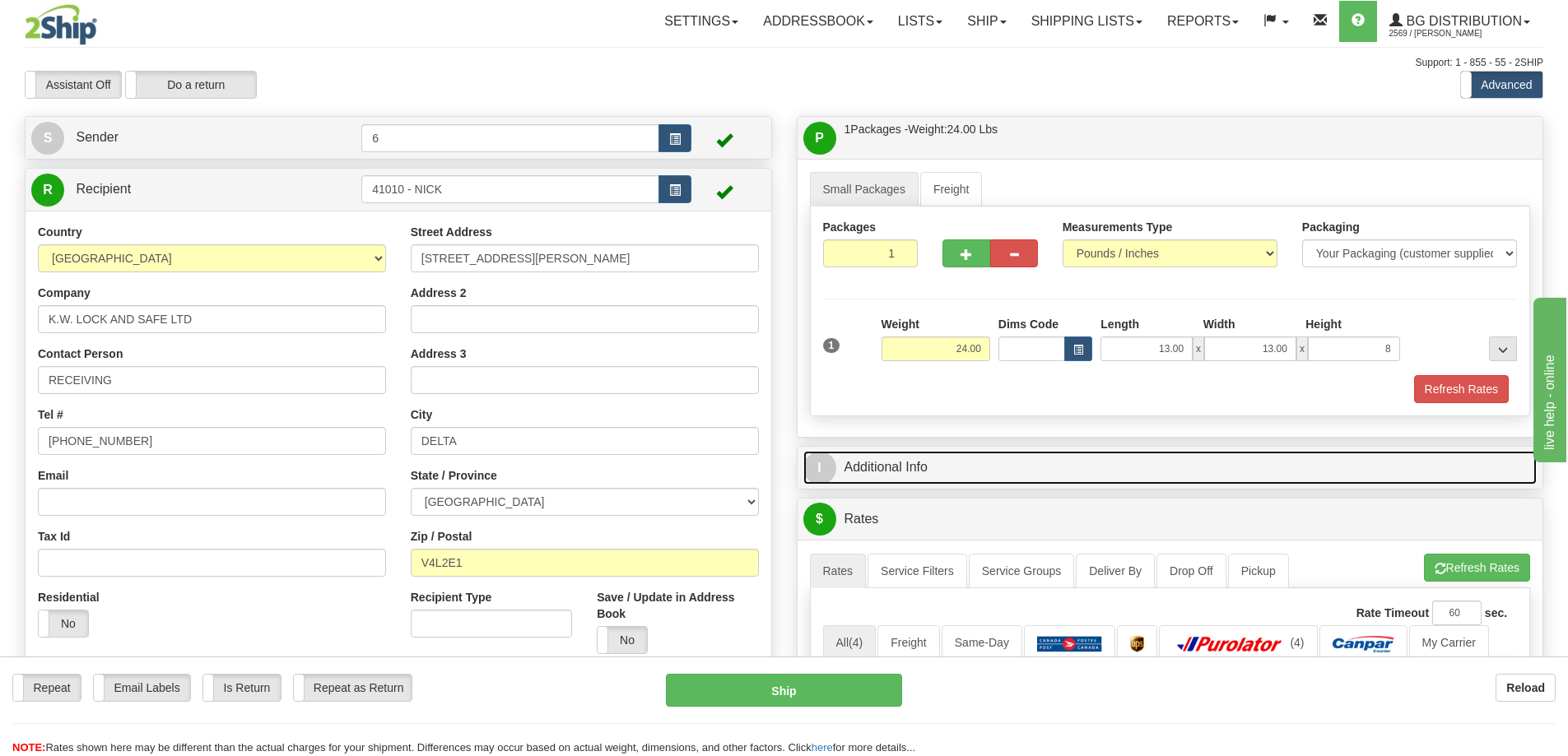
type input "8.00"
click at [1062, 485] on link "I Additional Info" at bounding box center [1171, 467] width 734 height 34
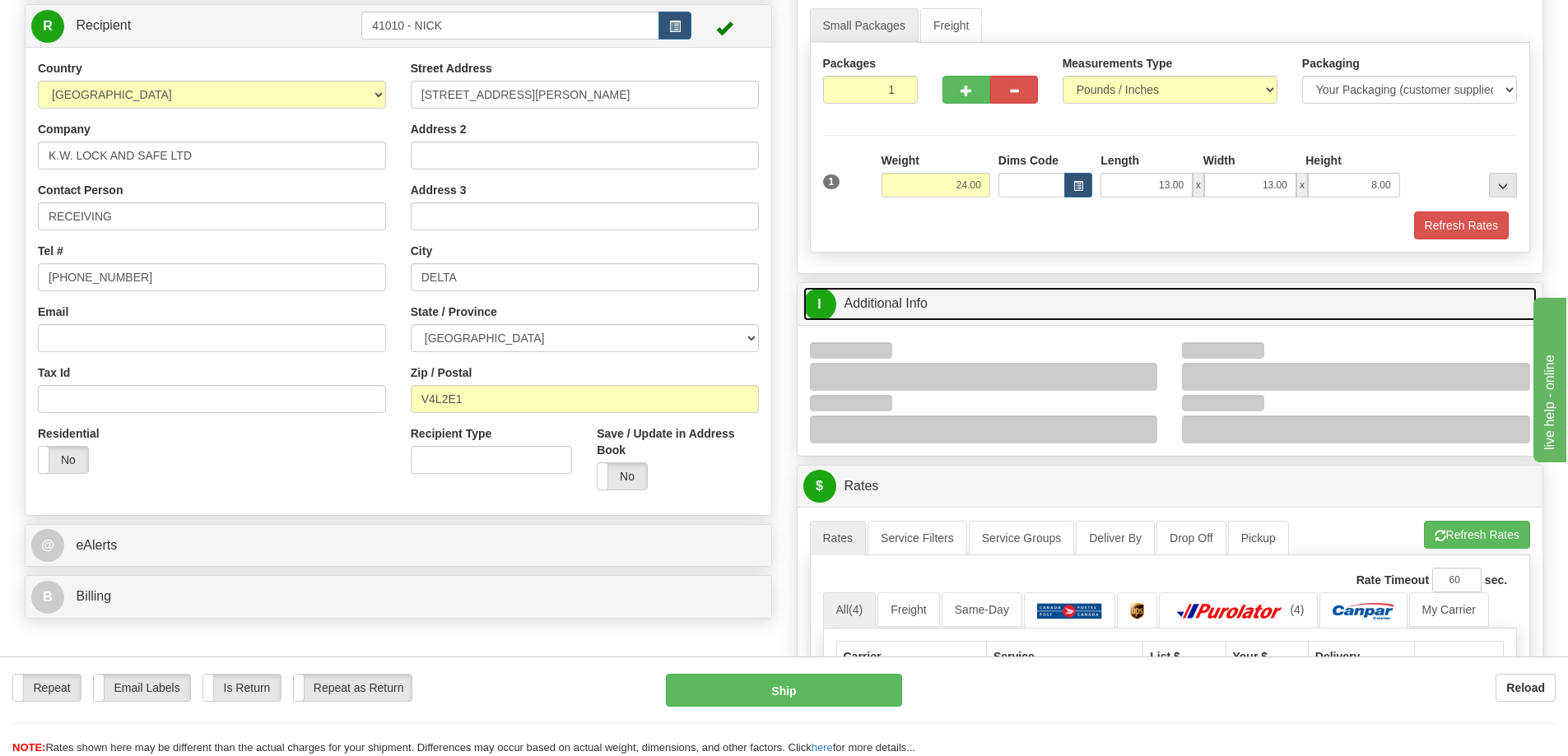
scroll to position [165, 0]
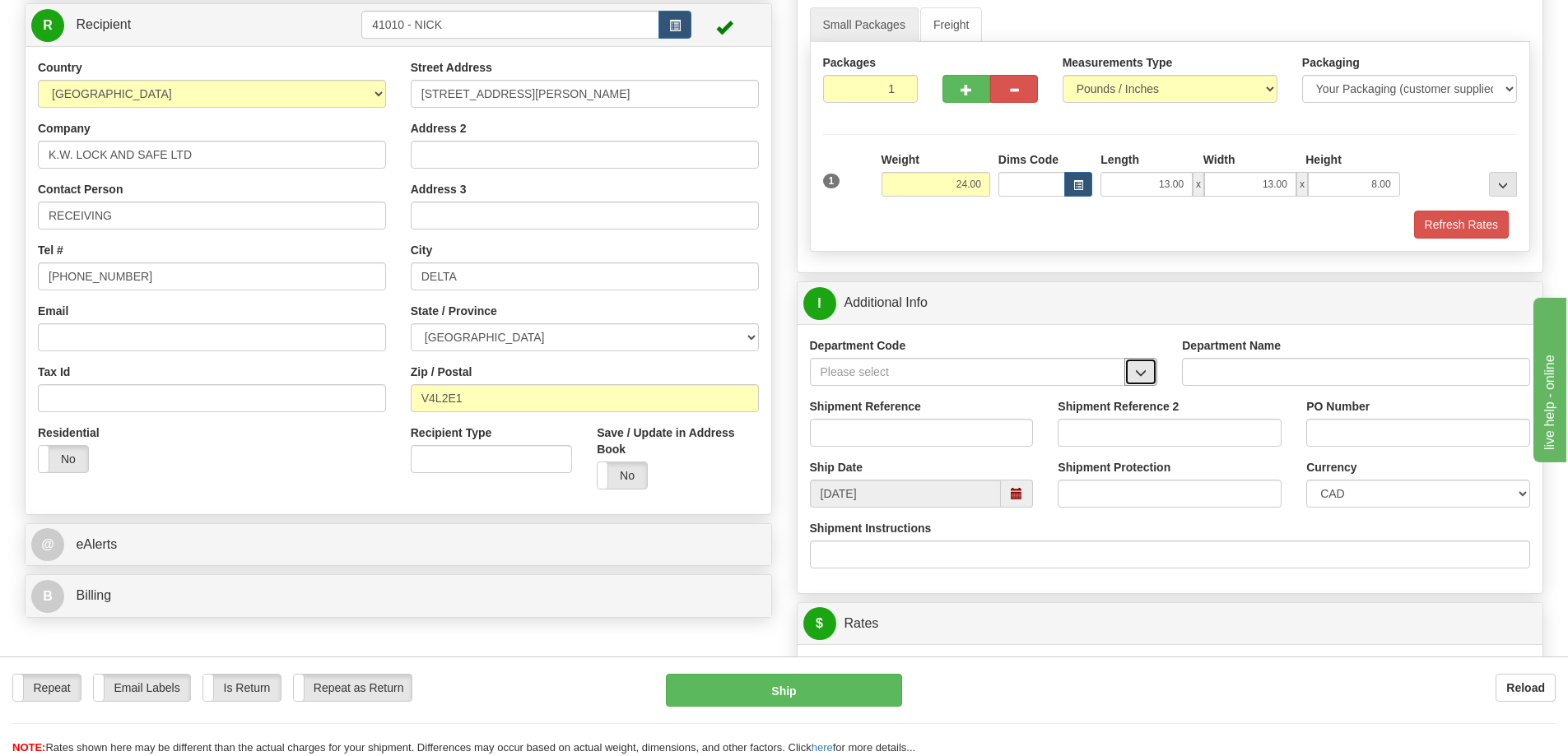
click at [1158, 377] on div "Department Code" at bounding box center [983, 368] width 372 height 61
click at [1152, 377] on button "button" at bounding box center [1141, 372] width 33 height 28
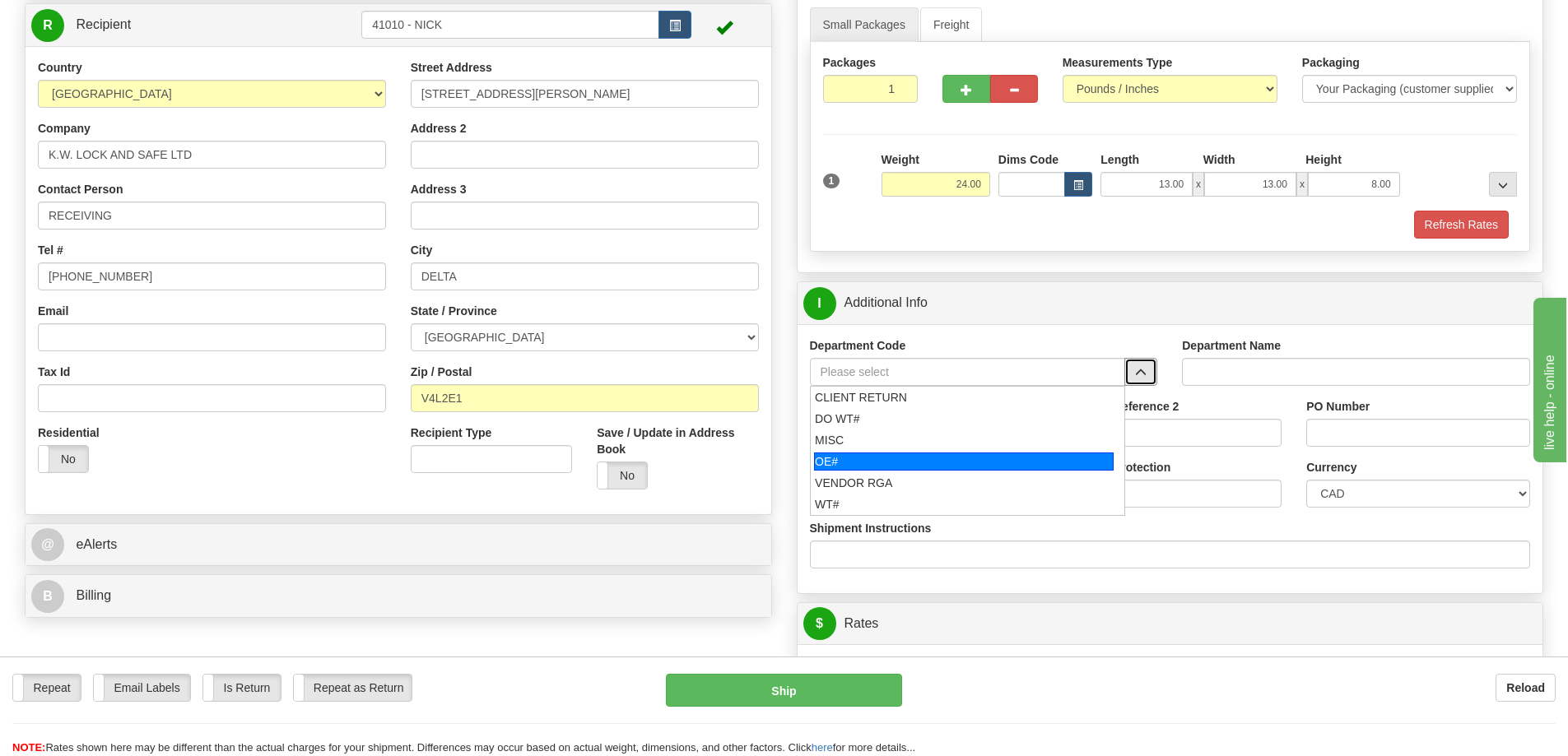
click at [930, 466] on div "OE#" at bounding box center [964, 462] width 300 height 18
type input "OE#"
type input "ORDERS"
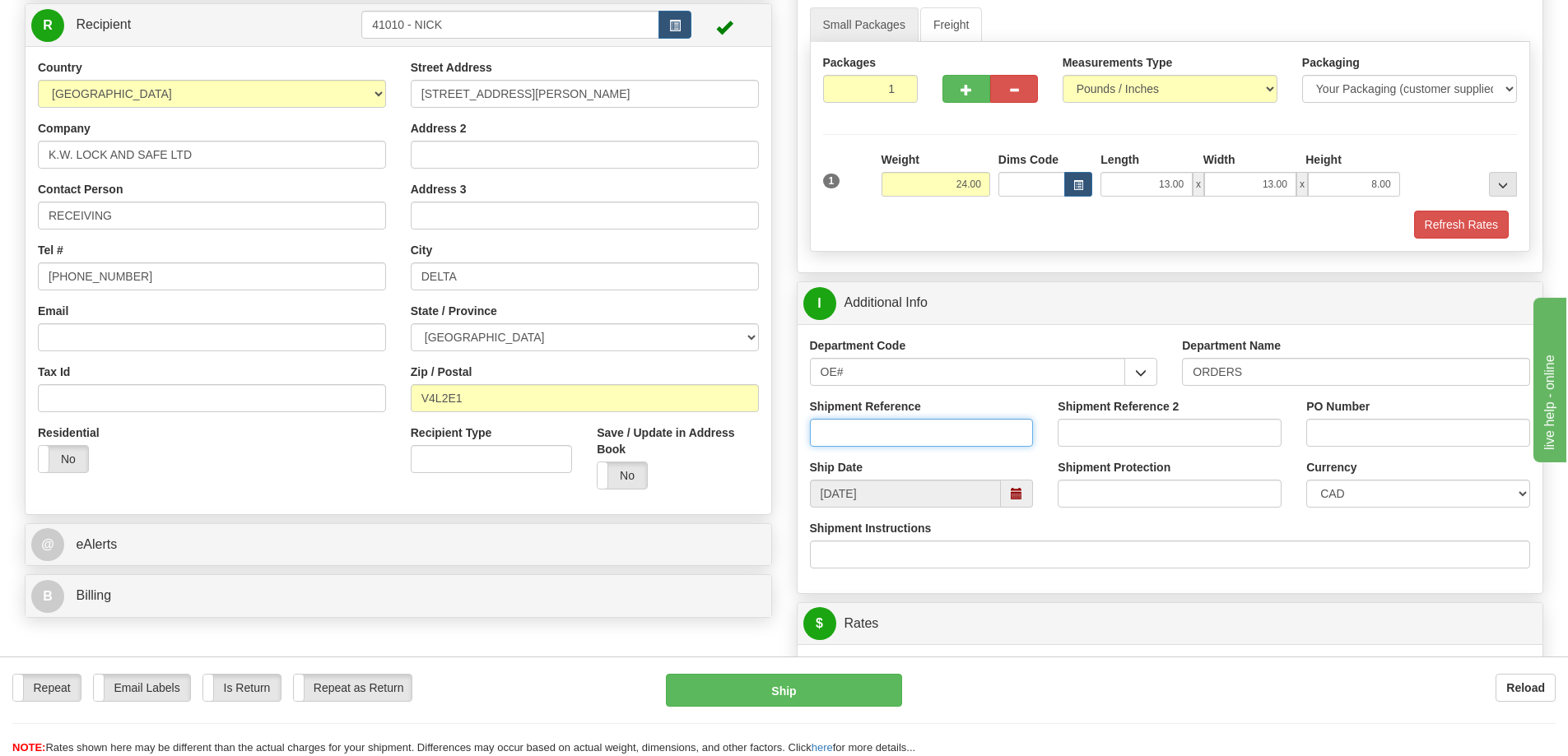
click at [940, 444] on input "Shipment Reference" at bounding box center [921, 433] width 223 height 28
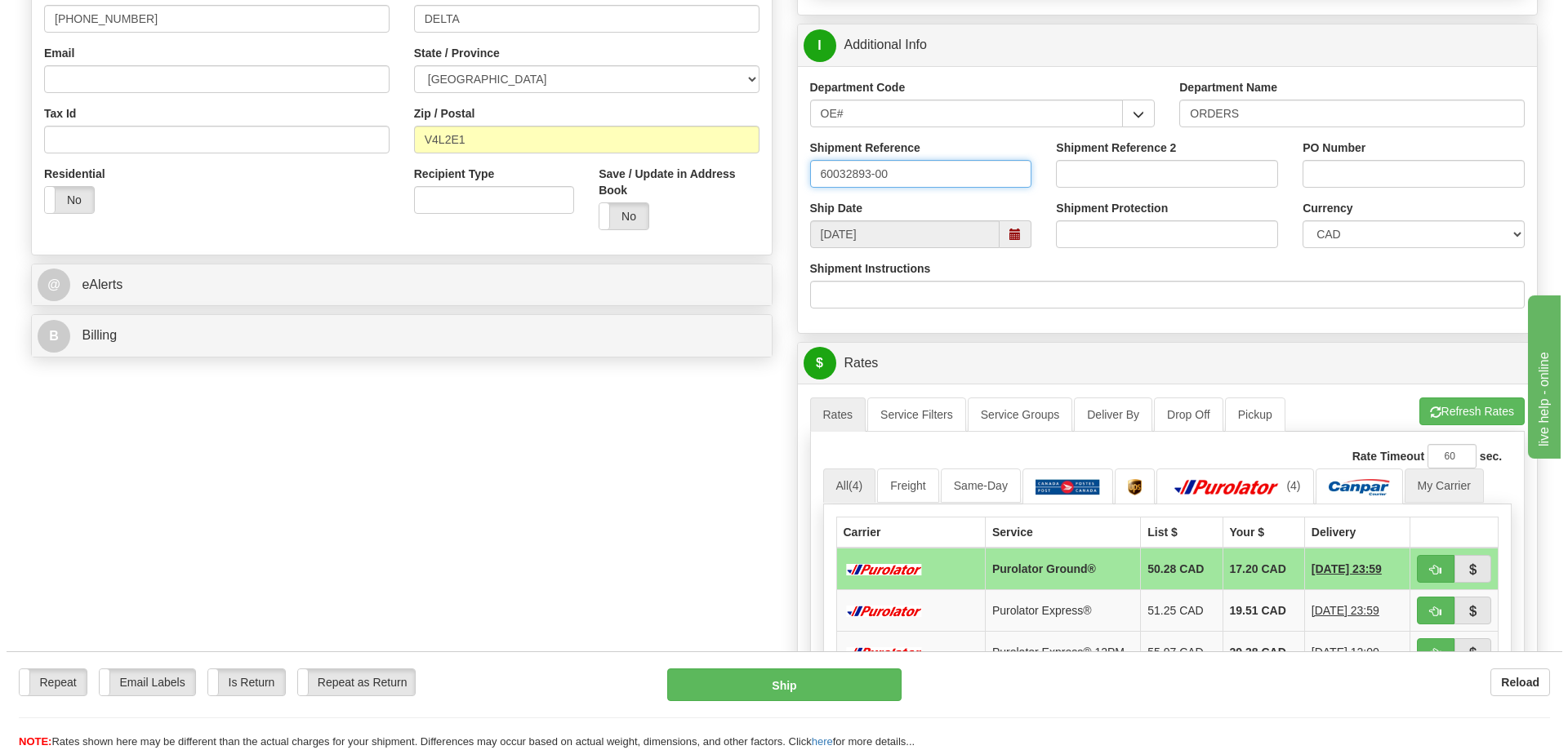
scroll to position [571, 0]
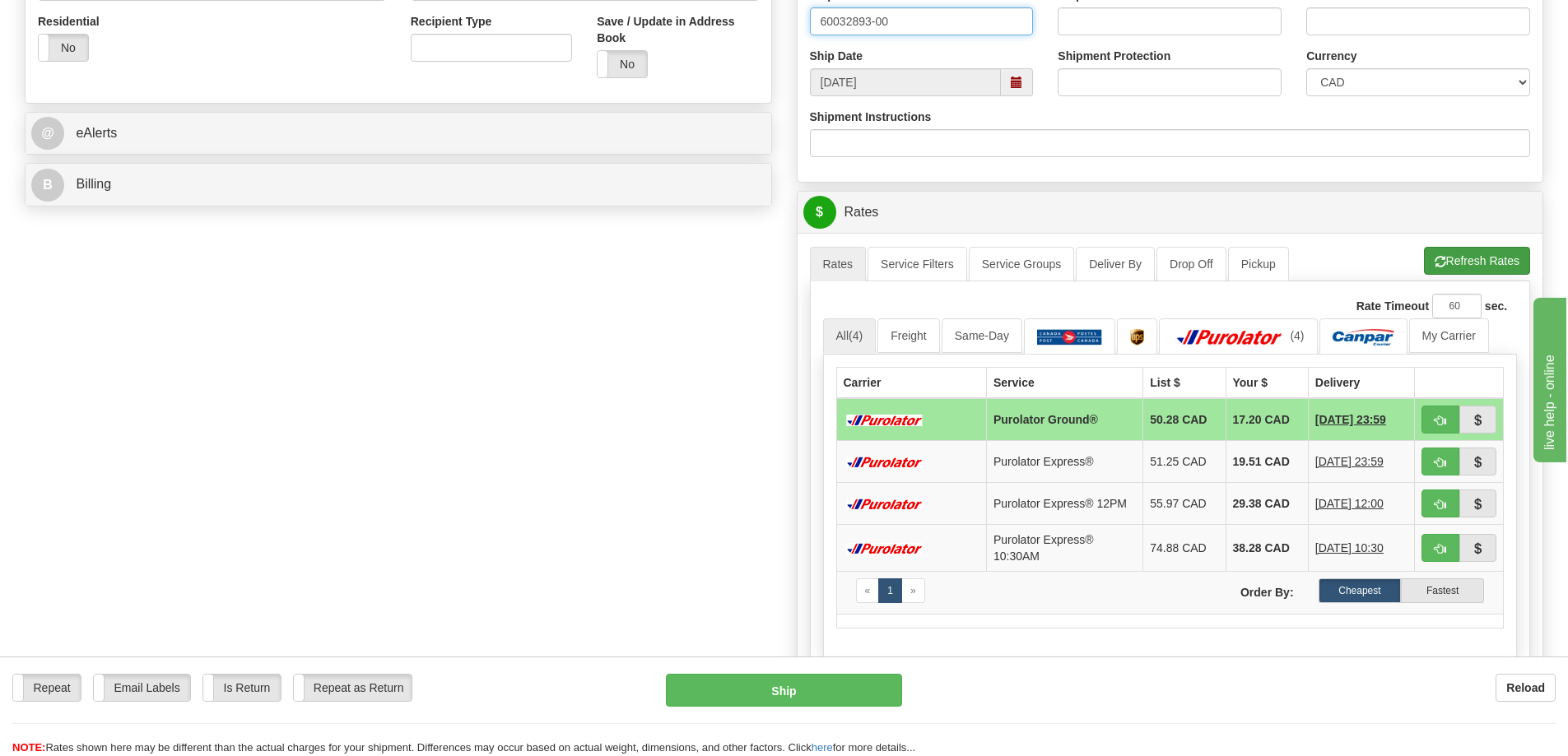
type input "60032893-00"
click at [1467, 260] on button "Refresh Rates" at bounding box center [1476, 260] width 106 height 28
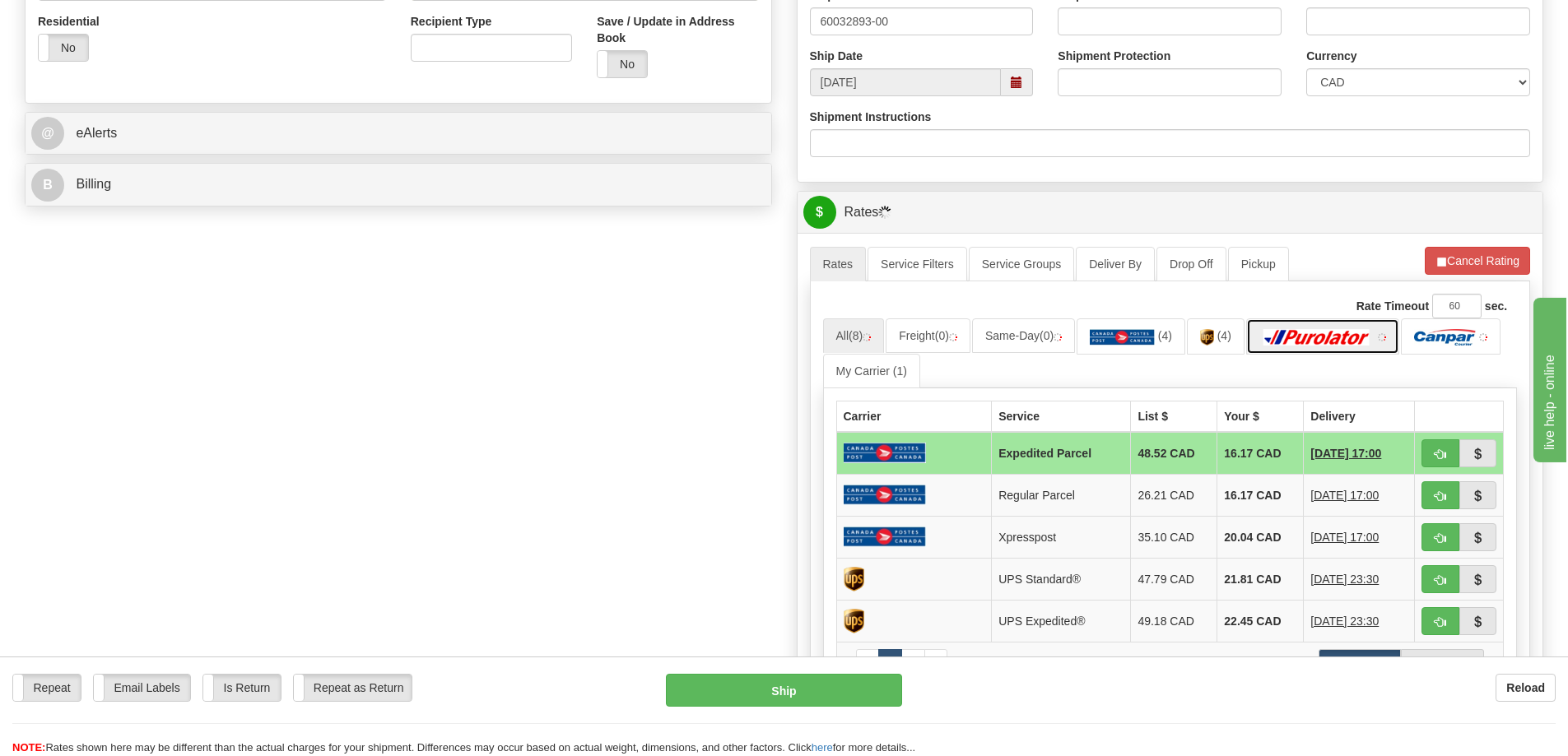
click at [1324, 334] on img at bounding box center [1316, 338] width 115 height 17
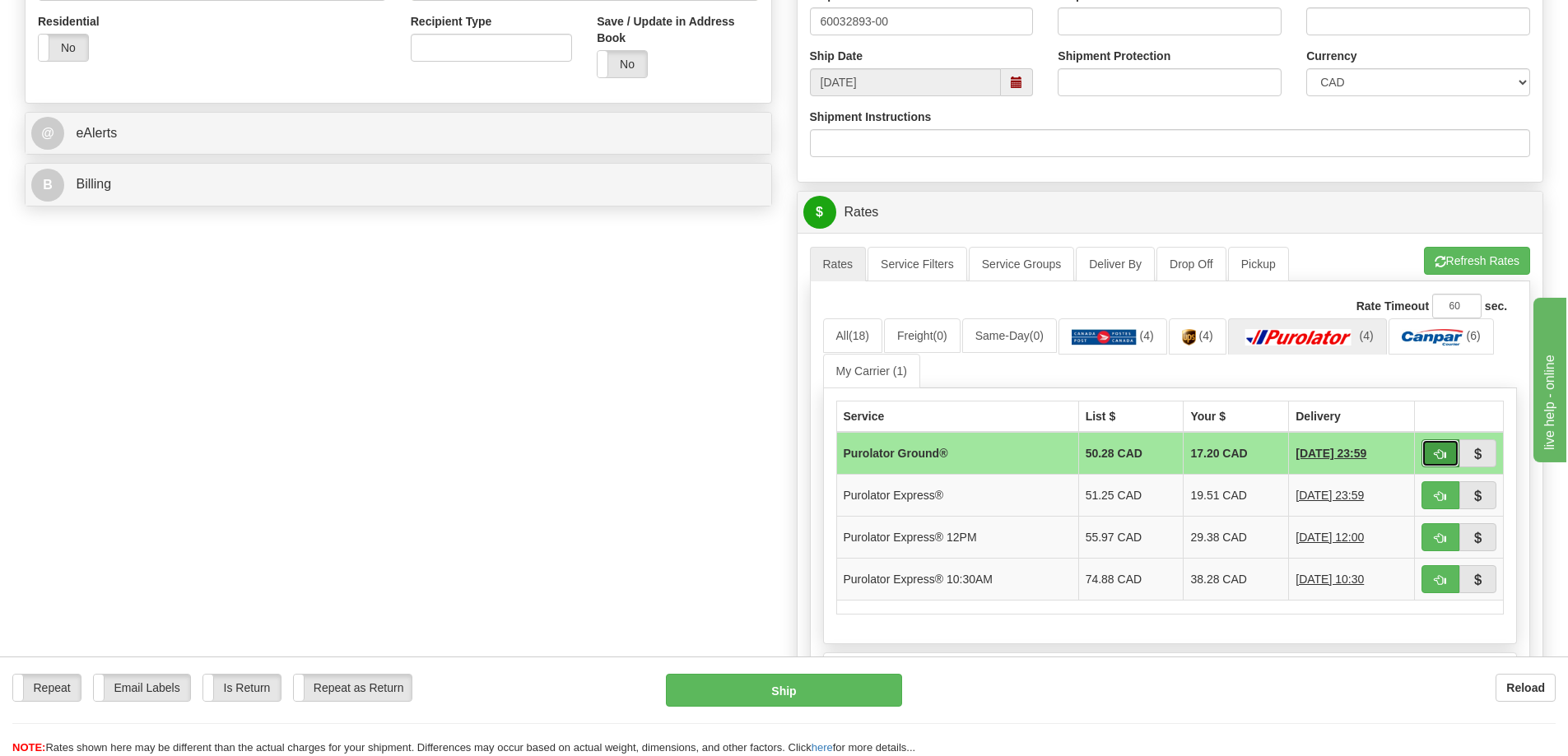
click at [1448, 459] on button "button" at bounding box center [1440, 453] width 38 height 28
type input "260"
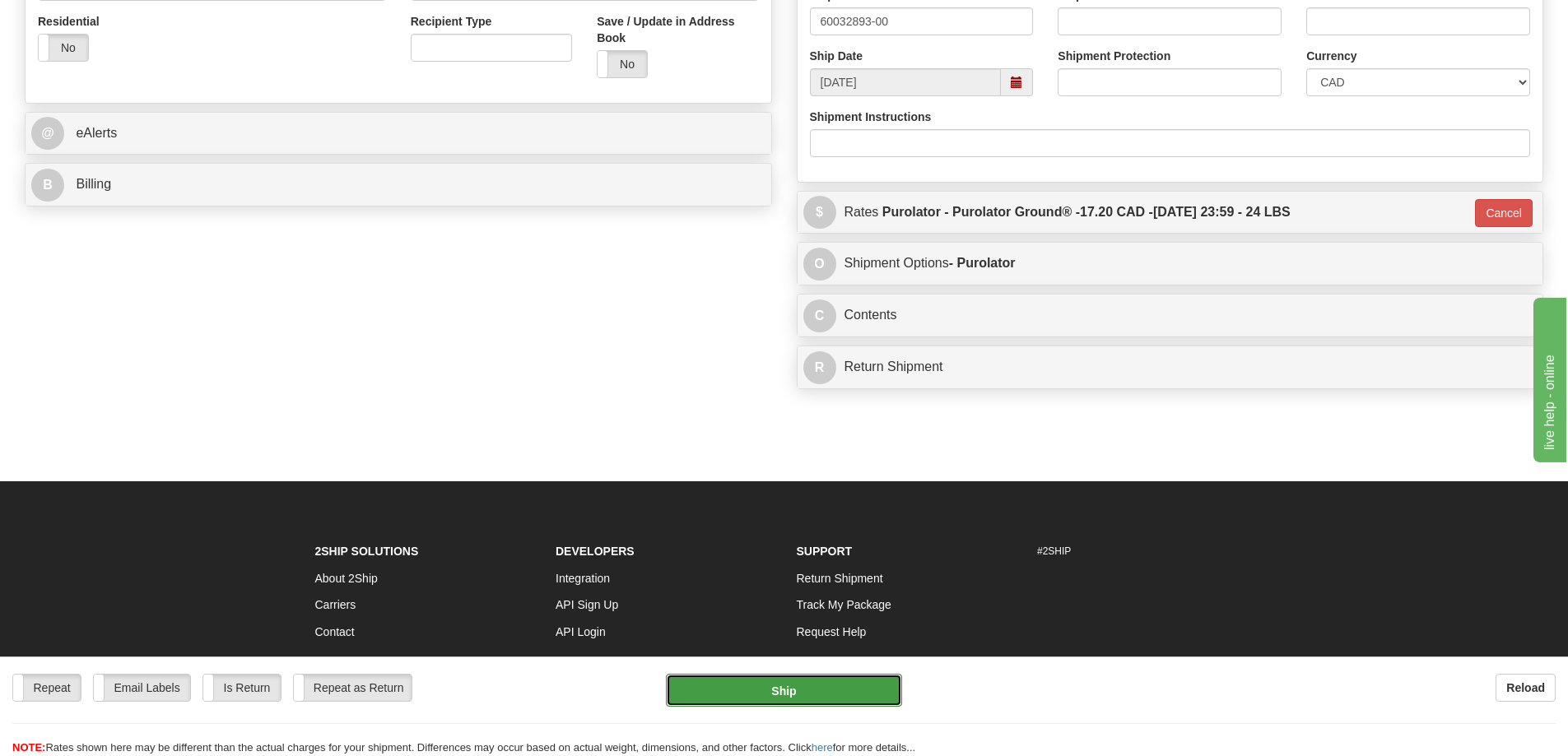
click at [811, 691] on button "Ship" at bounding box center [784, 691] width 236 height 33
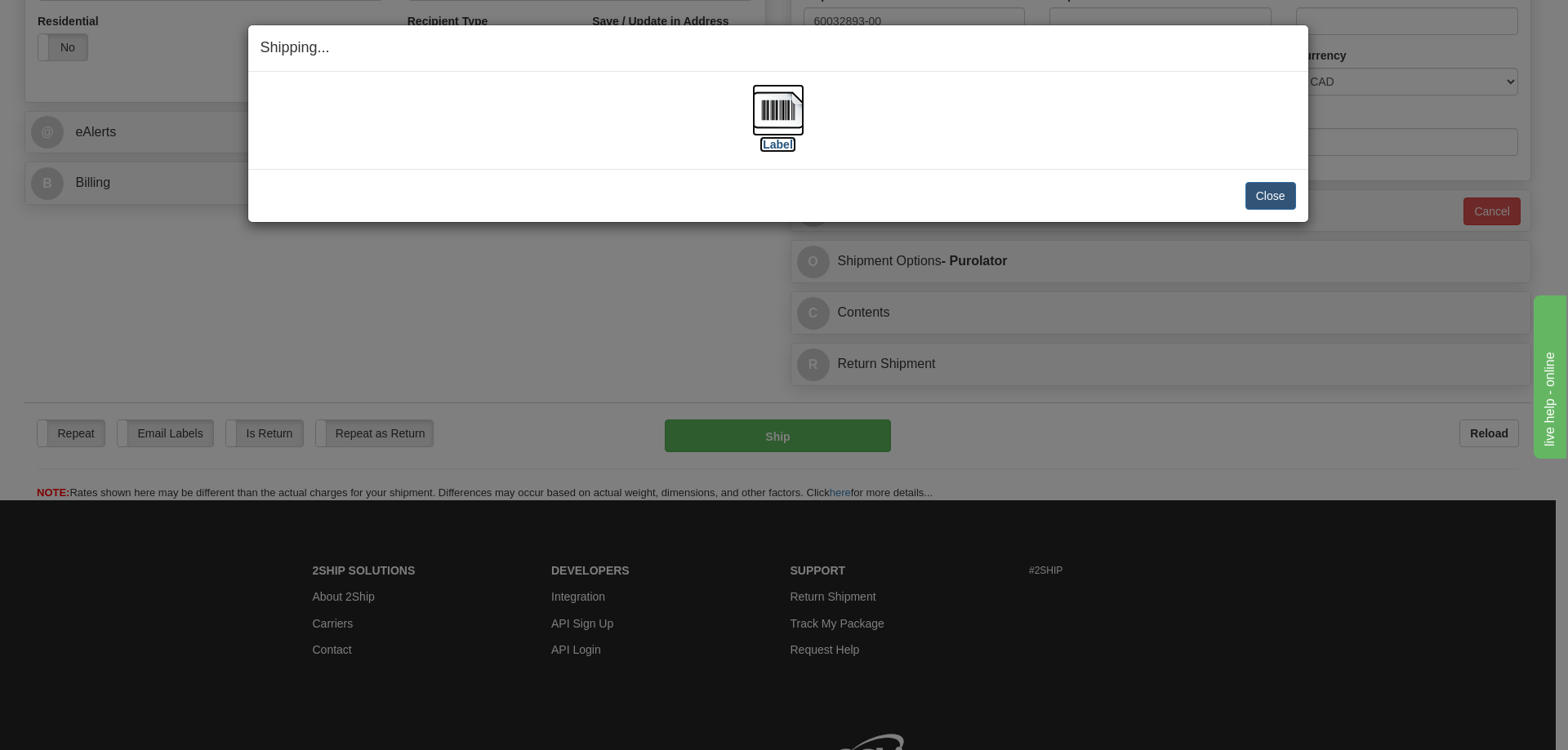
click at [772, 110] on img at bounding box center [778, 109] width 52 height 52
click at [1271, 198] on button "Close" at bounding box center [1270, 196] width 50 height 27
